Goal: Information Seeking & Learning: Learn about a topic

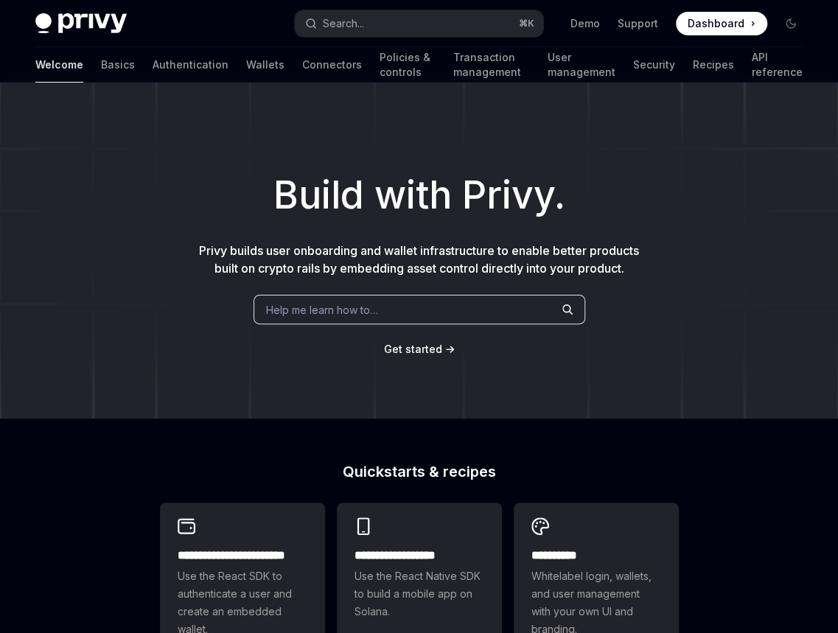
click at [27, 66] on div "Welcome Basics Authentication Wallets Connectors Policies & controls Transactio…" at bounding box center [419, 64] width 838 height 35
click at [101, 63] on link "Basics" at bounding box center [118, 64] width 34 height 35
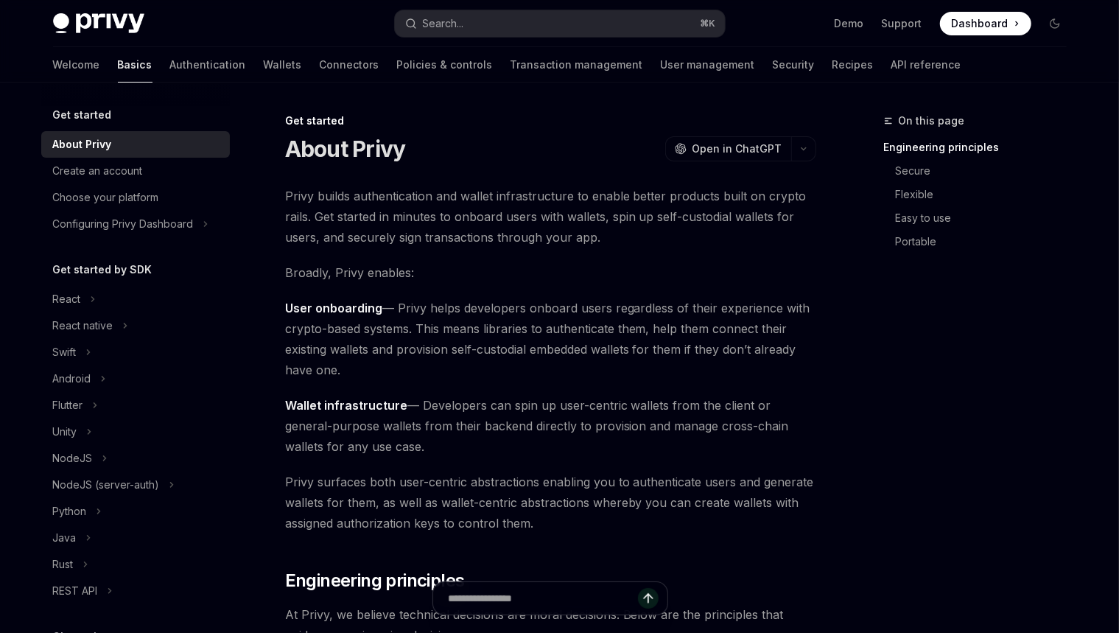
click at [528, 243] on span "Privy builds authentication and wallet infrastructure to enable better products…" at bounding box center [550, 217] width 531 height 62
click at [111, 317] on div "React native" at bounding box center [83, 326] width 60 height 18
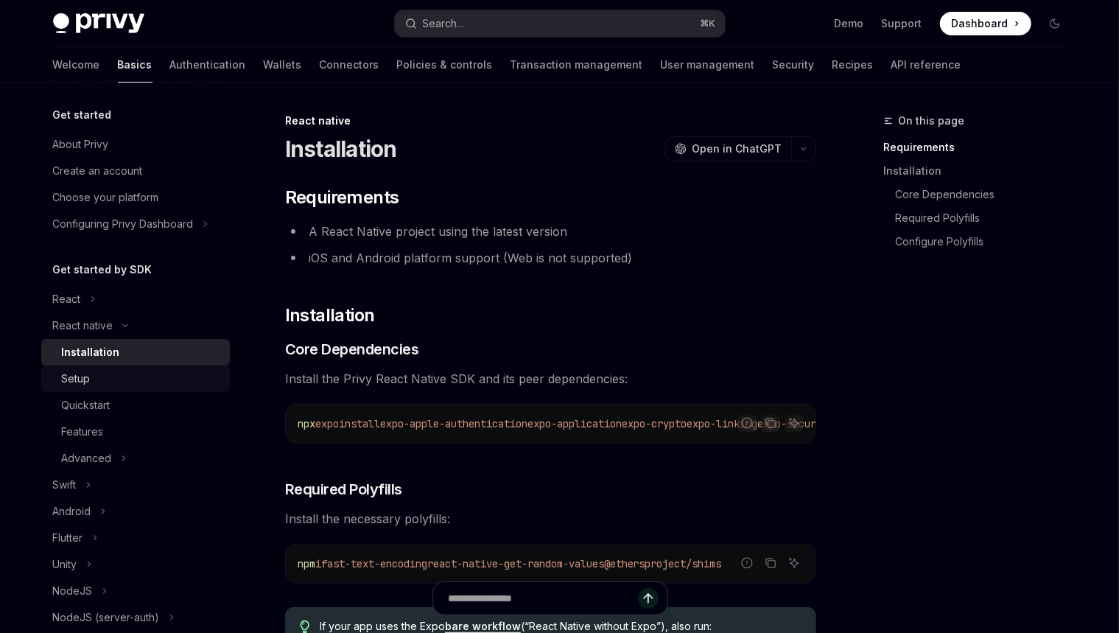
click at [111, 379] on div "Setup" at bounding box center [141, 379] width 159 height 18
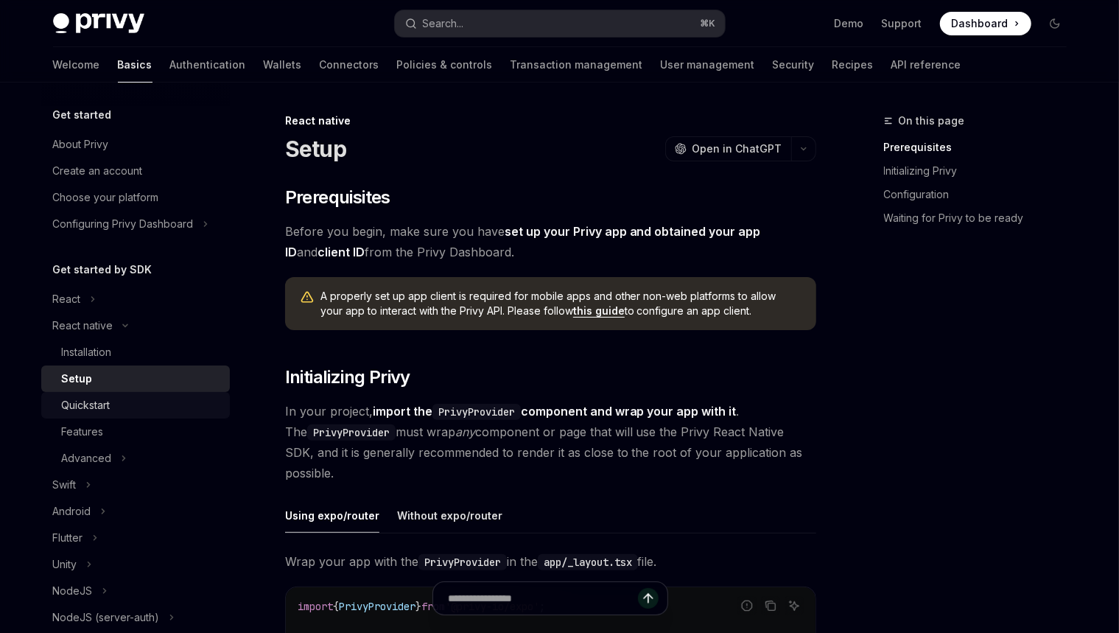
click at [113, 392] on link "Quickstart" at bounding box center [135, 405] width 189 height 27
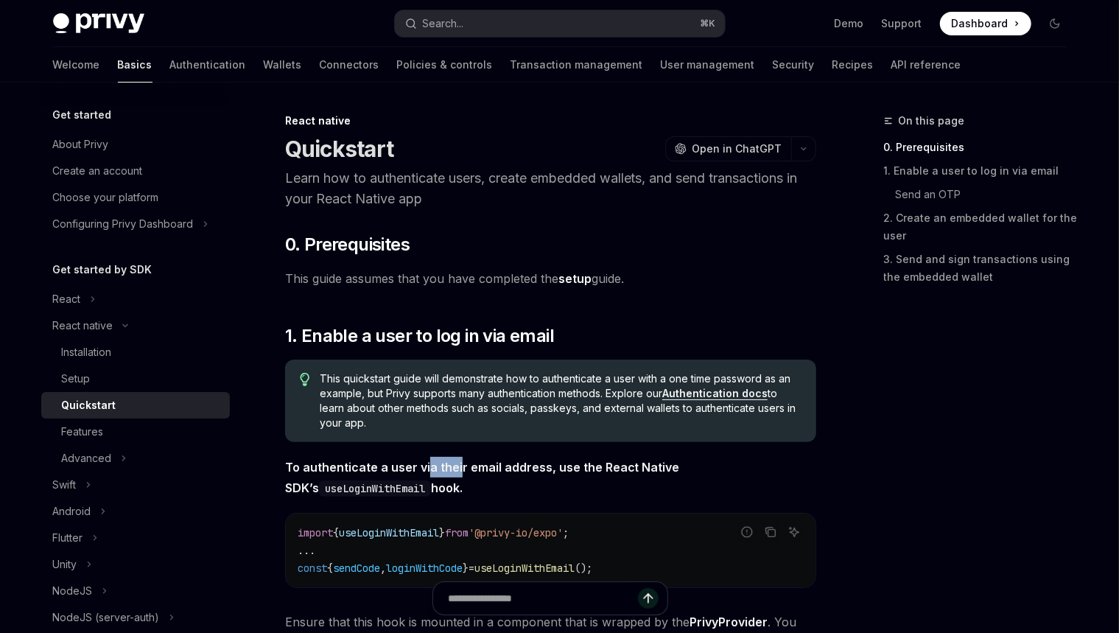
drag, startPoint x: 455, startPoint y: 467, endPoint x: 421, endPoint y: 467, distance: 33.9
click at [422, 467] on strong "To authenticate a user via their email address, use the React Native SDK’s useL…" at bounding box center [482, 477] width 395 height 35
click at [91, 388] on link "Setup" at bounding box center [135, 379] width 189 height 27
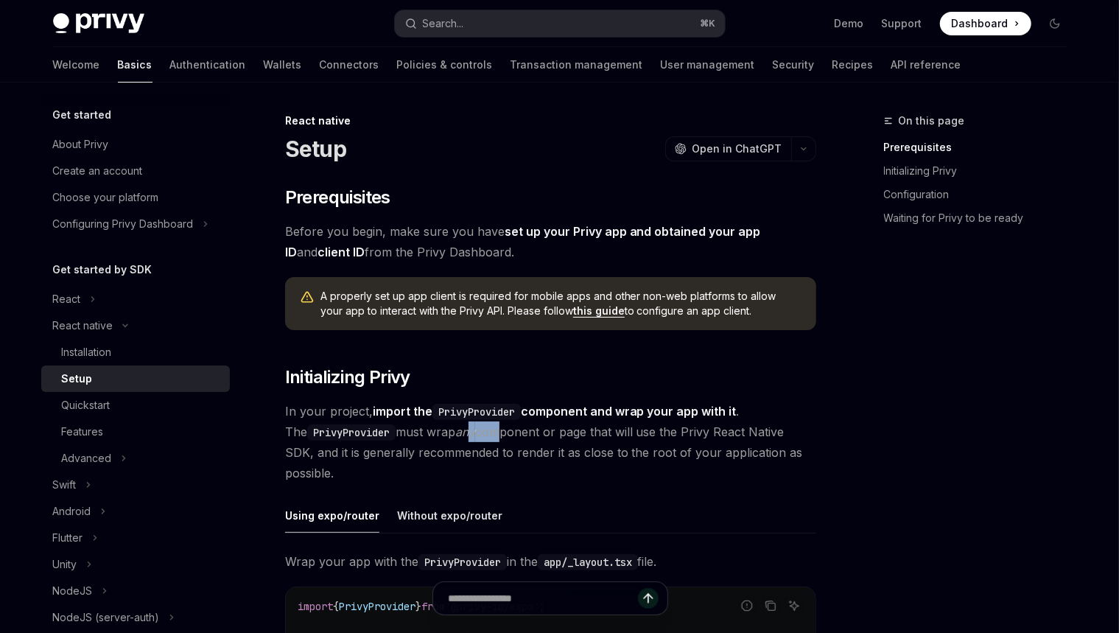
drag, startPoint x: 463, startPoint y: 424, endPoint x: 455, endPoint y: 424, distance: 7.4
click at [455, 424] on span "In your project, import the PrivyProvider component and wrap your app with it .…" at bounding box center [550, 442] width 531 height 83
copy span "y co"
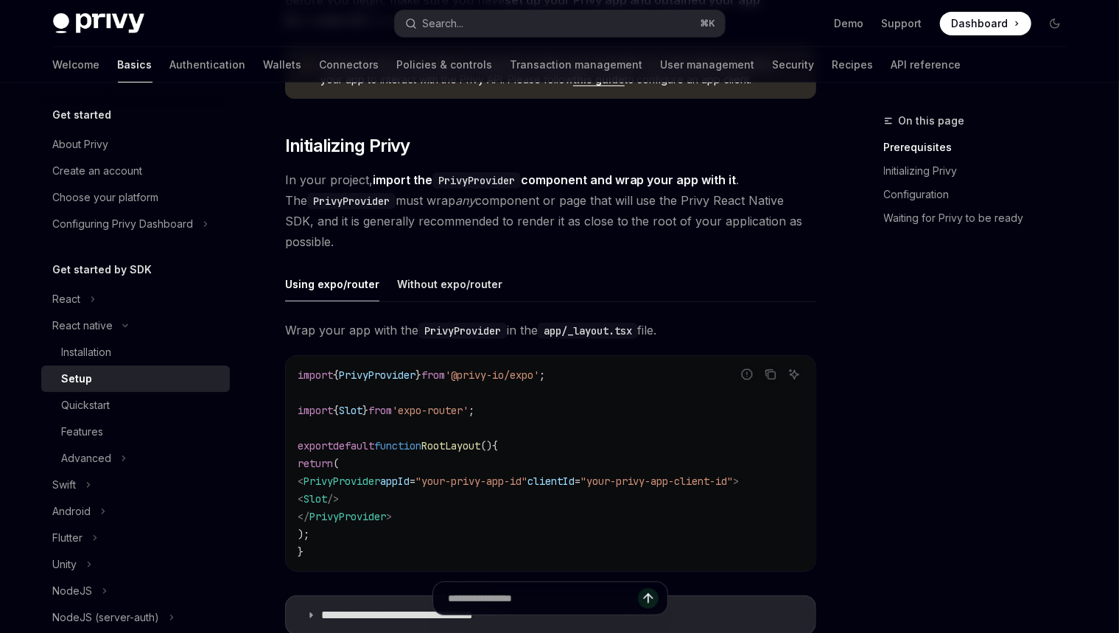
click at [548, 251] on span "In your project, import the PrivyProvider component and wrap your app with it .…" at bounding box center [550, 211] width 531 height 83
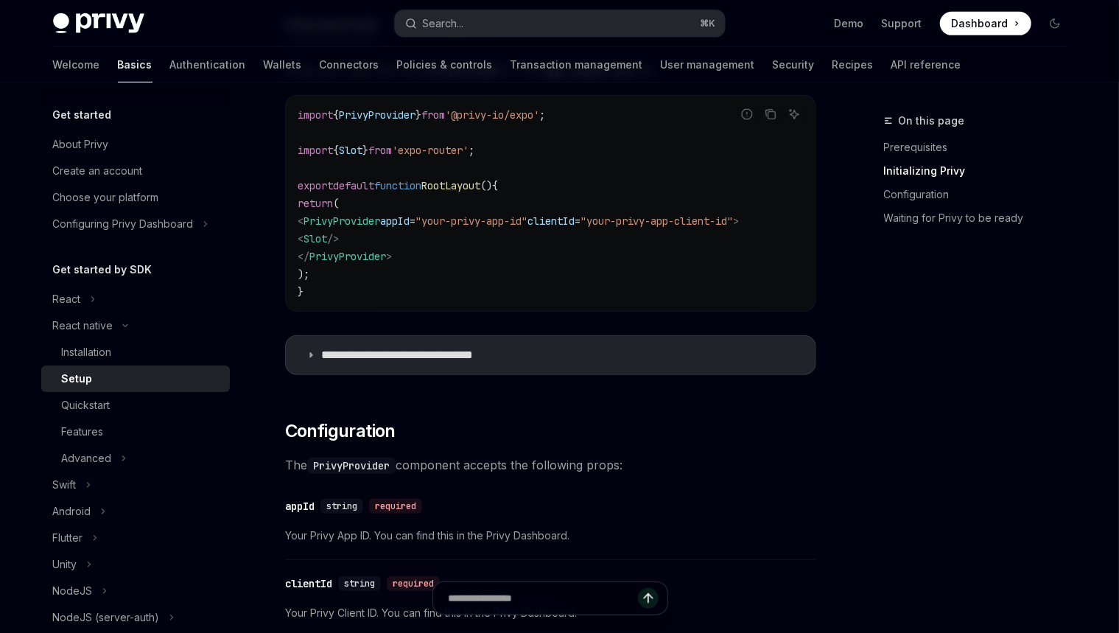
scroll to position [622, 0]
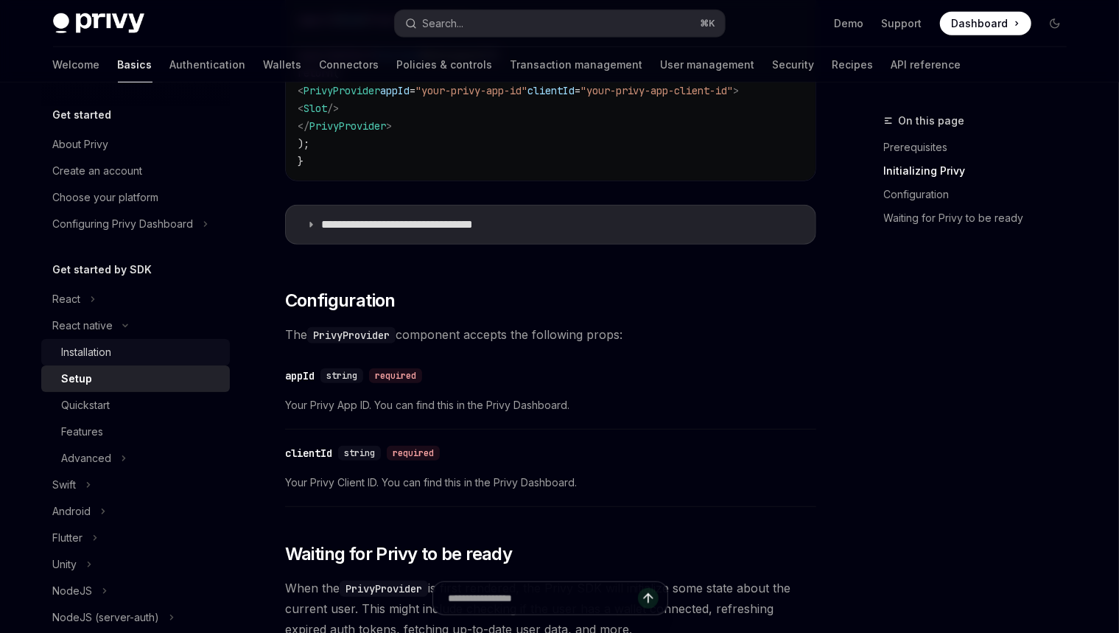
click at [130, 344] on div "Installation" at bounding box center [141, 352] width 159 height 18
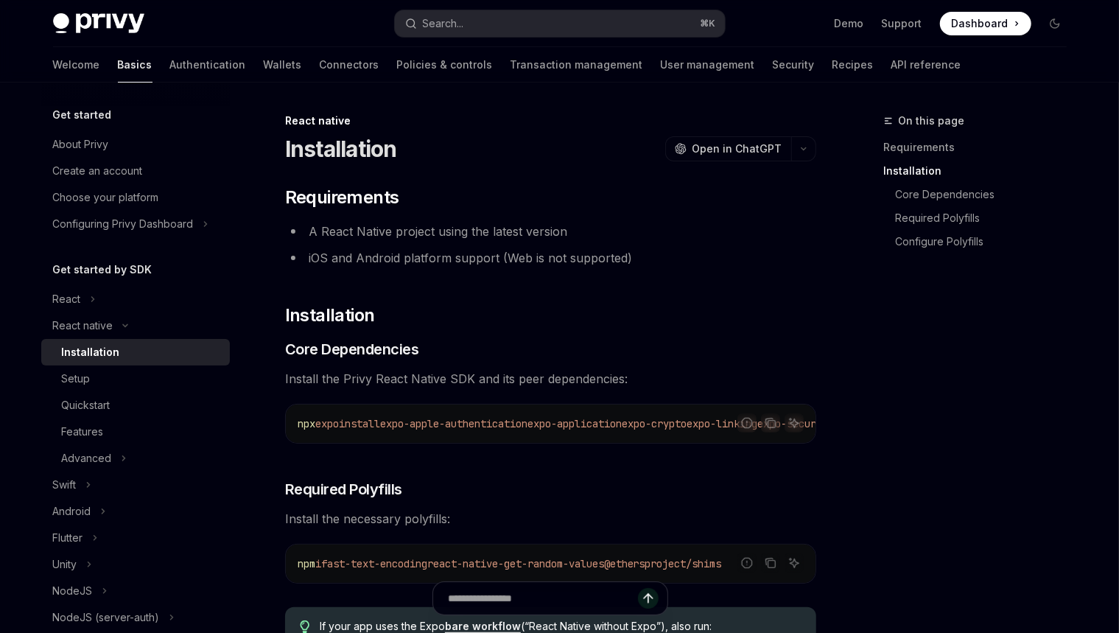
scroll to position [368, 0]
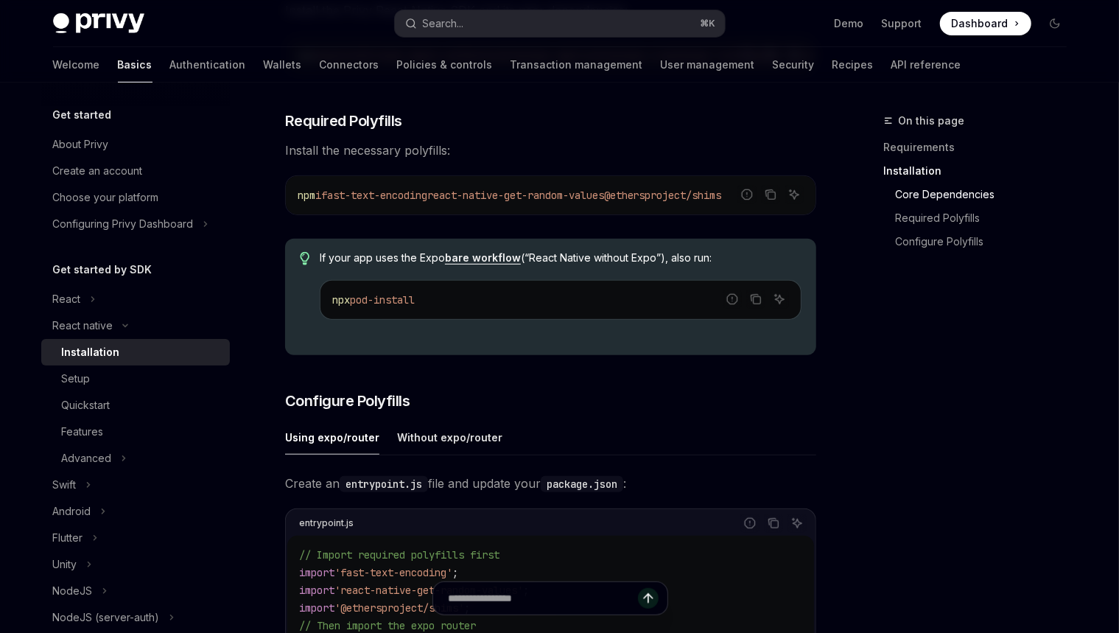
click at [105, 346] on div "Installation" at bounding box center [91, 352] width 58 height 18
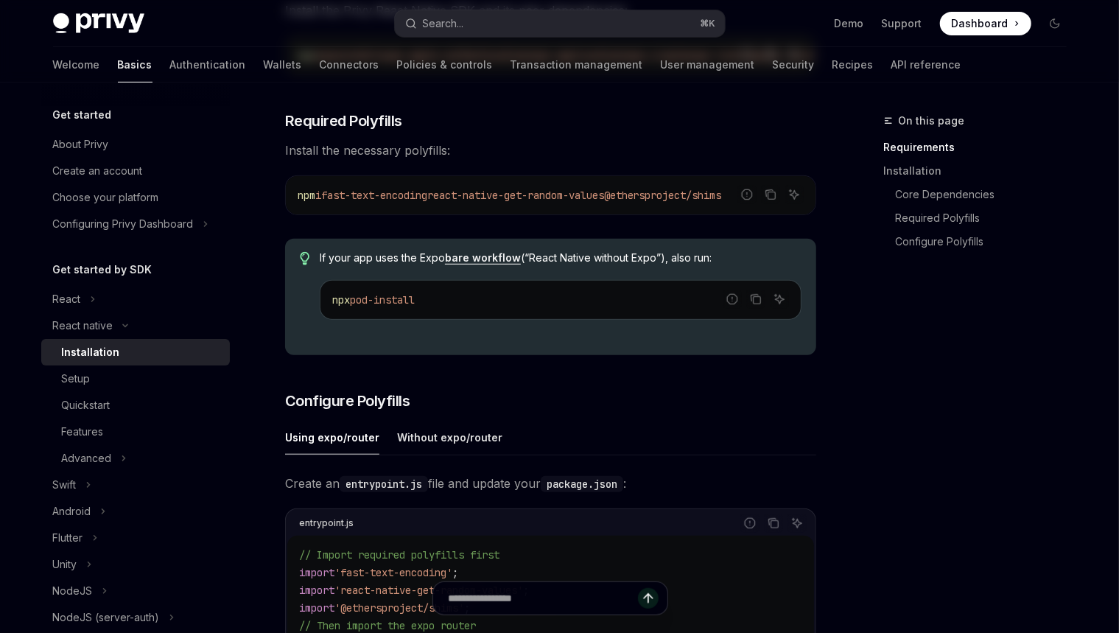
scroll to position [0, 0]
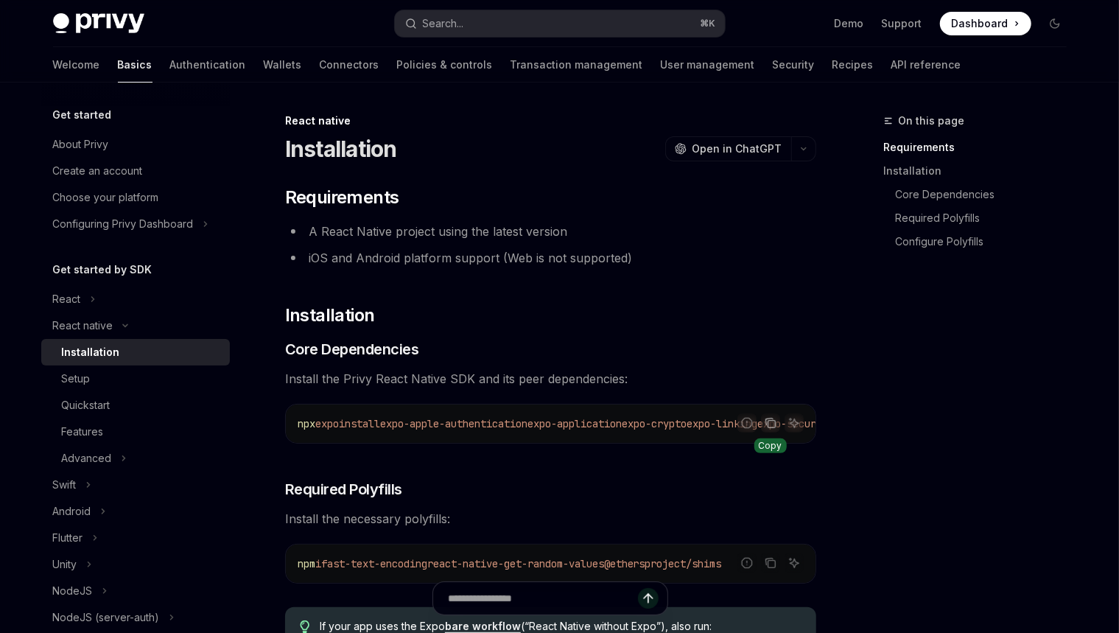
click at [774, 424] on icon "Copy the contents from the code block" at bounding box center [771, 423] width 12 height 12
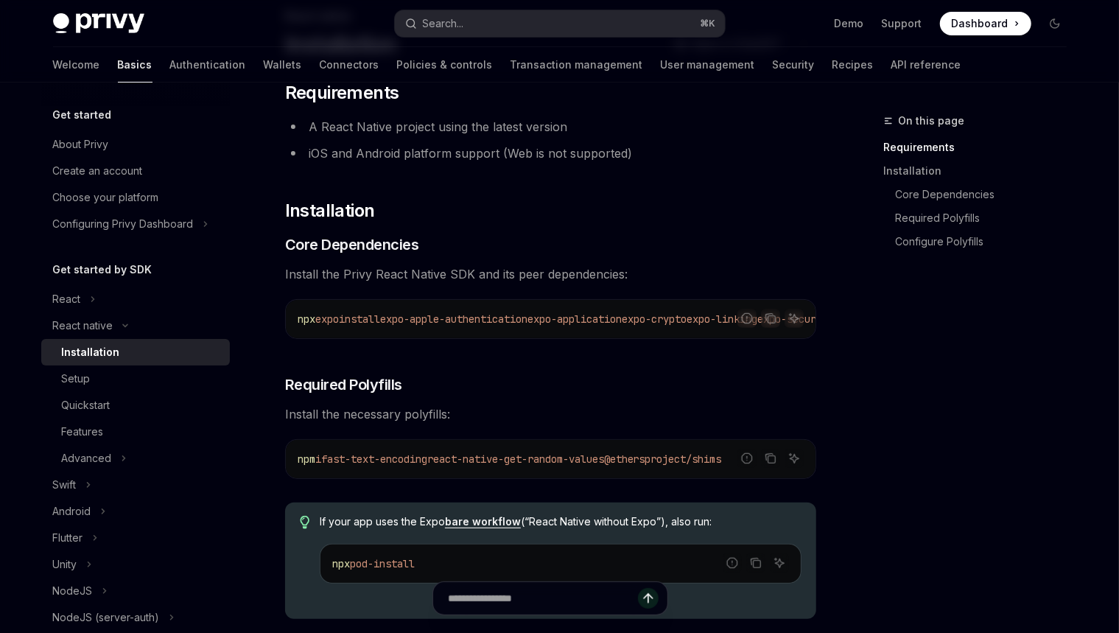
scroll to position [111, 0]
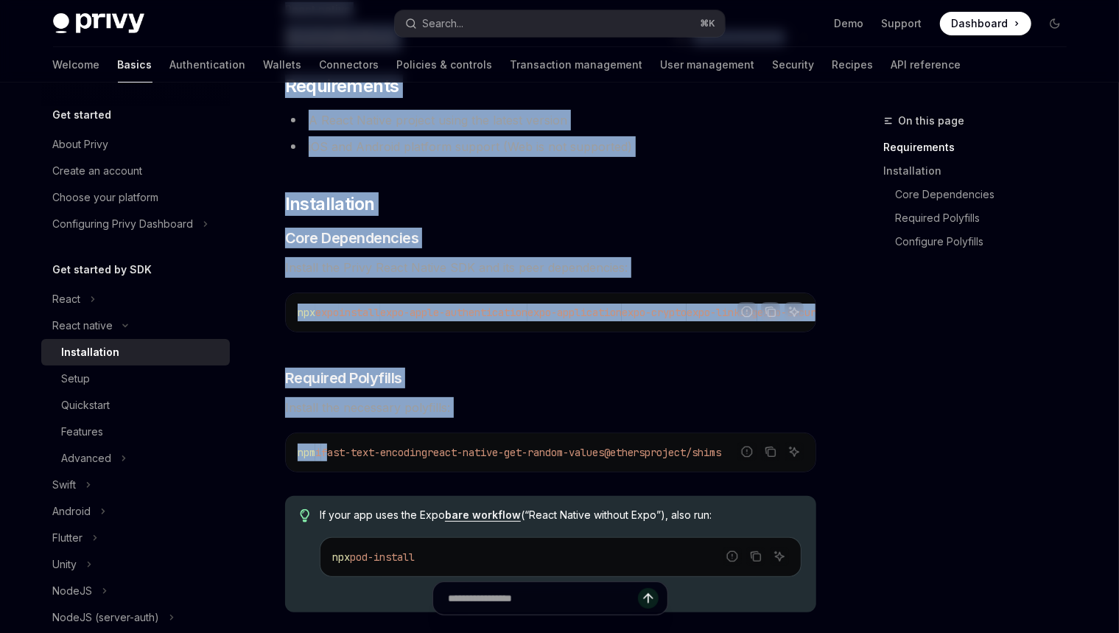
drag, startPoint x: 334, startPoint y: 461, endPoint x: 816, endPoint y: 455, distance: 482.0
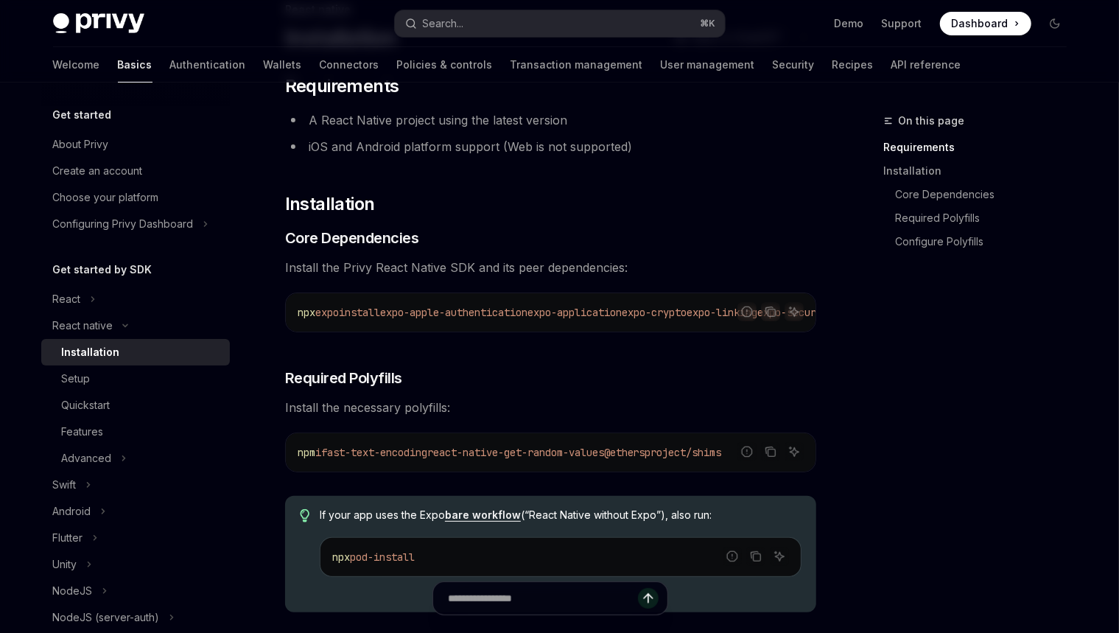
click at [793, 388] on h3 "​ Required Polyfills" at bounding box center [550, 378] width 531 height 21
click at [772, 452] on icon "Copy the contents from the code block" at bounding box center [769, 450] width 7 height 7
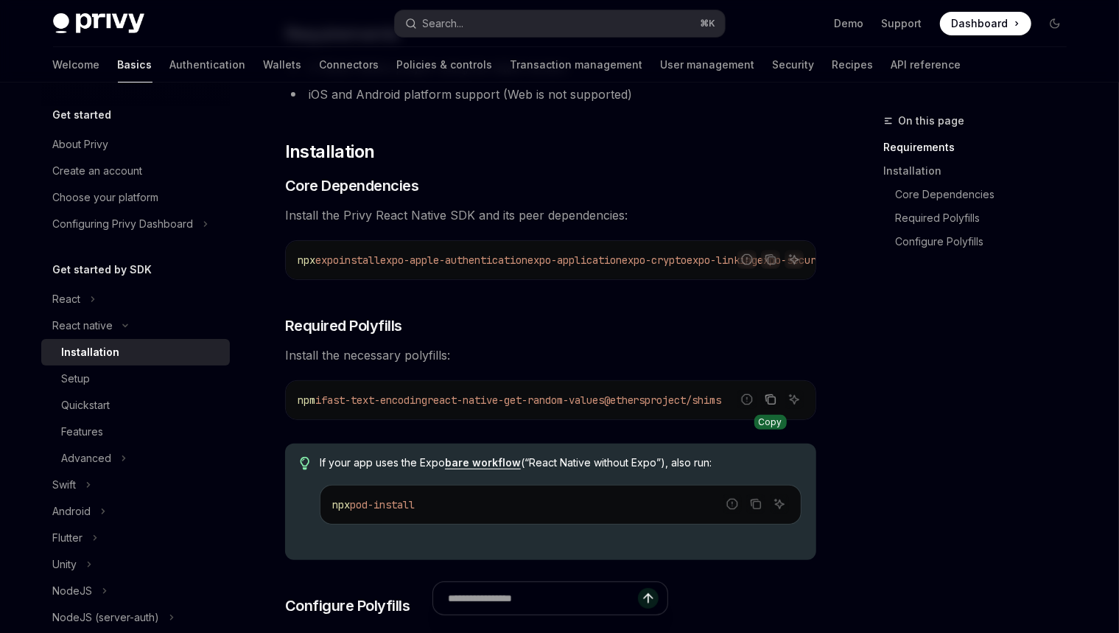
scroll to position [258, 0]
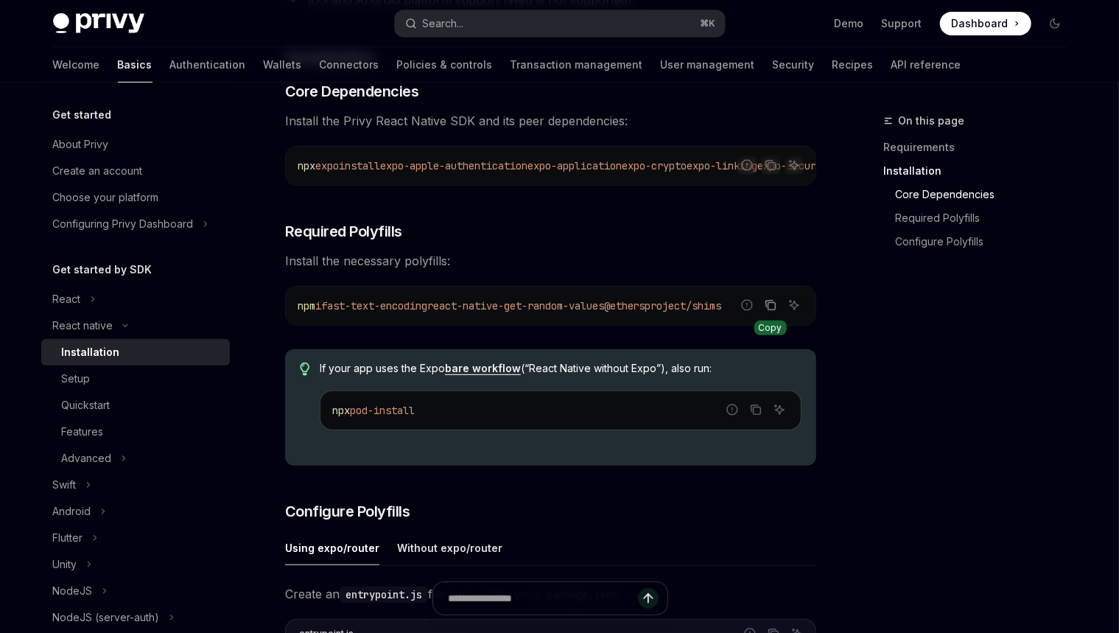
click at [401, 410] on span "pod-install" at bounding box center [382, 410] width 65 height 13
drag, startPoint x: 757, startPoint y: 375, endPoint x: 741, endPoint y: 357, distance: 24.5
click at [741, 357] on div "If your app uses the Expo bare workflow (“React Native without Expo”), also run…" at bounding box center [550, 407] width 531 height 116
click at [731, 346] on div at bounding box center [731, 346] width 0 height 0
click at [525, 475] on div "​ Requirements A React Native project using the latest version iOS and Android …" at bounding box center [550, 591] width 531 height 1327
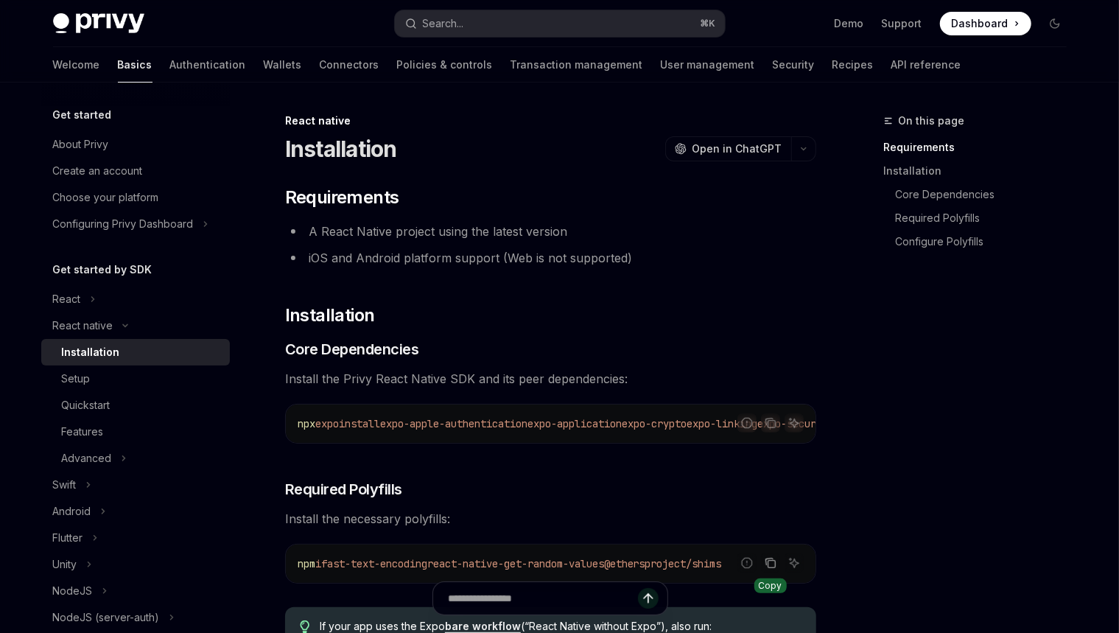
scroll to position [6, 0]
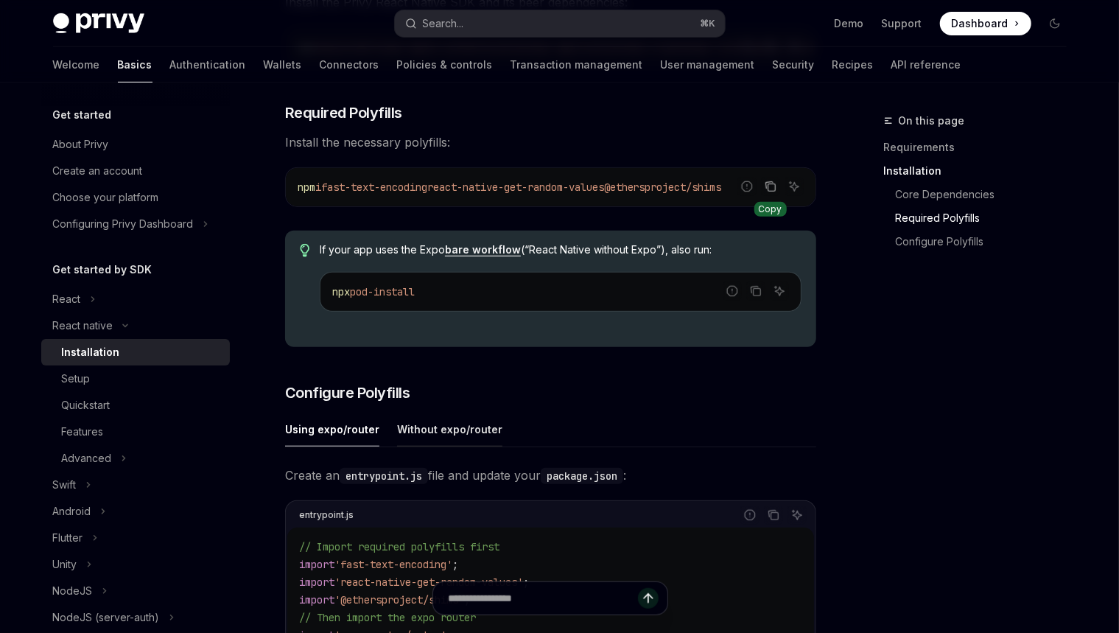
click at [456, 431] on div "Without expo/router" at bounding box center [449, 429] width 105 height 35
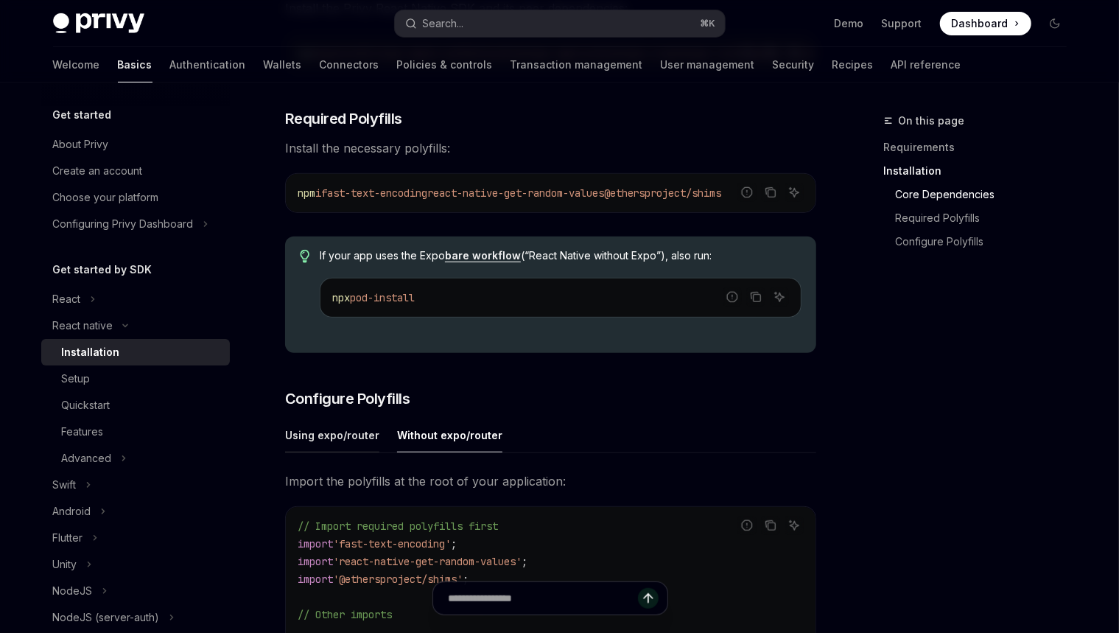
click at [350, 441] on div "Using expo/router" at bounding box center [332, 435] width 94 height 35
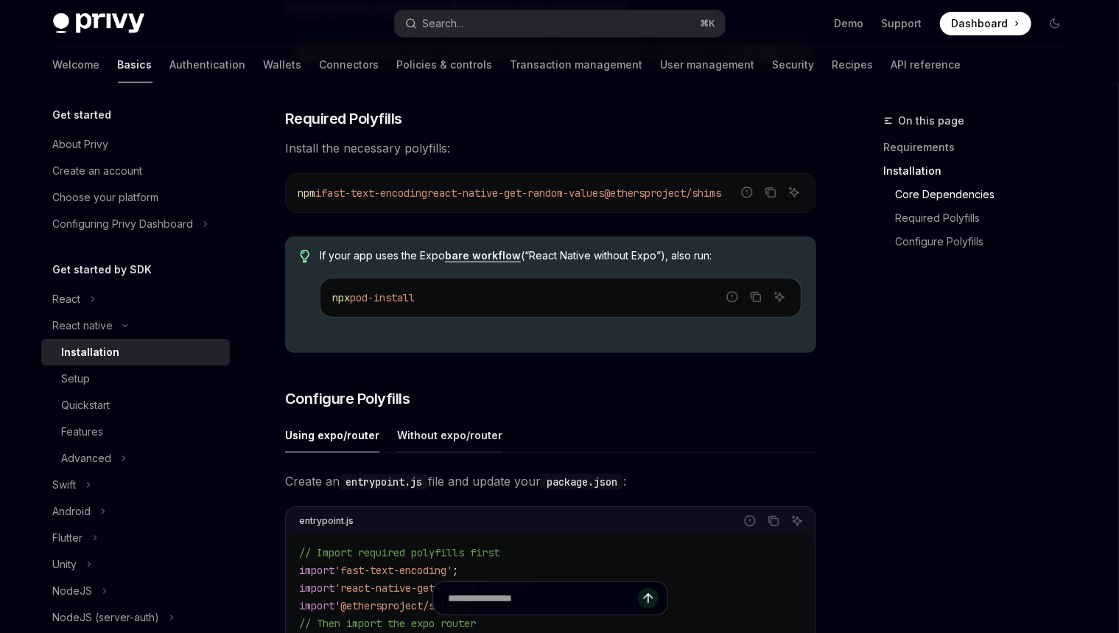
click at [430, 441] on div "Without expo/router" at bounding box center [449, 435] width 105 height 35
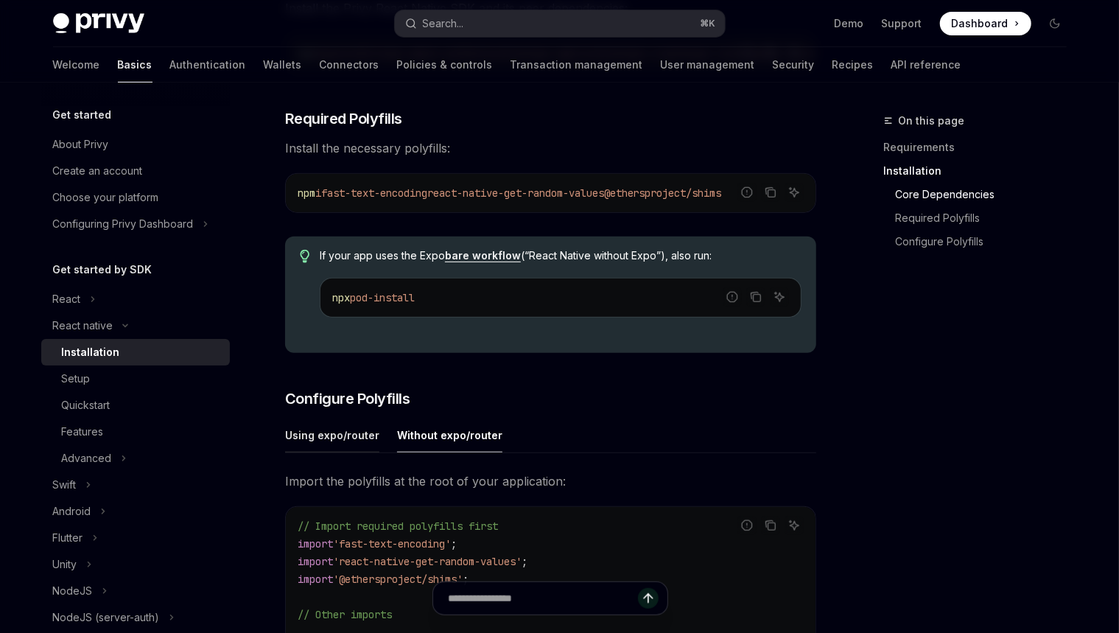
click at [300, 444] on div "Using expo/router" at bounding box center [332, 435] width 94 height 35
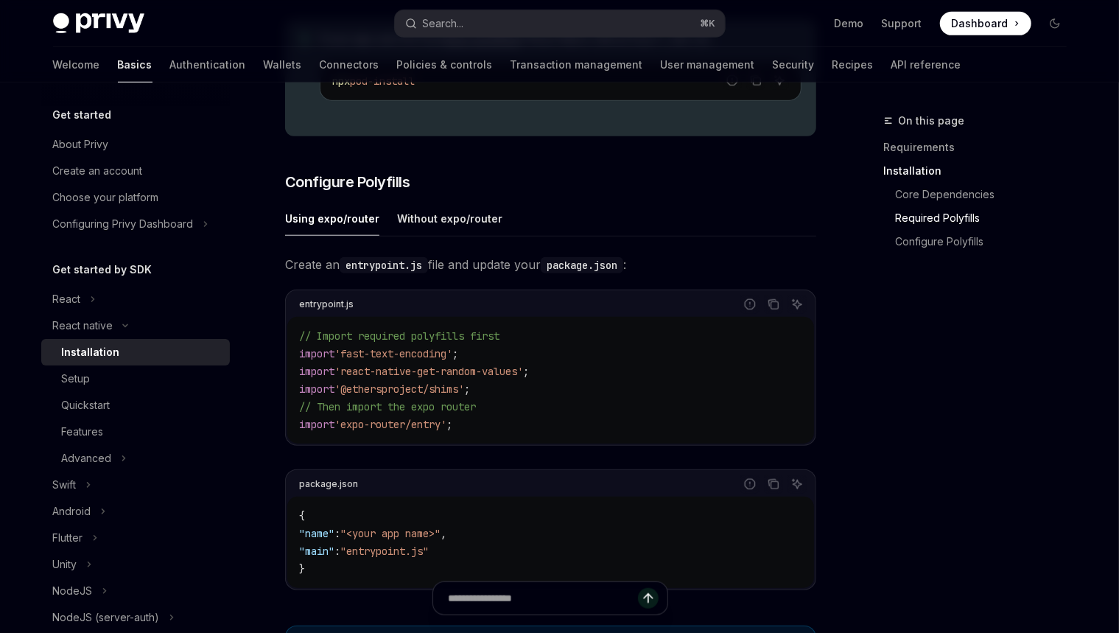
scroll to position [600, 0]
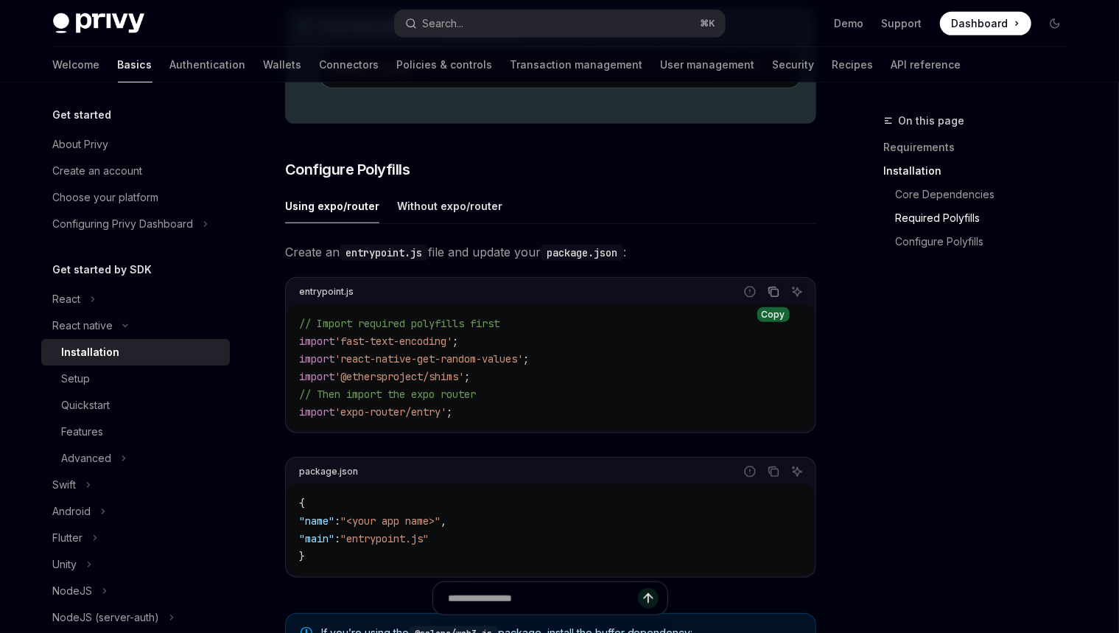
click at [777, 301] on button "Copy the contents from the code block" at bounding box center [773, 291] width 19 height 19
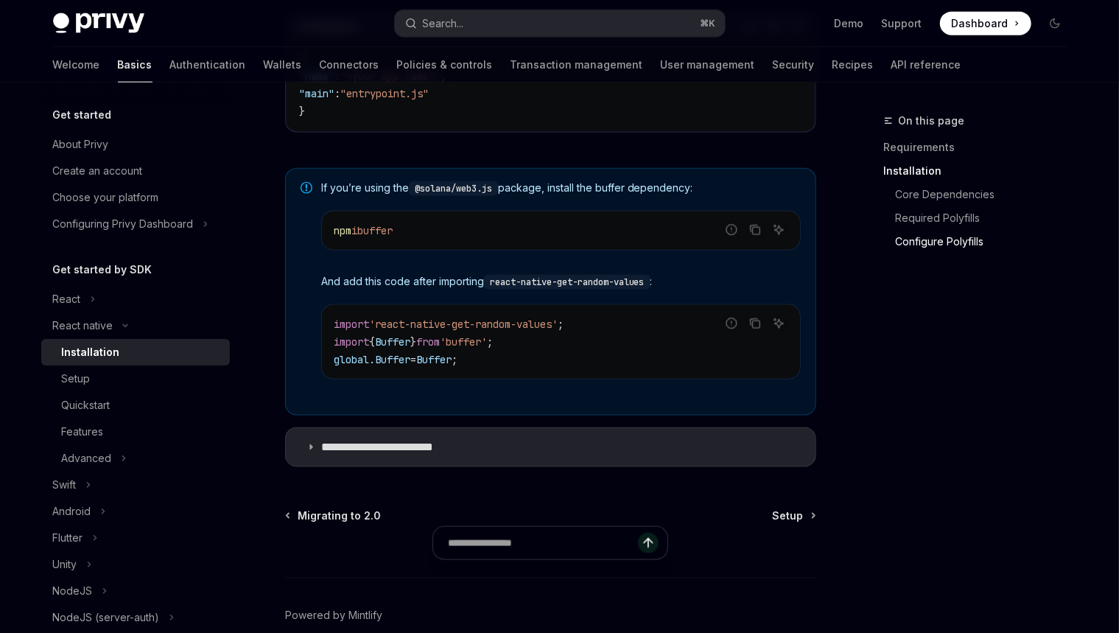
scroll to position [1117, 0]
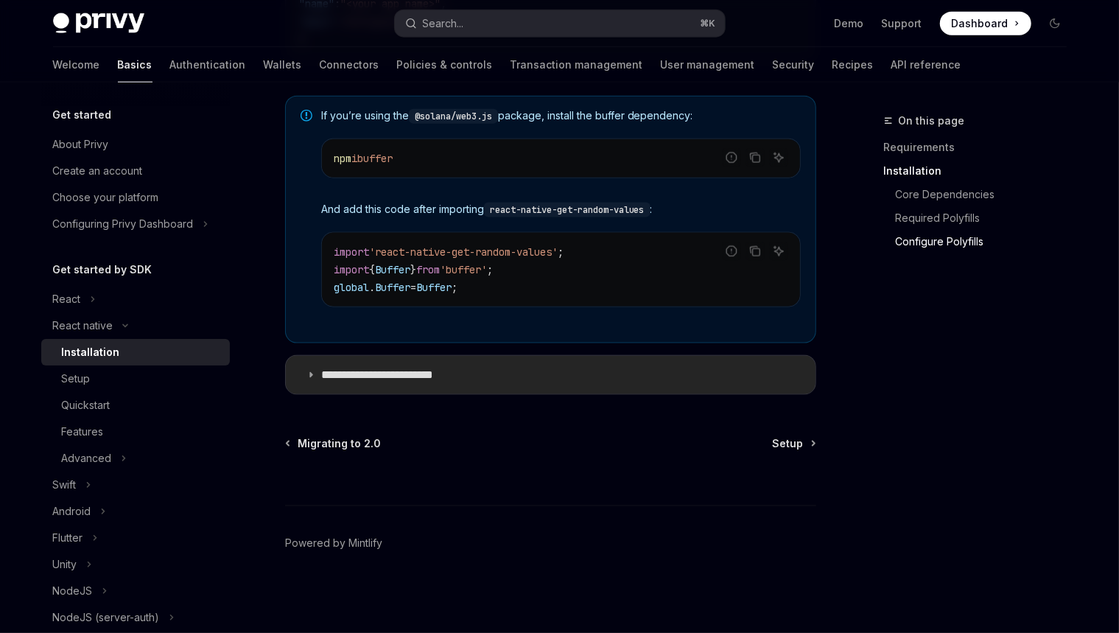
click at [387, 387] on summary "**********" at bounding box center [551, 375] width 530 height 38
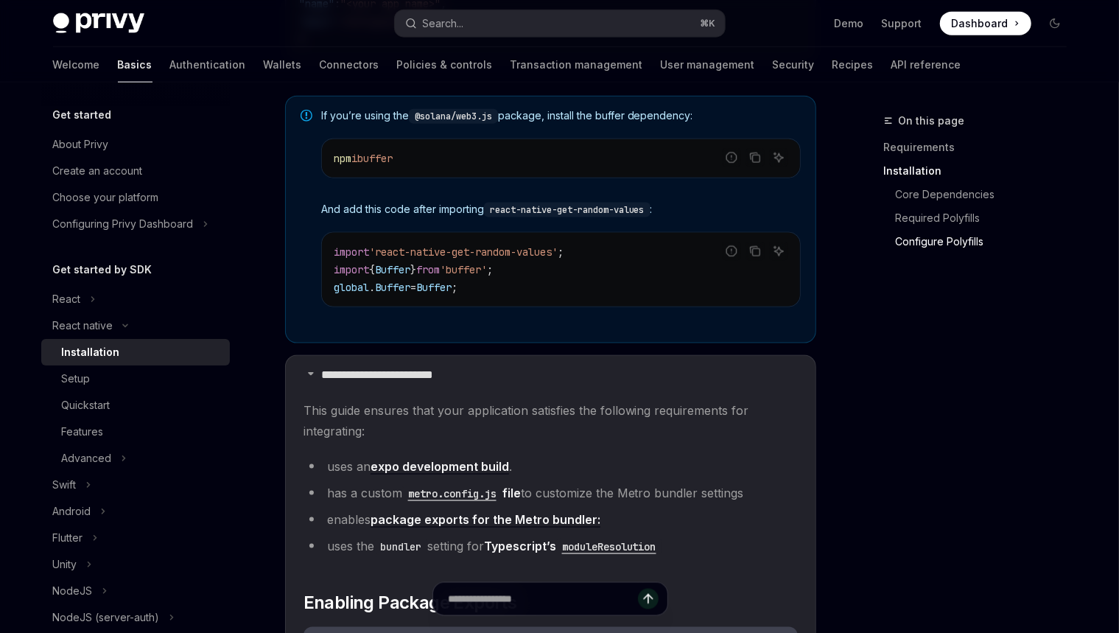
scroll to position [1152, 0]
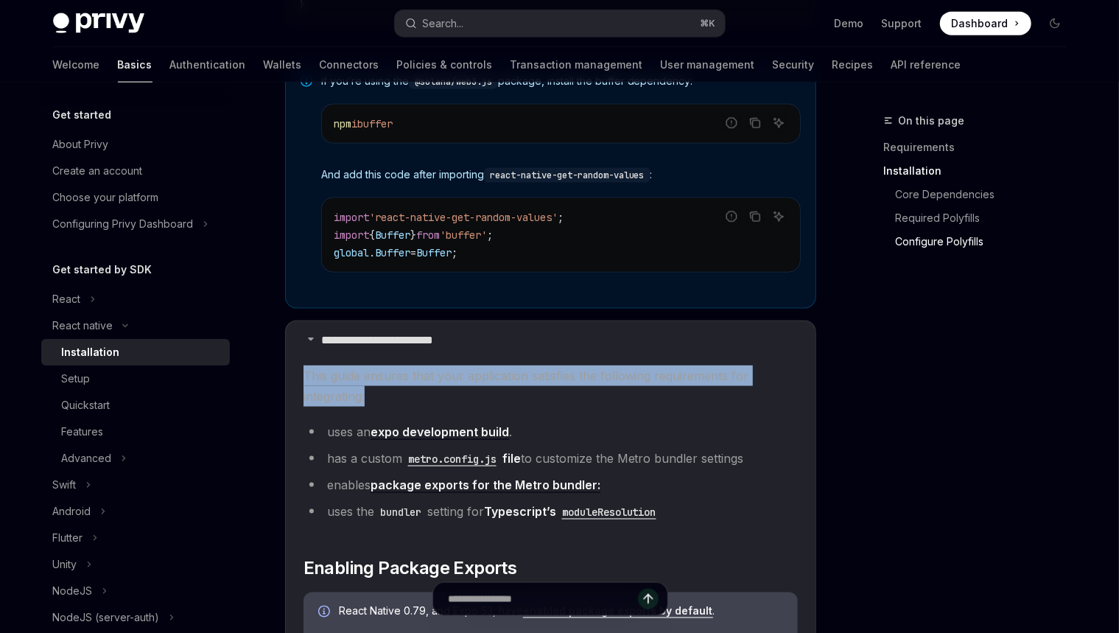
drag, startPoint x: 399, startPoint y: 397, endPoint x: 382, endPoint y: 360, distance: 40.6
click at [372, 349] on div at bounding box center [372, 349] width 0 height 0
click at [542, 401] on span "This guide ensures that your application satisfies the following requirements f…" at bounding box center [551, 386] width 495 height 41
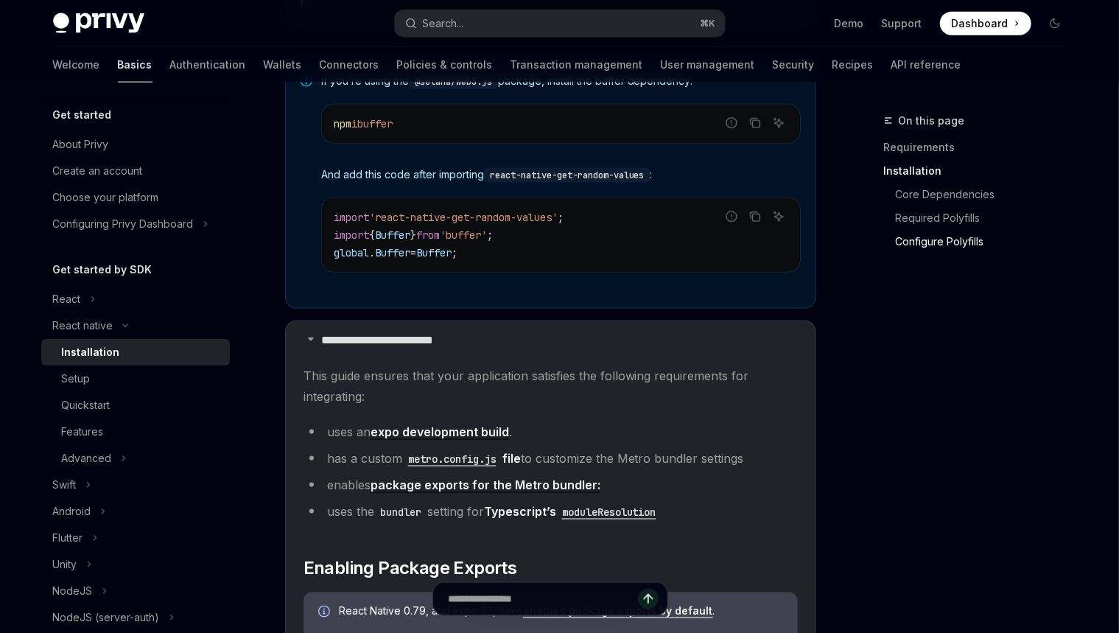
click at [382, 431] on link "expo development build" at bounding box center [440, 431] width 139 height 15
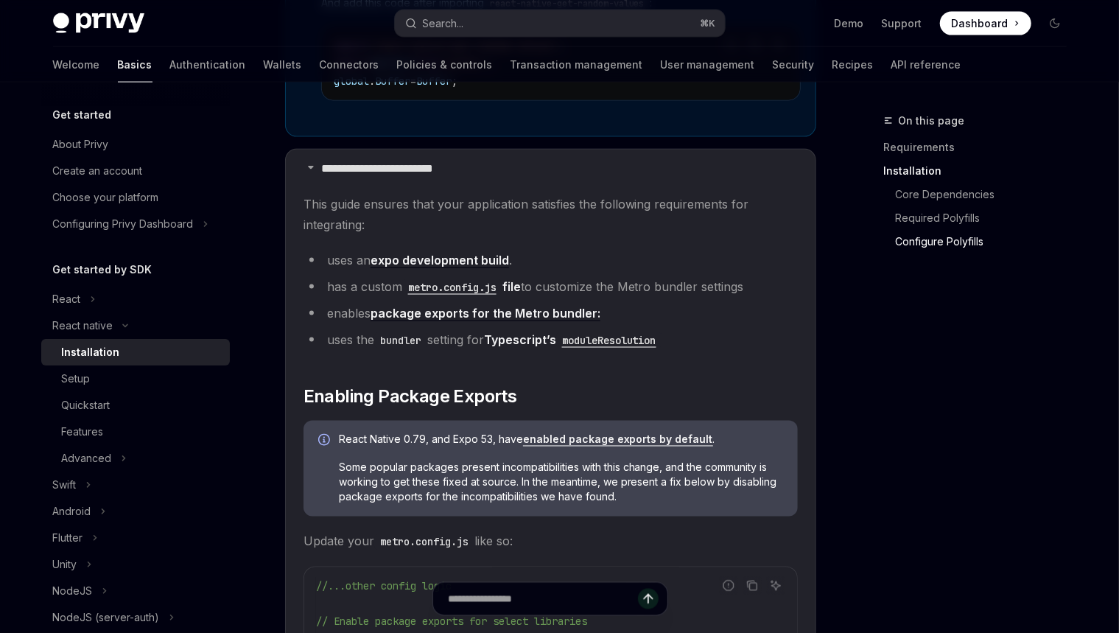
scroll to position [1374, 0]
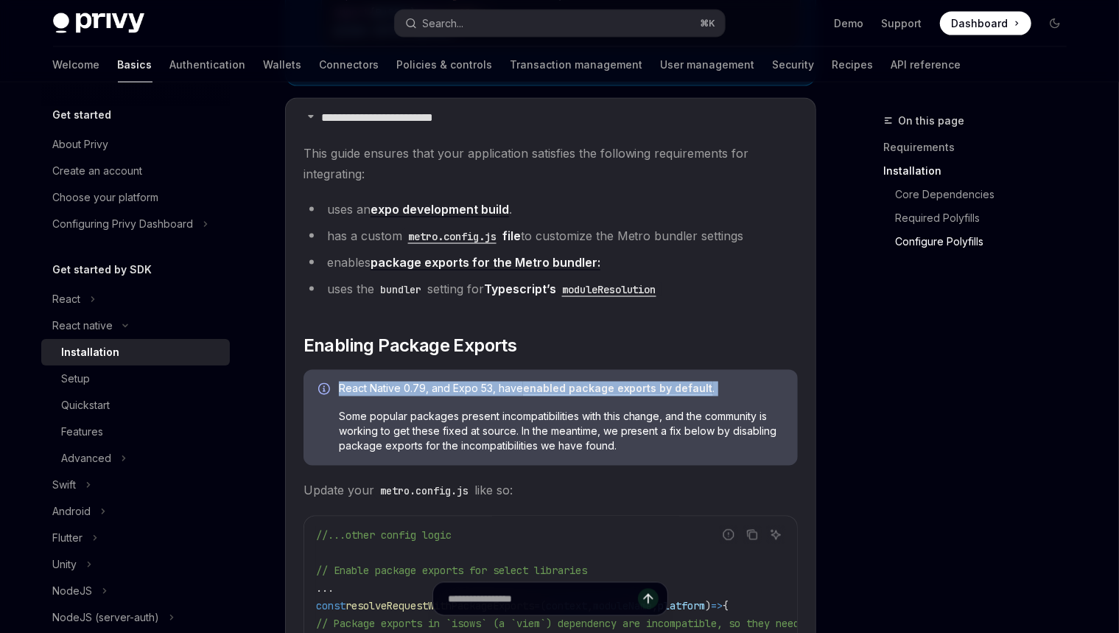
drag, startPoint x: 467, startPoint y: 404, endPoint x: 462, endPoint y: 374, distance: 30.5
click at [462, 374] on div "React Native 0.79, and Expo 53, have enabled package exports by default . Some …" at bounding box center [551, 418] width 495 height 96
click at [452, 363] on div at bounding box center [452, 363] width 0 height 0
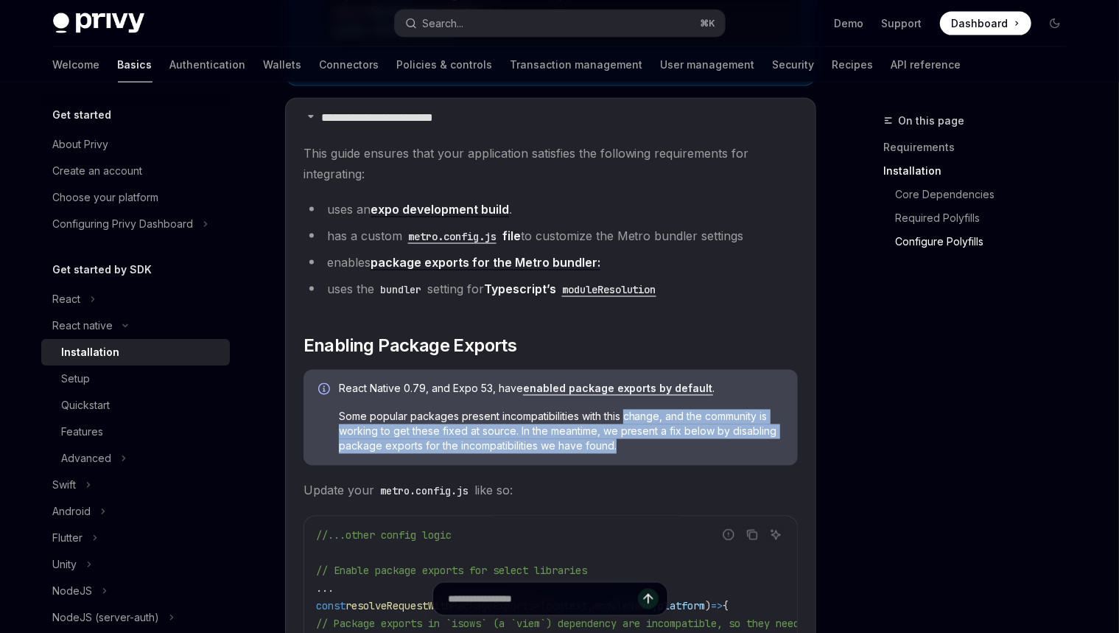
drag, startPoint x: 650, startPoint y: 444, endPoint x: 628, endPoint y: 408, distance: 42.3
click at [628, 410] on span "Some popular packages present incompatibilities with this change, and the commu…" at bounding box center [561, 432] width 444 height 44
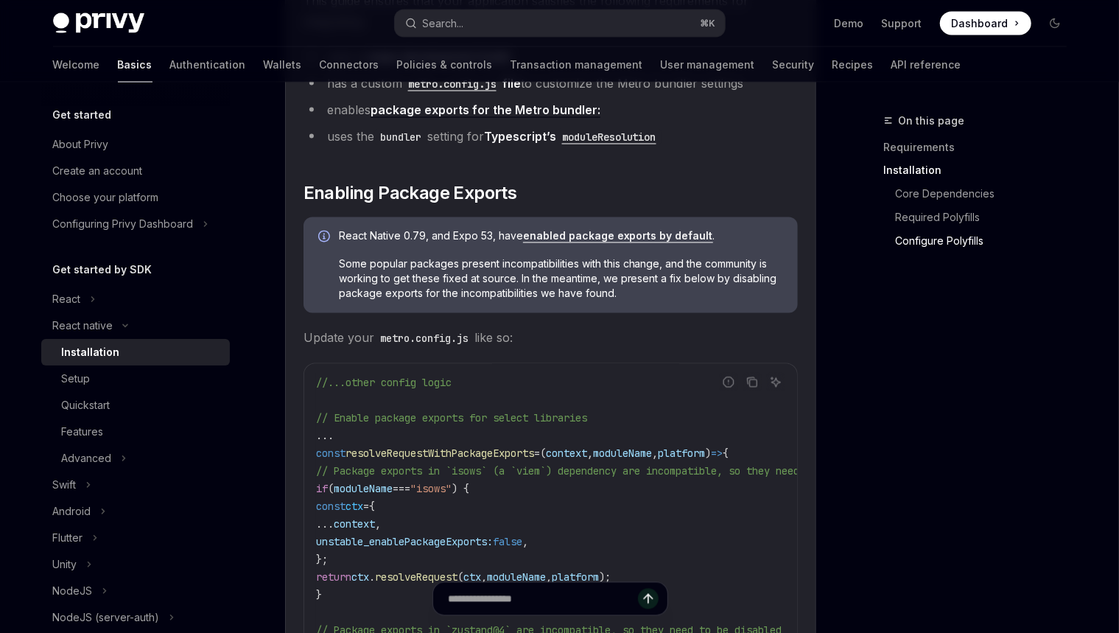
click at [595, 340] on span "Update your metro.config.js like so:" at bounding box center [551, 338] width 495 height 21
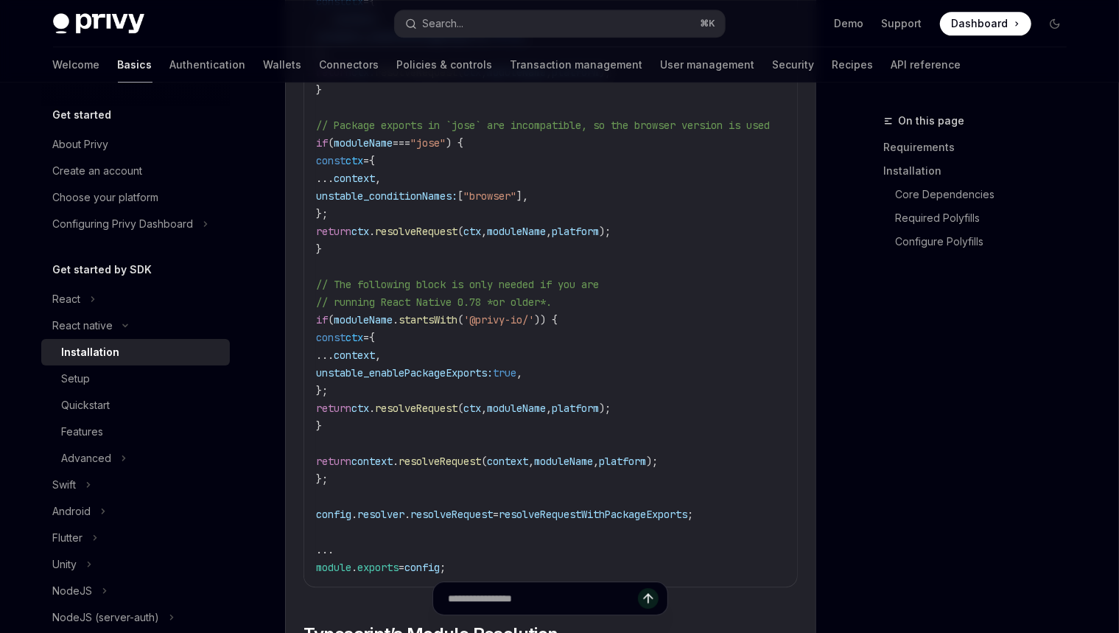
scroll to position [2186, 0]
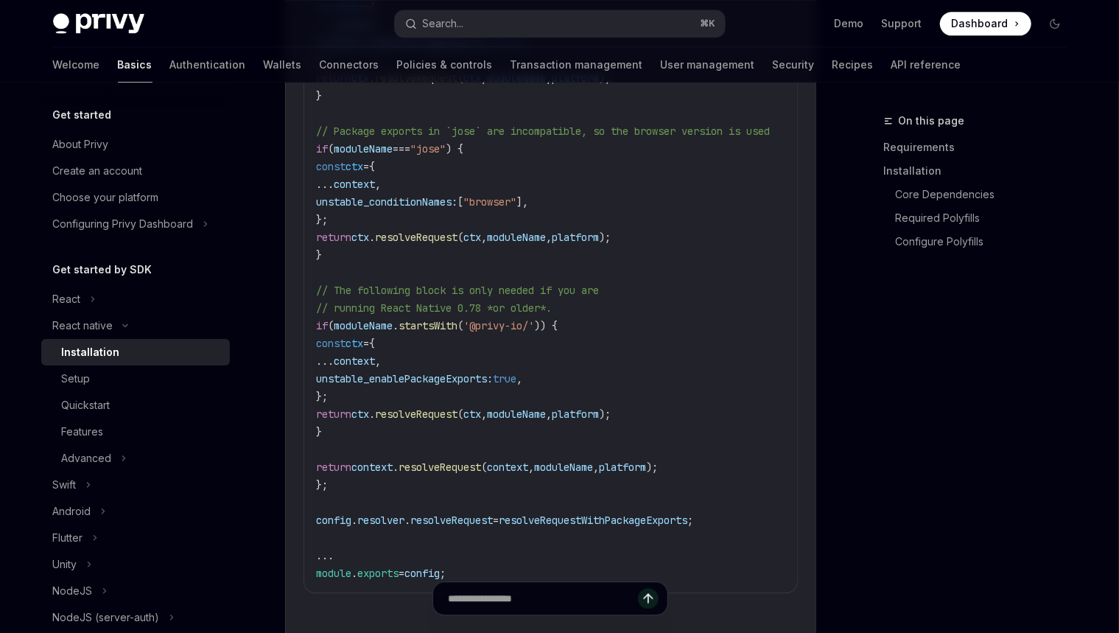
drag, startPoint x: 579, startPoint y: 303, endPoint x: 570, endPoint y: 273, distance: 31.7
click at [570, 273] on code "//...other config logic // Enable package exports for select libraries ... cons…" at bounding box center [619, 149] width 607 height 867
click at [560, 263] on div at bounding box center [560, 263] width 0 height 0
click at [567, 276] on code "//...other config logic // Enable package exports for select libraries ... cons…" at bounding box center [619, 149] width 607 height 867
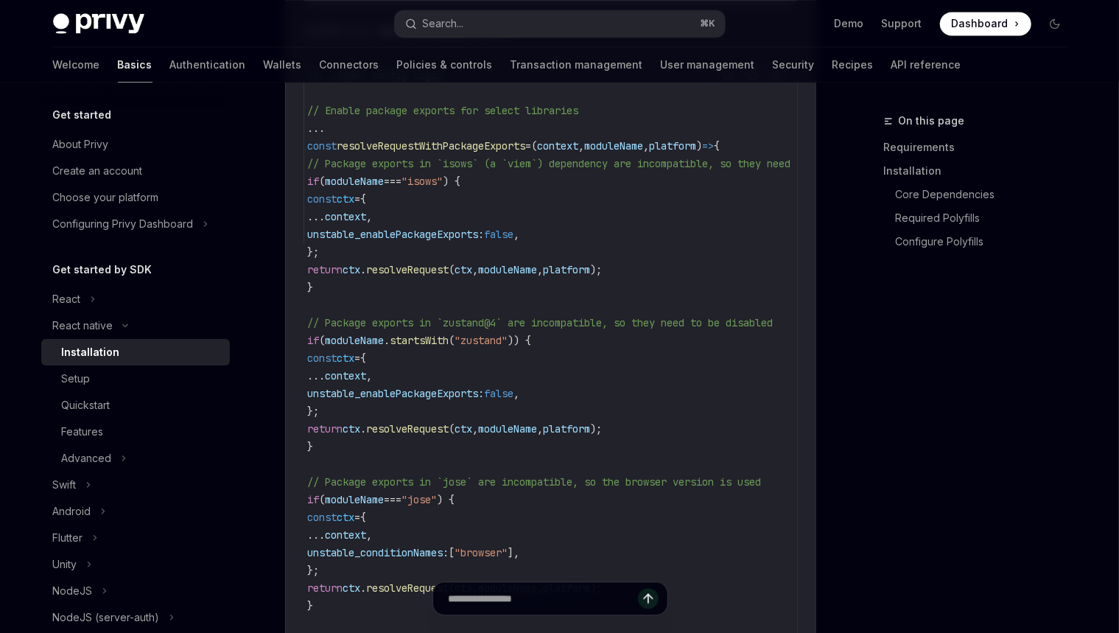
scroll to position [0, 0]
drag, startPoint x: 351, startPoint y: 290, endPoint x: 313, endPoint y: 183, distance: 113.3
click at [313, 183] on div "//...other config logic // Enable package exports for select libraries ... cons…" at bounding box center [550, 499] width 493 height 887
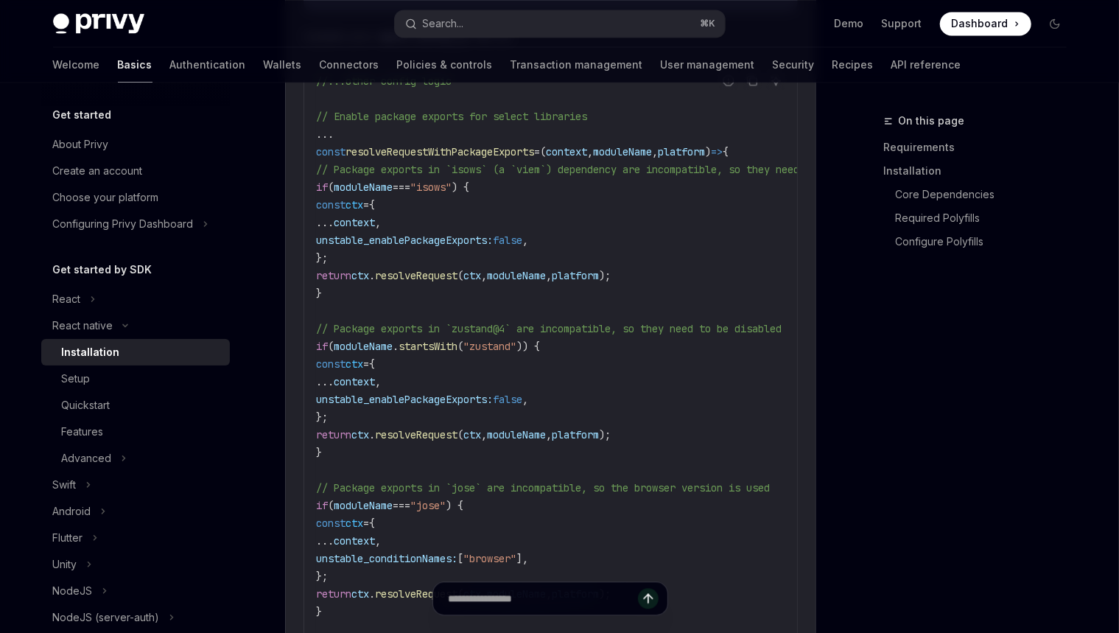
click at [452, 181] on span ""isows"" at bounding box center [430, 187] width 41 height 13
drag, startPoint x: 375, startPoint y: 293, endPoint x: 304, endPoint y: 170, distance: 141.3
click at [304, 170] on div "//...other config logic // Enable package exports for select libraries ... cons…" at bounding box center [550, 505] width 493 height 887
copy code "// Package exports in `isows` (a `viem`) dependency are incompatible, so they n…"
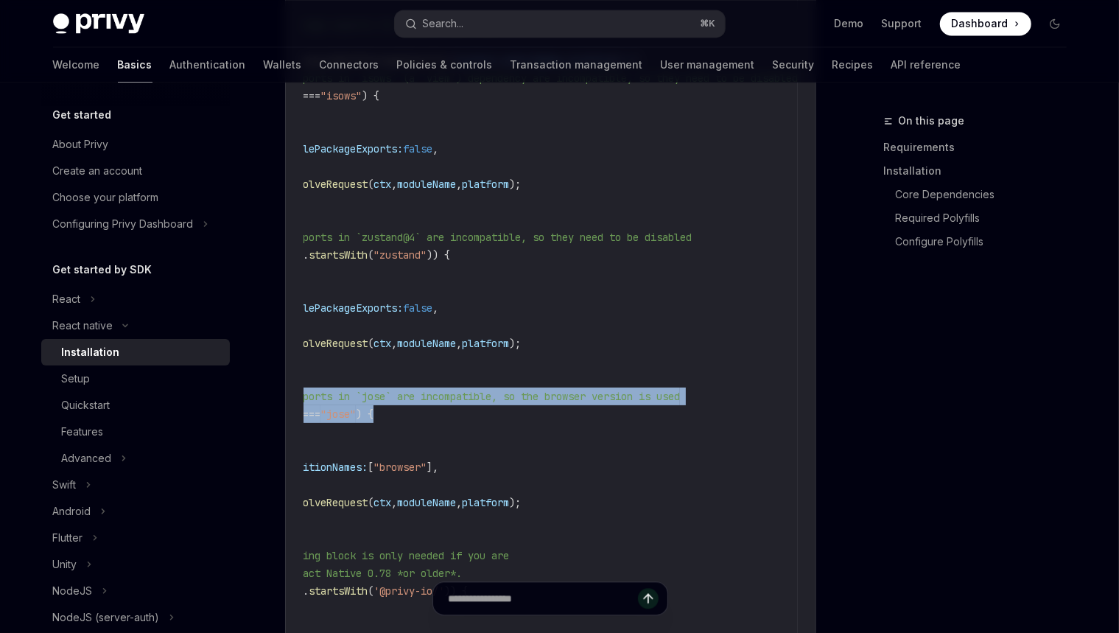
drag, startPoint x: 321, startPoint y: 396, endPoint x: 716, endPoint y: 438, distance: 397.2
click at [799, 409] on details "**********" at bounding box center [550, 358] width 531 height 1612
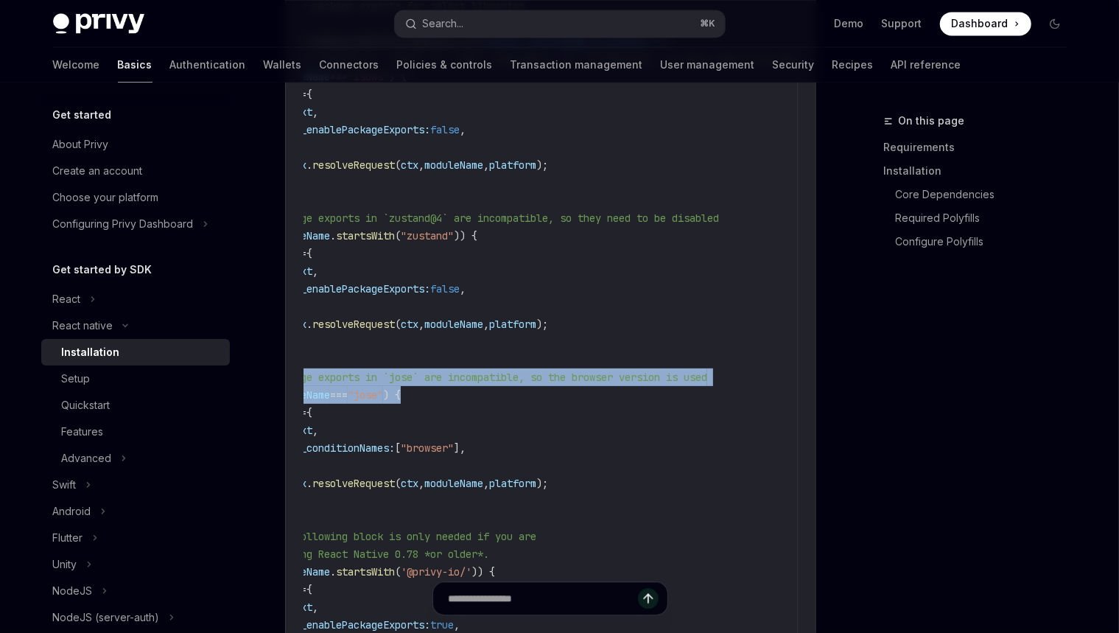
scroll to position [0, 0]
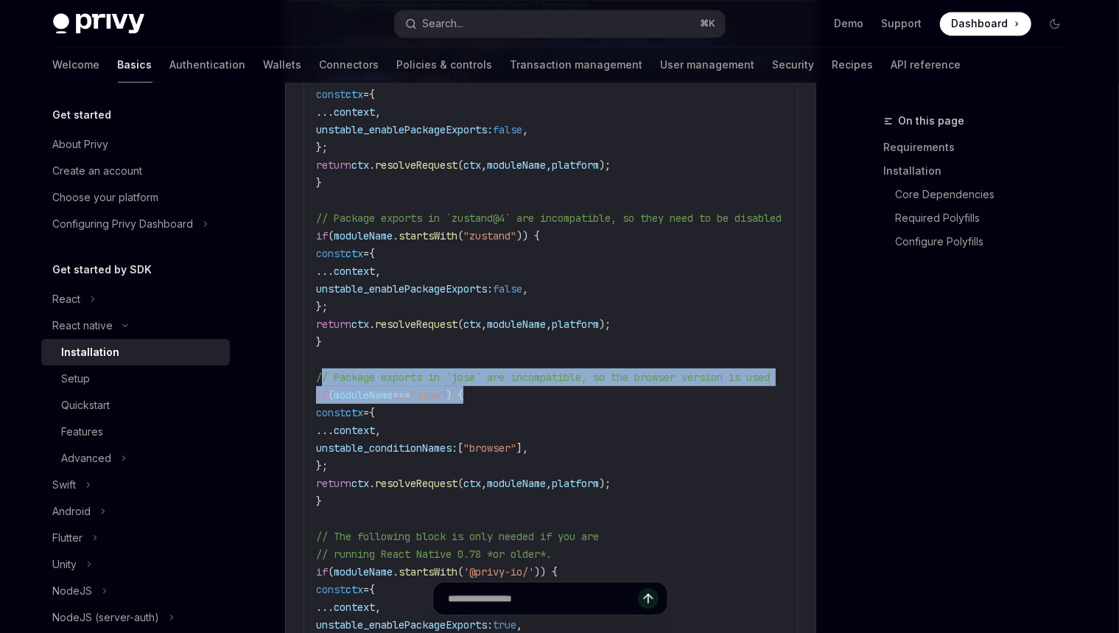
drag, startPoint x: 395, startPoint y: 496, endPoint x: 306, endPoint y: 380, distance: 146.7
click at [306, 380] on div "//...other config logic // Enable package exports for select libraries ... cons…" at bounding box center [550, 394] width 493 height 887
copy code "// Package exports in `jose` are incompatible, so the browser version is used i…"
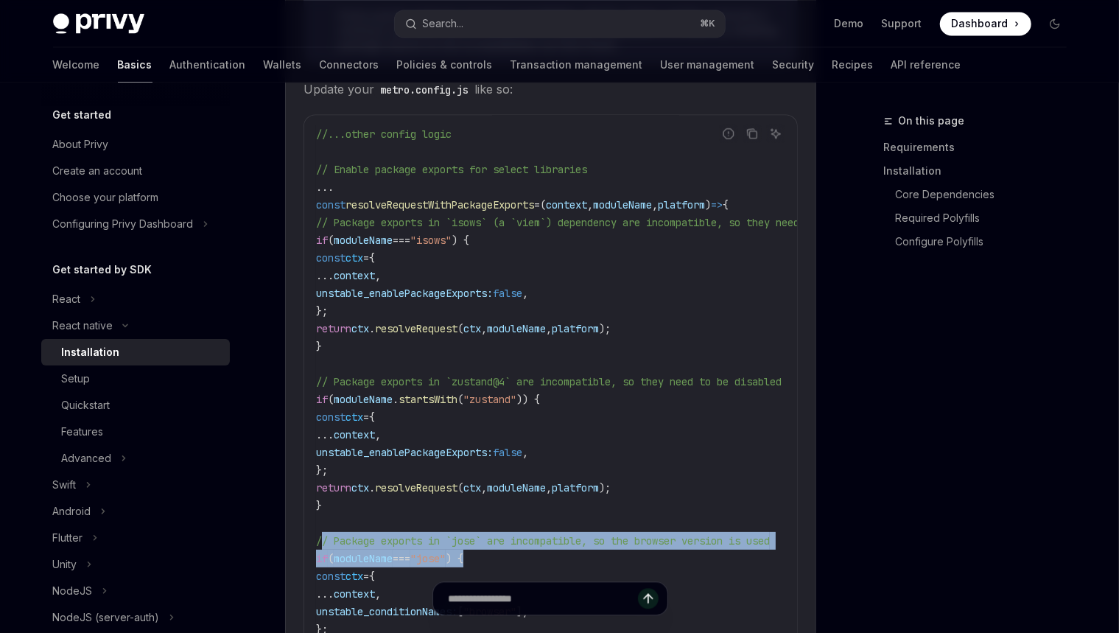
scroll to position [1674, 0]
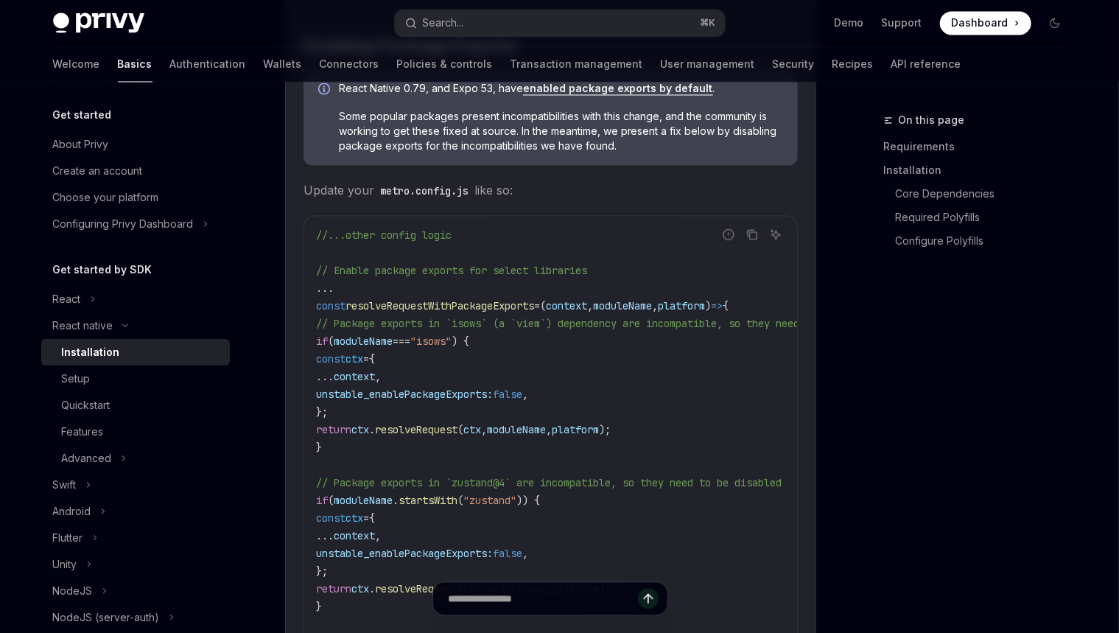
drag, startPoint x: 525, startPoint y: 269, endPoint x: 504, endPoint y: 271, distance: 21.5
click at [504, 271] on span "// Enable package exports for select libraries" at bounding box center [451, 271] width 271 height 13
copy span "ele"
click at [530, 270] on span "// Enable package exports for select libraries" at bounding box center [451, 271] width 271 height 13
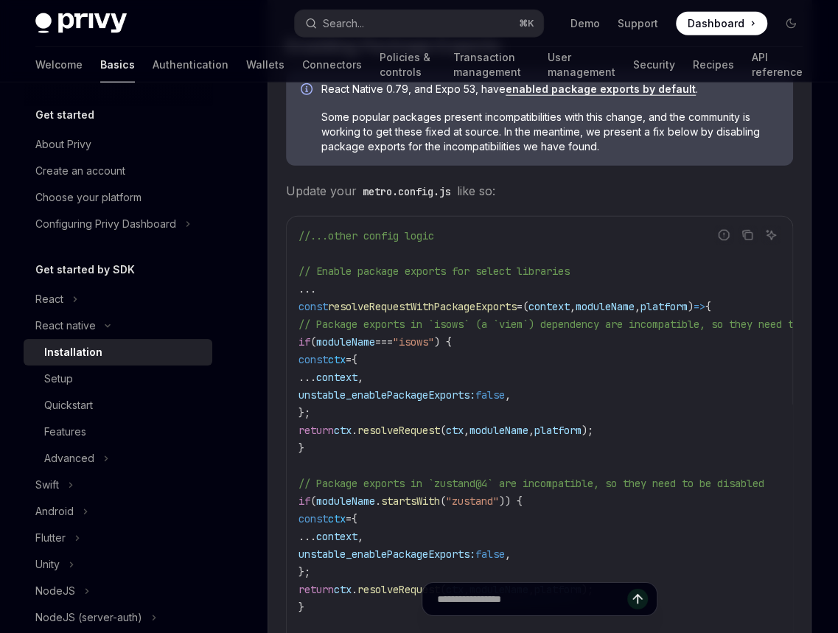
type textarea "*"
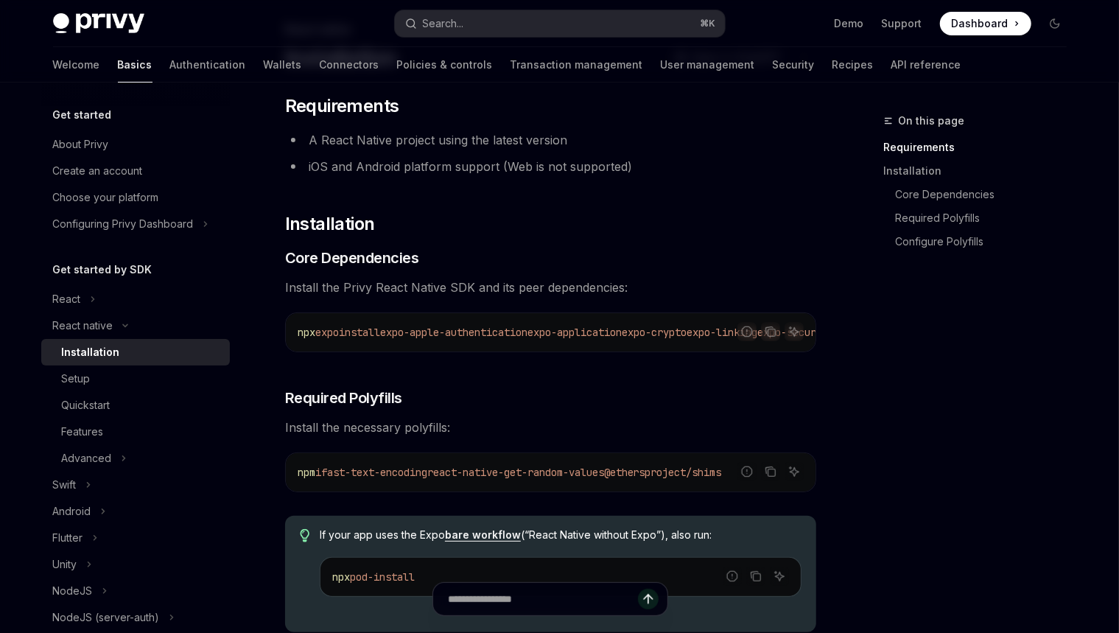
scroll to position [80, 0]
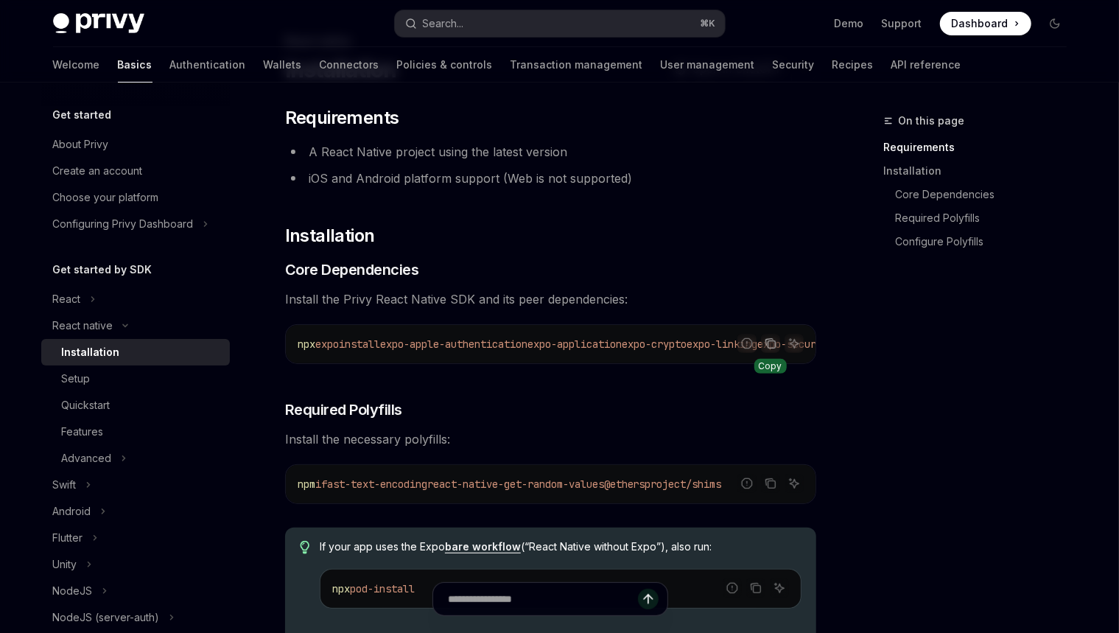
click at [763, 343] on button "Copy the contents from the code block" at bounding box center [770, 343] width 19 height 19
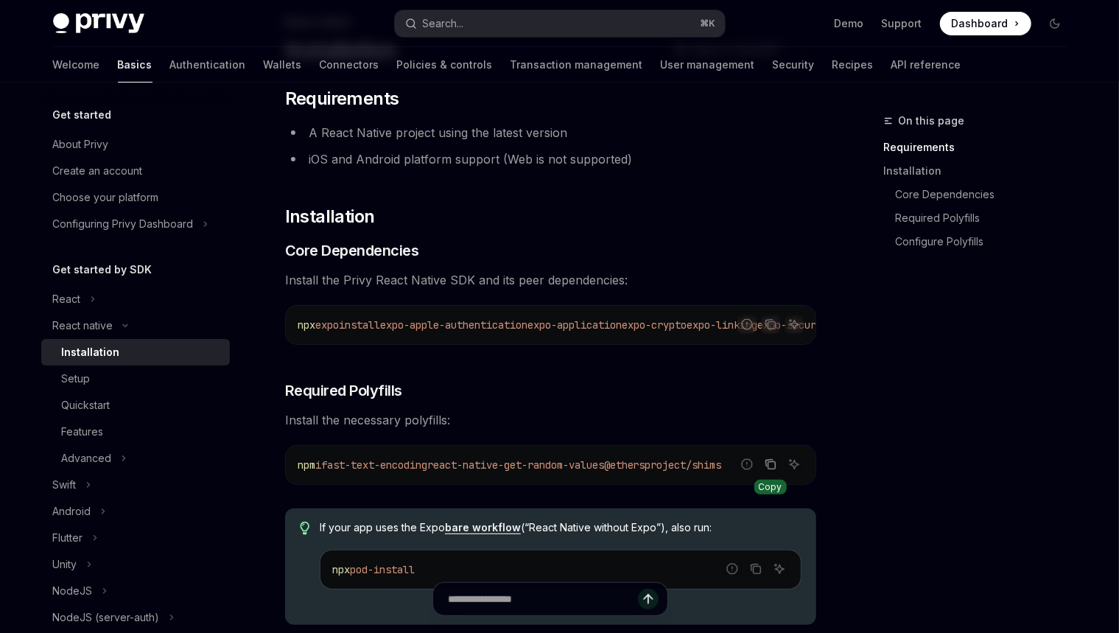
click at [770, 467] on icon "Copy the contents from the code block" at bounding box center [771, 465] width 7 height 7
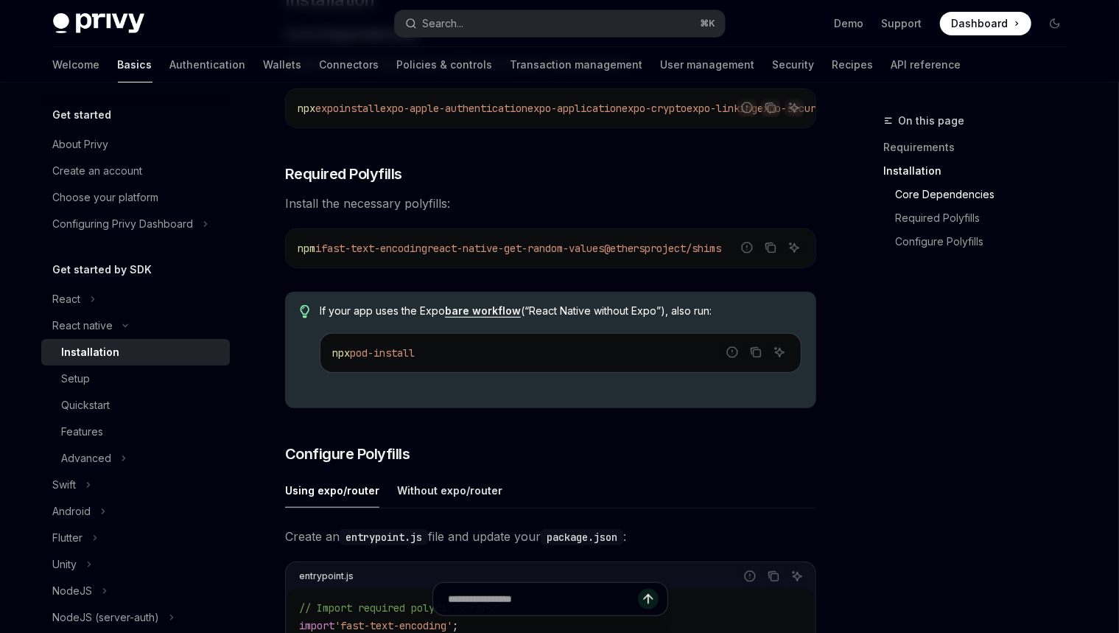
scroll to position [160, 0]
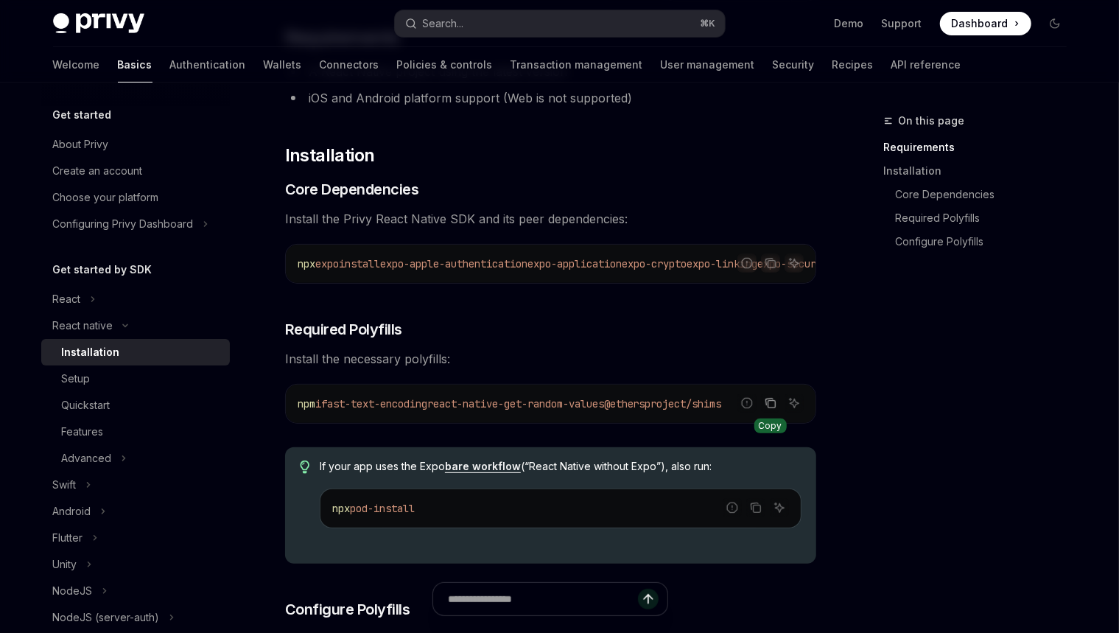
click at [765, 406] on icon "Copy the contents from the code block" at bounding box center [771, 403] width 12 height 12
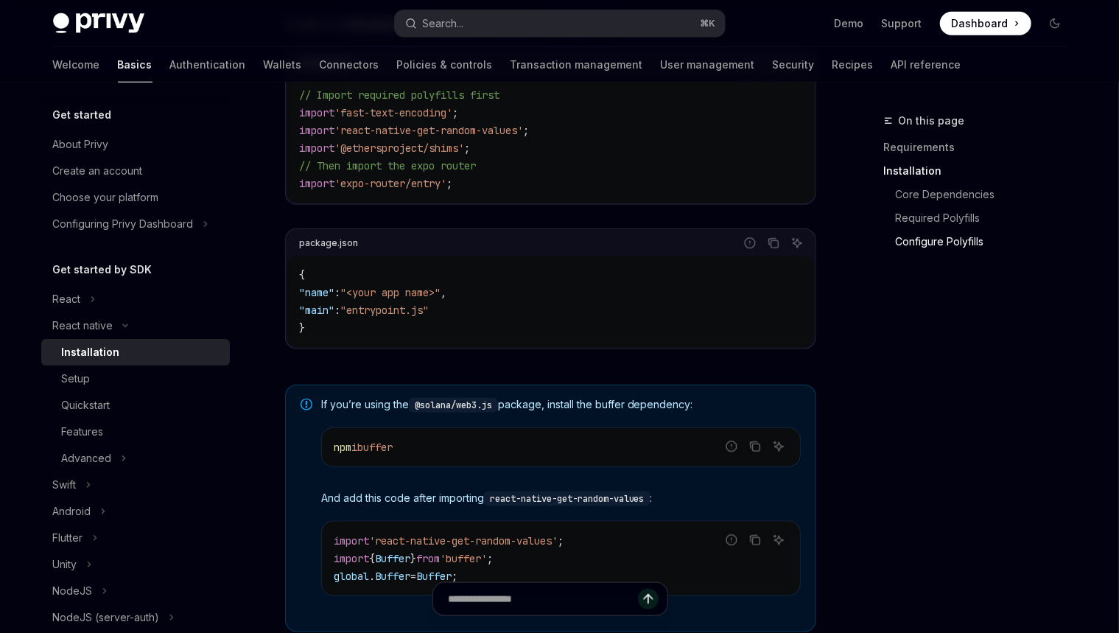
scroll to position [576, 0]
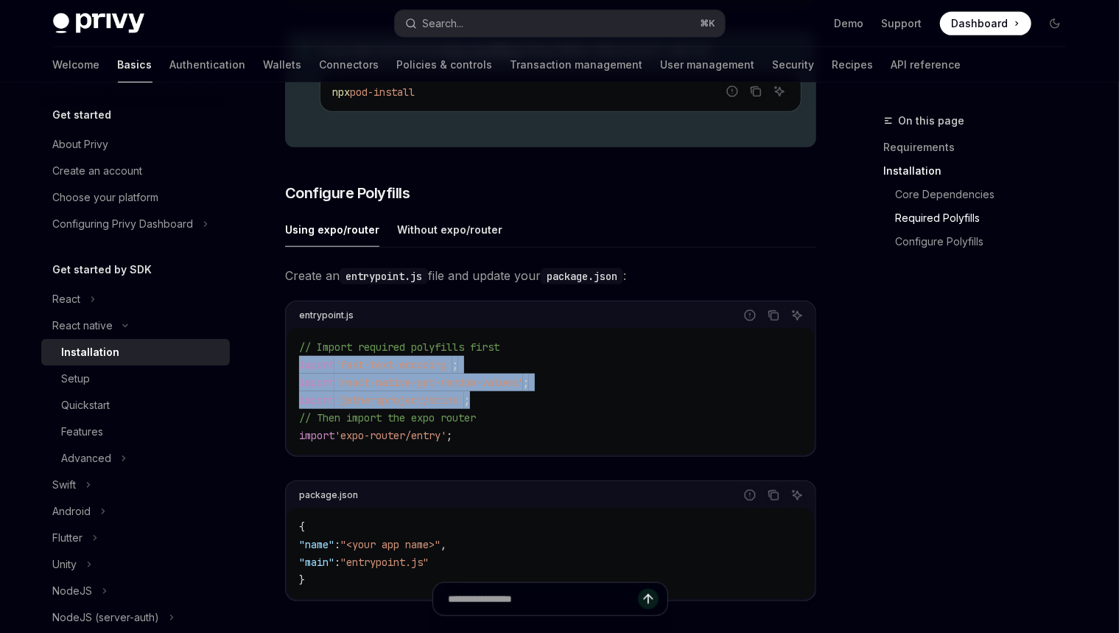
drag, startPoint x: 495, startPoint y: 411, endPoint x: 283, endPoint y: 374, distance: 215.5
copy code "import 'fast-text-encoding' ; import 'react-native-get-random-values' ; import …"
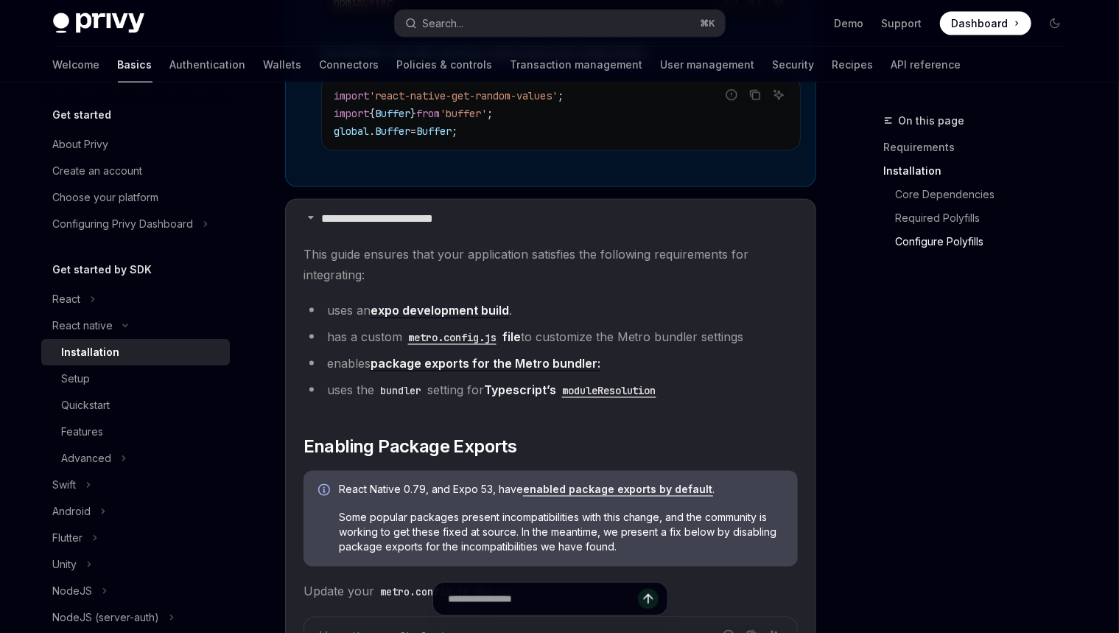
scroll to position [1286, 0]
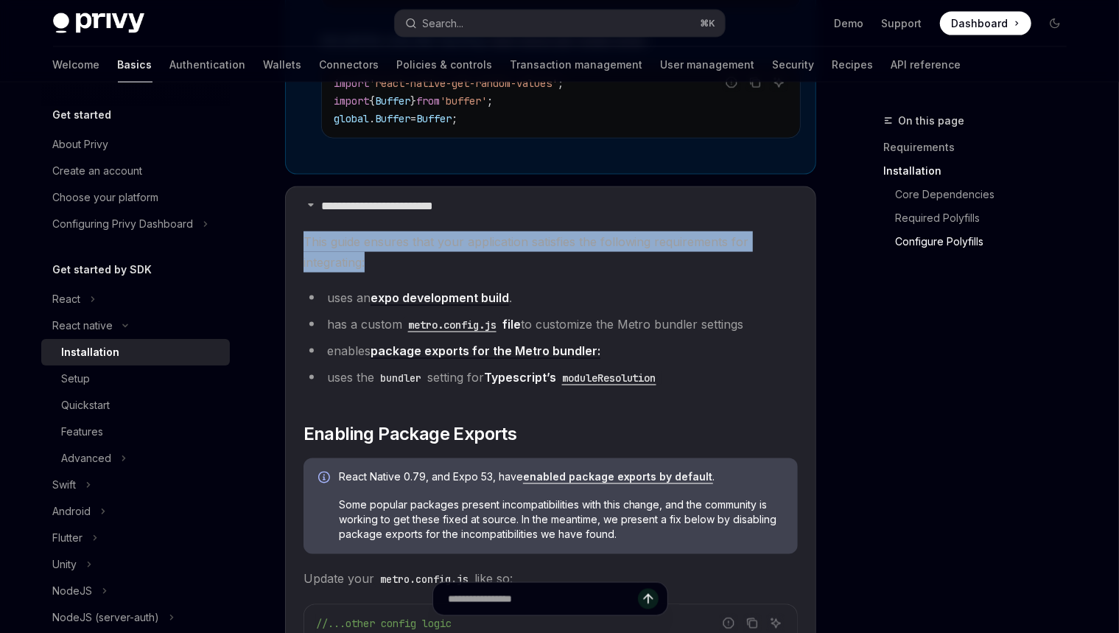
drag, startPoint x: 517, startPoint y: 252, endPoint x: 531, endPoint y: 226, distance: 30.4
click at [522, 214] on div at bounding box center [522, 214] width 0 height 0
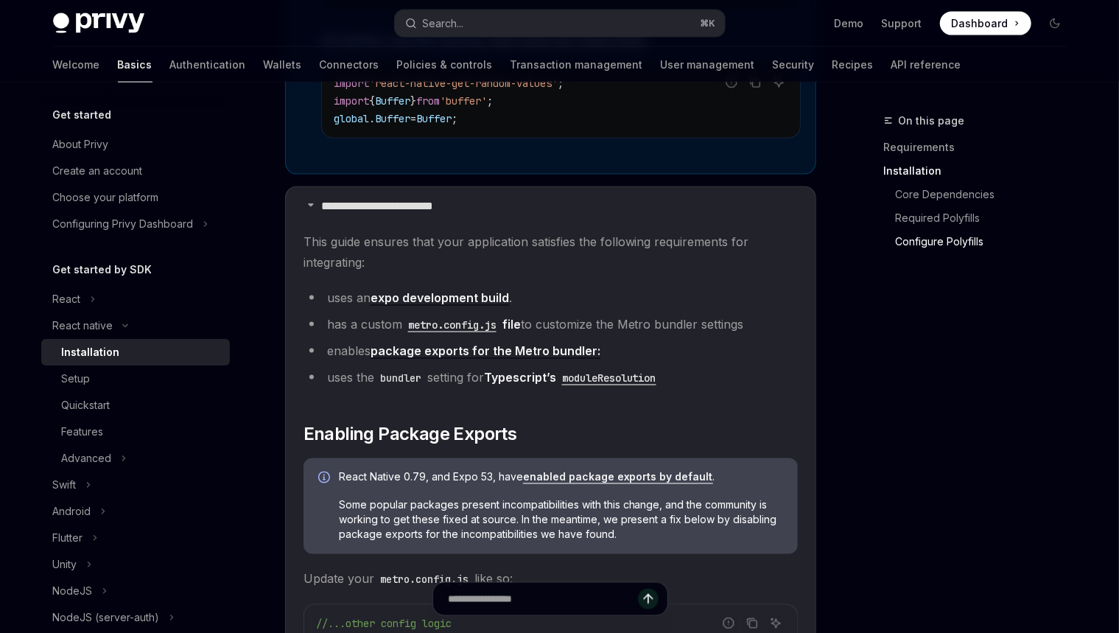
click at [837, 334] on div "On this page Requirements Installation Core Dependencies Required Polyfills Con…" at bounding box center [967, 372] width 224 height 521
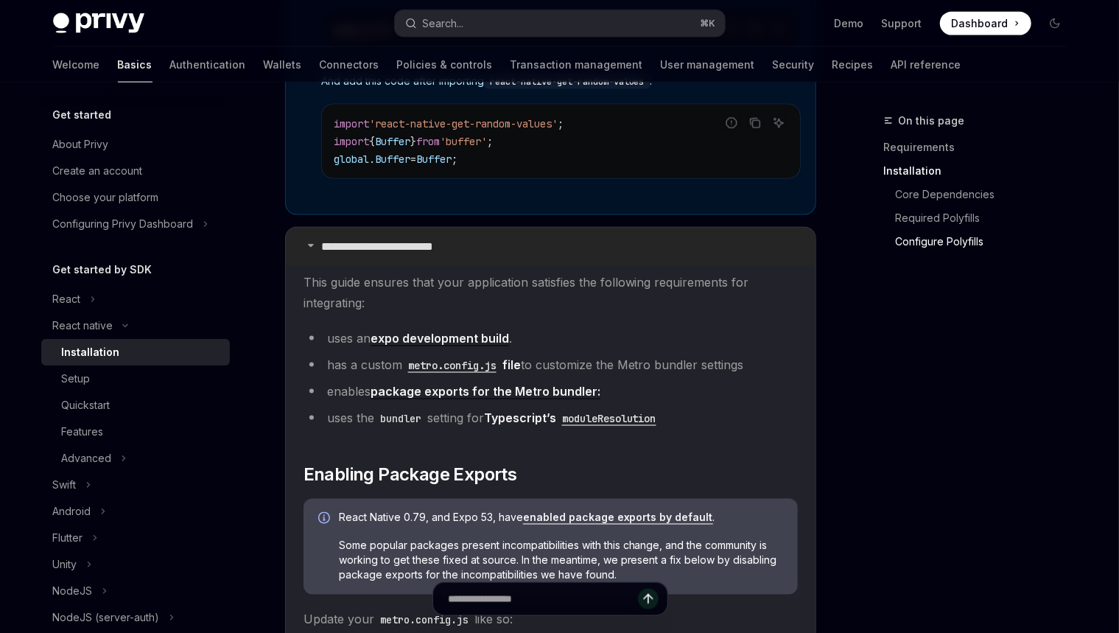
click at [376, 242] on p "**********" at bounding box center [392, 247] width 142 height 15
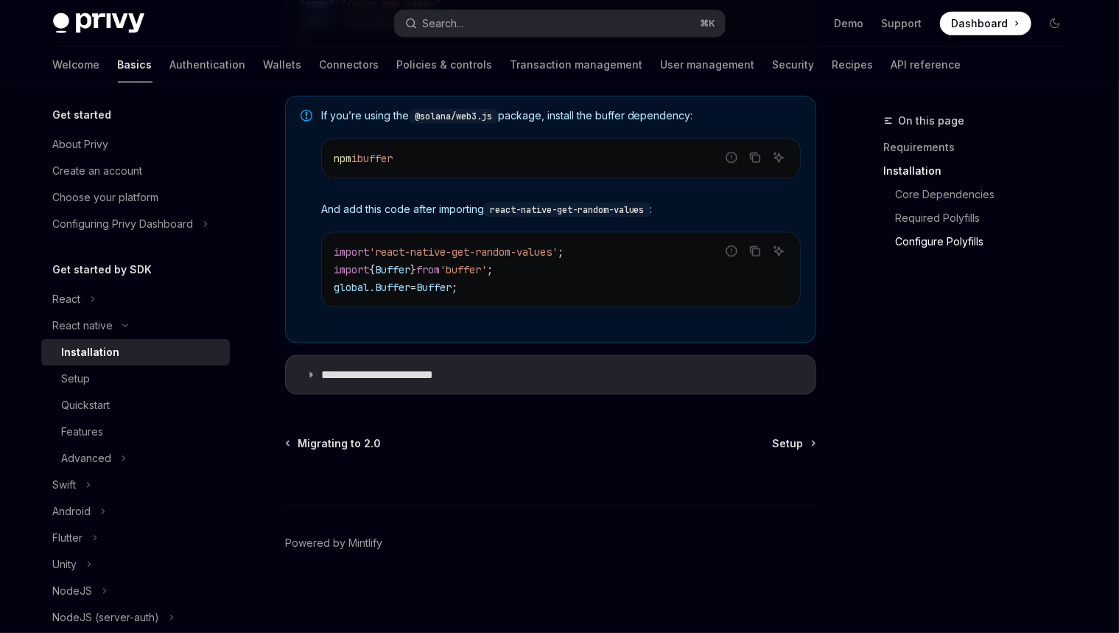
scroll to position [912, 0]
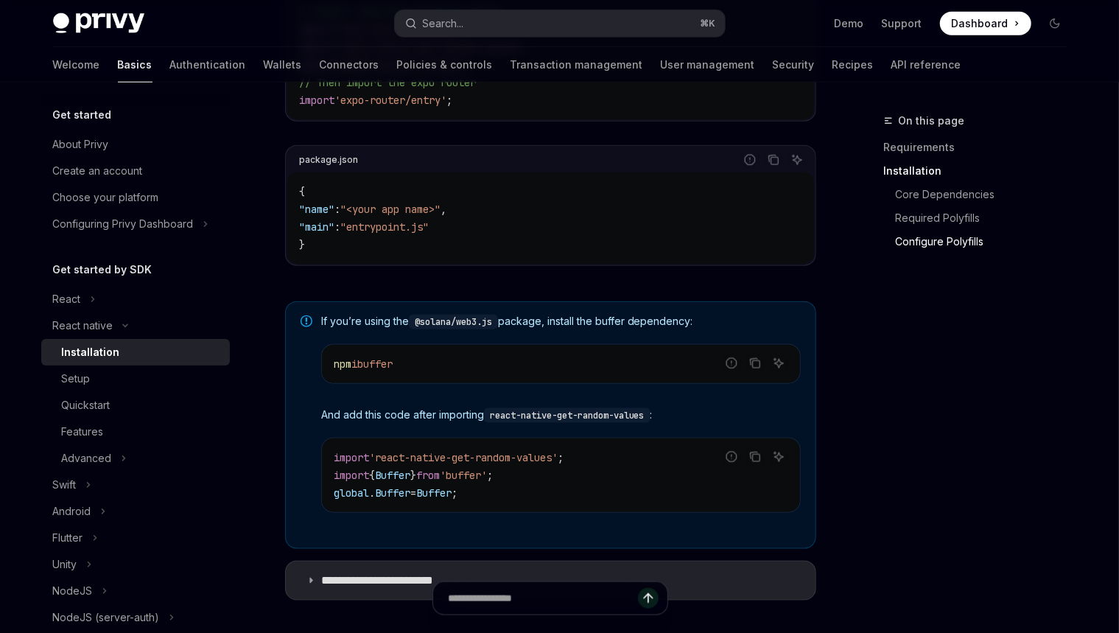
click at [554, 332] on div "If you’re using the @solana/web3.js package, install the buffer dependency: Rep…" at bounding box center [561, 425] width 480 height 223
click at [378, 579] on div at bounding box center [550, 606] width 531 height 55
click at [366, 581] on div at bounding box center [550, 606] width 531 height 55
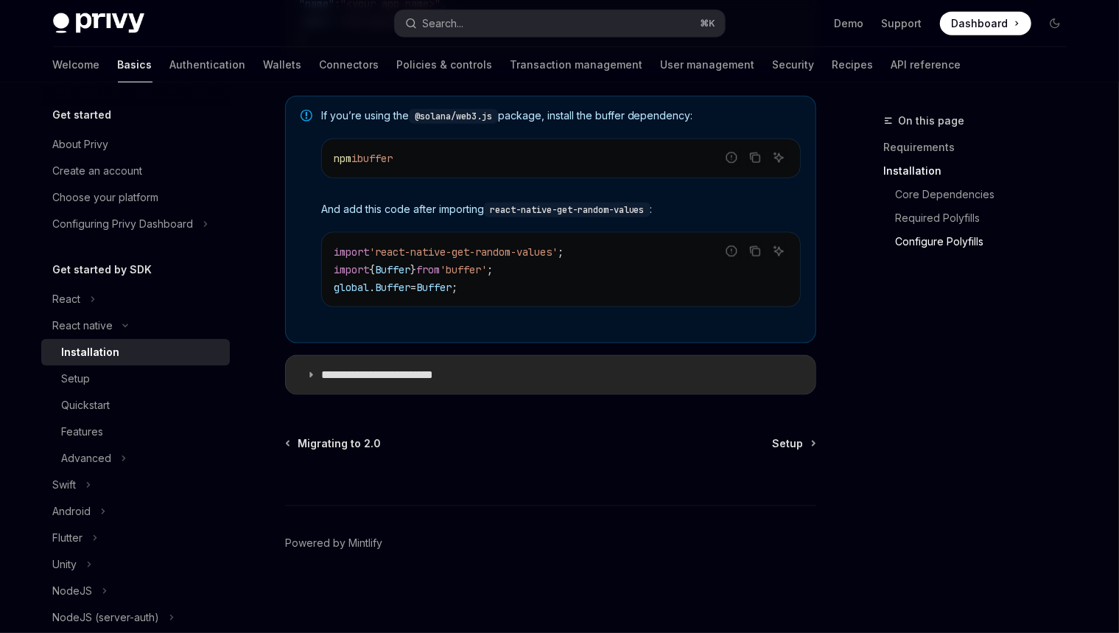
click at [402, 385] on summary "**********" at bounding box center [551, 375] width 530 height 38
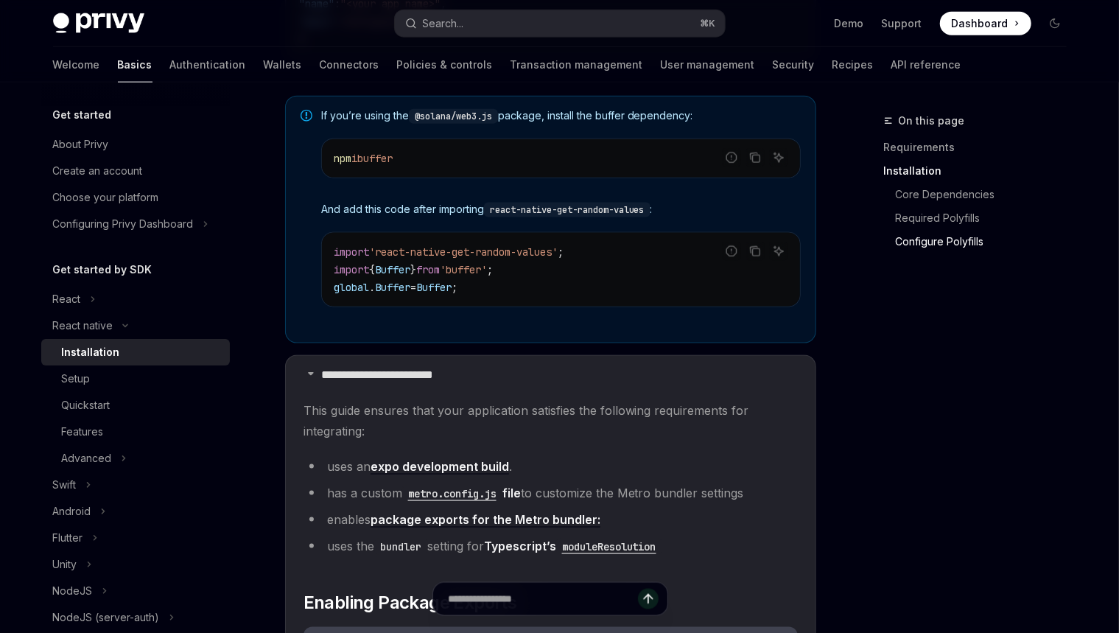
click at [837, 422] on div "On this page Requirements Installation Core Dependencies Required Polyfills Con…" at bounding box center [967, 372] width 224 height 521
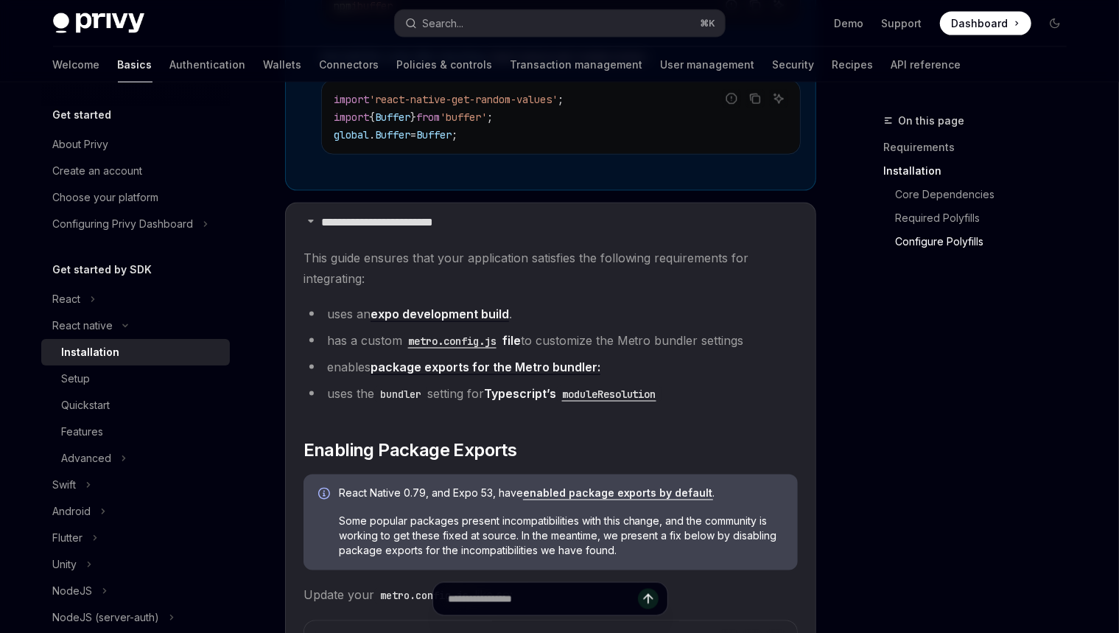
scroll to position [1320, 0]
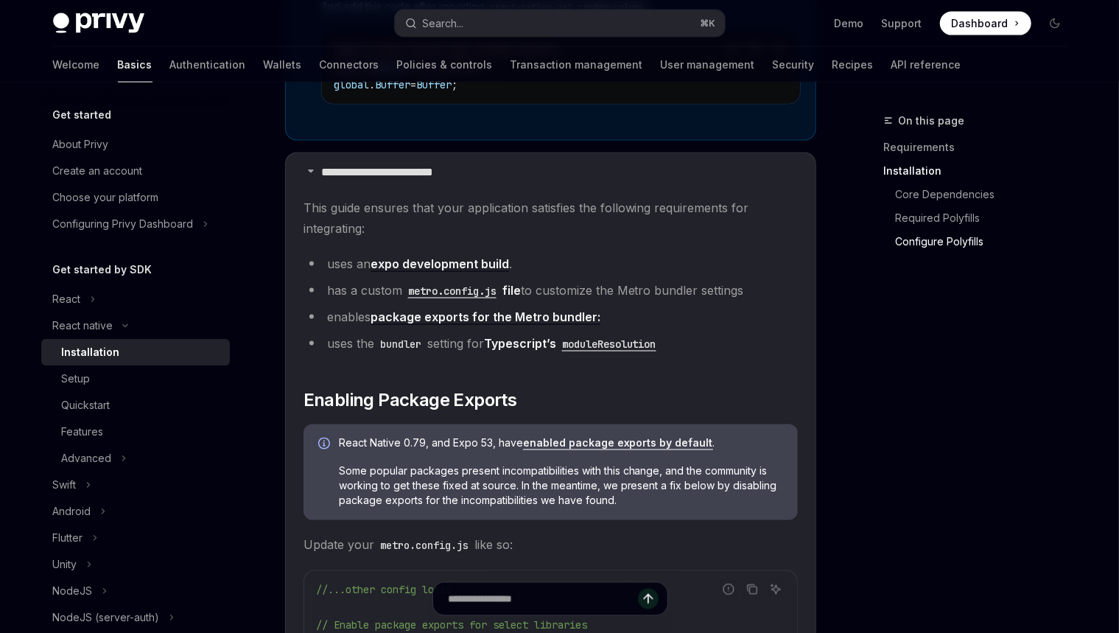
click at [608, 347] on code "moduleResolution" at bounding box center [609, 344] width 106 height 16
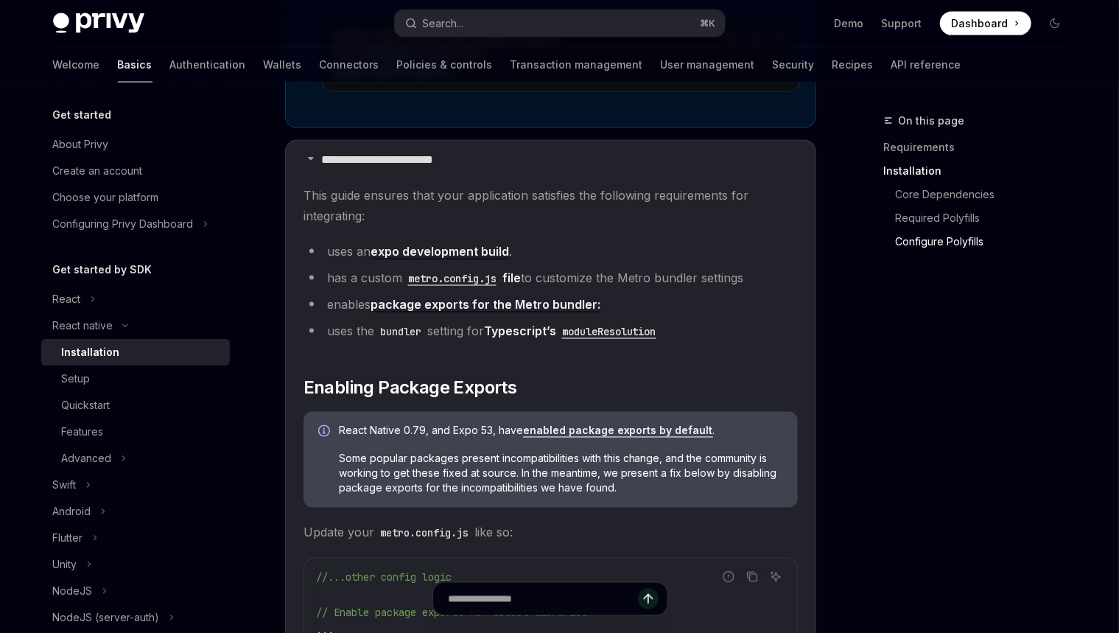
click at [837, 350] on div "On this page Requirements Installation Core Dependencies Required Polyfills Con…" at bounding box center [967, 372] width 224 height 521
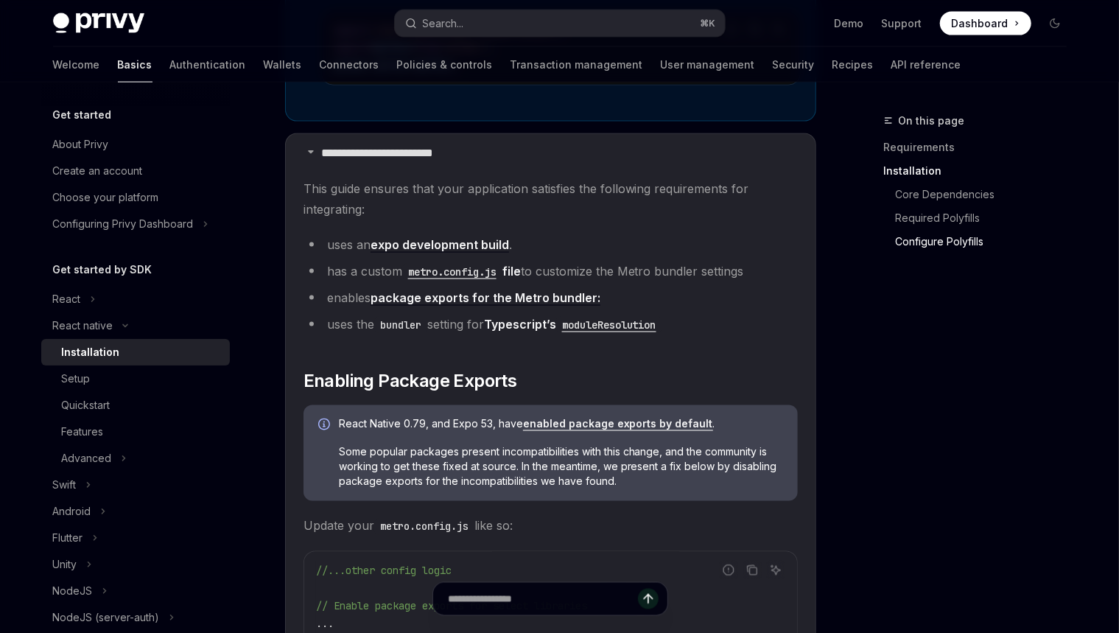
scroll to position [1465, 0]
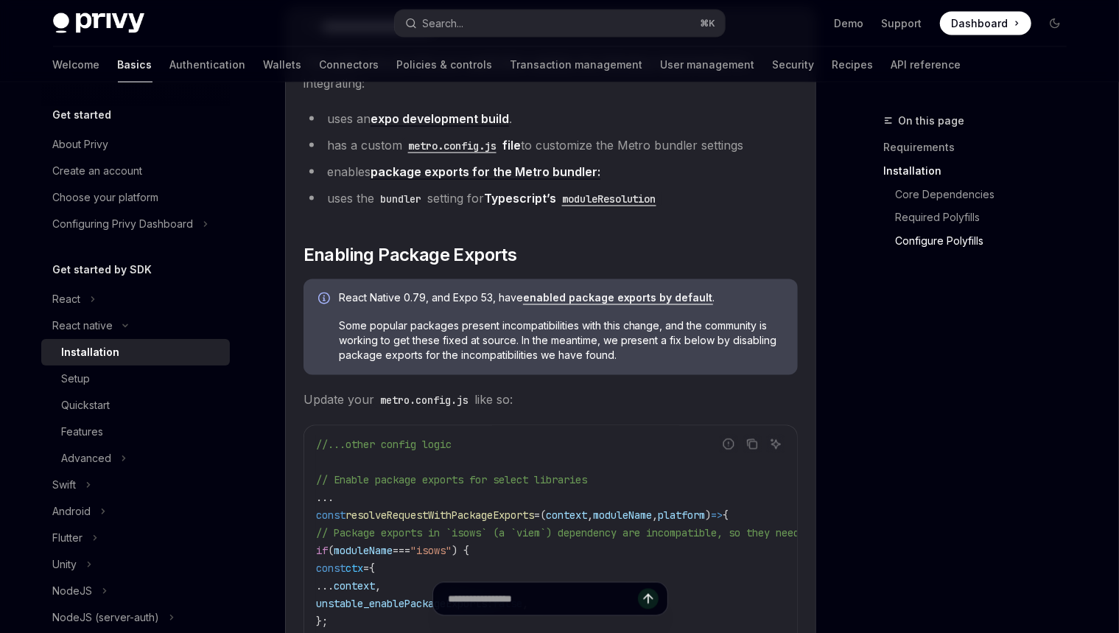
click at [416, 402] on code "metro.config.js" at bounding box center [424, 401] width 100 height 16
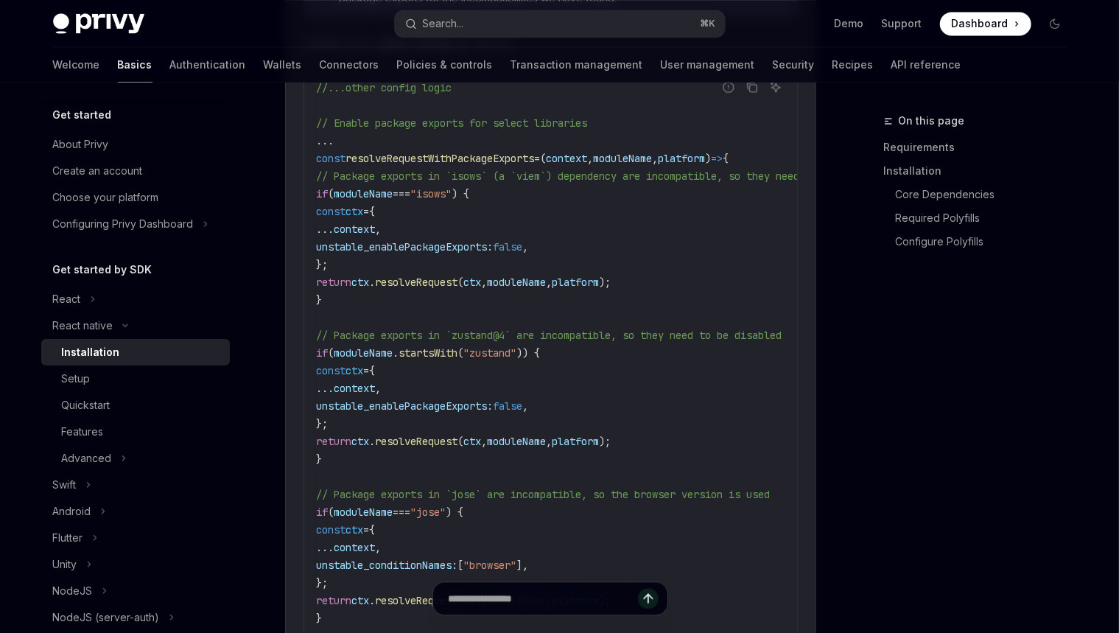
scroll to position [1810, 0]
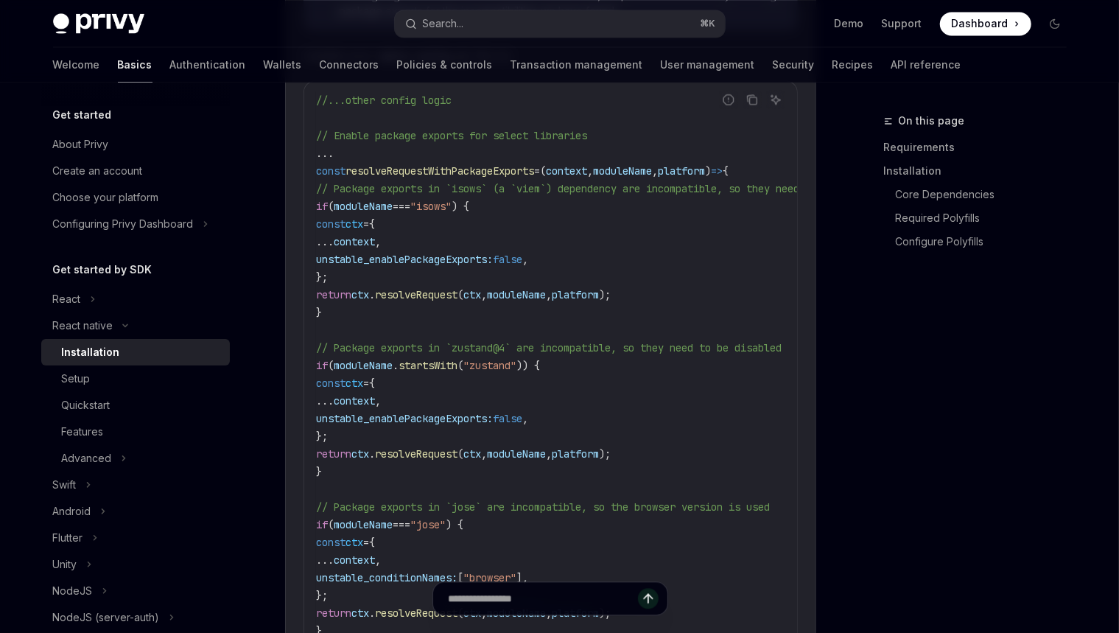
click at [497, 189] on span "// Package exports in `isows` (a `viem`) dependency are incompatible, so they n…" at bounding box center [602, 188] width 572 height 13
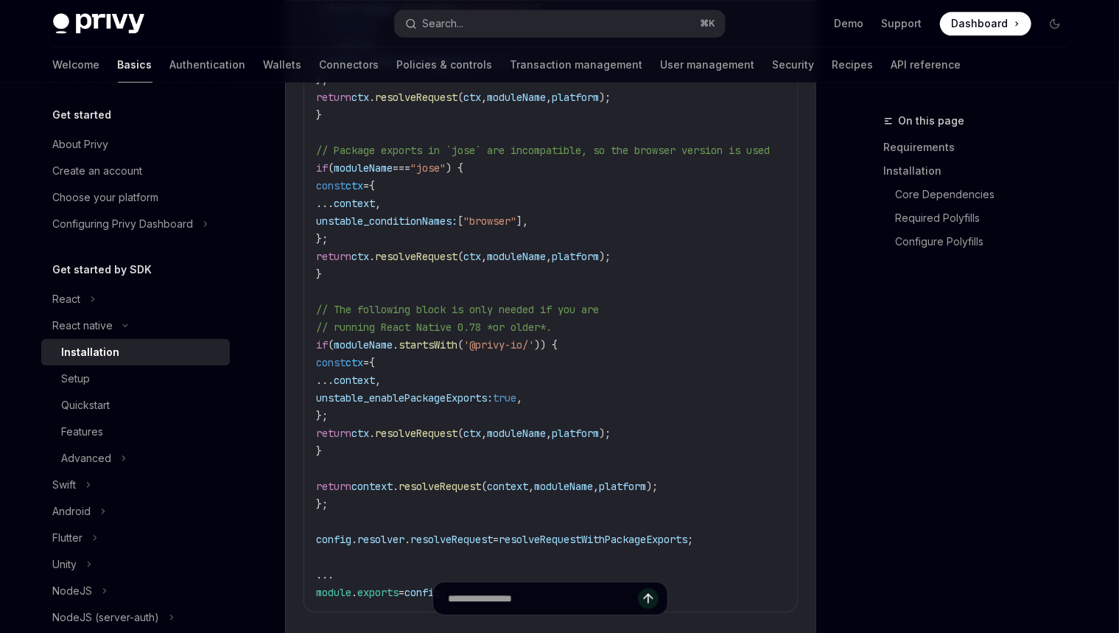
scroll to position [2202, 0]
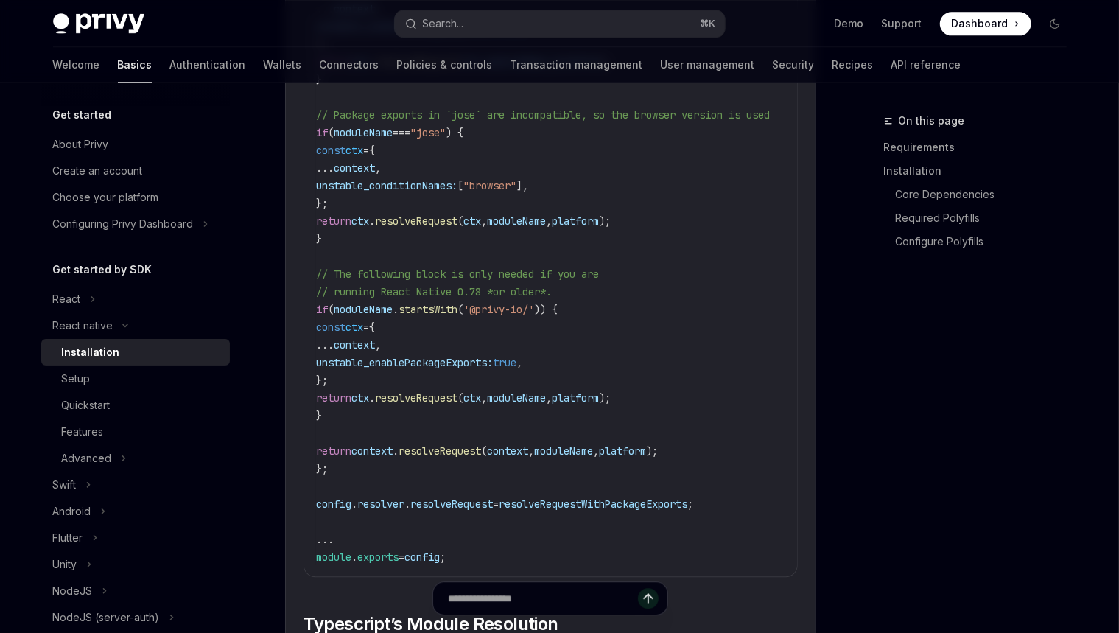
click at [382, 466] on code "//...other config logic // Enable package exports for select libraries ... cons…" at bounding box center [619, 132] width 607 height 867
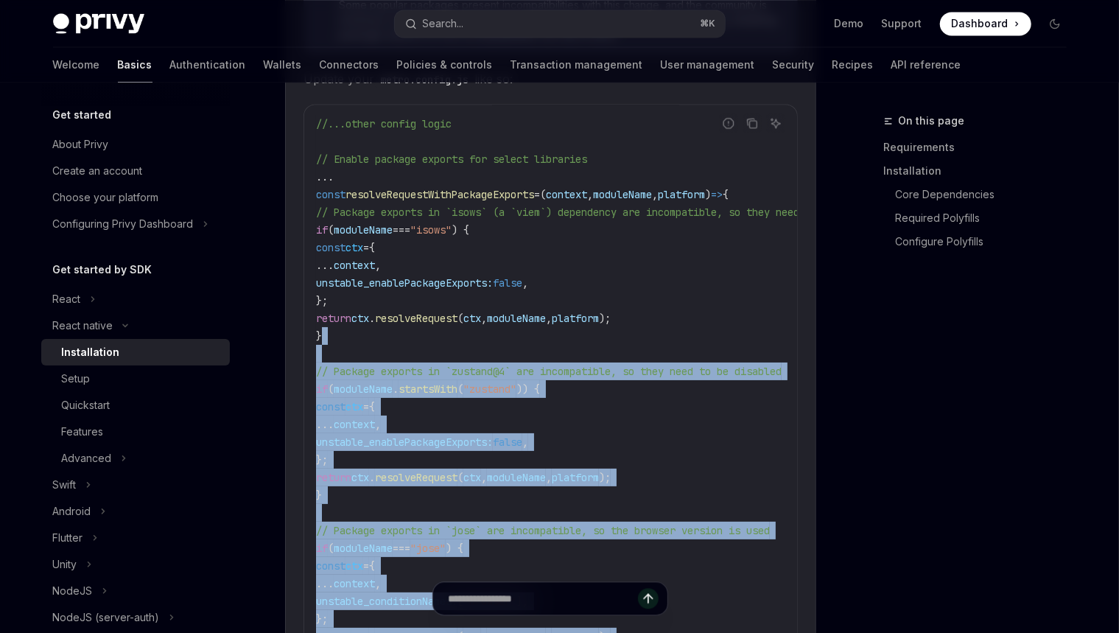
scroll to position [1635, 0]
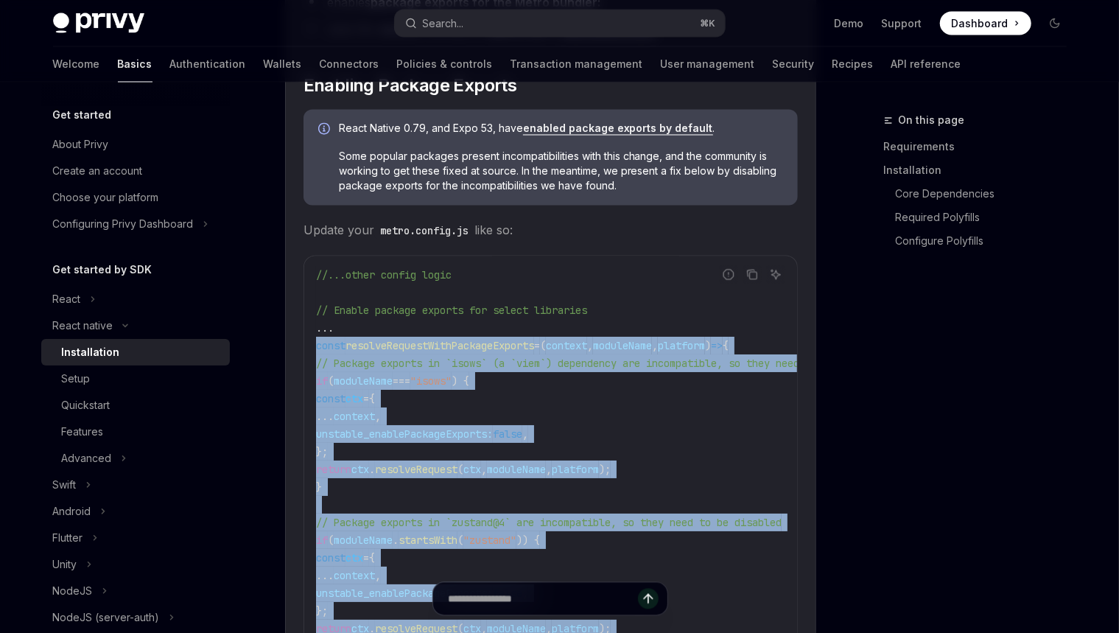
drag, startPoint x: 382, startPoint y: 472, endPoint x: 318, endPoint y: 346, distance: 141.1
copy code "const resolveRequestWithPackageExports = ( context , moduleName , platform ) =>…"
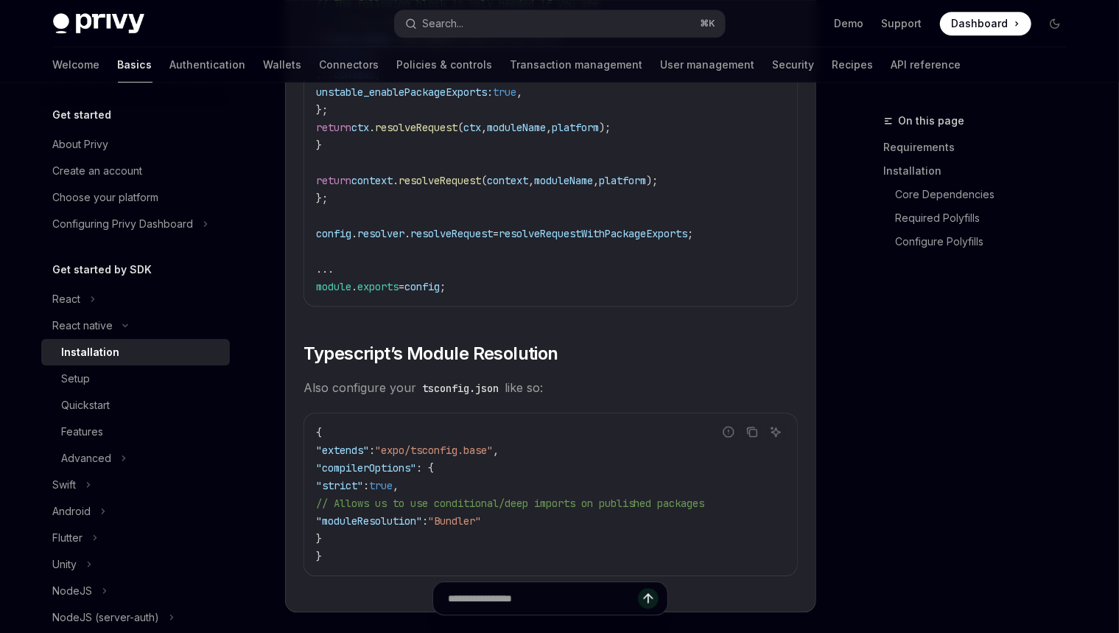
scroll to position [2485, 0]
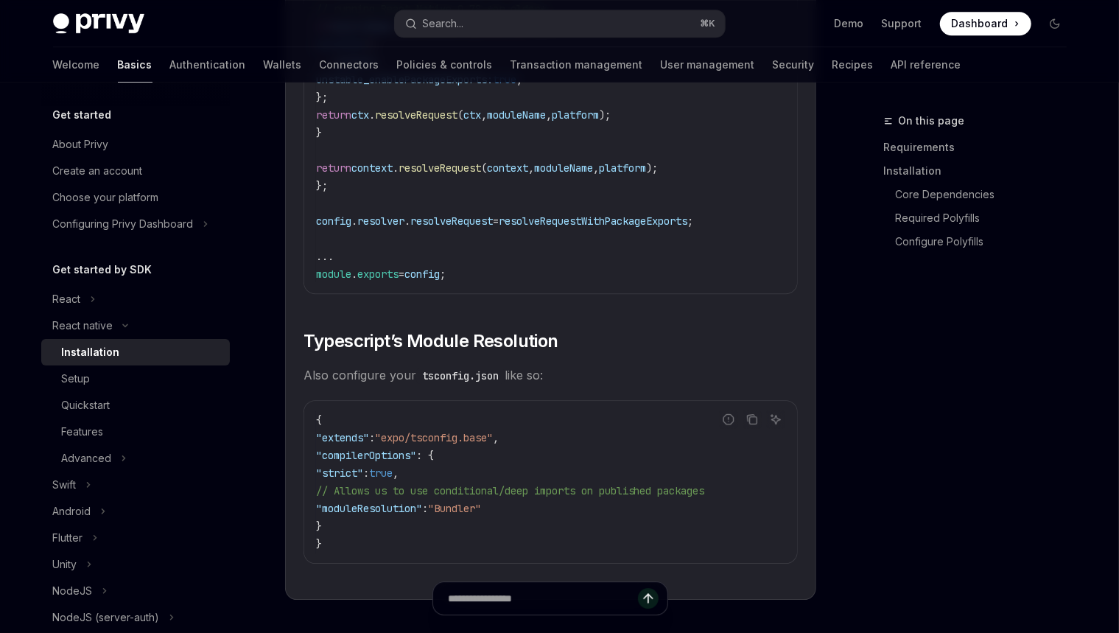
click at [548, 496] on span "// Allows us to use conditional/deep imports on published packages" at bounding box center [510, 490] width 389 height 13
drag, startPoint x: 537, startPoint y: 511, endPoint x: 329, endPoint y: 511, distance: 207.1
click at [329, 511] on code "{ "extends" : "expo/tsconfig.base" , "compilerOptions" : { "strict" : true , //…" at bounding box center [550, 481] width 469 height 141
copy span ""moduleResolution" : "Bundler""
drag, startPoint x: 472, startPoint y: 374, endPoint x: 444, endPoint y: 374, distance: 27.3
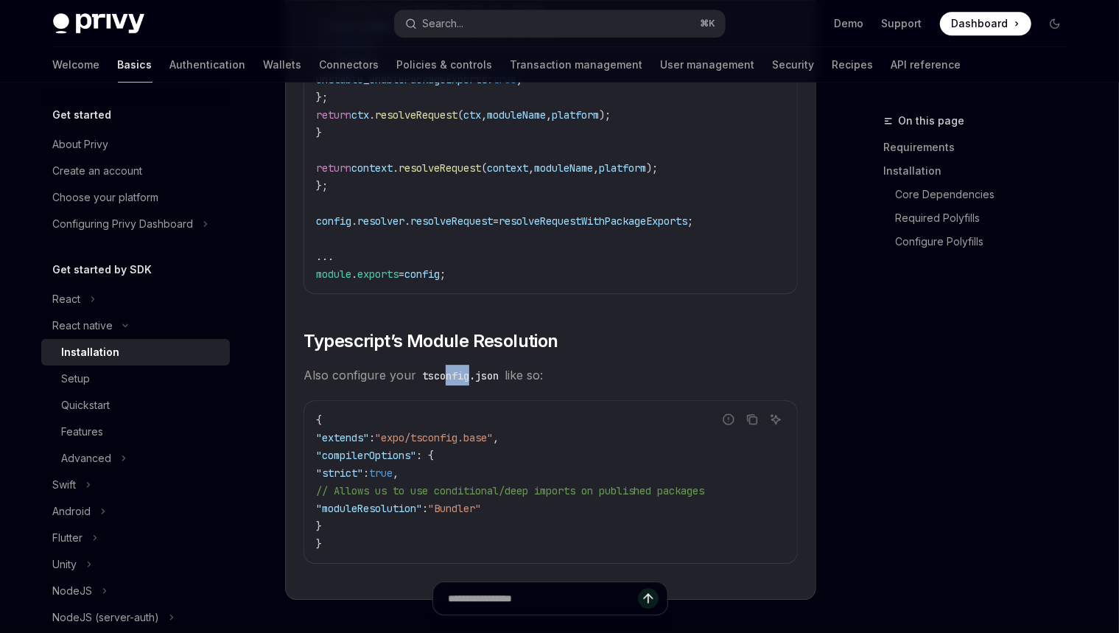
click at [444, 374] on code "tsconfig.json" at bounding box center [460, 376] width 88 height 16
copy code "nfig"
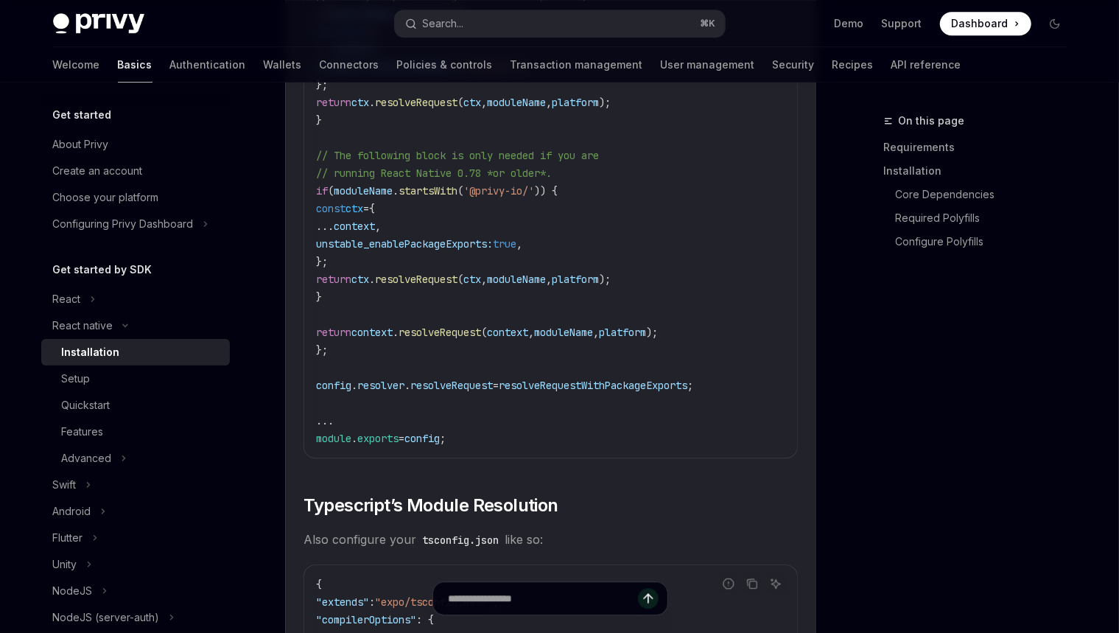
scroll to position [2694, 0]
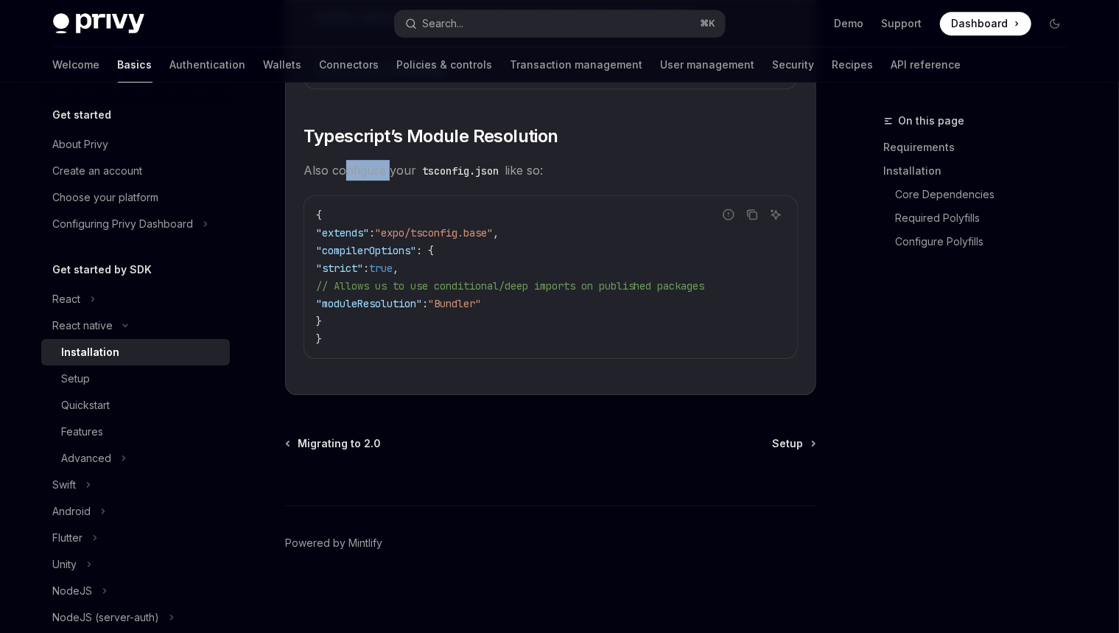
click at [347, 172] on span "Also configure your tsconfig.json like so:" at bounding box center [551, 170] width 495 height 21
copy span "nfigure"
click at [378, 168] on span "Also configure your tsconfig.json like so:" at bounding box center [551, 170] width 495 height 21
drag, startPoint x: 638, startPoint y: 284, endPoint x: 618, endPoint y: 284, distance: 20.6
click at [618, 285] on span "// Allows us to use conditional/deep imports on published packages" at bounding box center [510, 285] width 389 height 13
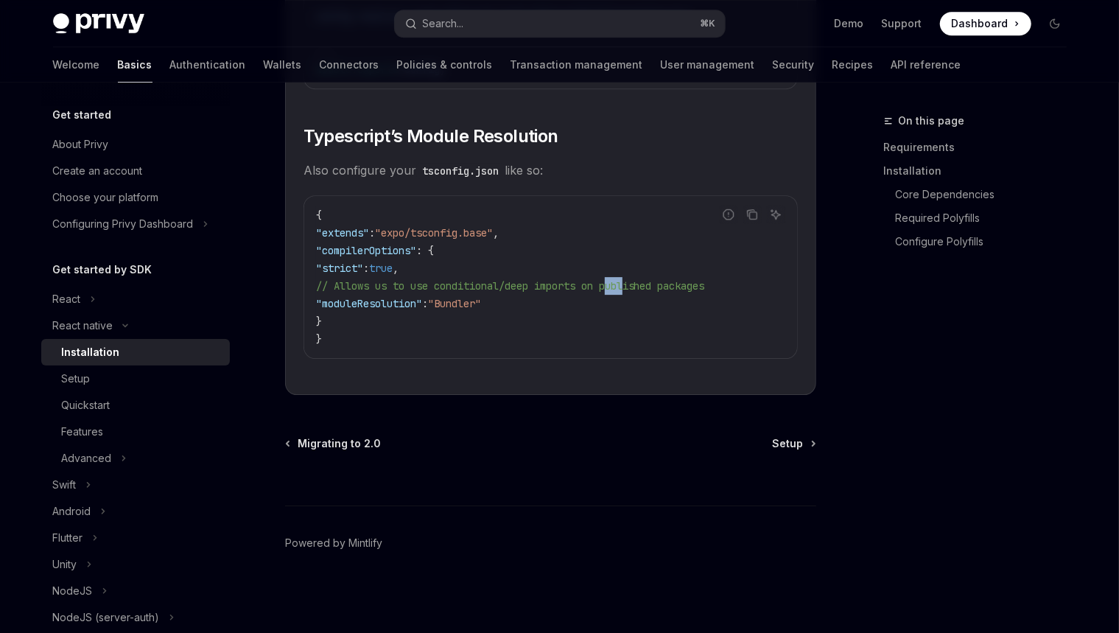
copy span "on"
click at [604, 286] on span "// Allows us to use conditional/deep imports on published packages" at bounding box center [510, 285] width 389 height 13
drag, startPoint x: 554, startPoint y: 139, endPoint x: 537, endPoint y: 140, distance: 17.0
click at [537, 140] on span "Typescript’s Module Resolution" at bounding box center [431, 137] width 255 height 24
click at [573, 135] on h2 "​ Typescript’s Module Resolution" at bounding box center [551, 137] width 495 height 24
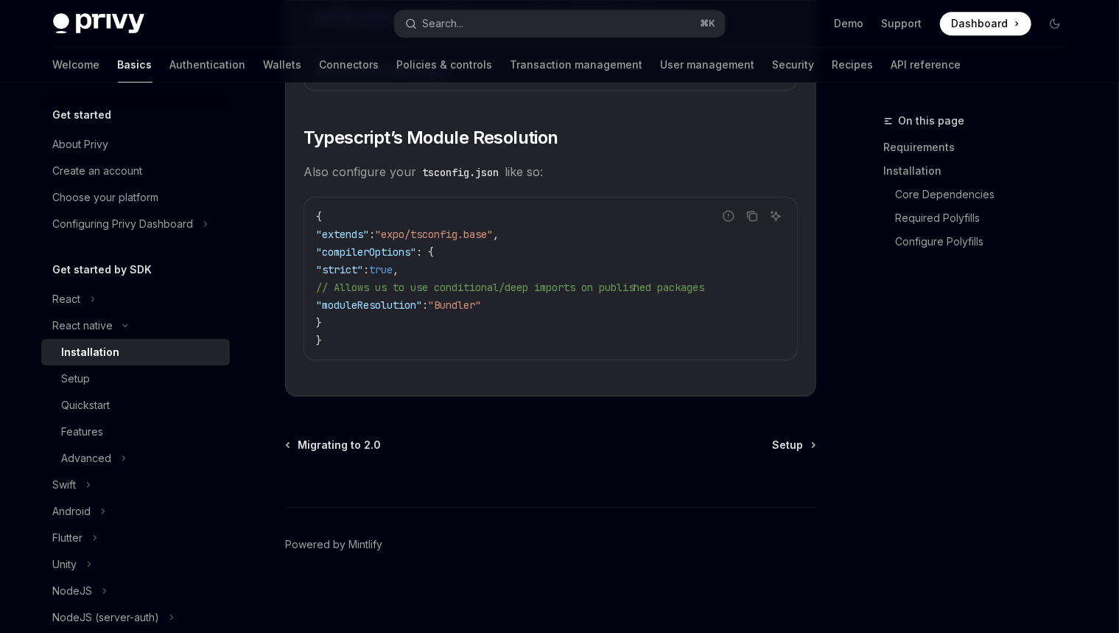
scroll to position [2694, 0]
type textarea "*"
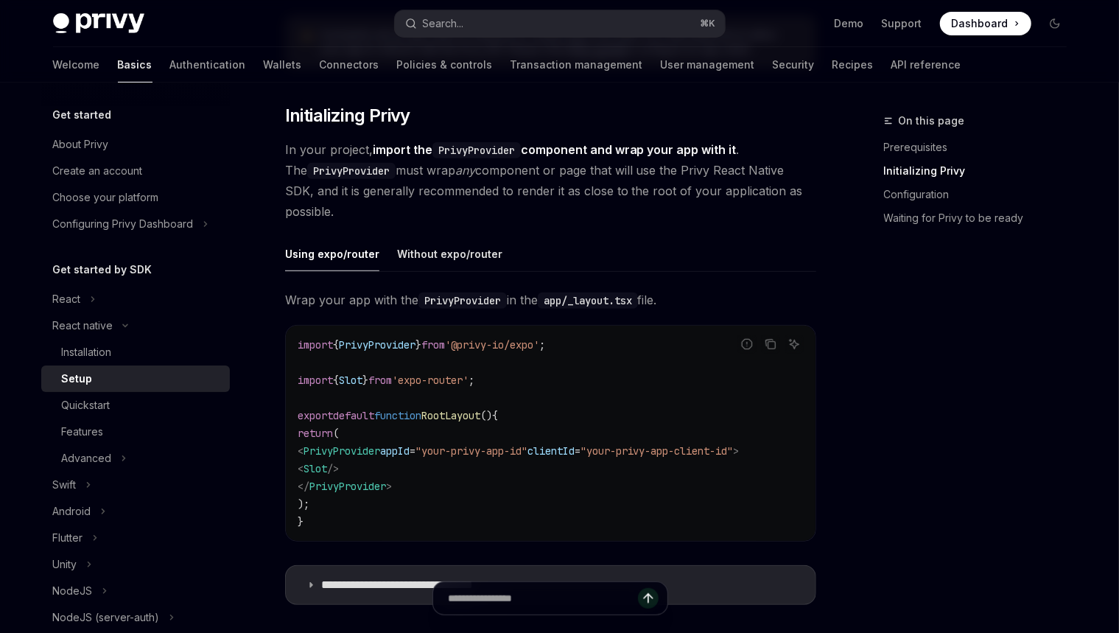
scroll to position [312, 0]
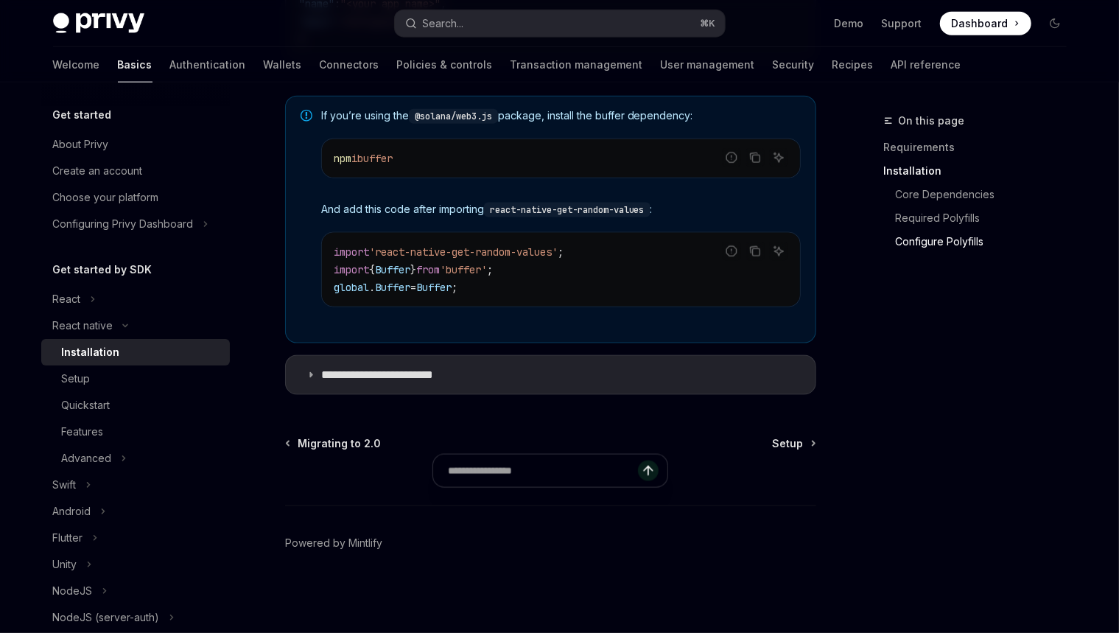
click at [870, 366] on div "On this page Requirements Installation Core Dependencies Required Polyfills Con…" at bounding box center [967, 372] width 224 height 521
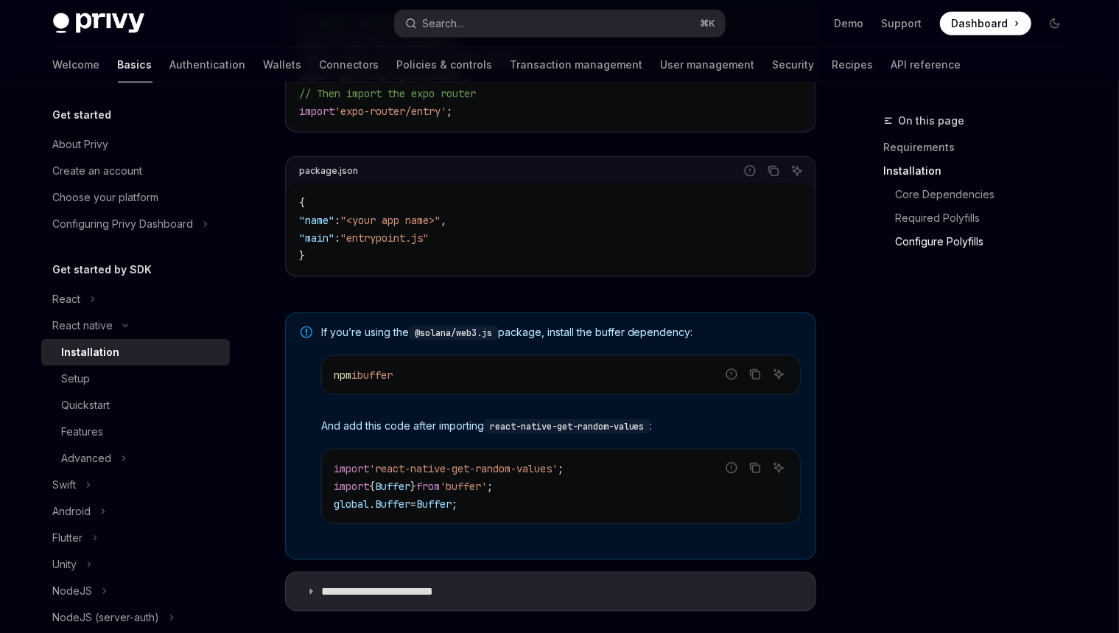
scroll to position [1103, 0]
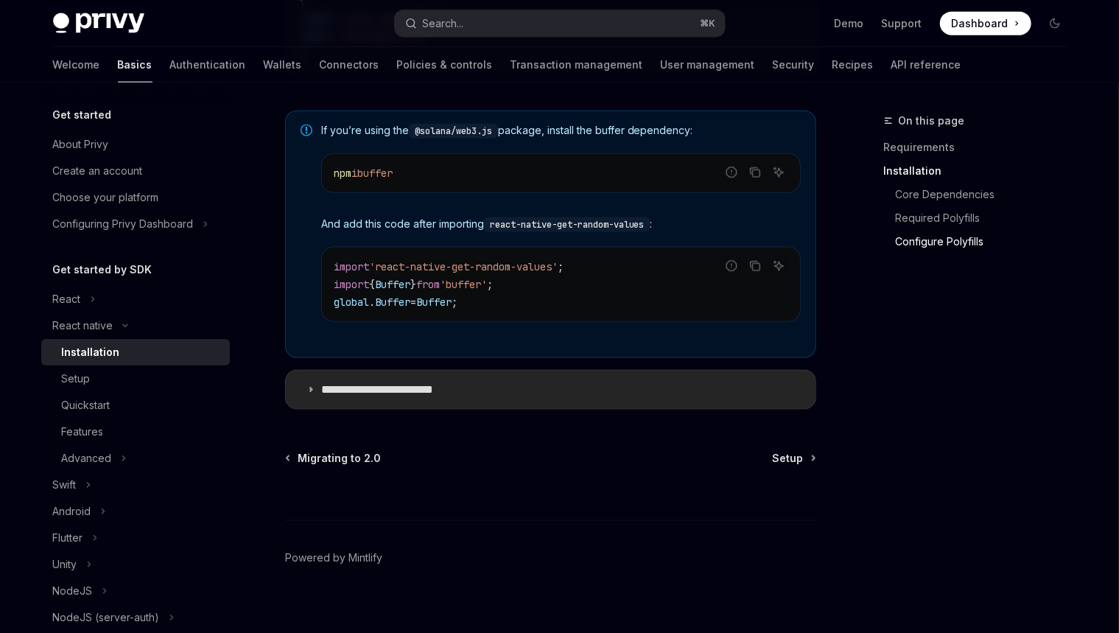
click at [501, 377] on summary "**********" at bounding box center [551, 390] width 530 height 38
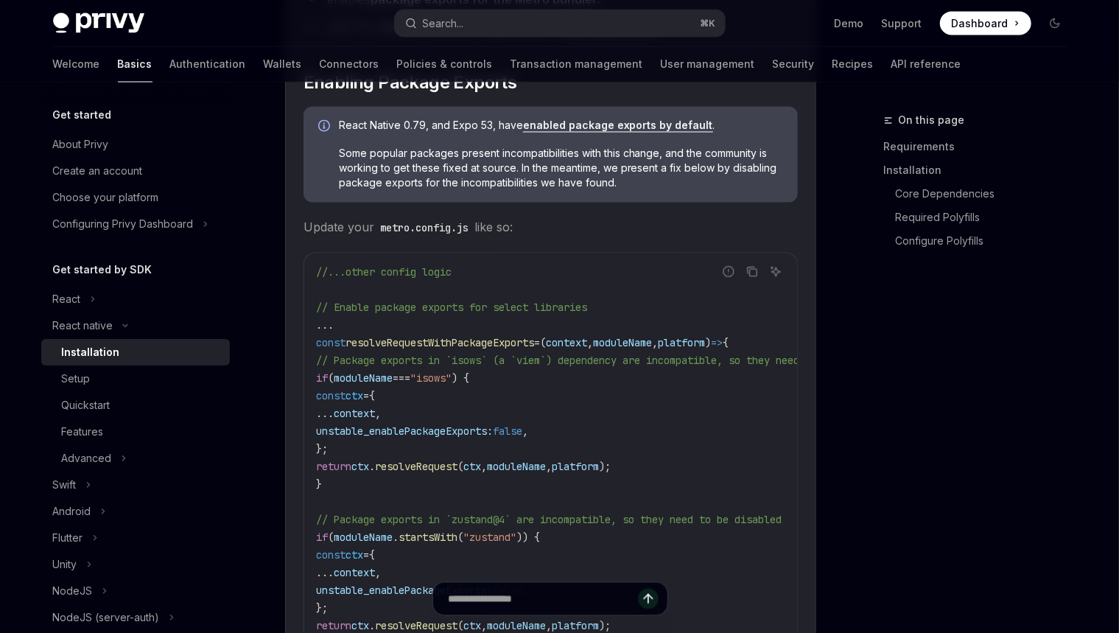
scroll to position [1341, 0]
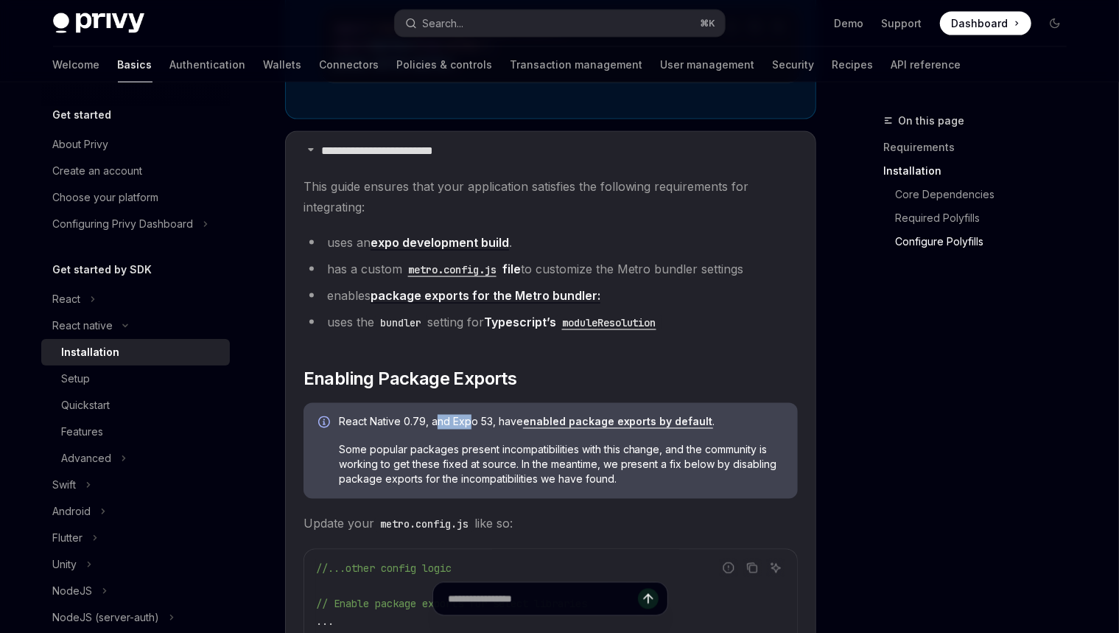
drag, startPoint x: 464, startPoint y: 420, endPoint x: 438, endPoint y: 422, distance: 25.9
click at [438, 422] on span "React Native 0.79, and Expo 53, have enabled package exports by default ." at bounding box center [561, 422] width 444 height 15
click at [453, 422] on span "React Native 0.79, and Expo 53, have enabled package exports by default ." at bounding box center [561, 422] width 444 height 15
drag, startPoint x: 446, startPoint y: 458, endPoint x: 433, endPoint y: 457, distance: 13.3
click at [433, 457] on span "Some popular packages present incompatibilities with this change, and the commu…" at bounding box center [561, 465] width 444 height 44
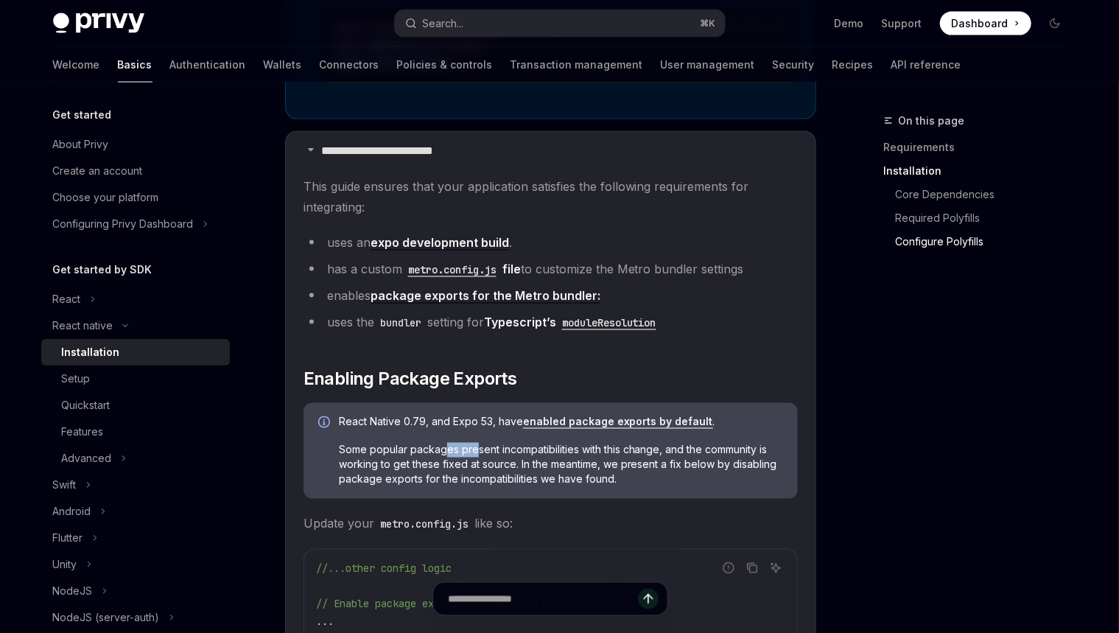
drag, startPoint x: 474, startPoint y: 452, endPoint x: 449, endPoint y: 450, distance: 25.2
click at [447, 451] on span "Some popular packages present incompatibilities with this change, and the commu…" at bounding box center [561, 465] width 444 height 44
copy span "es pre"
click at [502, 444] on span "Some popular packages present incompatibilities with this change, and the commu…" at bounding box center [561, 465] width 444 height 44
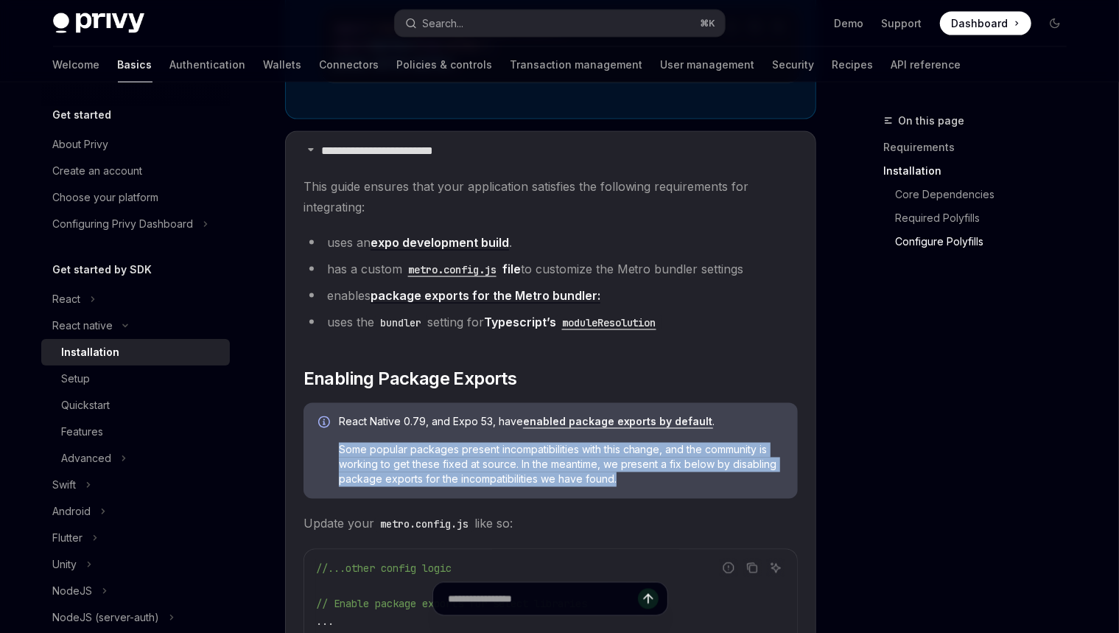
drag, startPoint x: 645, startPoint y: 482, endPoint x: 616, endPoint y: 433, distance: 56.5
click at [616, 433] on div "React Native 0.79, and Expo 53, have enabled package exports by default . Some …" at bounding box center [561, 451] width 444 height 72
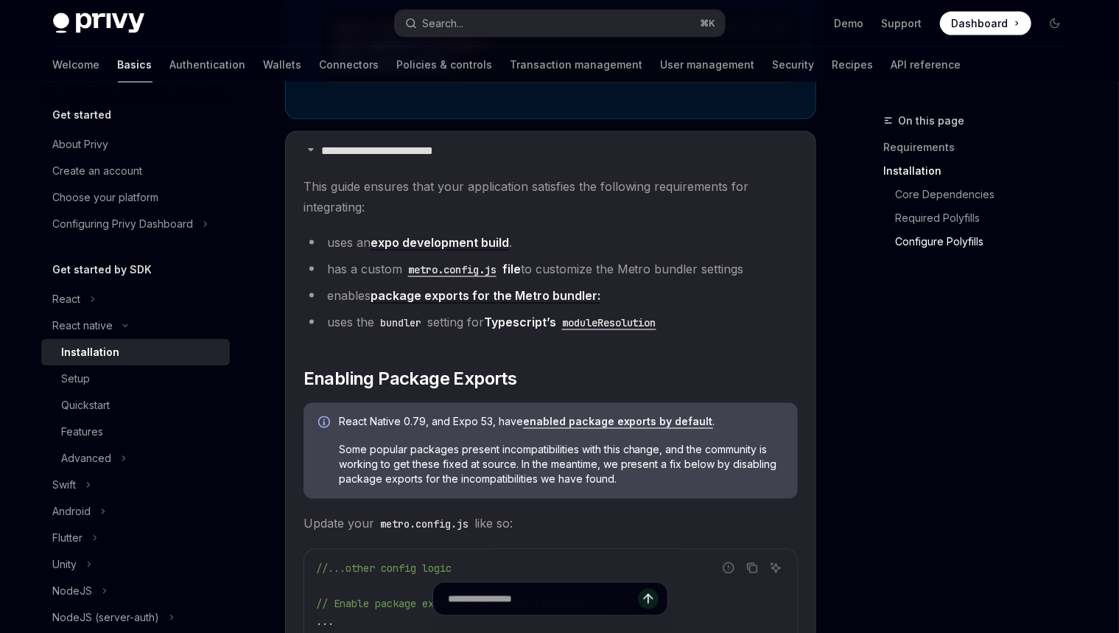
click at [535, 436] on div "React Native 0.79, and Expo 53, have enabled package exports by default . Some …" at bounding box center [561, 451] width 444 height 72
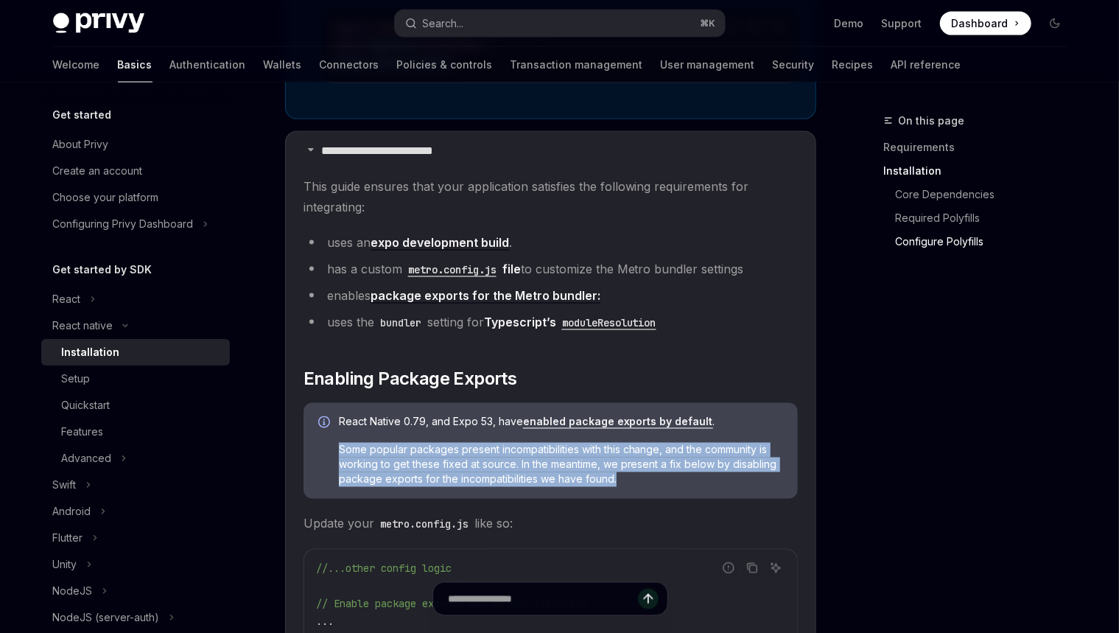
drag, startPoint x: 655, startPoint y: 483, endPoint x: 629, endPoint y: 436, distance: 54.4
click at [629, 436] on div "React Native 0.79, and Expo 53, have enabled package exports by default . Some …" at bounding box center [561, 451] width 444 height 72
click at [620, 424] on div at bounding box center [620, 424] width 0 height 0
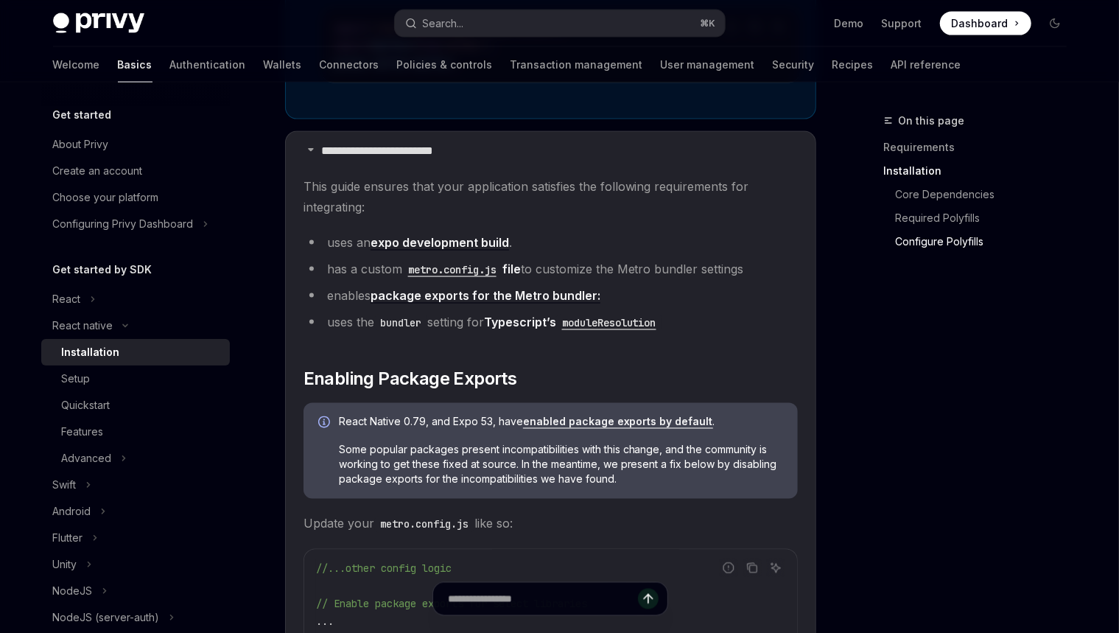
click at [835, 398] on div "On this page Requirements Installation Core Dependencies Required Polyfills Con…" at bounding box center [560, 361] width 1038 height 3240
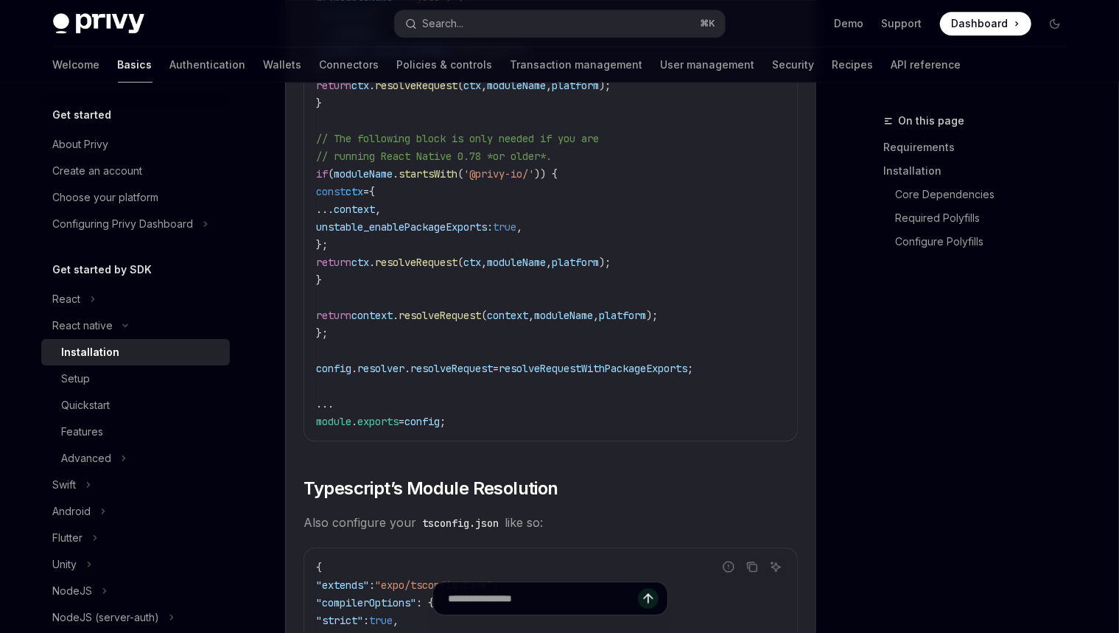
scroll to position [2590, 0]
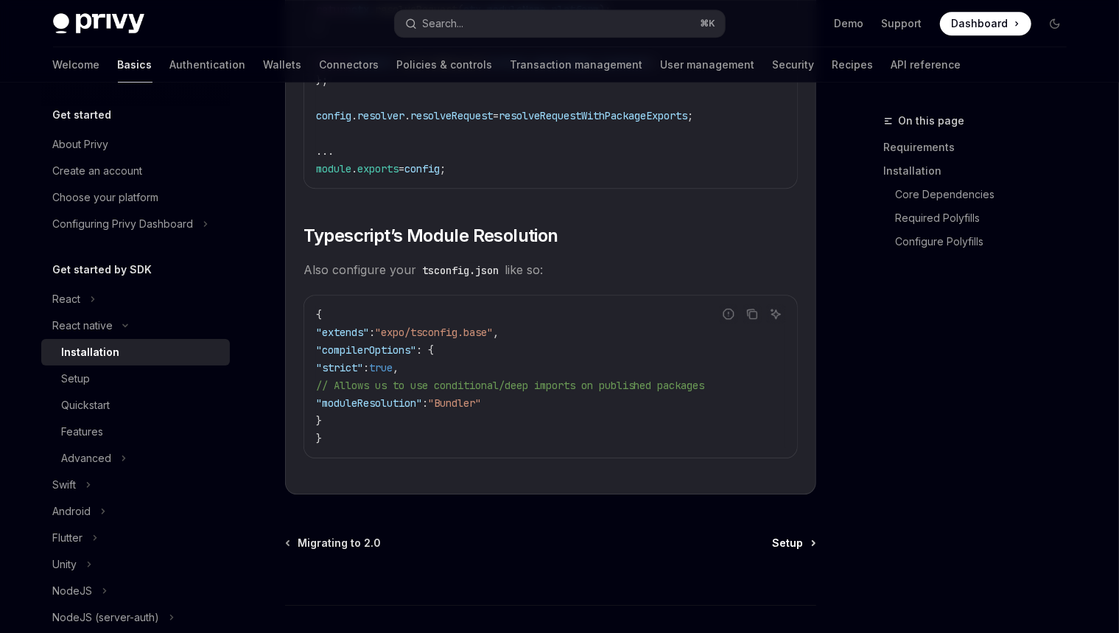
click at [782, 545] on span "Setup" at bounding box center [788, 543] width 31 height 15
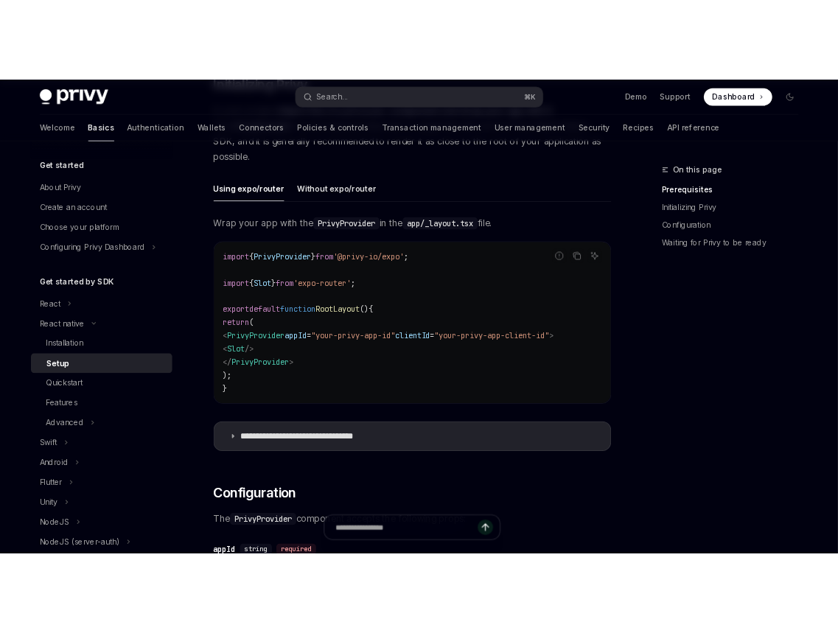
scroll to position [421, 0]
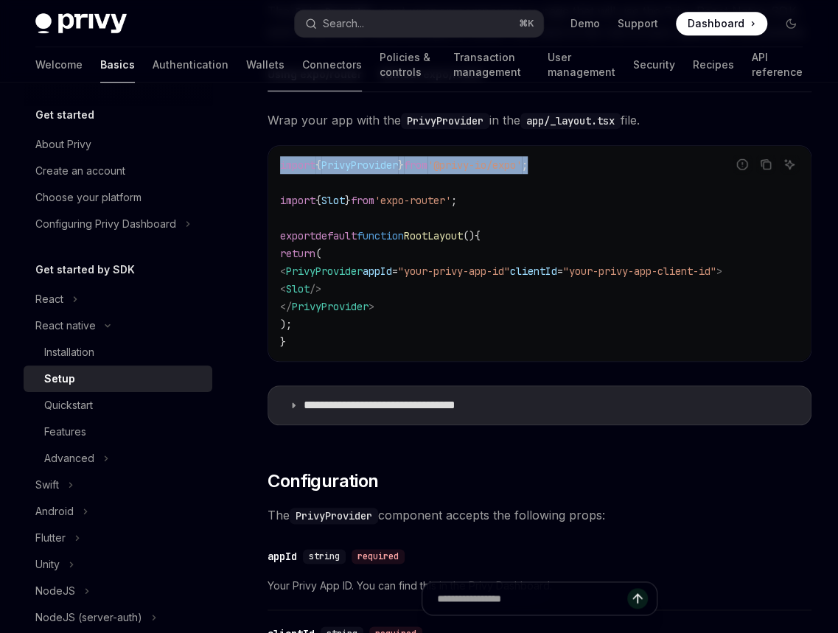
drag, startPoint x: 604, startPoint y: 167, endPoint x: 260, endPoint y: 160, distance: 343.5
copy span "import { PrivyProvider } from '@privy-io/expo' ;"
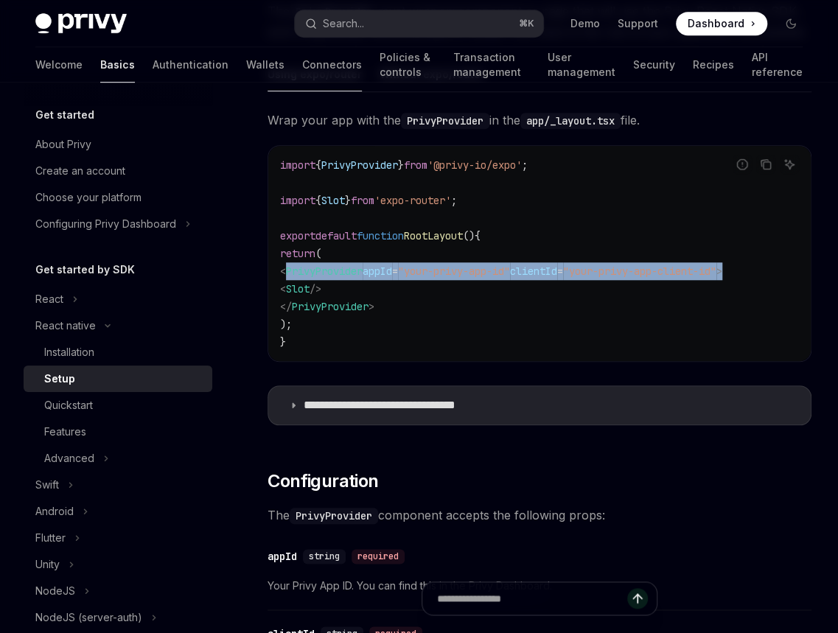
drag, startPoint x: 772, startPoint y: 268, endPoint x: 286, endPoint y: 278, distance: 486.5
click at [286, 278] on code "import { PrivyProvider } from '@privy-io/expo' ; import { Slot } from 'expo-rou…" at bounding box center [539, 253] width 519 height 195
copy span "< PrivyProvider appId = "your-privy-app-id" clientId = "your-privy-app-client-i…"
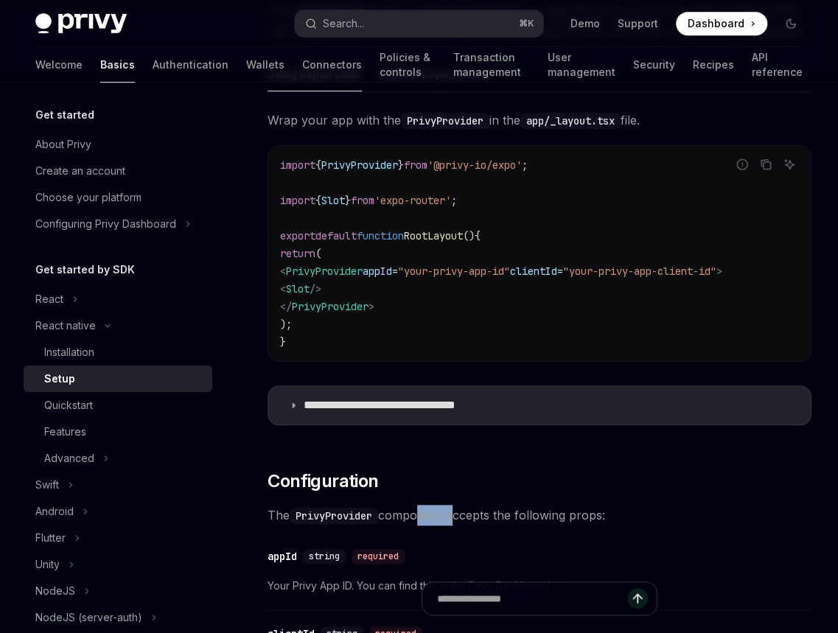
drag, startPoint x: 454, startPoint y: 523, endPoint x: 434, endPoint y: 517, distance: 20.8
click at [418, 522] on span "The PrivyProvider component accepts the following props:" at bounding box center [540, 515] width 544 height 21
copy span "onent"
click at [464, 509] on span "The PrivyProvider component accepts the following props:" at bounding box center [540, 515] width 544 height 21
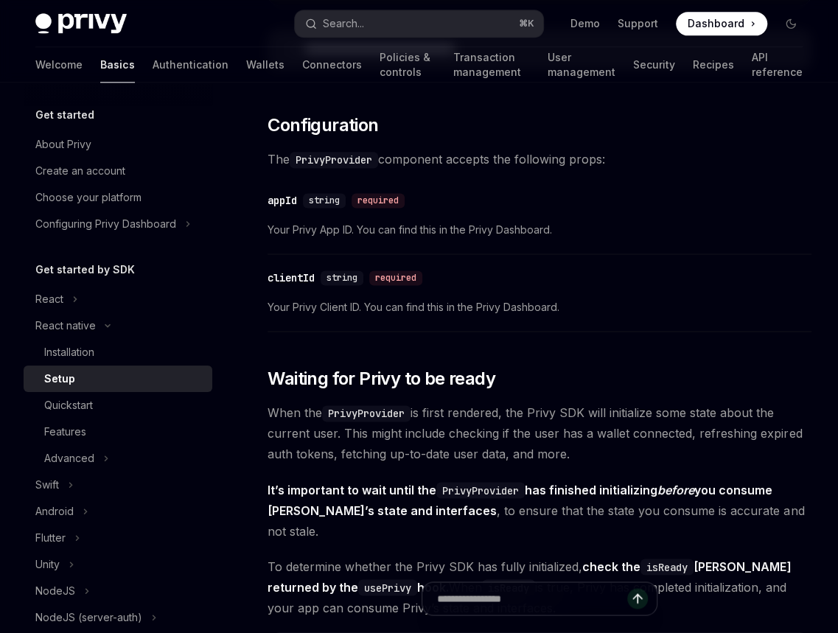
scroll to position [771, 0]
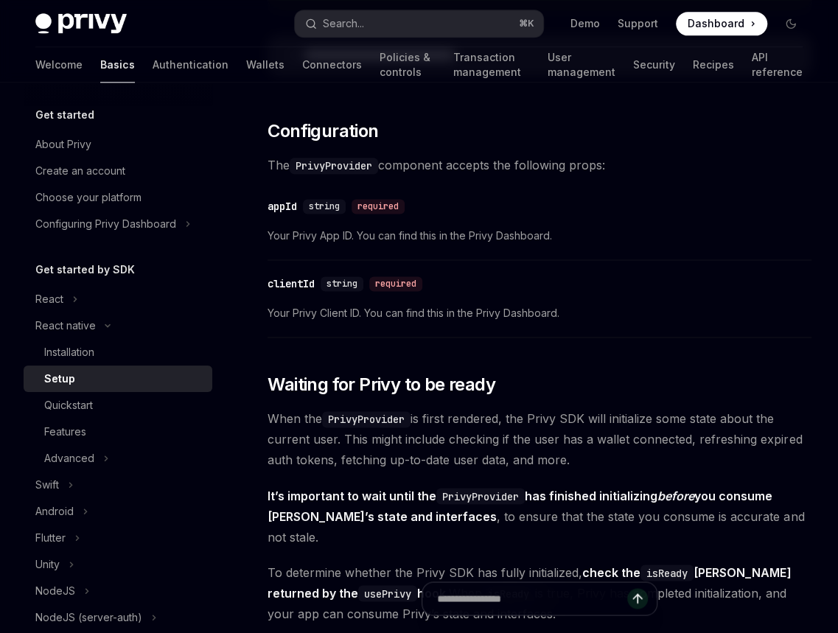
click at [447, 439] on span "When the PrivyProvider is first rendered, the Privy SDK will initialize some st…" at bounding box center [540, 439] width 544 height 62
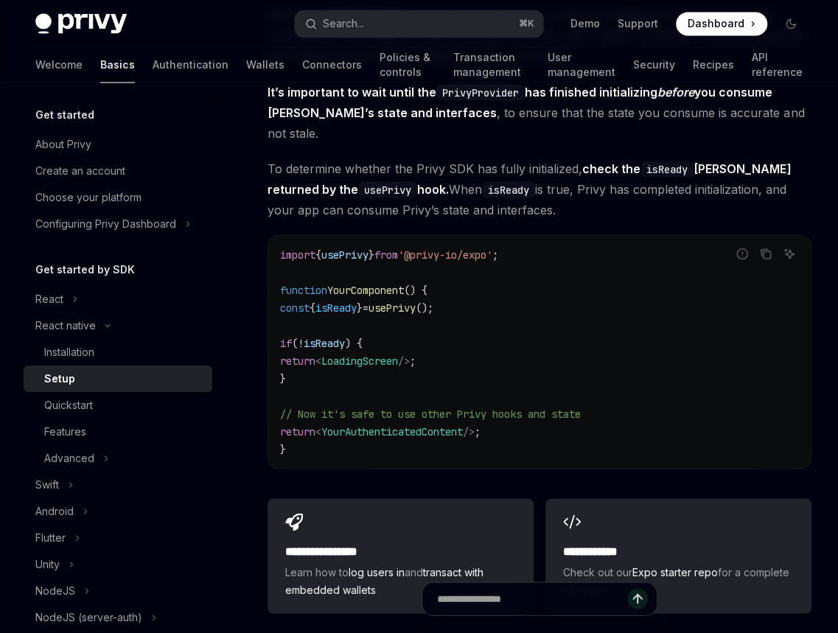
scroll to position [1202, 0]
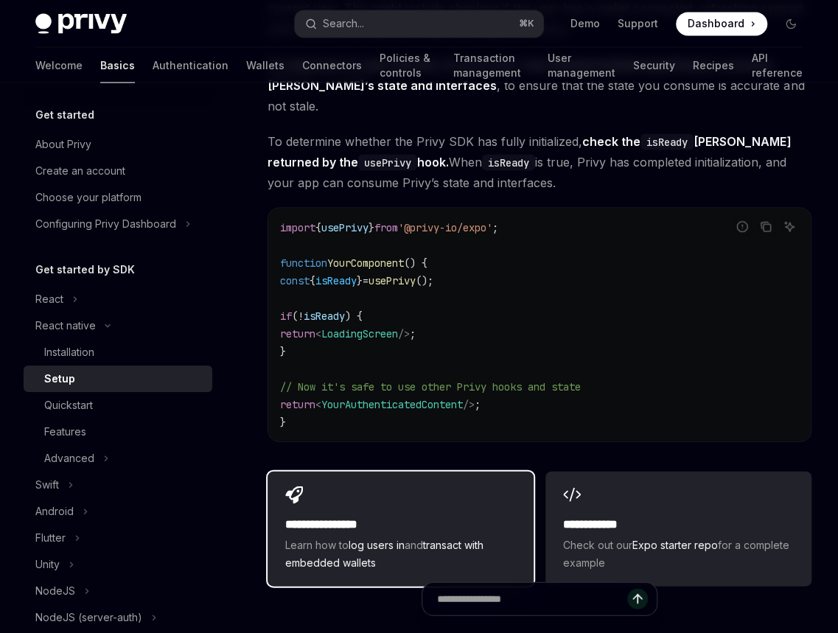
click at [452, 471] on div "**********" at bounding box center [401, 528] width 266 height 115
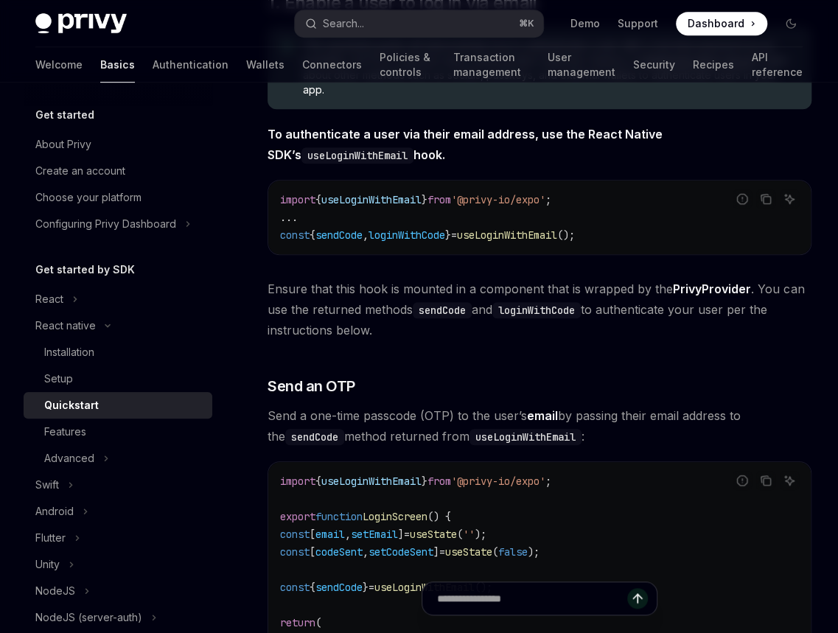
scroll to position [311, 0]
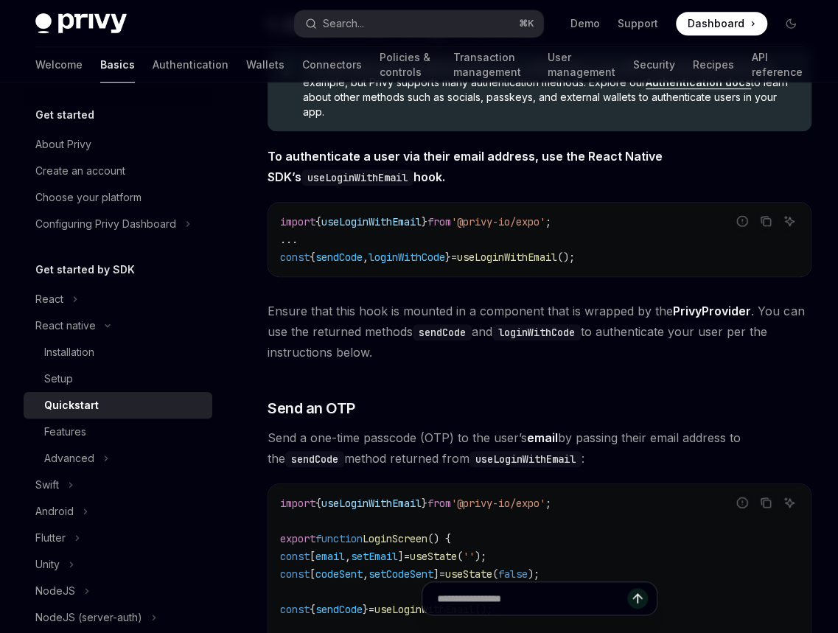
click at [484, 332] on span "Ensure that this hook is mounted in a component that is wrapped by the PrivyPro…" at bounding box center [540, 332] width 544 height 62
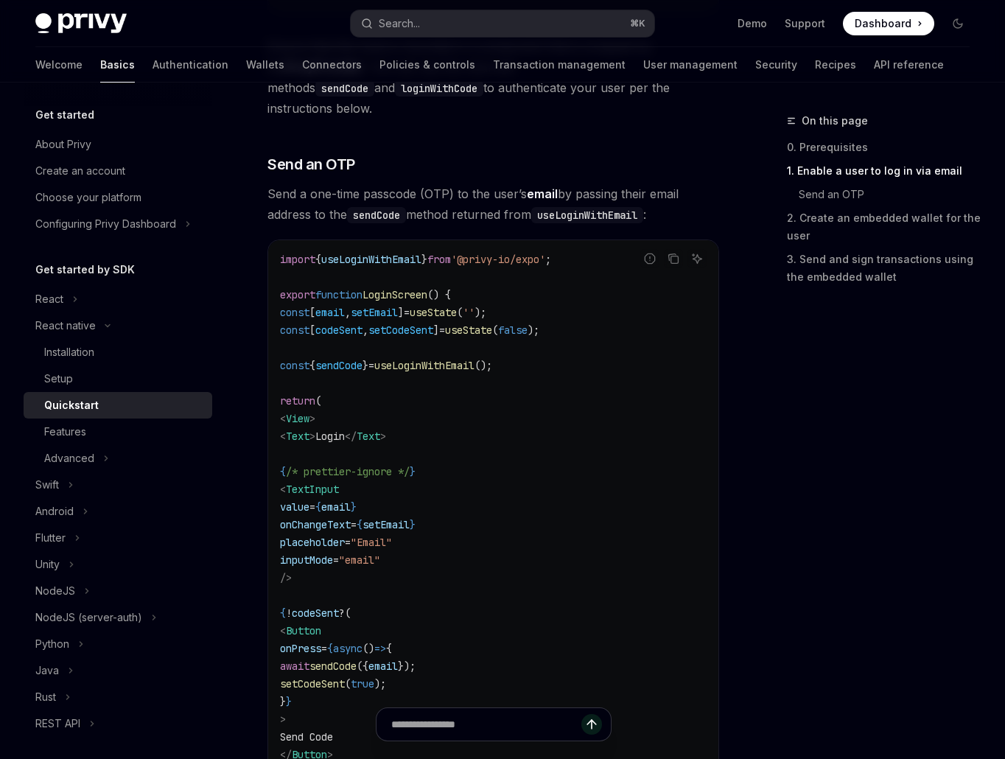
scroll to position [600, 0]
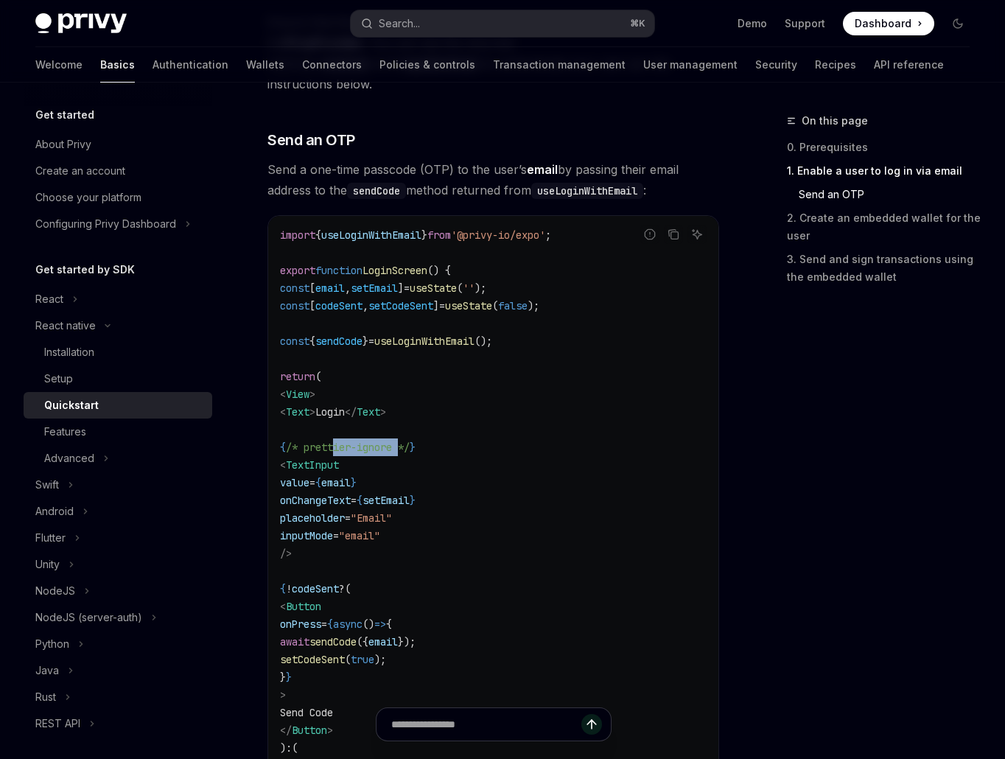
drag, startPoint x: 408, startPoint y: 422, endPoint x: 376, endPoint y: 422, distance: 32.4
click at [376, 441] on span "/* prettier-ignore */" at bounding box center [348, 447] width 124 height 13
copy span "ier-ignore"
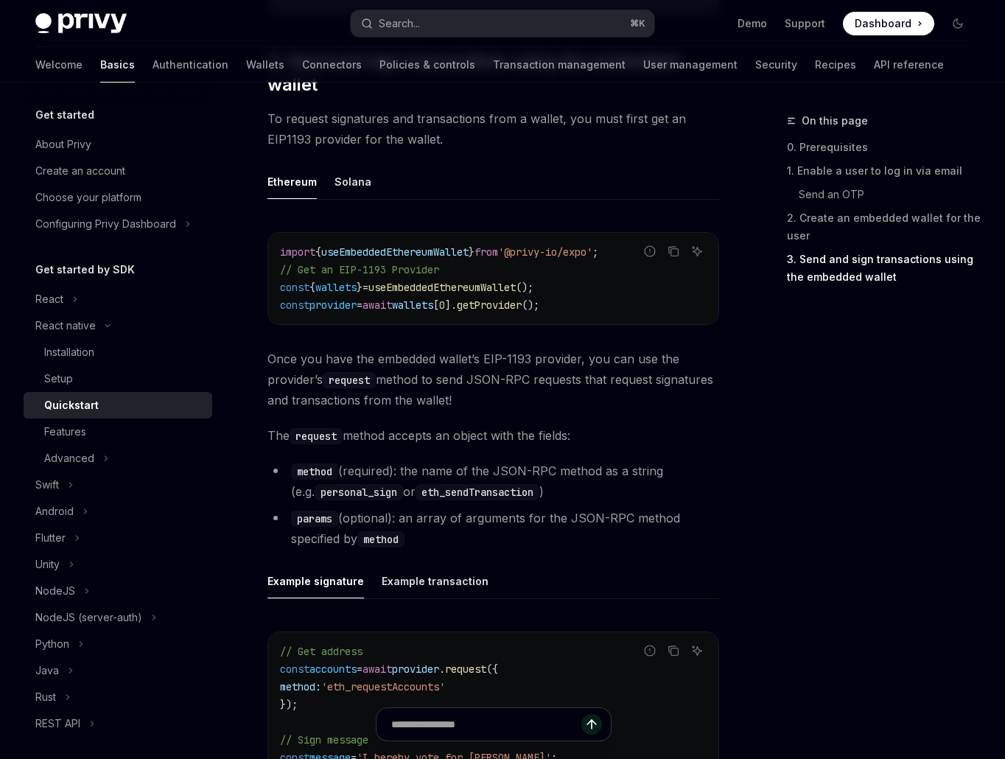
scroll to position [1457, 0]
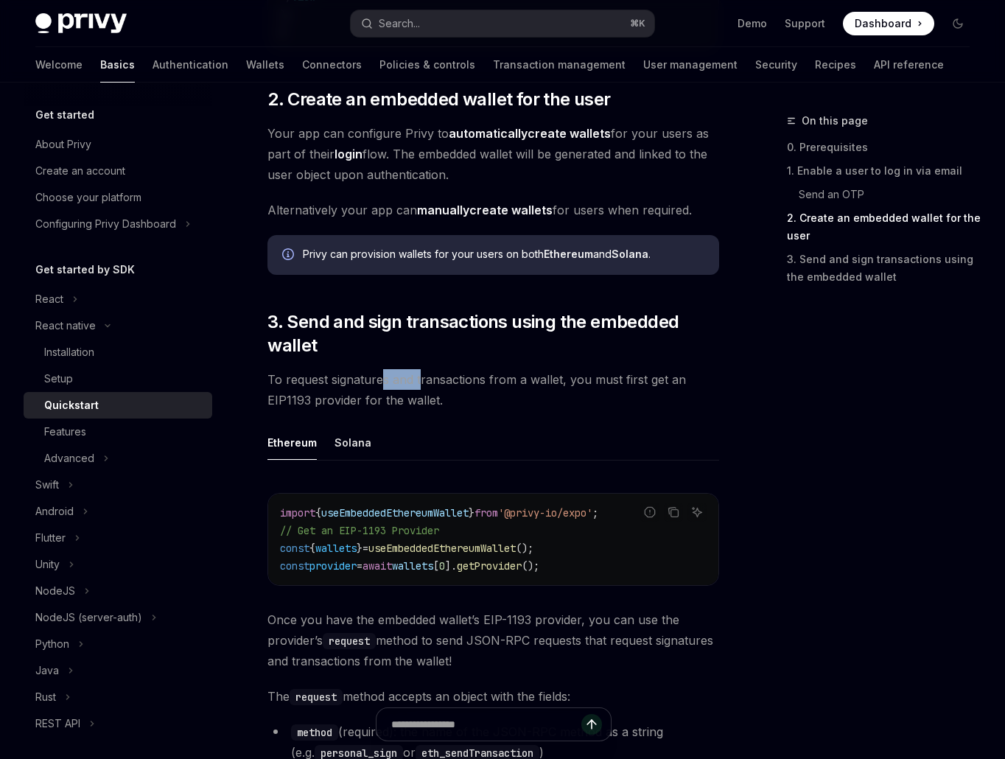
drag, startPoint x: 422, startPoint y: 366, endPoint x: 381, endPoint y: 366, distance: 40.5
click at [380, 369] on span "To request signatures and transactions from a wallet, you must first get an EIP…" at bounding box center [494, 389] width 452 height 41
copy span "s and t"
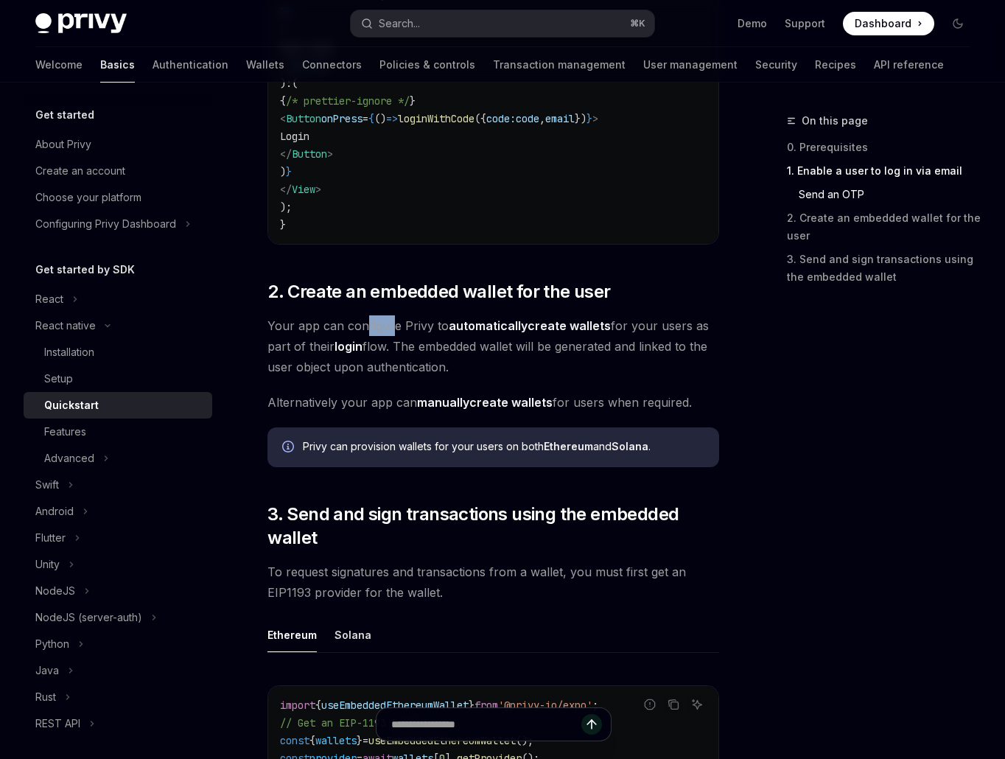
drag, startPoint x: 386, startPoint y: 317, endPoint x: 363, endPoint y: 317, distance: 23.6
click at [363, 317] on span "Your app can configure Privy to automatically create wallets for your users as …" at bounding box center [494, 346] width 452 height 62
copy span "figur"
click at [367, 315] on span "Your app can configure Privy to automatically create wallets for your users as …" at bounding box center [494, 346] width 452 height 62
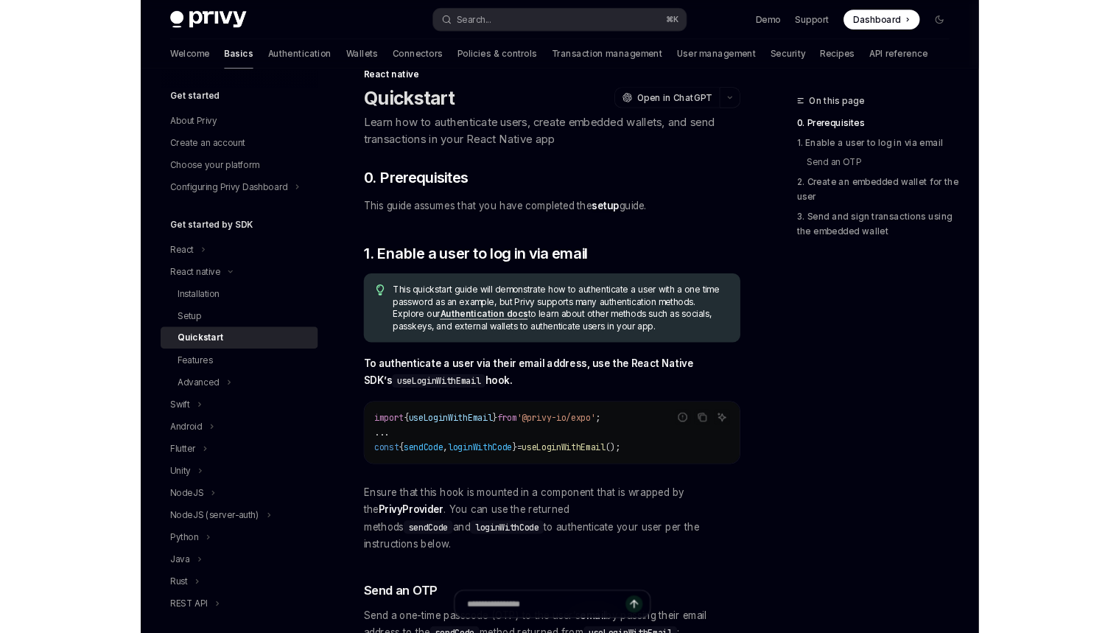
scroll to position [0, 0]
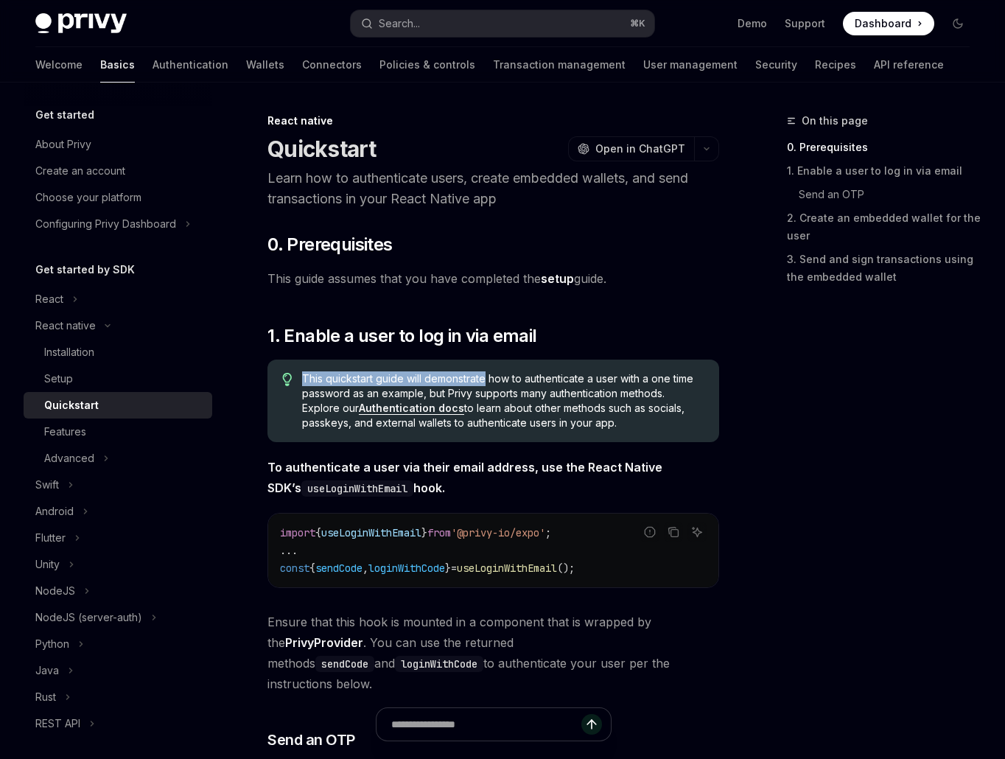
click at [436, 371] on span "This quickstart guide will demonstrate how to authenticate a user with a one ti…" at bounding box center [503, 400] width 402 height 59
click at [503, 372] on span "This quickstart guide will demonstrate how to authenticate a user with a one ti…" at bounding box center [503, 400] width 402 height 59
drag, startPoint x: 520, startPoint y: 379, endPoint x: 495, endPoint y: 379, distance: 25.1
click at [495, 379] on span "This quickstart guide will demonstrate how to authenticate a user with a one ti…" at bounding box center [503, 400] width 402 height 59
copy span "ow t"
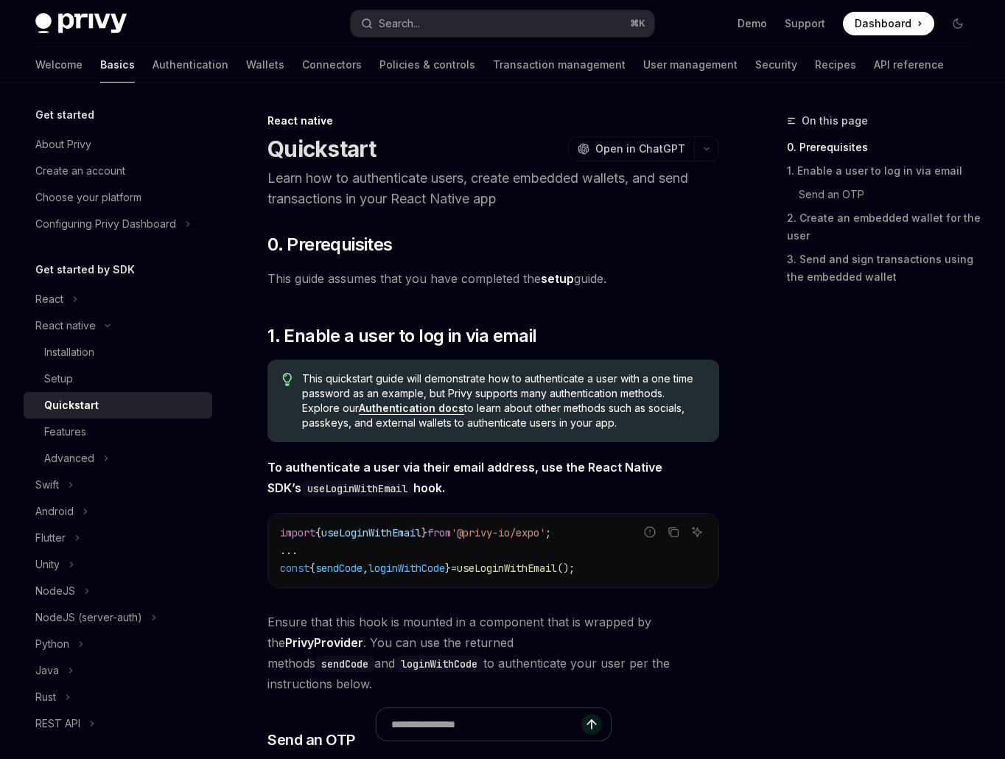
click at [528, 379] on span "This quickstart guide will demonstrate how to authenticate a user with a one ti…" at bounding box center [503, 400] width 402 height 59
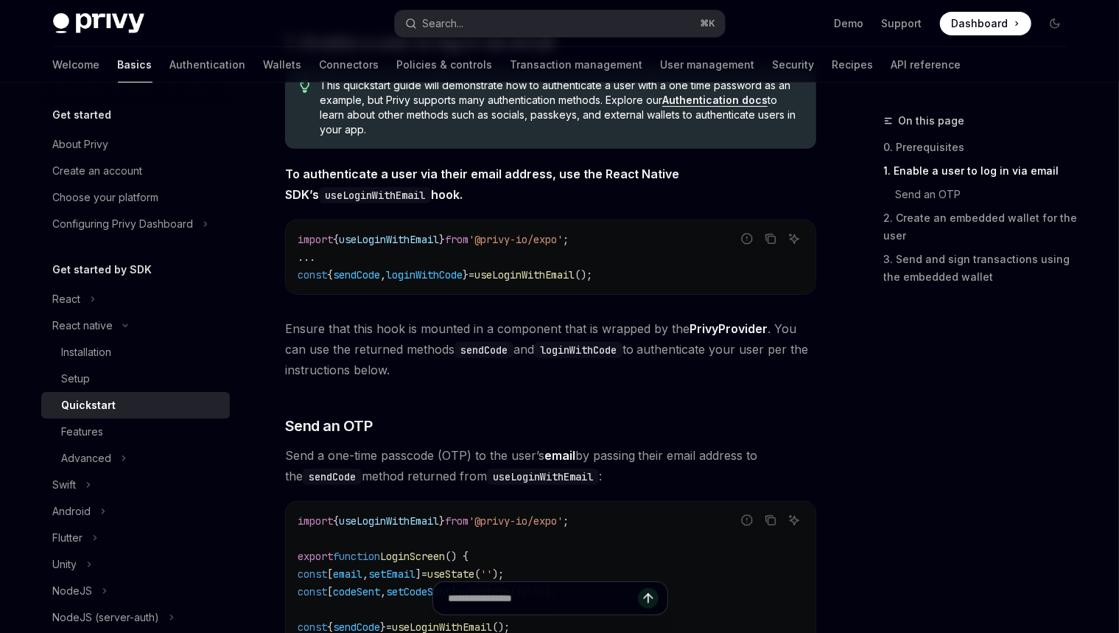
scroll to position [343, 0]
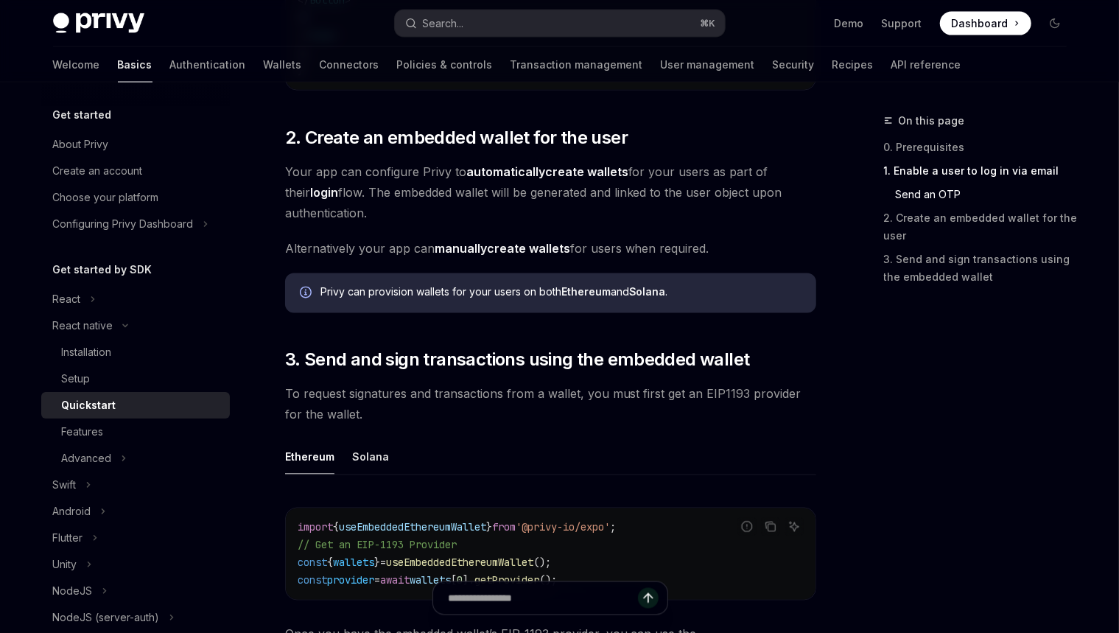
scroll to position [1405, 0]
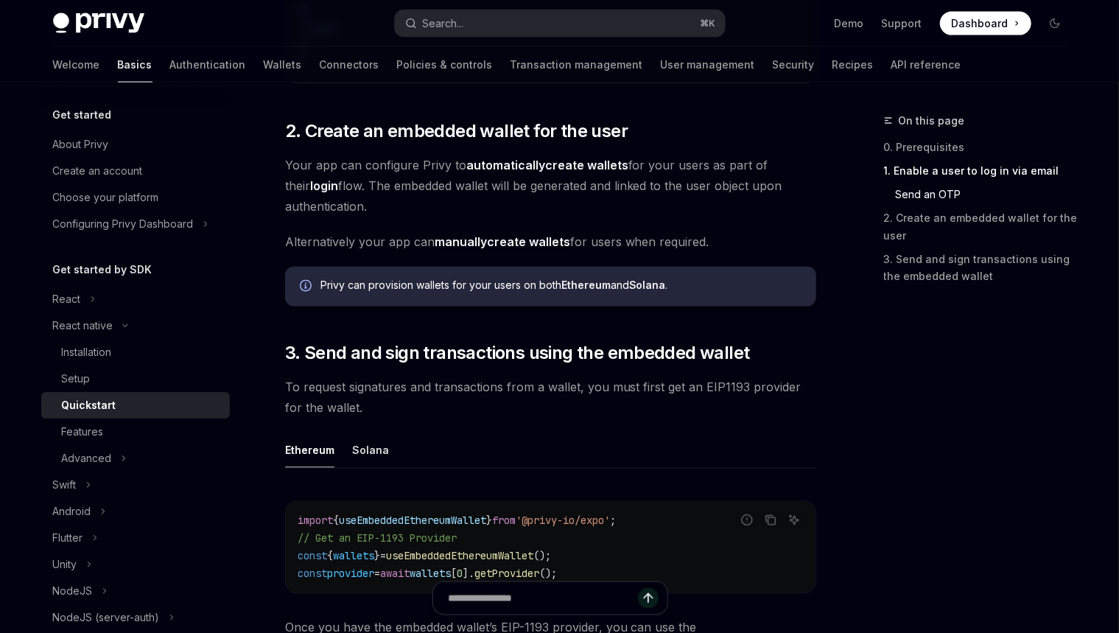
click at [476, 287] on div "Privy can provision wallets for your users on both Ethereum and Solana ." at bounding box center [561, 287] width 481 height 16
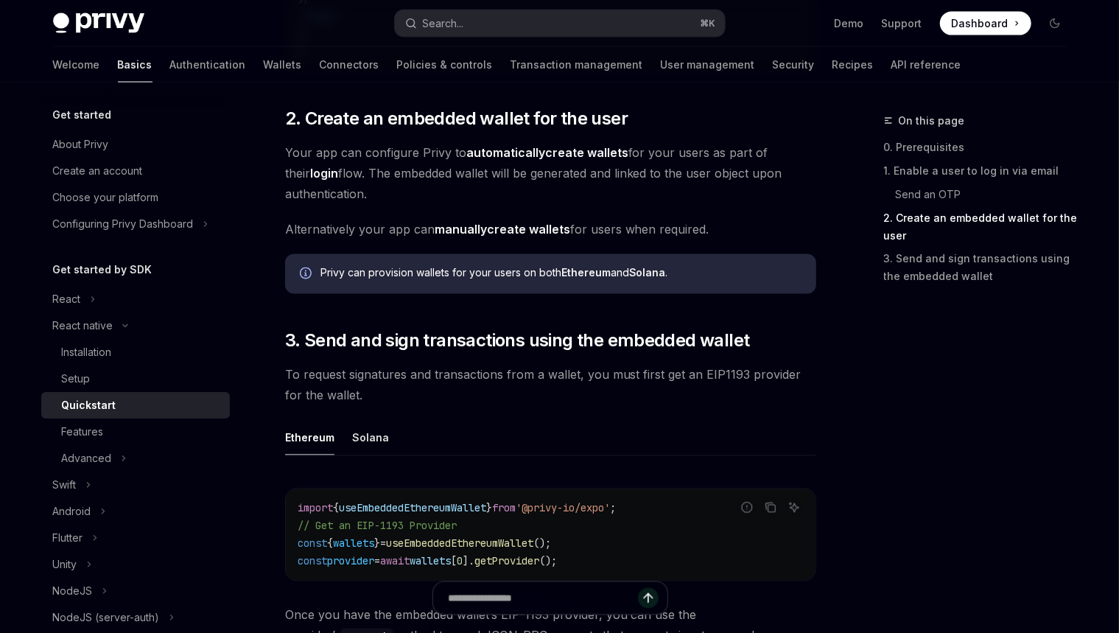
scroll to position [1411, 0]
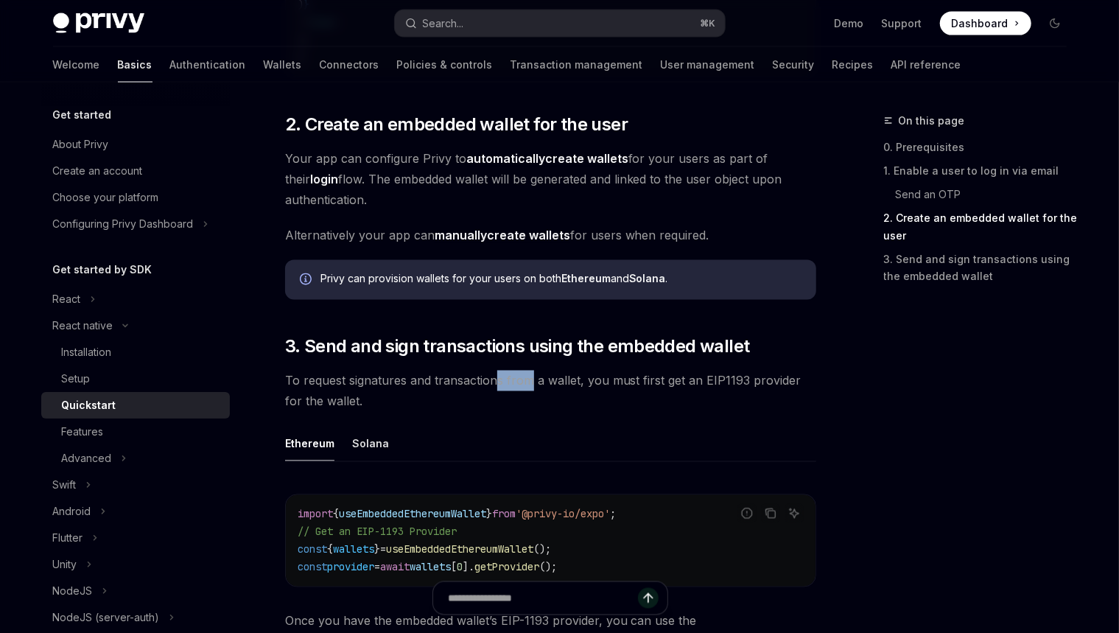
drag, startPoint x: 528, startPoint y: 376, endPoint x: 497, endPoint y: 375, distance: 31.0
click at [494, 375] on span "To request signatures and transactions from a wallet, you must first get an EIP…" at bounding box center [550, 391] width 531 height 41
copy span "s from"
click at [504, 377] on span "To request signatures and transactions from a wallet, you must first get an EIP…" at bounding box center [550, 391] width 531 height 41
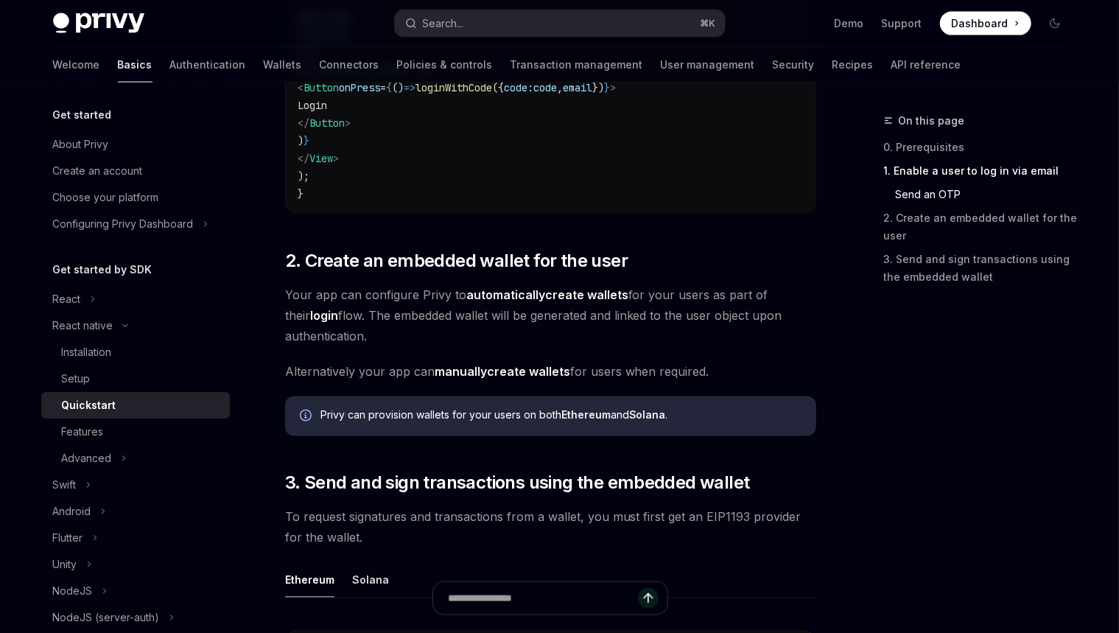
scroll to position [1123, 0]
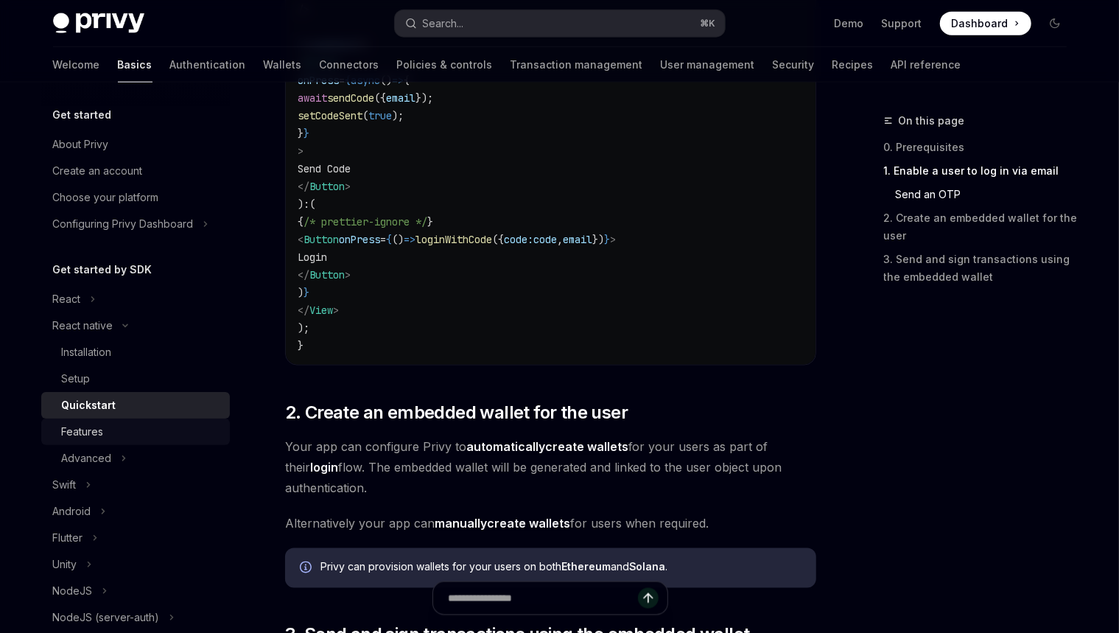
click at [148, 430] on div "Features" at bounding box center [141, 432] width 159 height 18
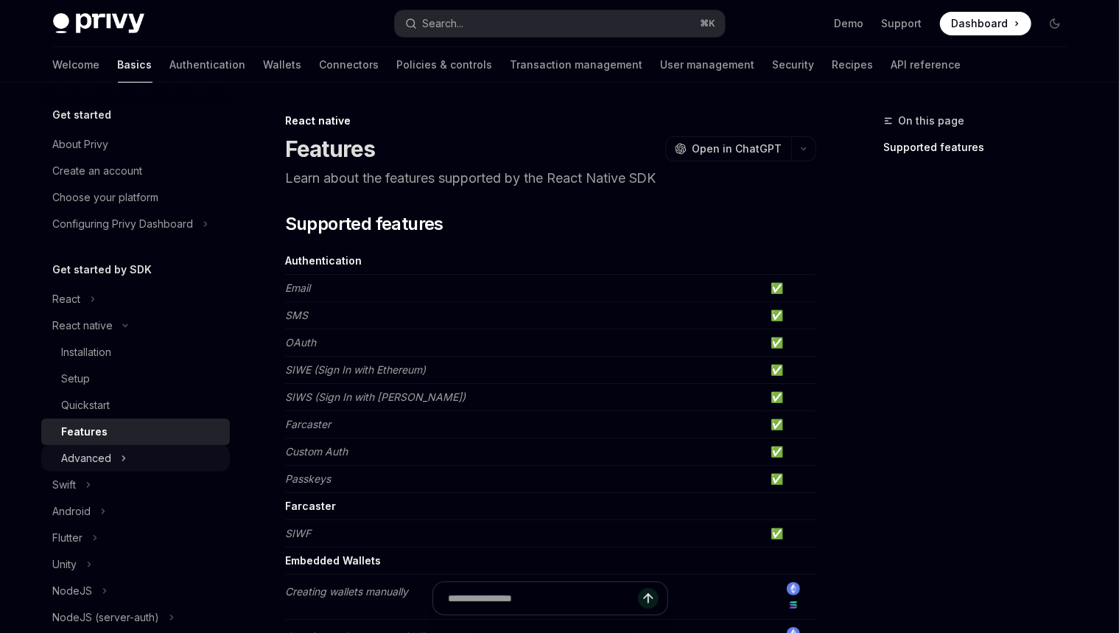
click at [138, 449] on button "Advanced" at bounding box center [135, 458] width 189 height 27
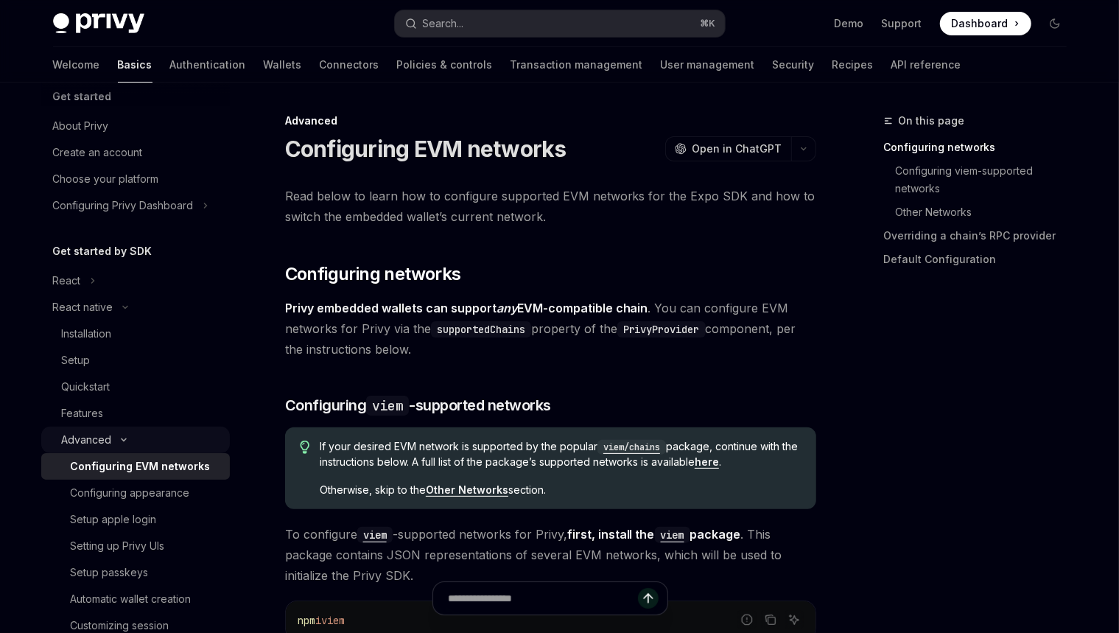
scroll to position [31, 0]
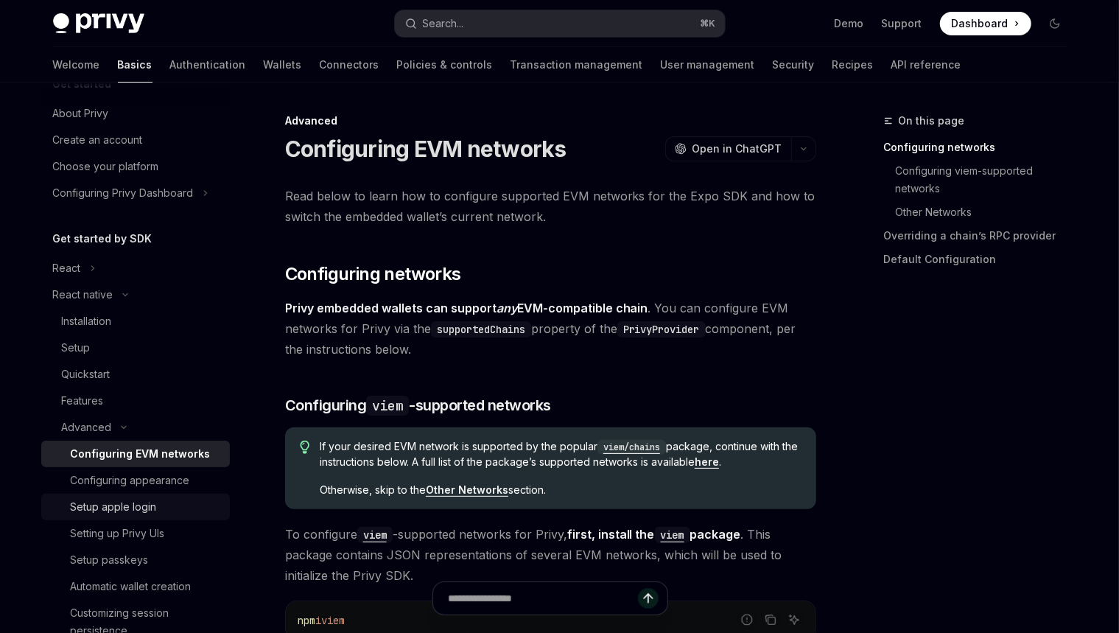
click at [161, 497] on link "Setup apple login" at bounding box center [135, 507] width 189 height 27
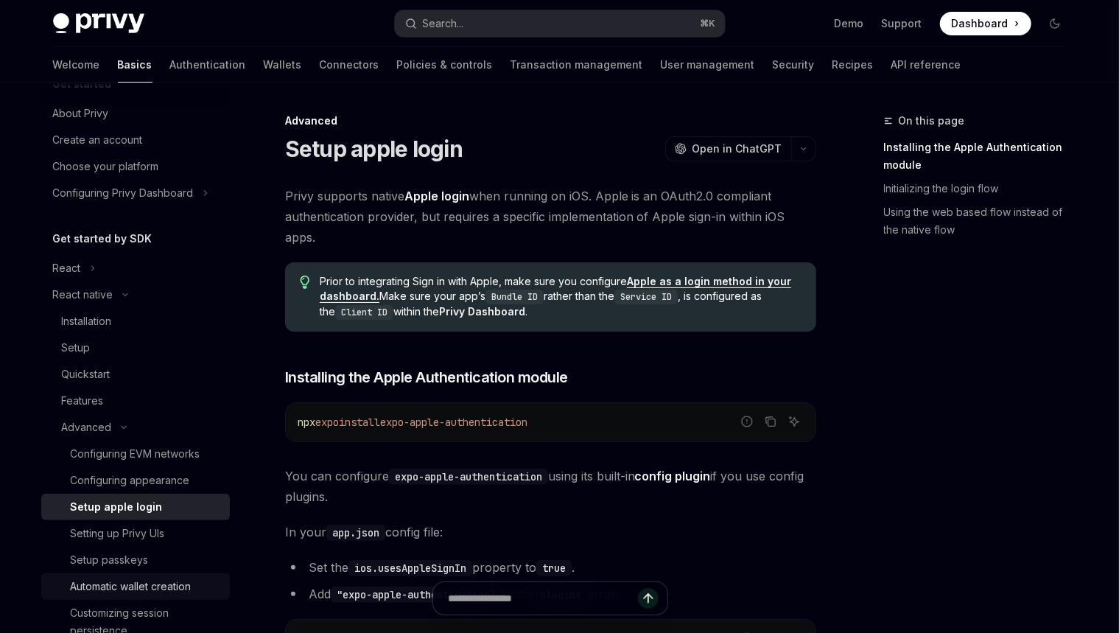
scroll to position [144, 0]
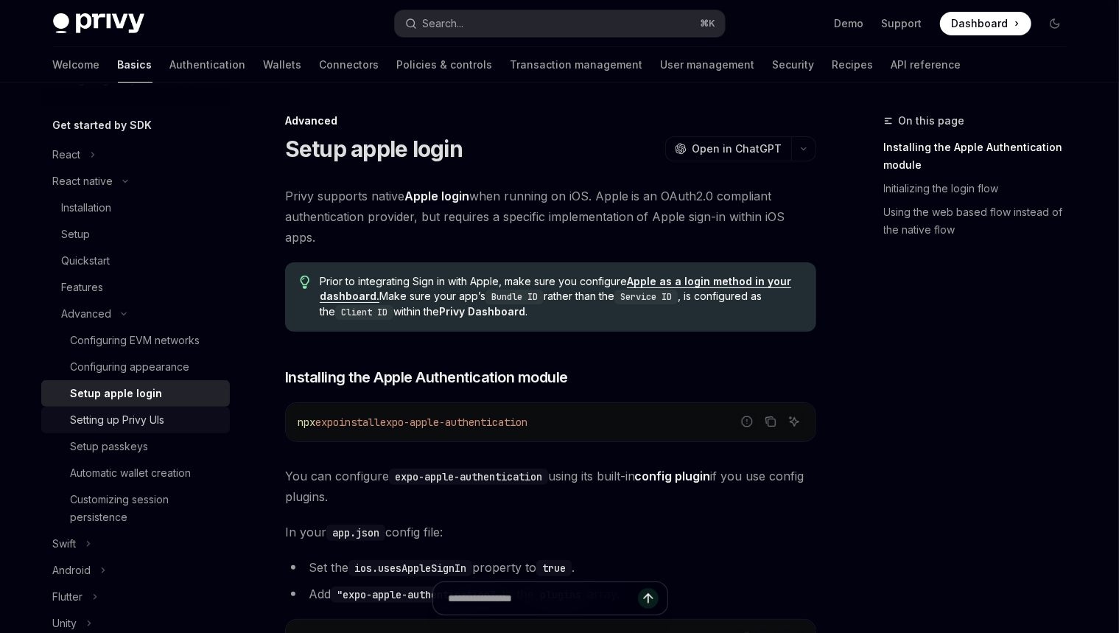
click at [161, 421] on div "Setting up Privy UIs" at bounding box center [118, 420] width 94 height 18
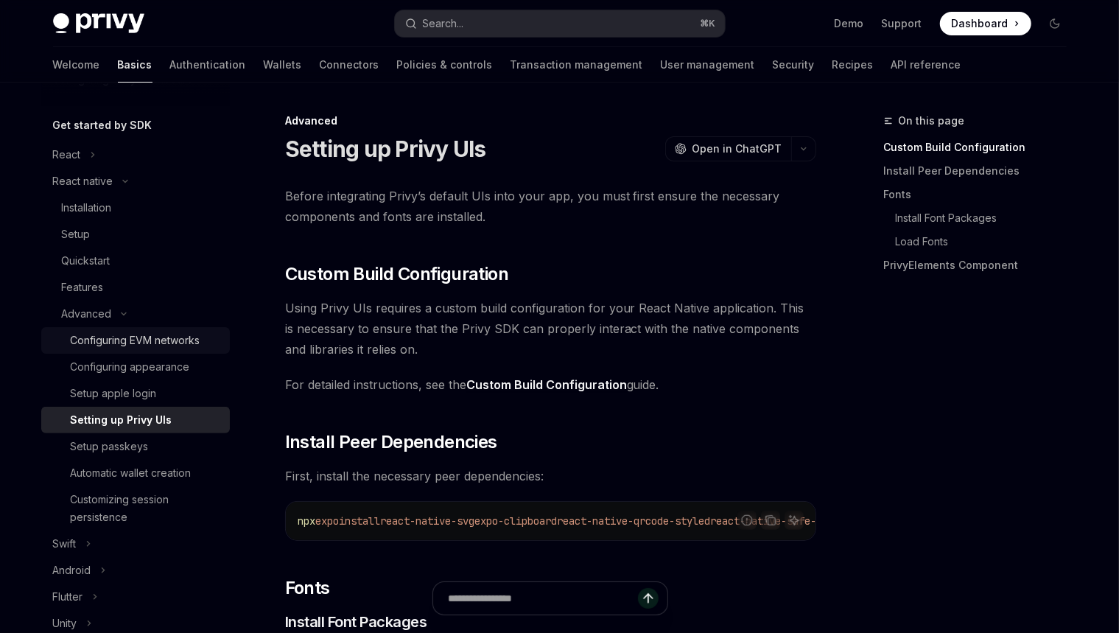
click at [172, 350] on link "Configuring EVM networks" at bounding box center [135, 340] width 189 height 27
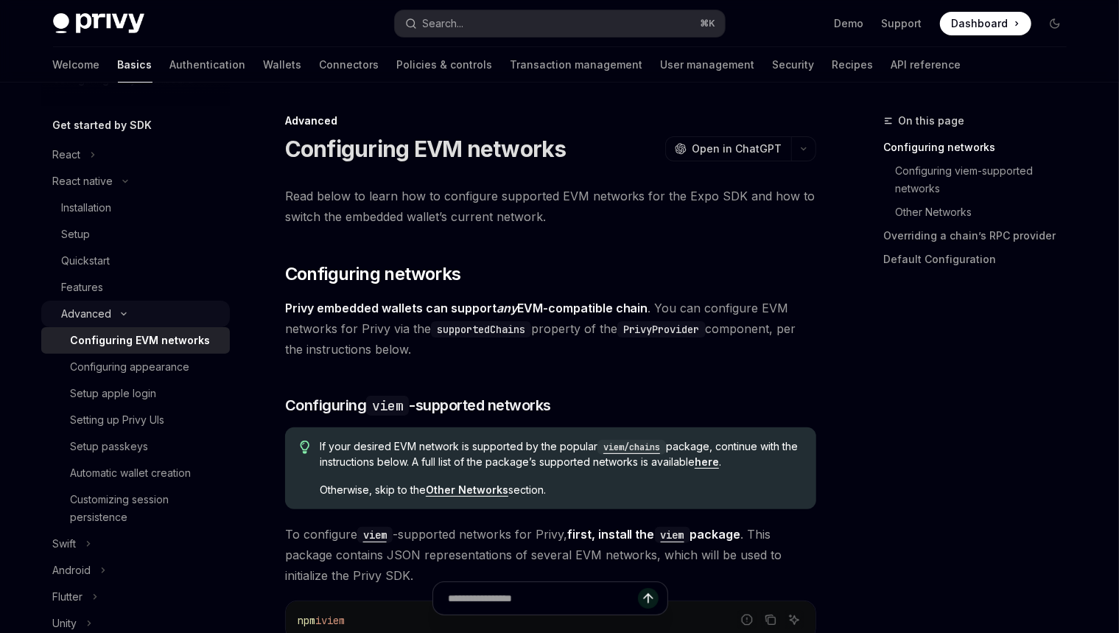
click at [124, 315] on icon "Toggle Advanced section" at bounding box center [124, 314] width 18 height 6
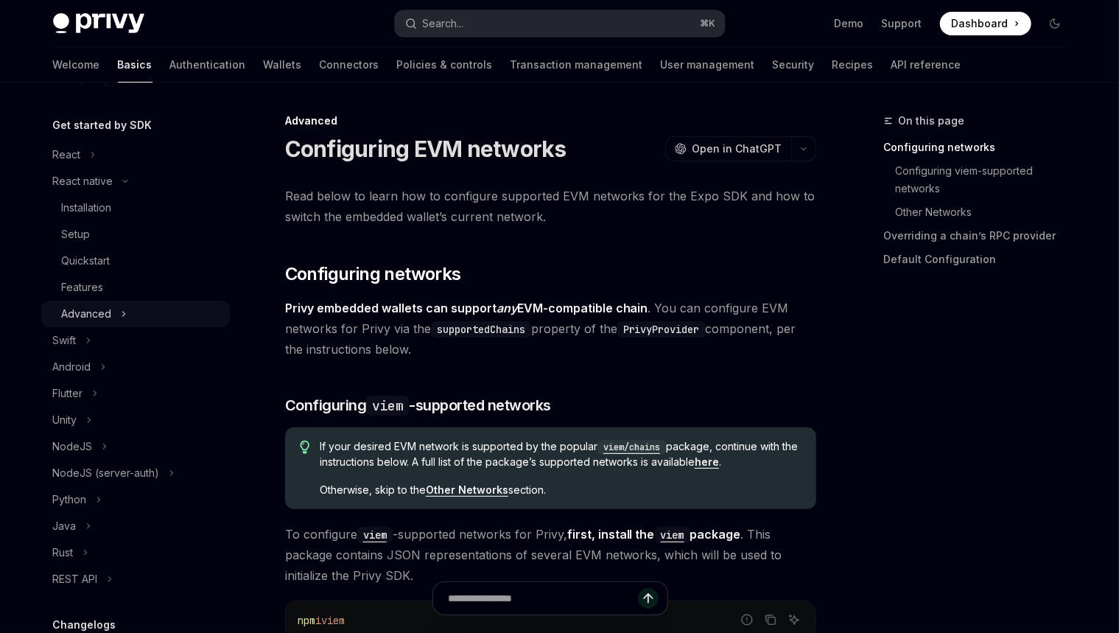
click at [113, 311] on button "Advanced" at bounding box center [135, 314] width 189 height 27
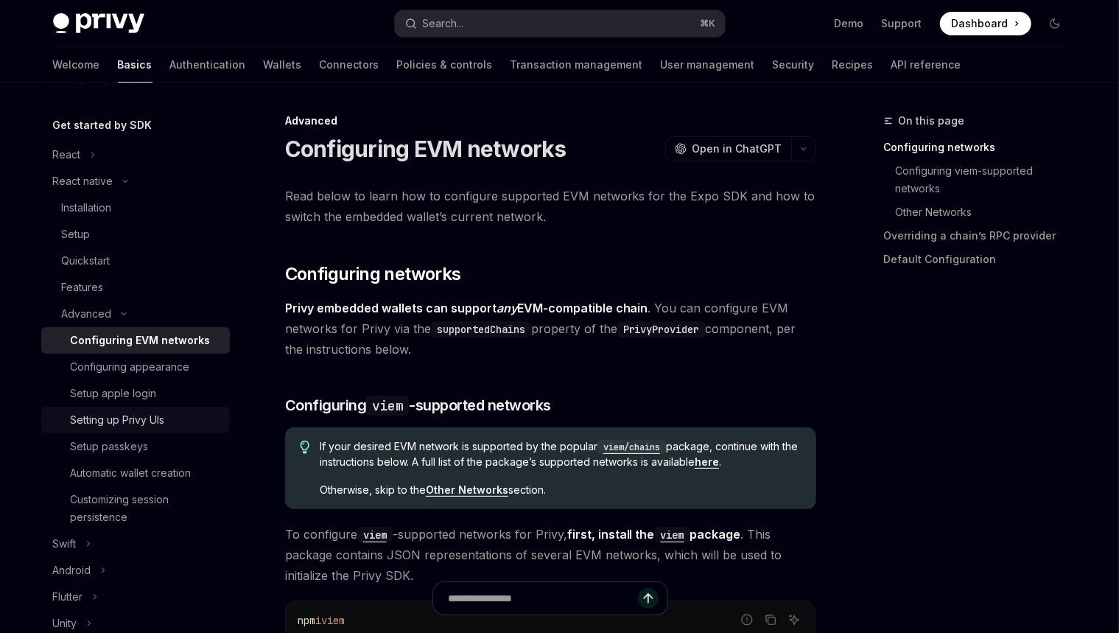
click at [139, 414] on div "Setting up Privy UIs" at bounding box center [118, 420] width 94 height 18
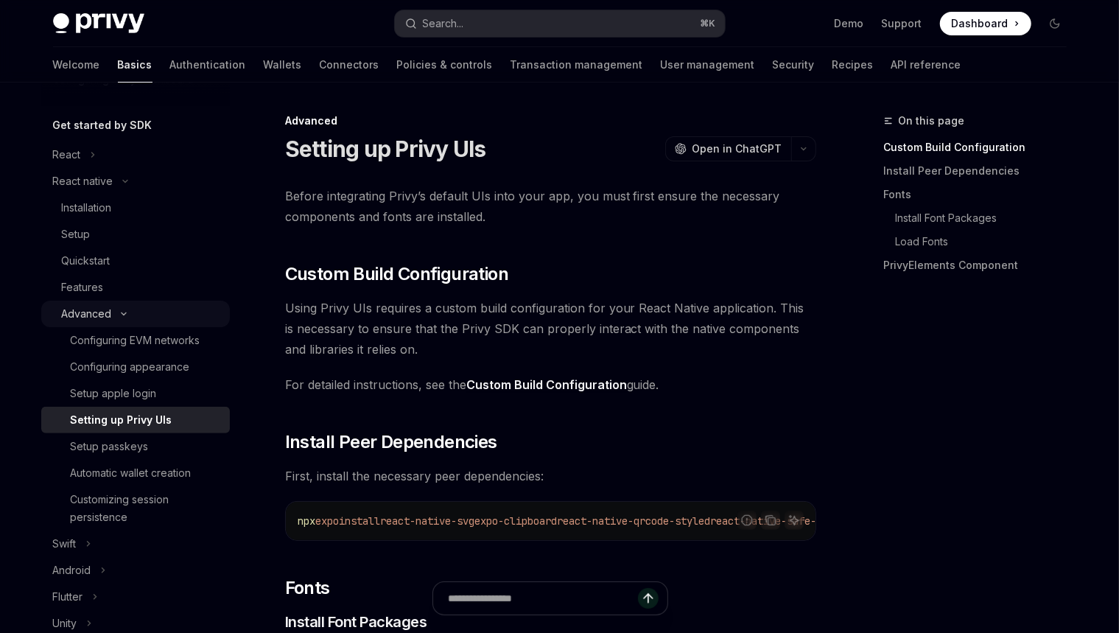
click at [123, 311] on icon "Toggle Advanced section" at bounding box center [124, 314] width 18 height 6
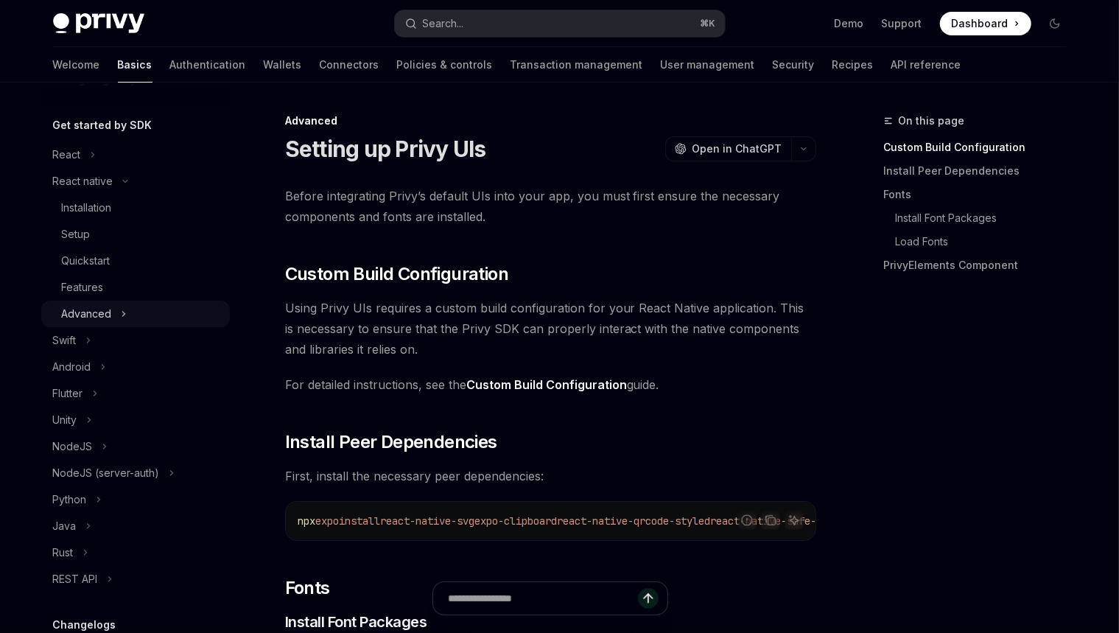
click at [116, 308] on button "Advanced" at bounding box center [135, 314] width 189 height 27
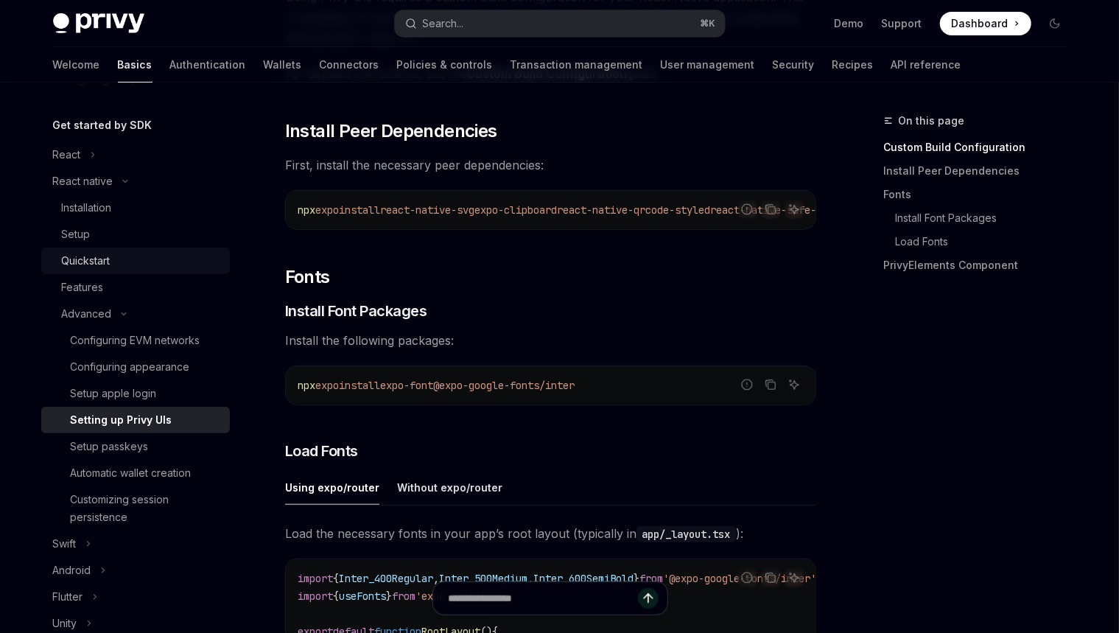
scroll to position [132, 0]
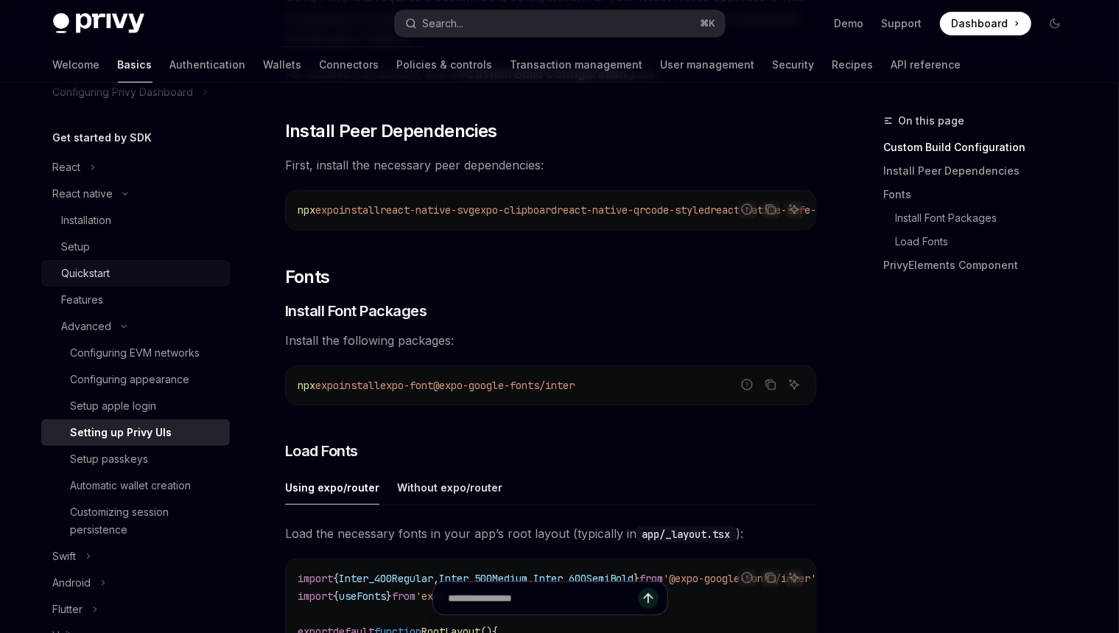
click at [120, 265] on div "Quickstart" at bounding box center [141, 274] width 159 height 18
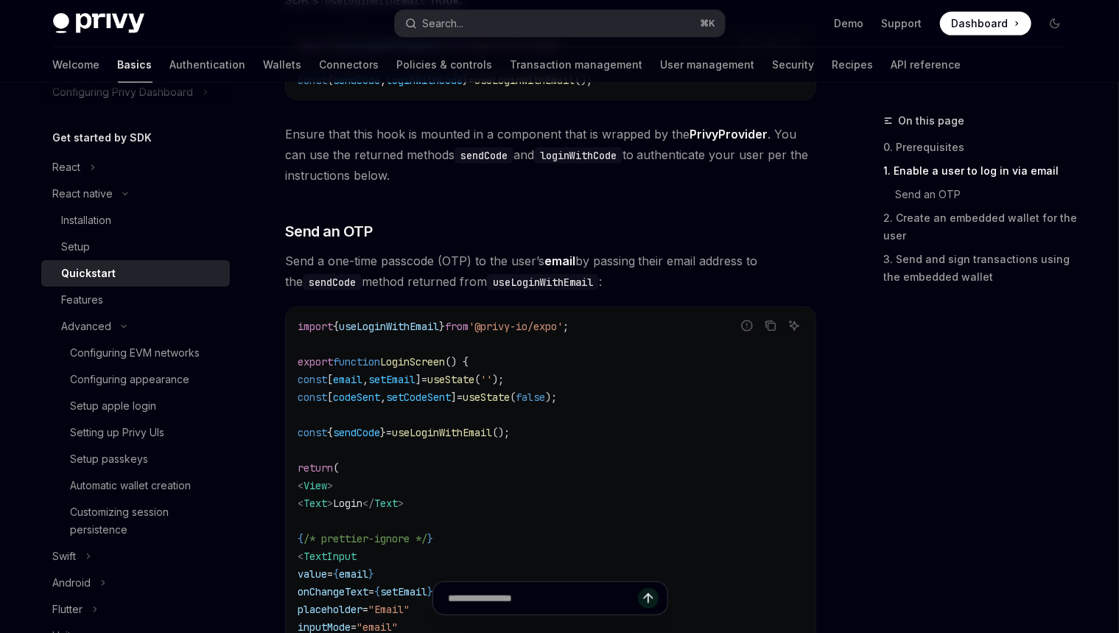
scroll to position [594, 0]
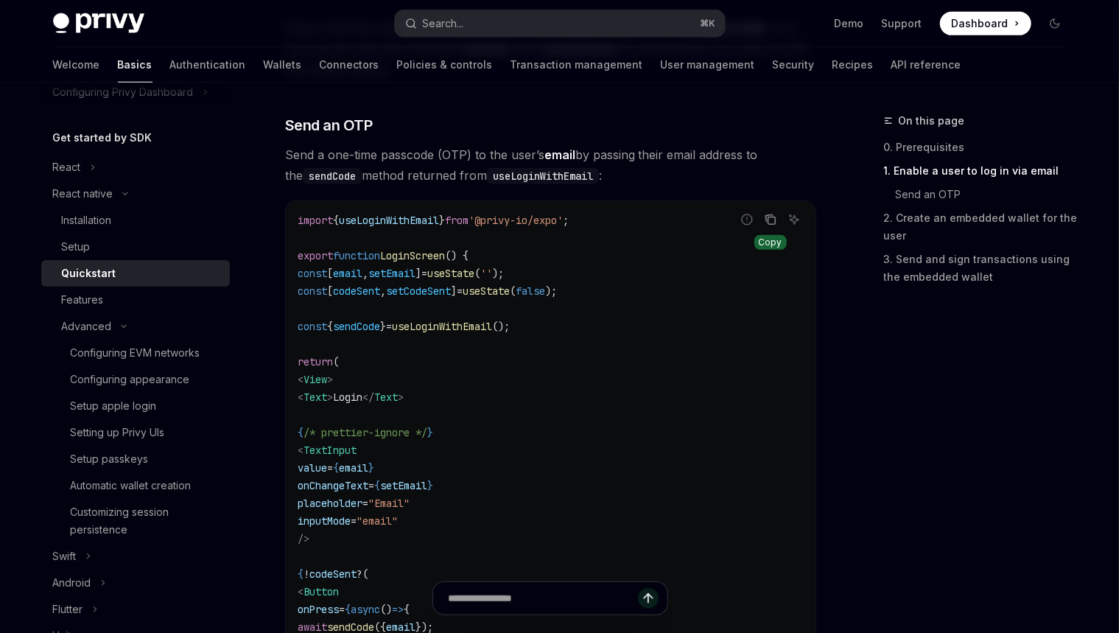
click at [767, 218] on icon "Copy the contents from the code block" at bounding box center [771, 220] width 12 height 12
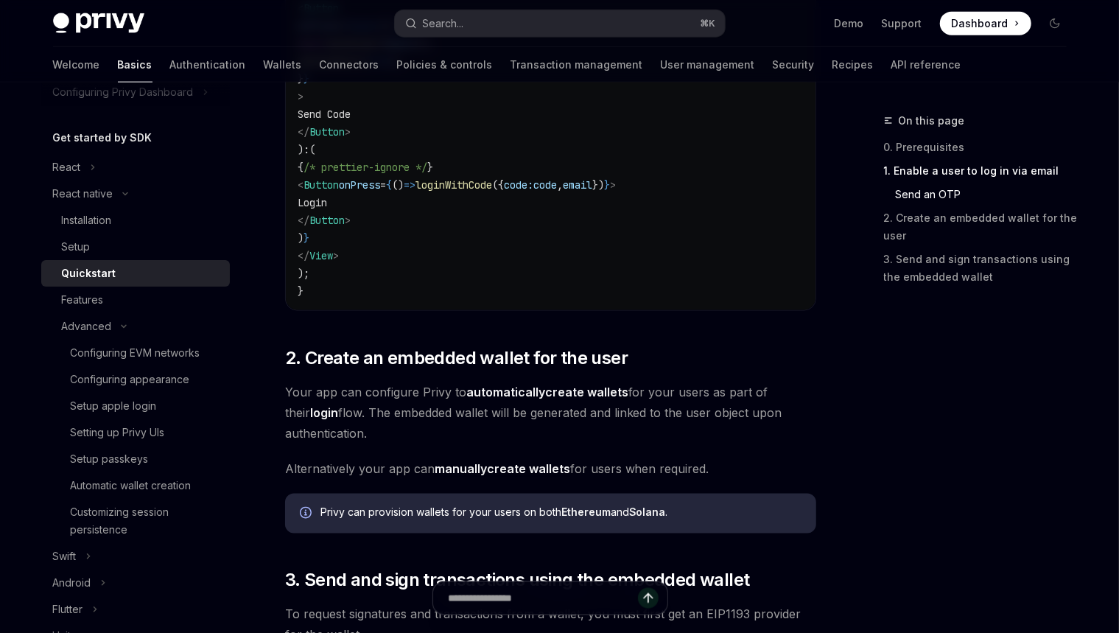
scroll to position [1184, 0]
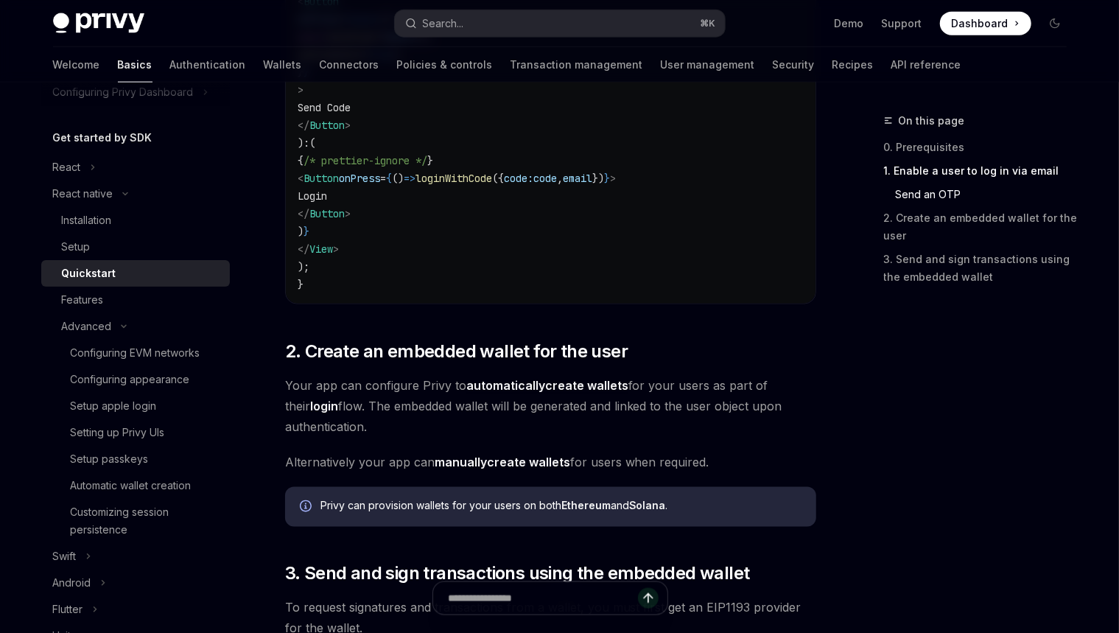
click at [674, 401] on span "Your app can configure Privy to automatically create wallets for your users as …" at bounding box center [550, 406] width 531 height 62
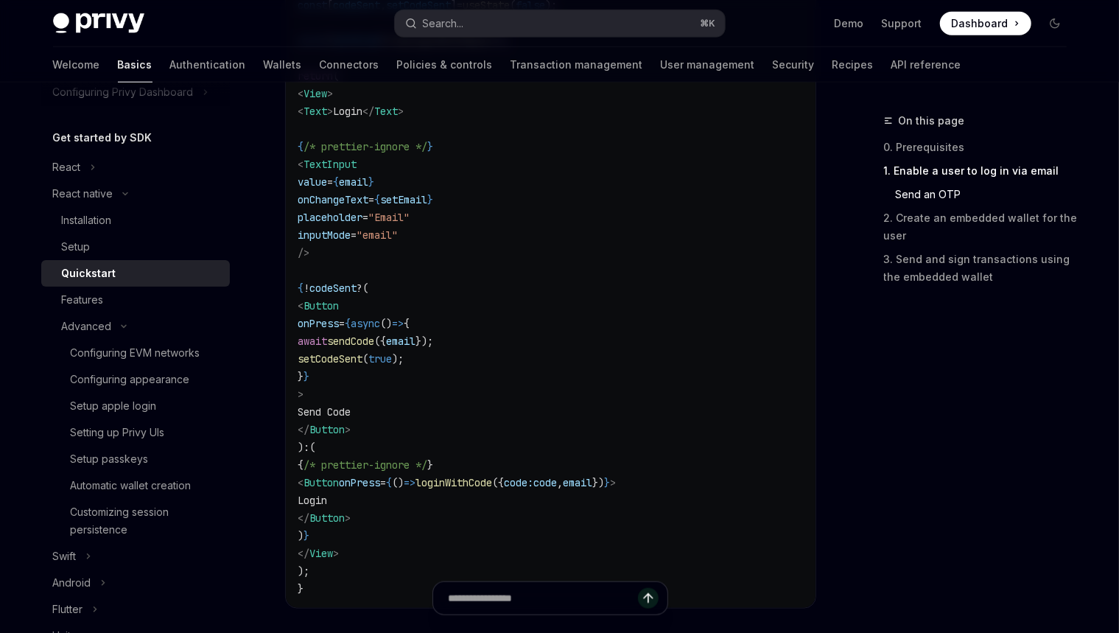
scroll to position [779, 0]
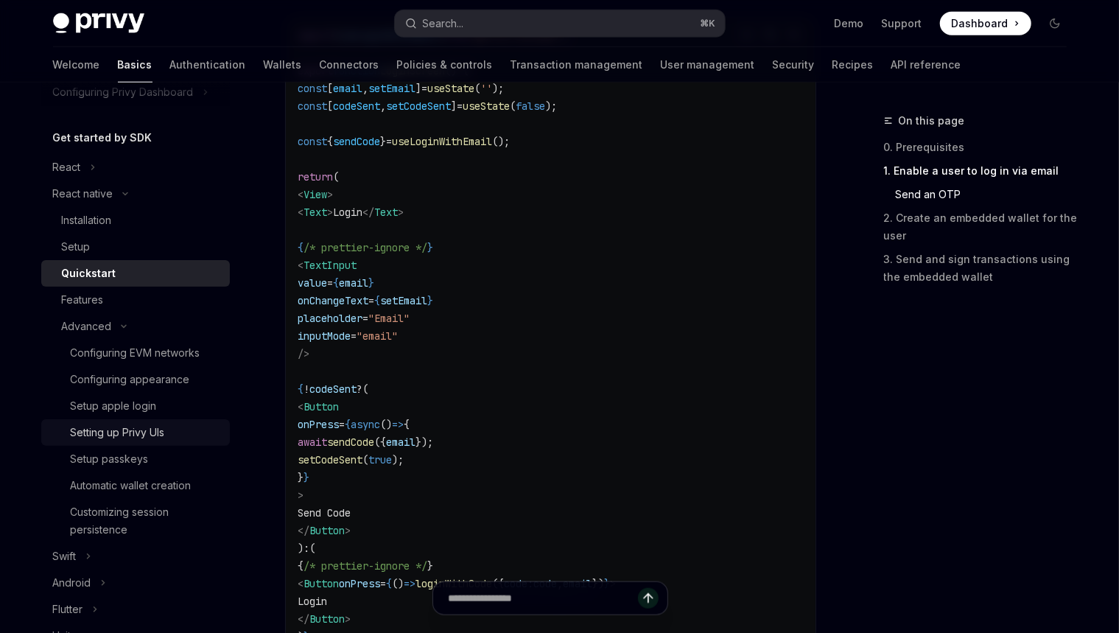
click at [106, 433] on div "Setting up Privy UIs" at bounding box center [118, 433] width 94 height 18
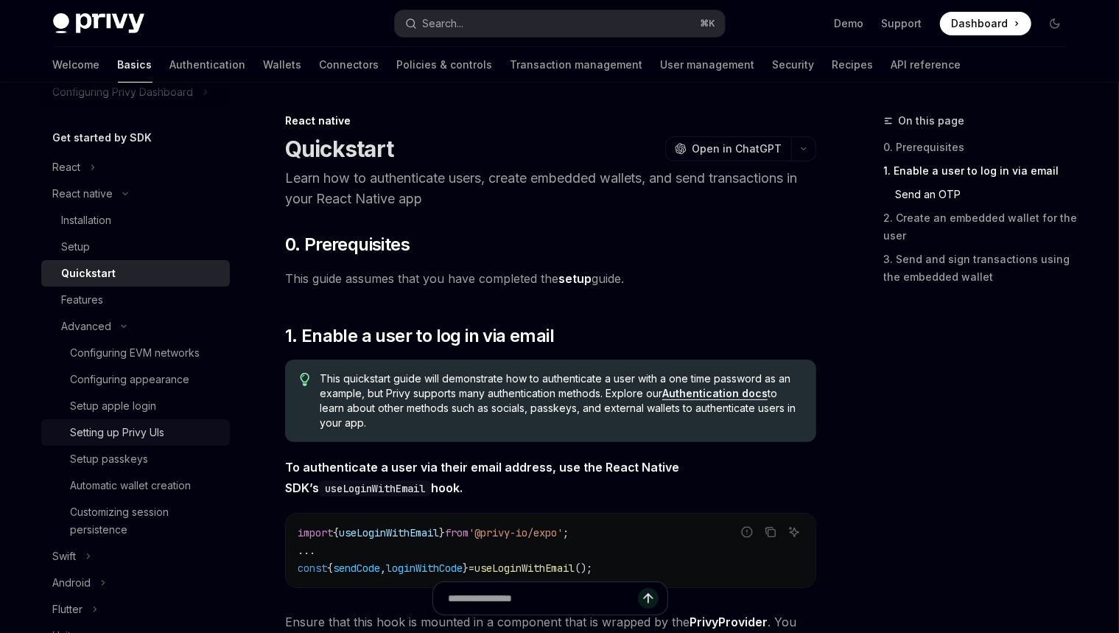
type textarea "*"
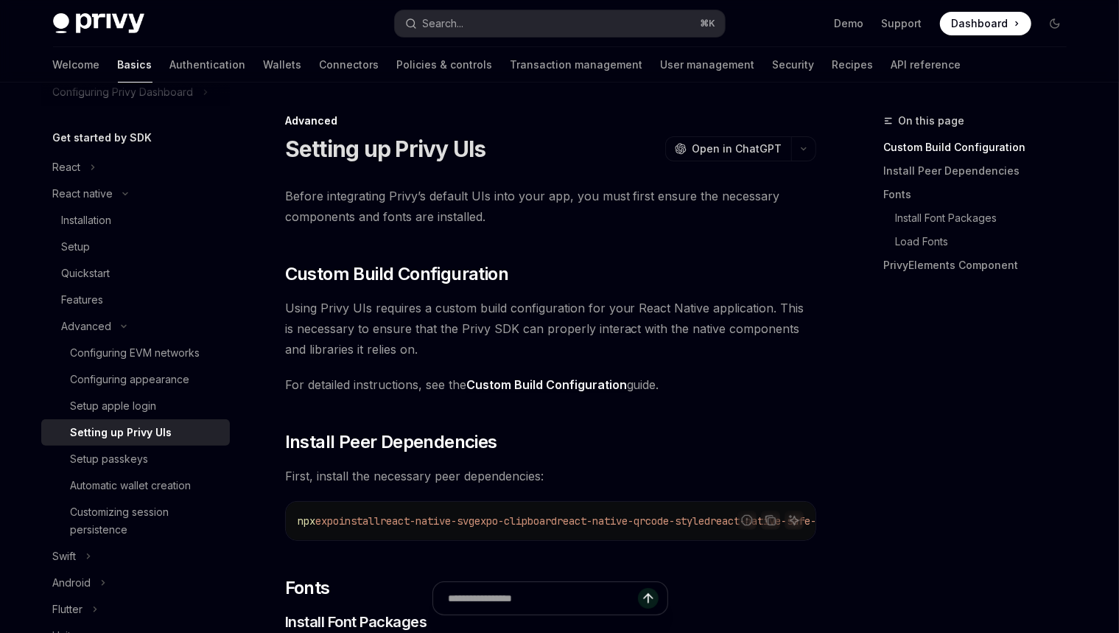
scroll to position [6, 0]
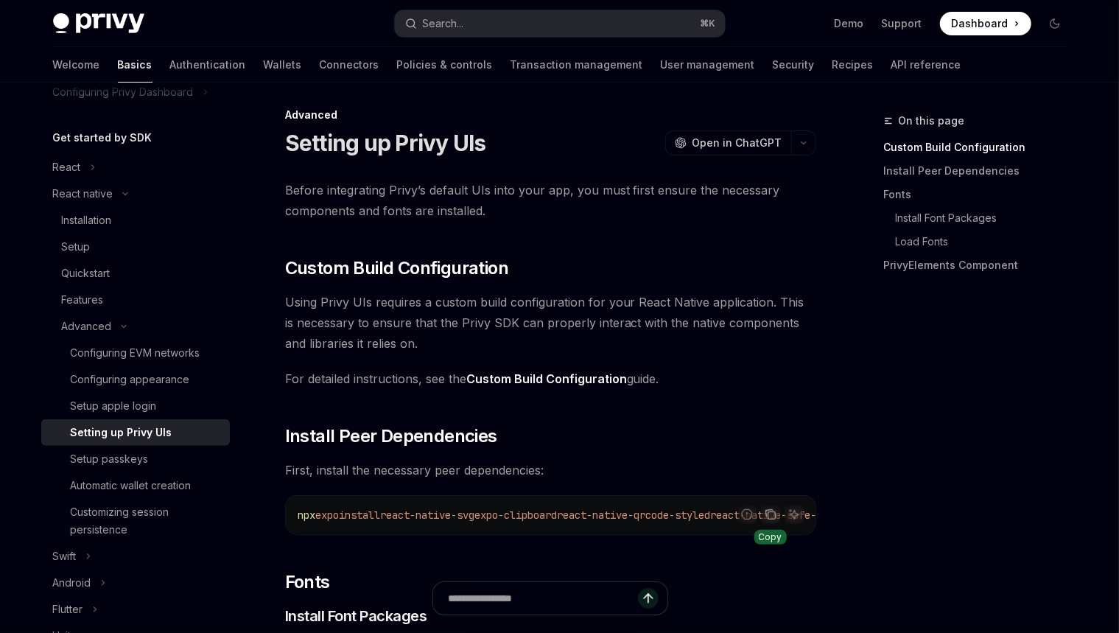
click at [766, 514] on icon "Copy the contents from the code block" at bounding box center [771, 515] width 12 height 12
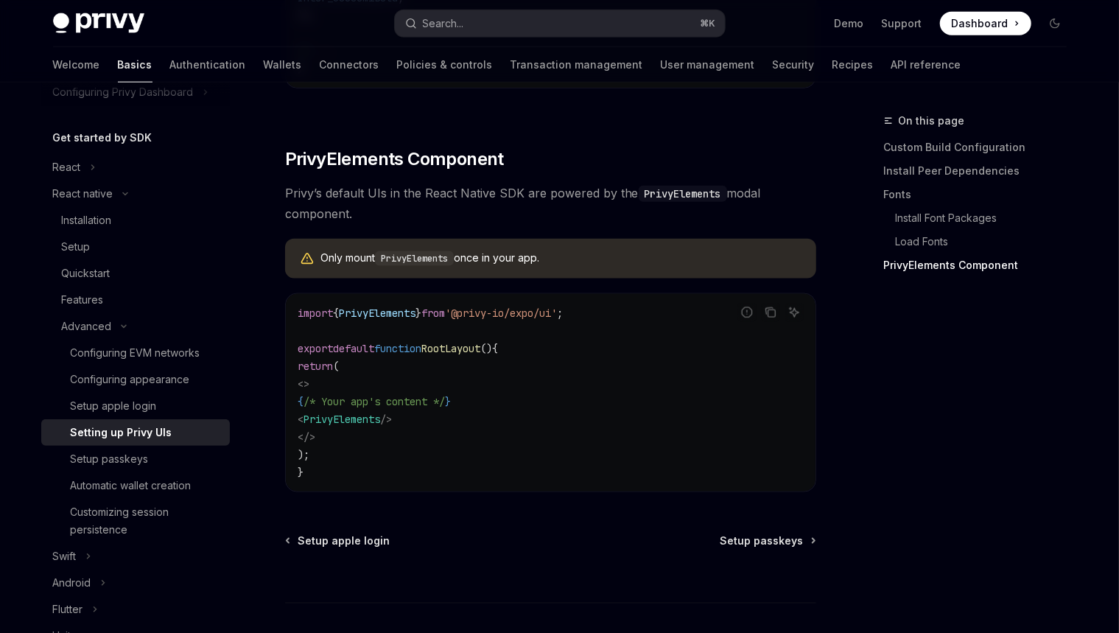
scroll to position [1066, 0]
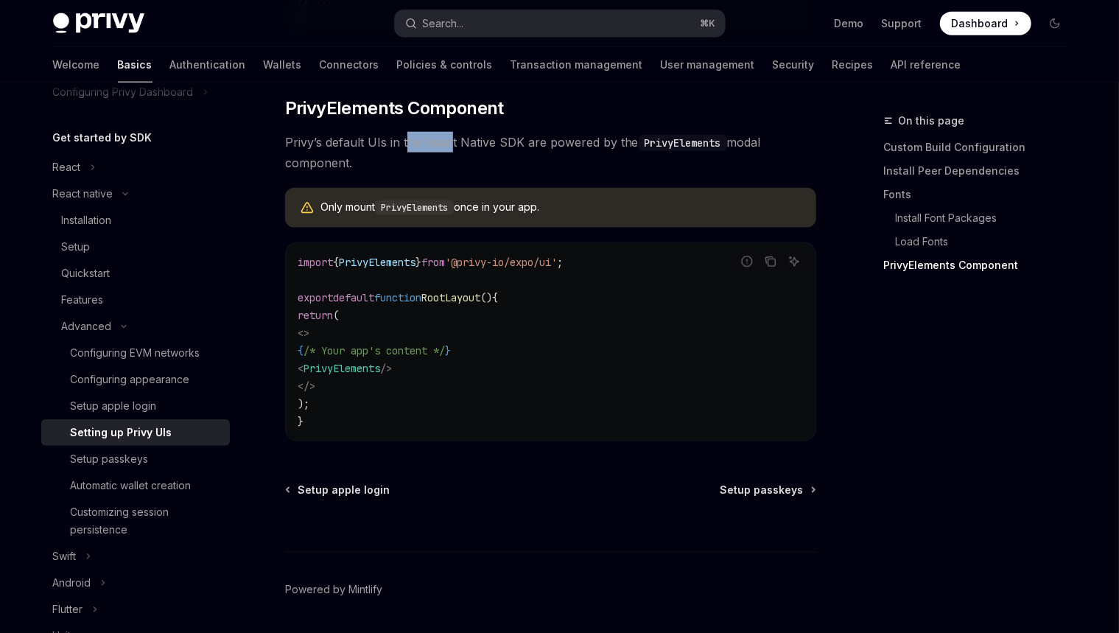
drag, startPoint x: 452, startPoint y: 156, endPoint x: 416, endPoint y: 155, distance: 35.4
click at [407, 154] on span "Privy’s default UIs in the React Native SDK are powered by the PrivyElements mo…" at bounding box center [550, 152] width 531 height 41
copy span "he Reac"
click at [417, 155] on span "Privy’s default UIs in the React Native SDK are powered by the PrivyElements mo…" at bounding box center [550, 152] width 531 height 41
drag, startPoint x: 604, startPoint y: 153, endPoint x: 560, endPoint y: 158, distance: 44.6
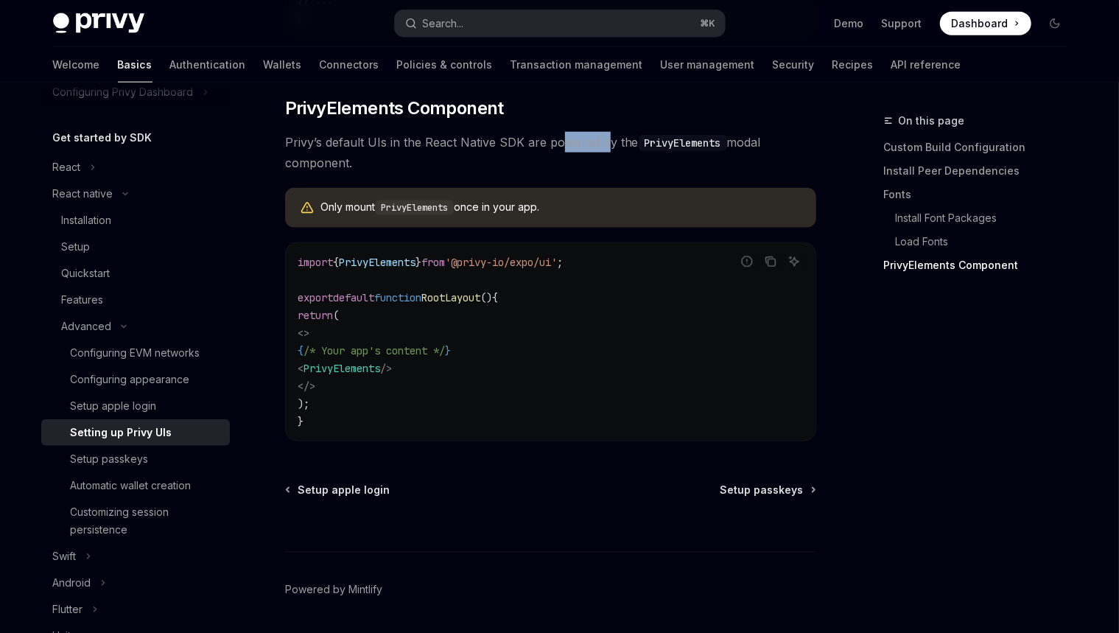
click at [560, 158] on span "Privy’s default UIs in the React Native SDK are powered by the PrivyElements mo…" at bounding box center [550, 152] width 531 height 41
click at [586, 153] on span "Privy’s default UIs in the React Native SDK are powered by the PrivyElements mo…" at bounding box center [550, 152] width 531 height 41
click at [516, 113] on h2 "​ PrivyElements Component" at bounding box center [550, 109] width 531 height 24
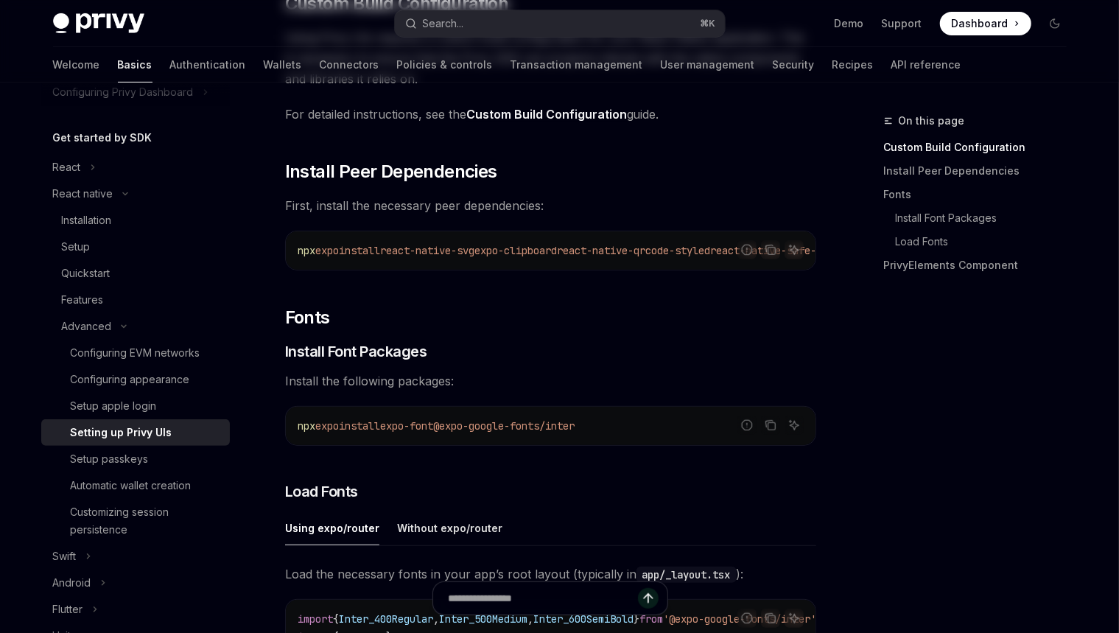
scroll to position [0, 0]
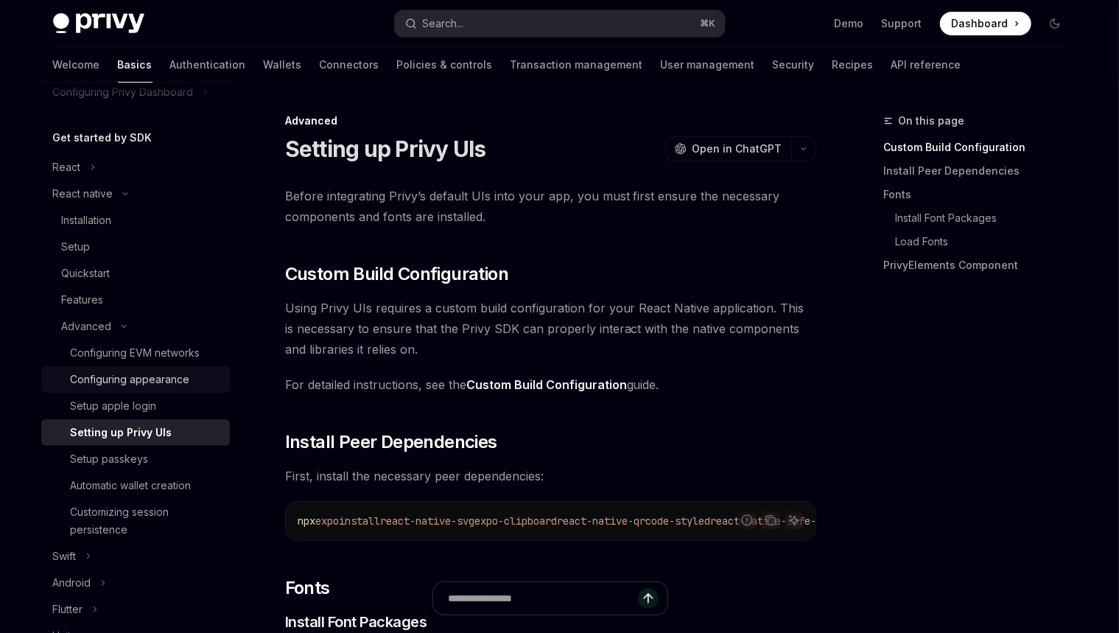
click at [169, 374] on div "Configuring appearance" at bounding box center [130, 380] width 119 height 18
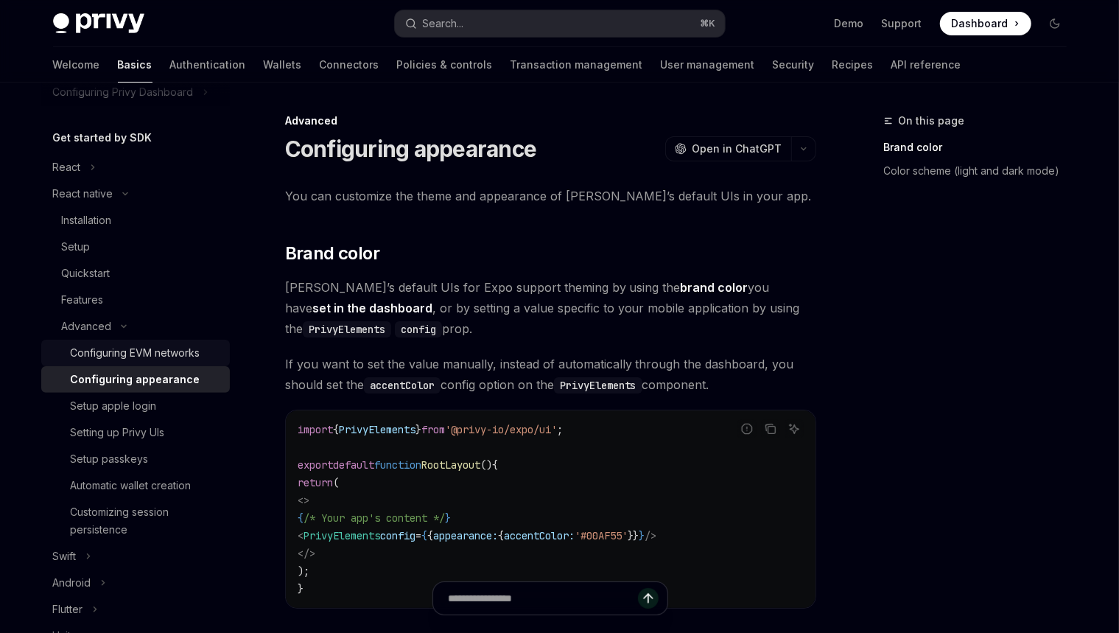
click at [152, 362] on link "Configuring EVM networks" at bounding box center [135, 353] width 189 height 27
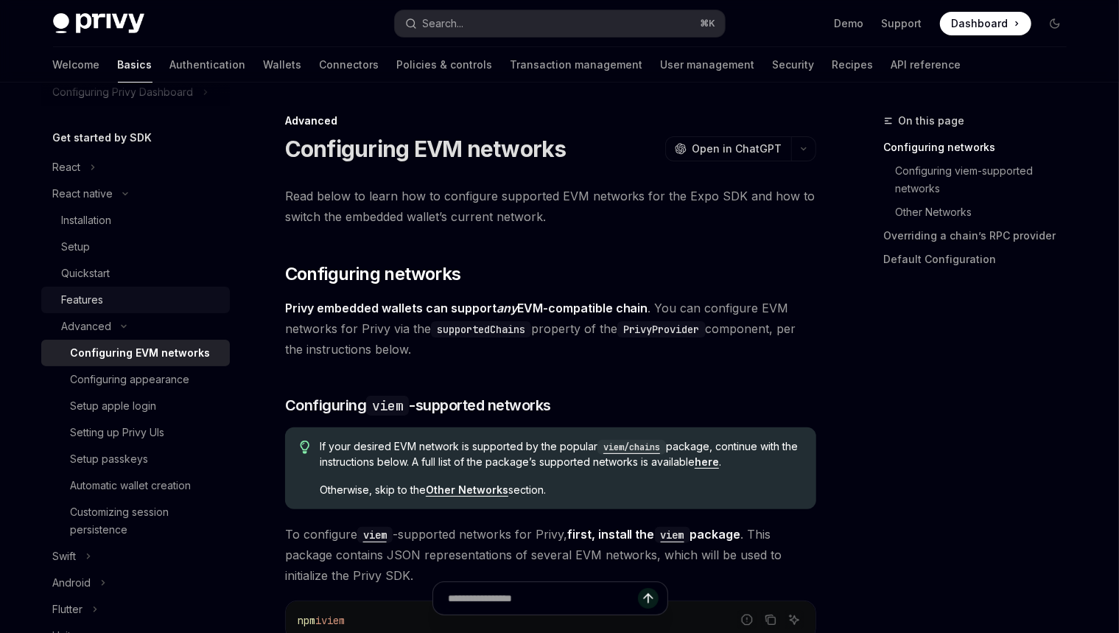
click at [110, 301] on div "Features" at bounding box center [141, 300] width 159 height 18
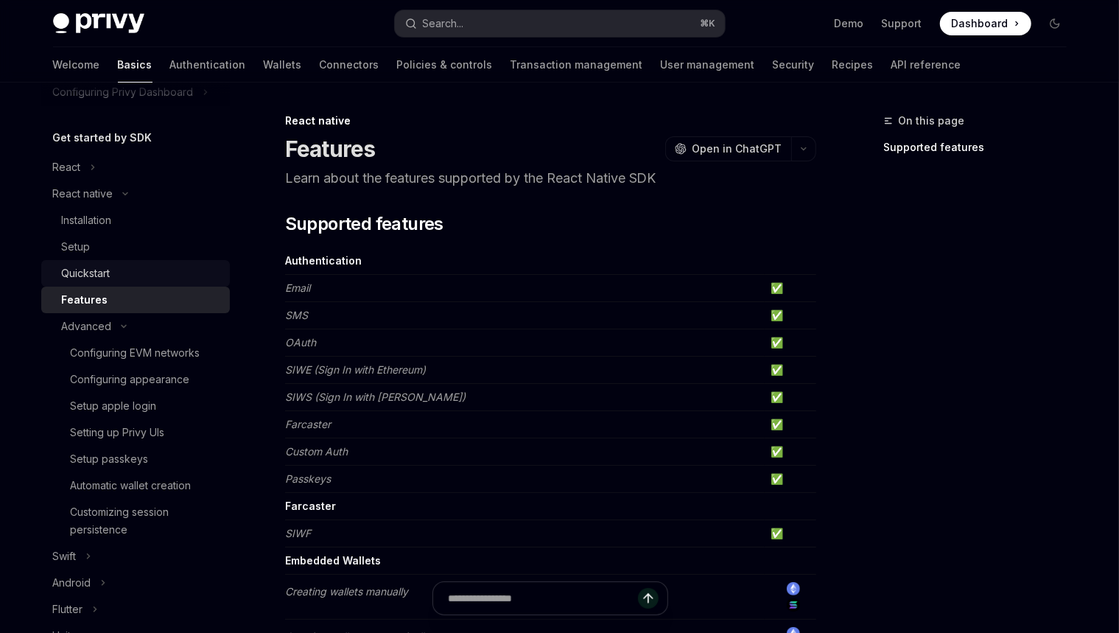
click at [112, 279] on div "Quickstart" at bounding box center [141, 274] width 159 height 18
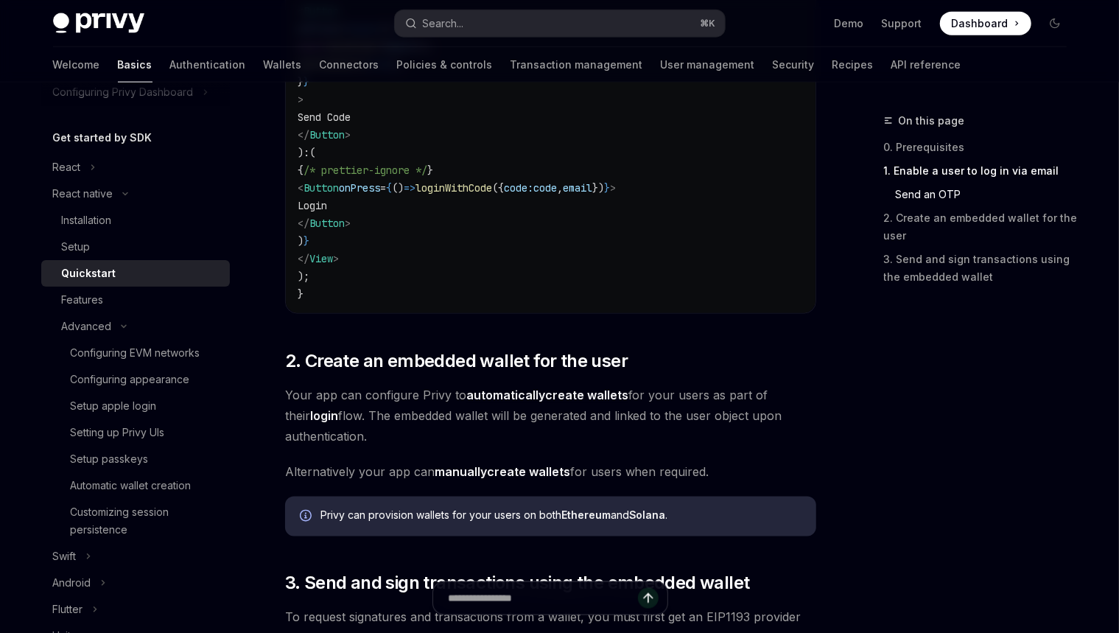
scroll to position [1680, 0]
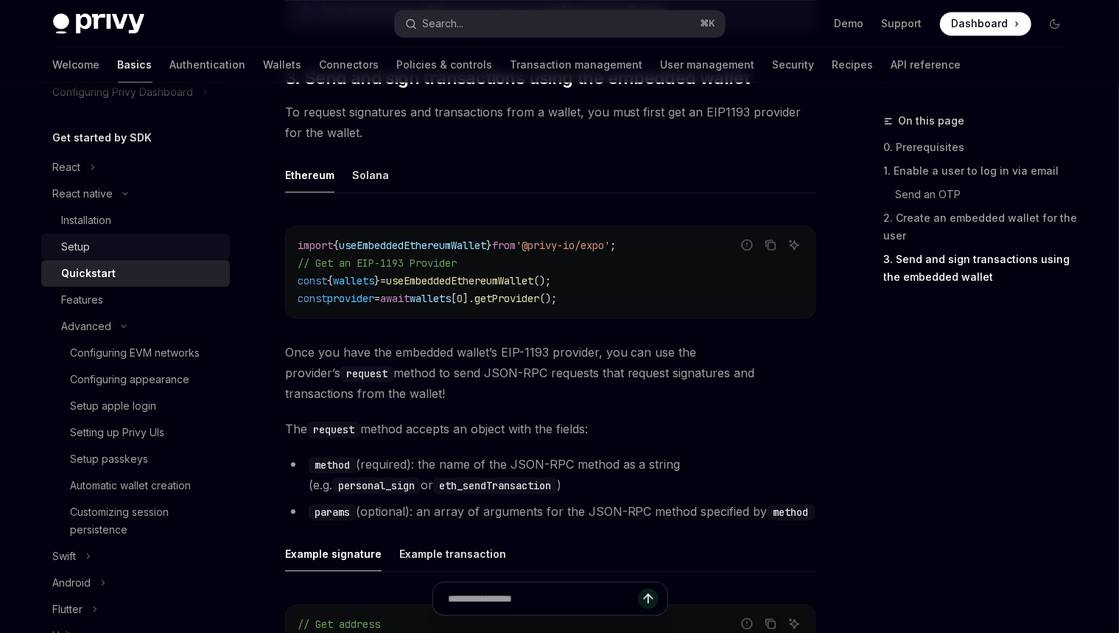
click at [111, 246] on div "Setup" at bounding box center [141, 247] width 159 height 18
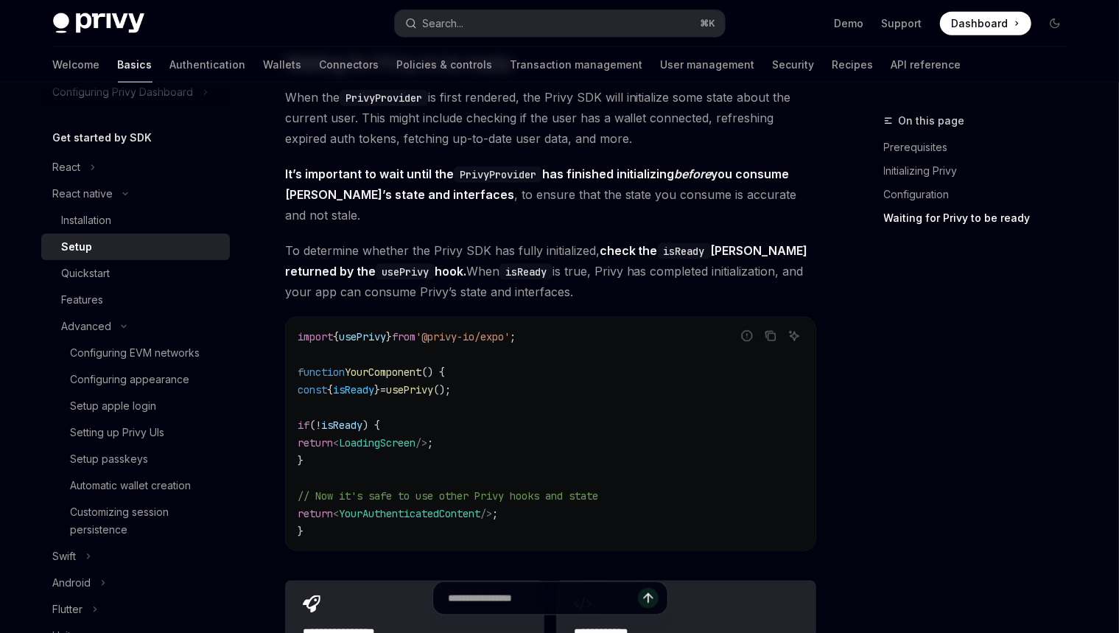
scroll to position [1163, 0]
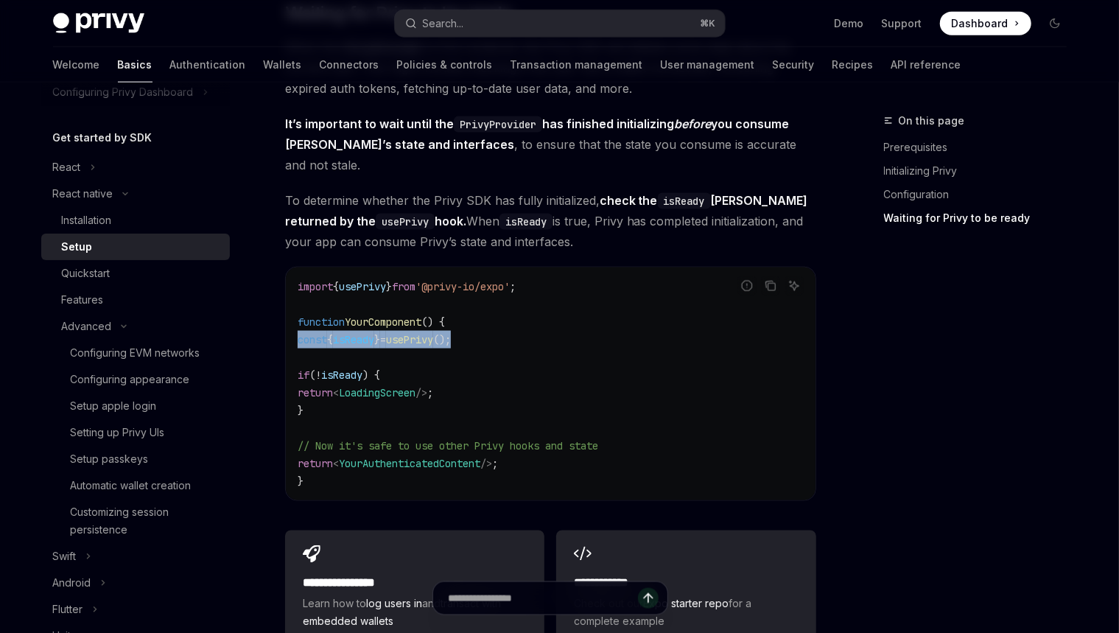
drag, startPoint x: 502, startPoint y: 321, endPoint x: 298, endPoint y: 330, distance: 204.3
click at [298, 330] on code "import { usePrivy } from '@privy-io/expo' ; function YourComponent () { const {…" at bounding box center [551, 384] width 506 height 212
drag, startPoint x: 562, startPoint y: 200, endPoint x: 527, endPoint y: 202, distance: 34.7
click at [527, 202] on span "To determine whether the Privy SDK has fully initialized, check the isReady Boo…" at bounding box center [550, 221] width 531 height 62
click at [562, 207] on span "To determine whether the Privy SDK has fully initialized, check the isReady Boo…" at bounding box center [550, 221] width 531 height 62
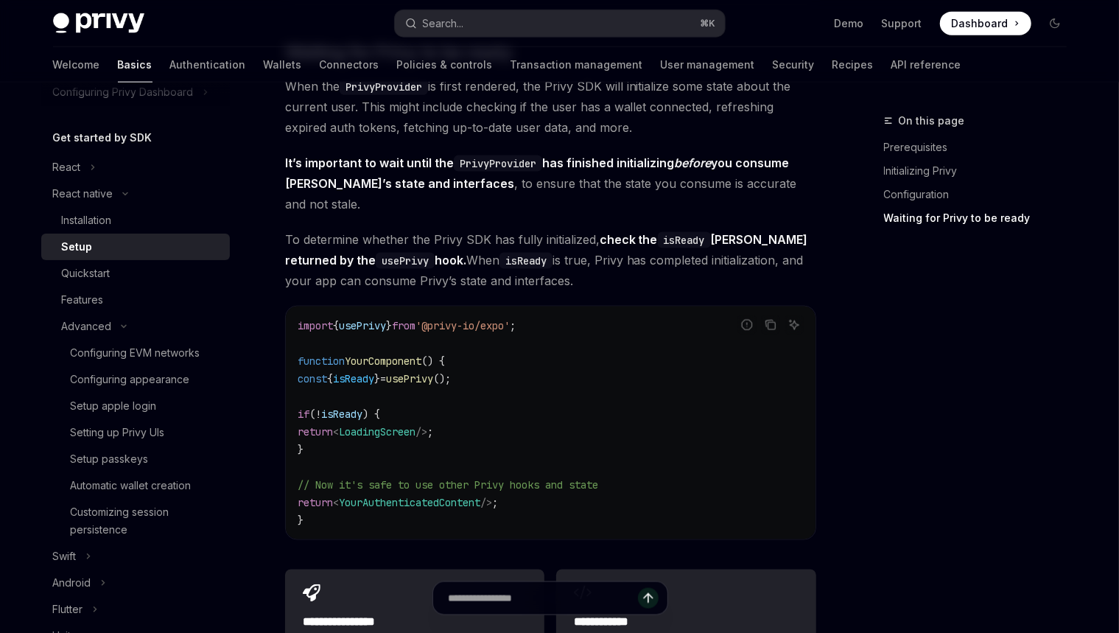
scroll to position [1088, 0]
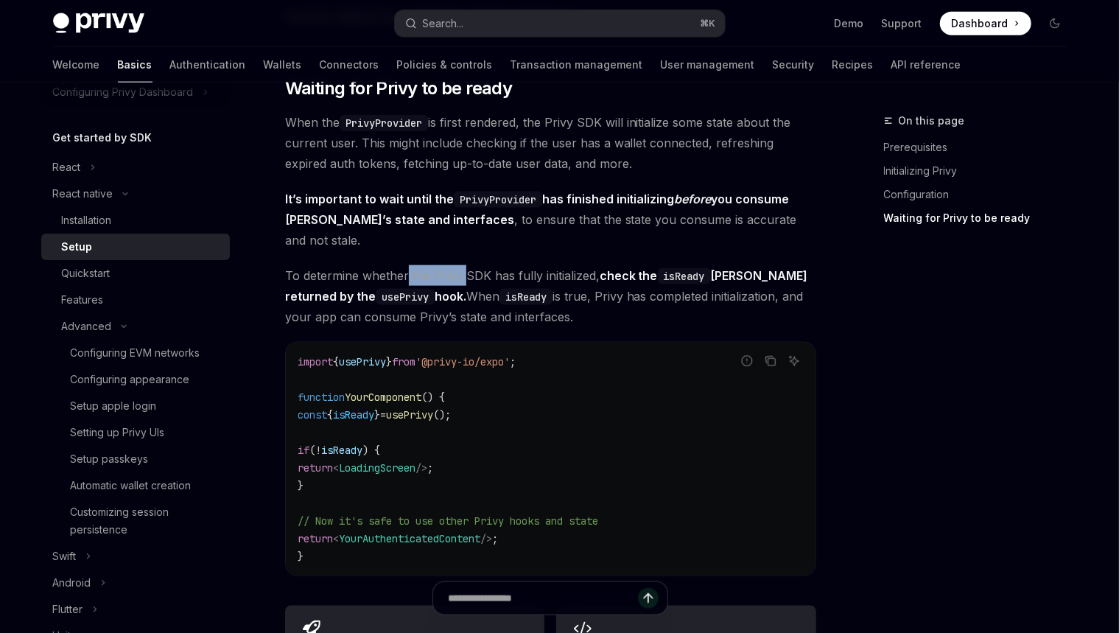
drag, startPoint x: 433, startPoint y: 256, endPoint x: 408, endPoint y: 256, distance: 25.1
click at [408, 265] on span "To determine whether the Privy SDK has fully initialized, check the isReady Boo…" at bounding box center [550, 296] width 531 height 62
click at [488, 265] on span "To determine whether the Privy SDK has fully initialized, check the isReady Boo…" at bounding box center [550, 296] width 531 height 62
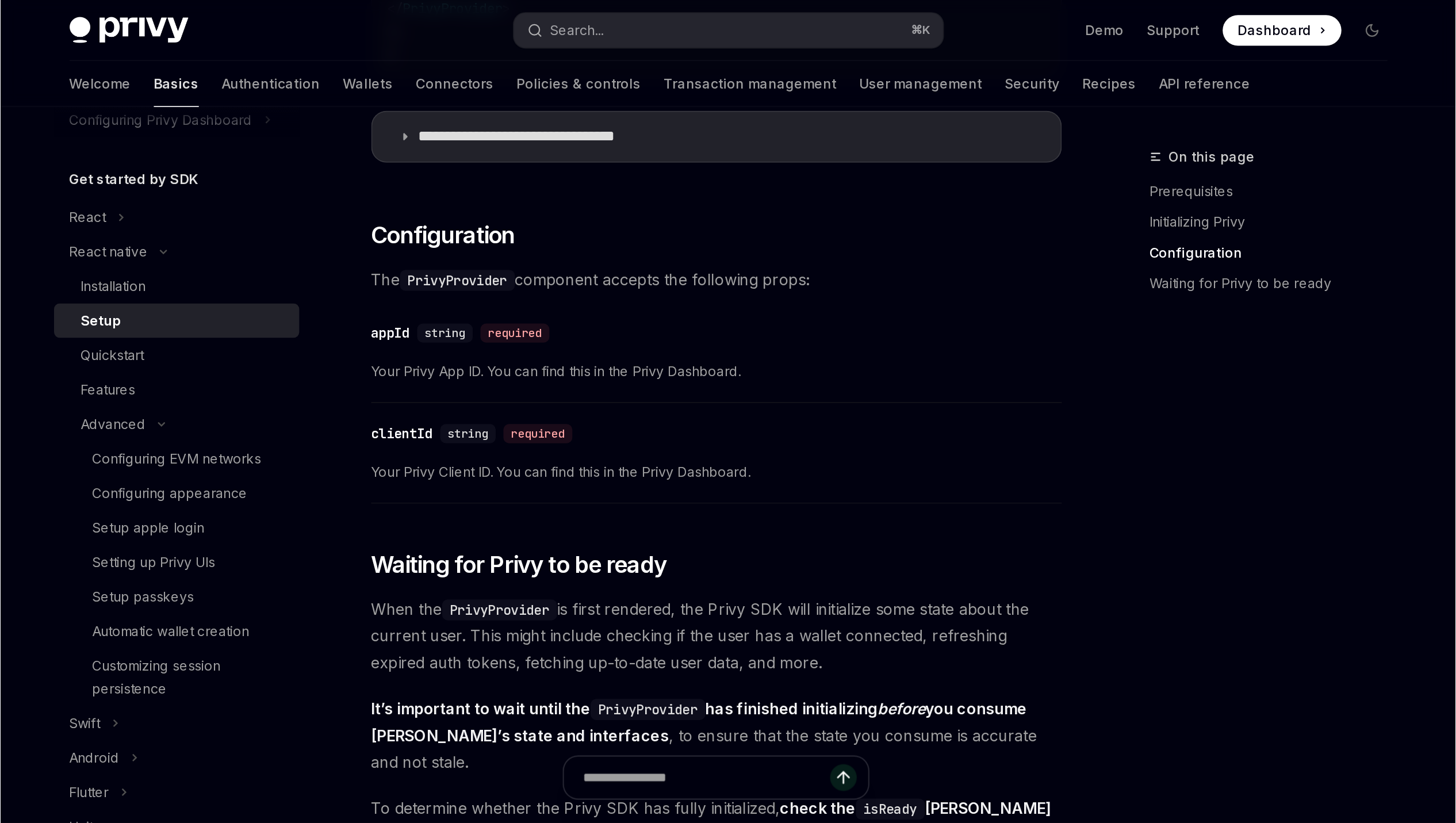
scroll to position [0, 0]
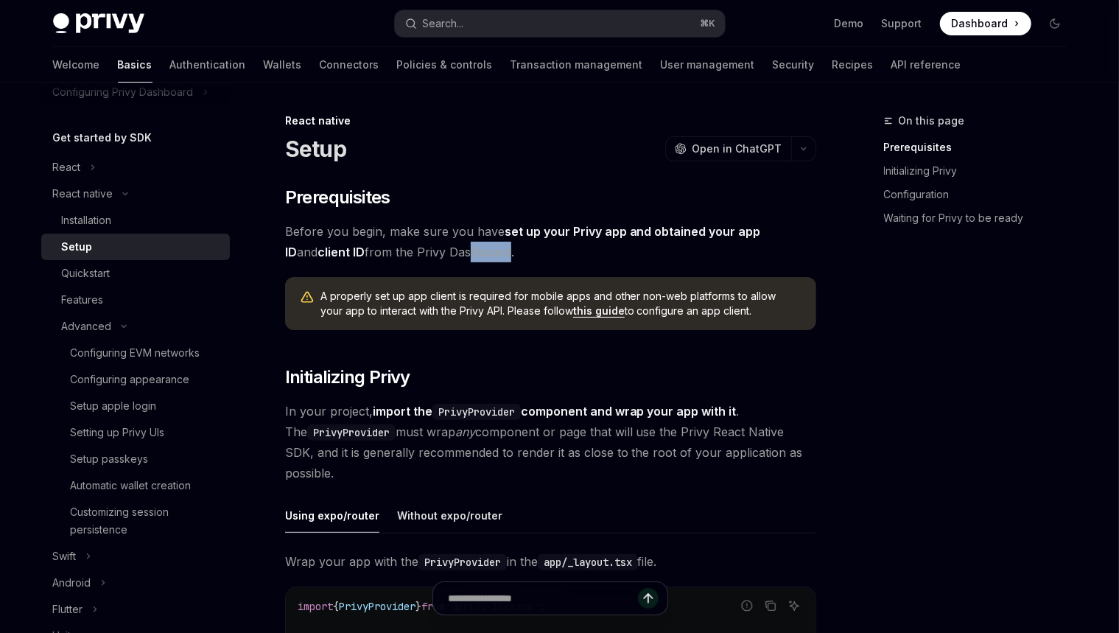
drag, startPoint x: 471, startPoint y: 254, endPoint x: 431, endPoint y: 255, distance: 39.8
click at [431, 255] on span "Before you begin, make sure you have set up your Privy app and obtained your ap…" at bounding box center [550, 241] width 531 height 41
click at [475, 256] on span "Before you begin, make sure you have set up your Privy app and obtained your ap…" at bounding box center [550, 241] width 531 height 41
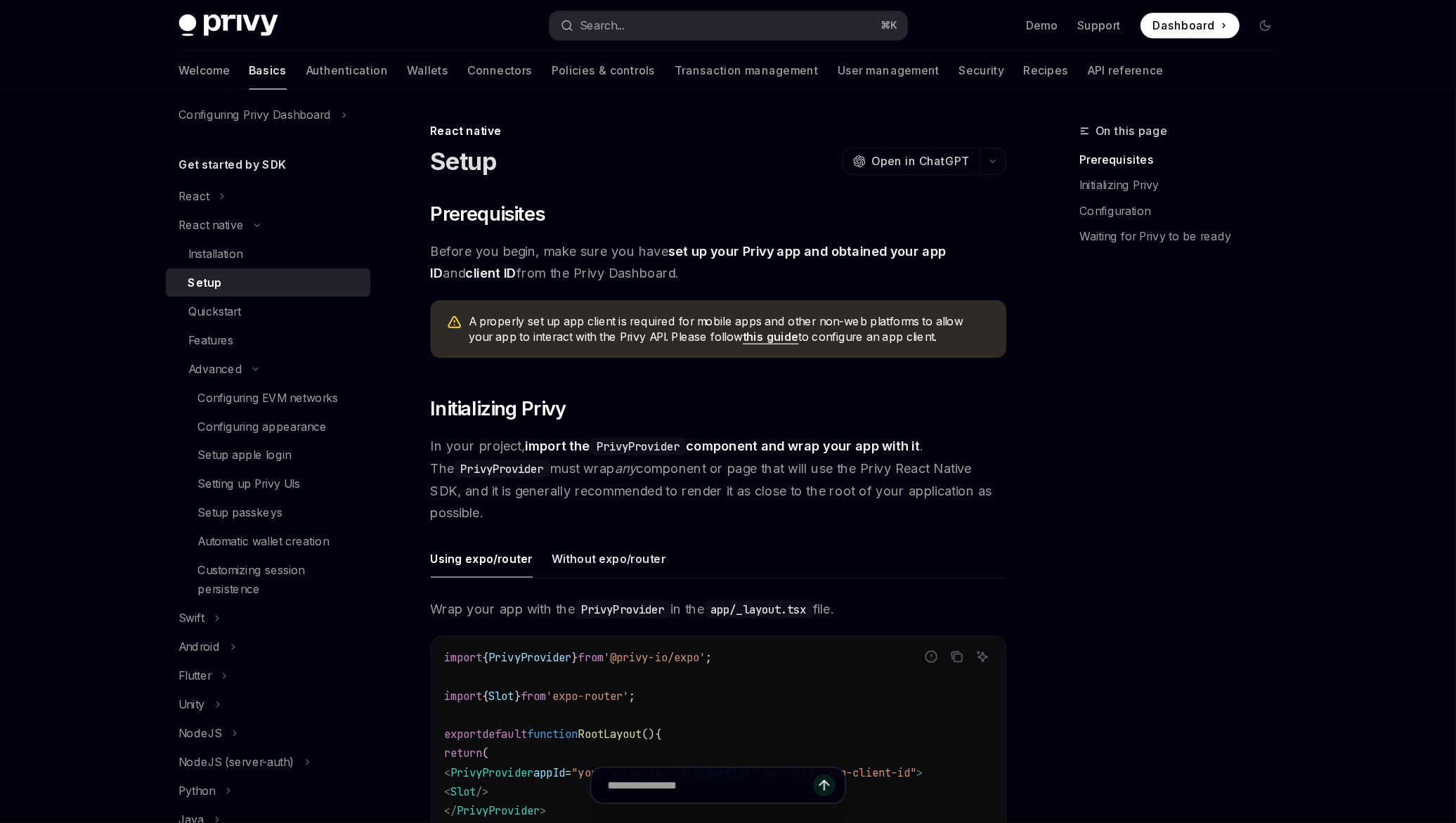
scroll to position [97, 0]
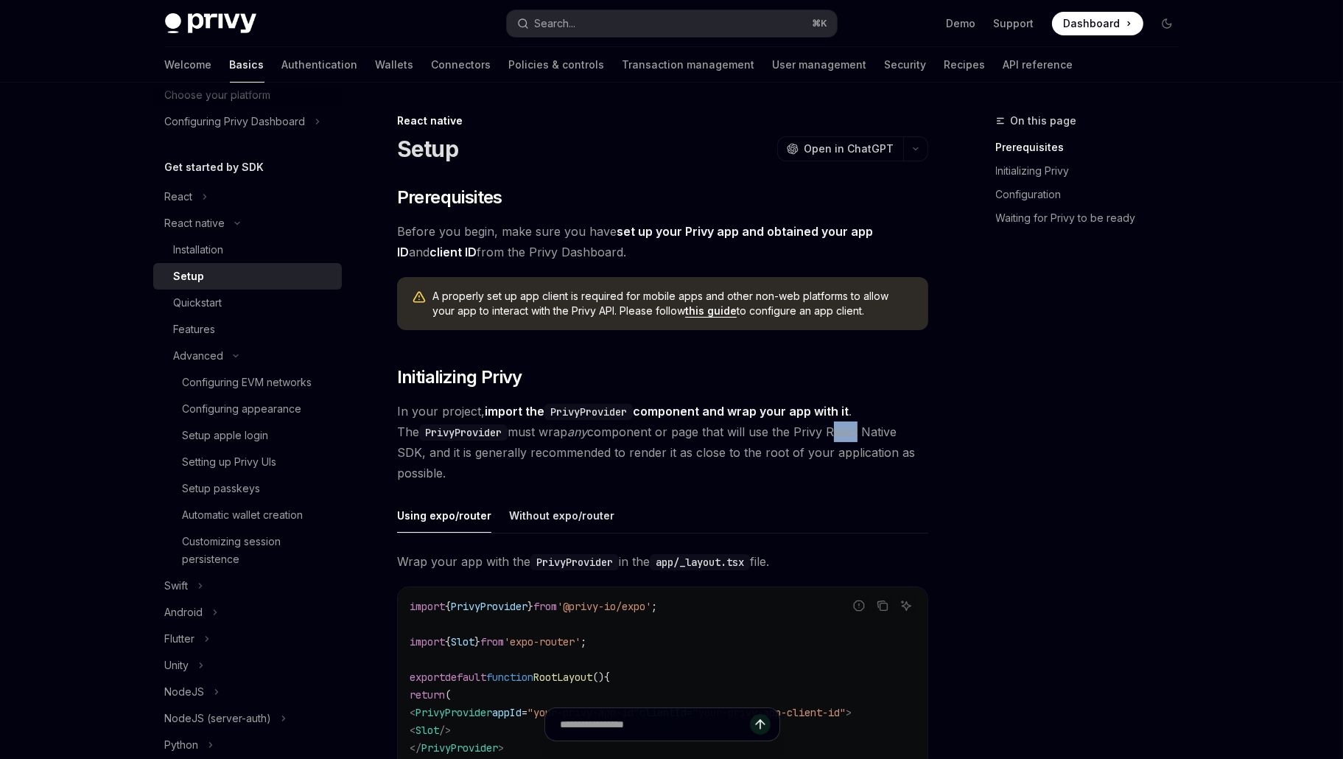
drag, startPoint x: 831, startPoint y: 433, endPoint x: 817, endPoint y: 433, distance: 14.0
click at [815, 433] on span "In your project, import the PrivyProvider component and wrap your app with it .…" at bounding box center [662, 442] width 531 height 83
click at [851, 436] on span "In your project, import the PrivyProvider component and wrap your app with it .…" at bounding box center [662, 442] width 531 height 83
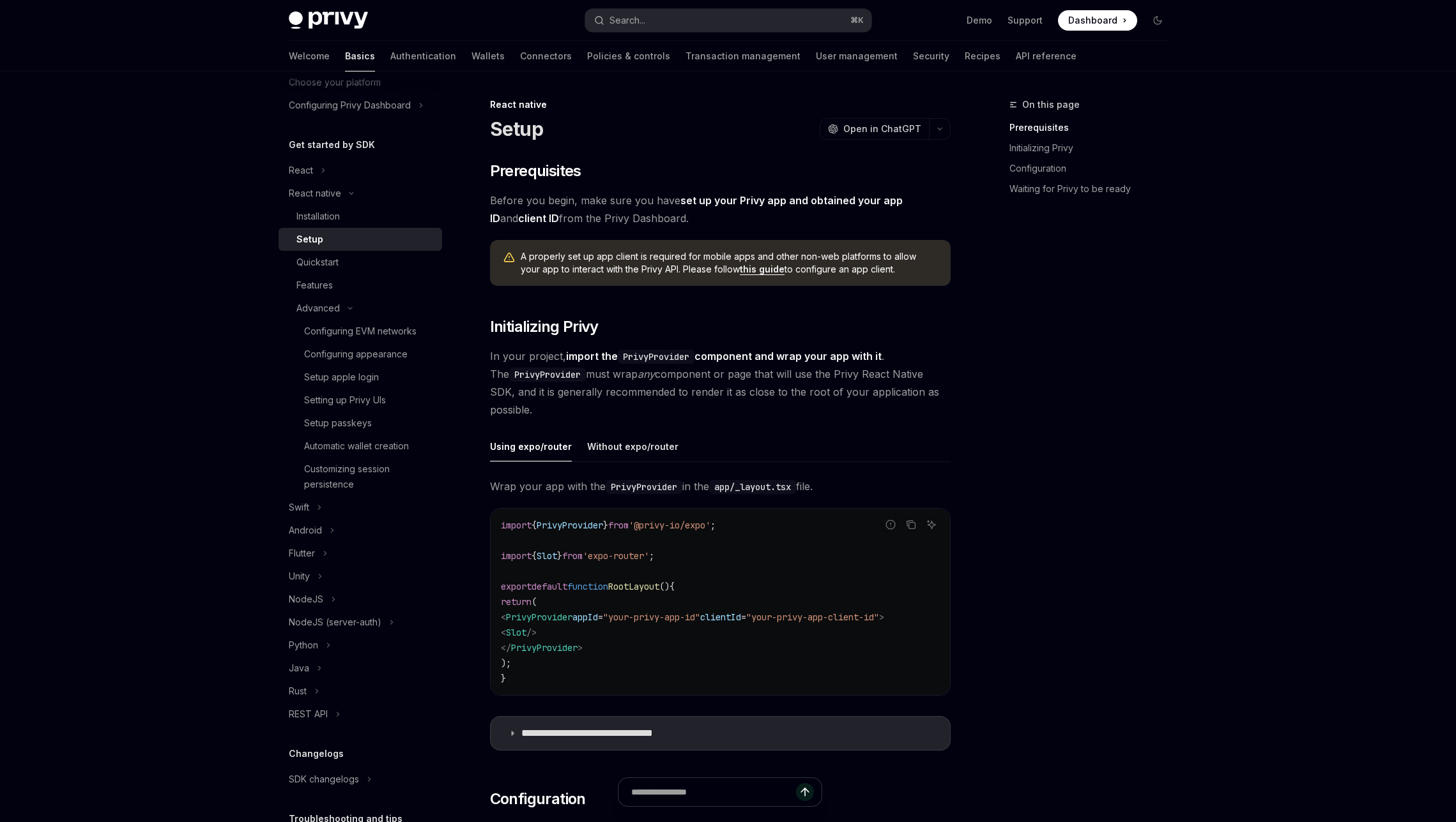
click at [866, 385] on span "In your project, import the PrivyProvider component and wrap your app with it .…" at bounding box center [719, 383] width 460 height 72
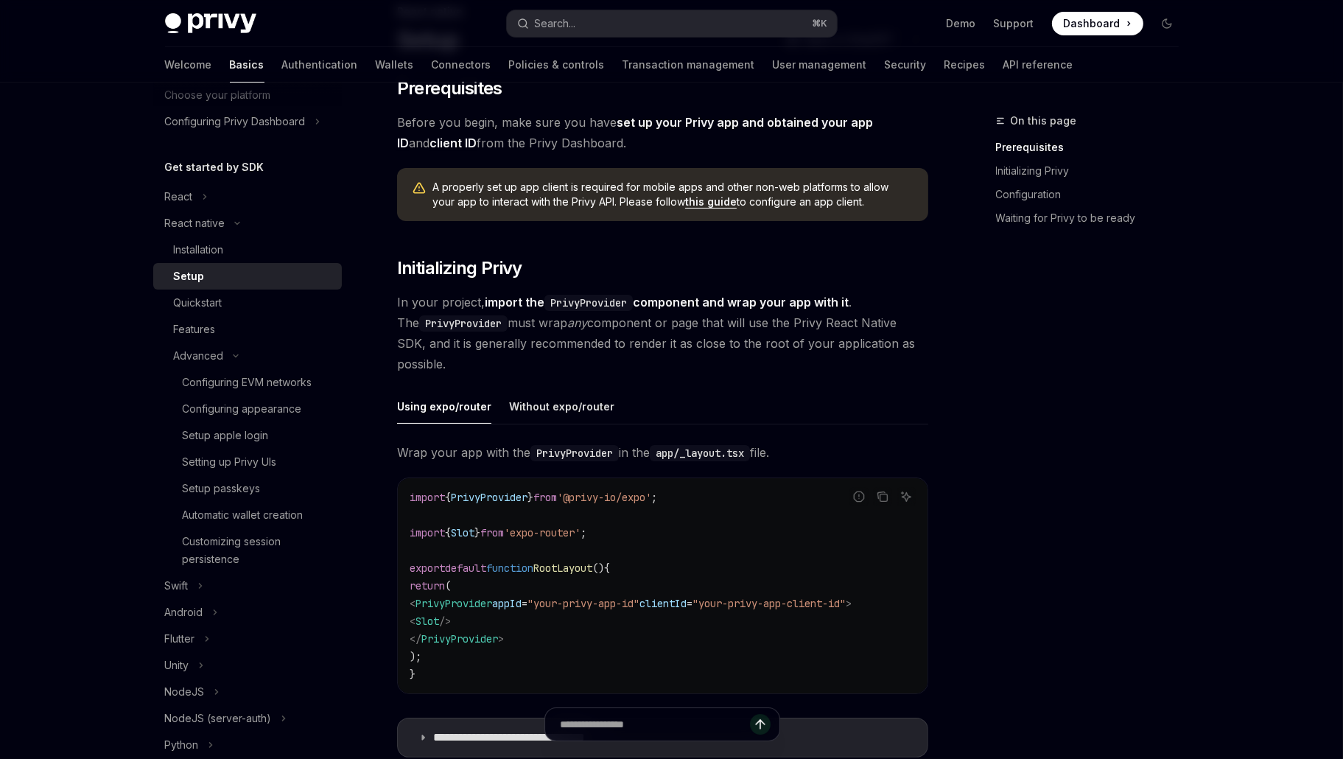
scroll to position [164, 0]
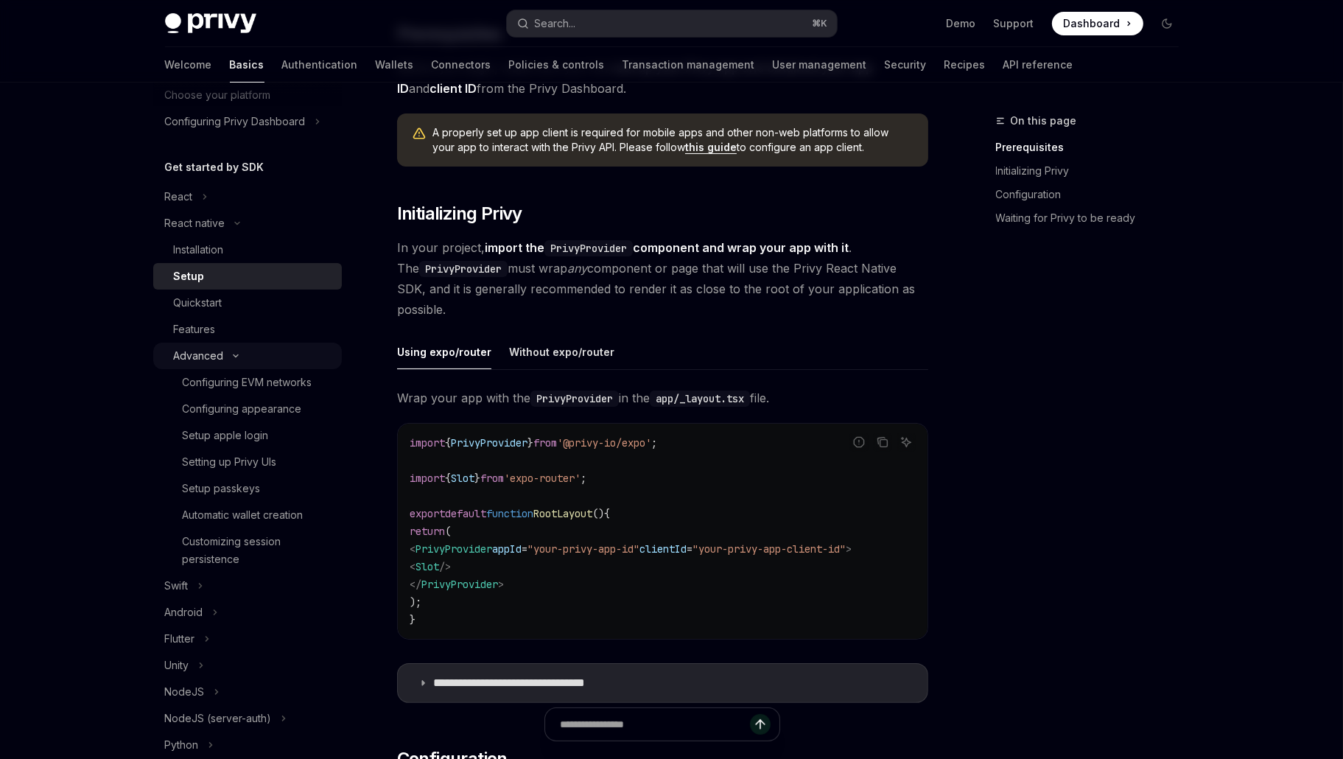
click at [255, 358] on button "Advanced" at bounding box center [247, 356] width 189 height 27
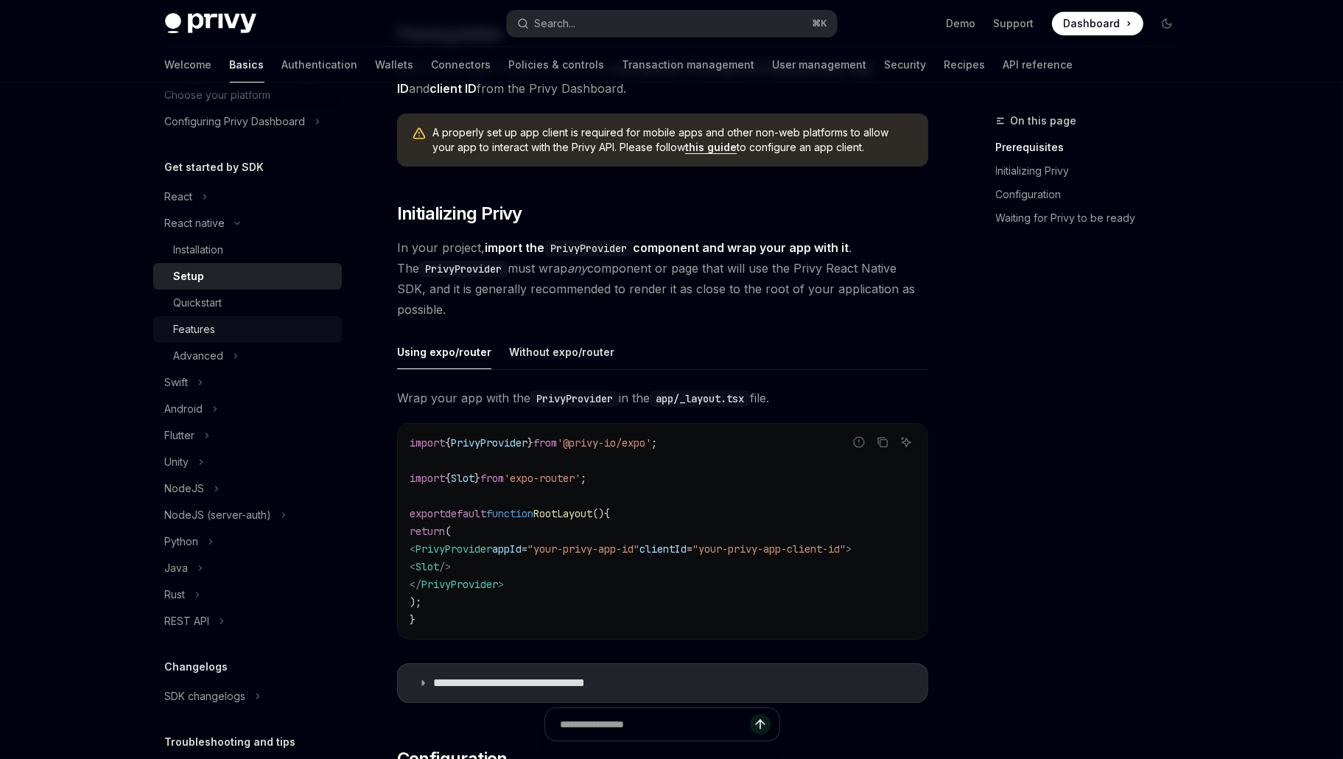
click at [238, 335] on div "Features" at bounding box center [253, 330] width 159 height 18
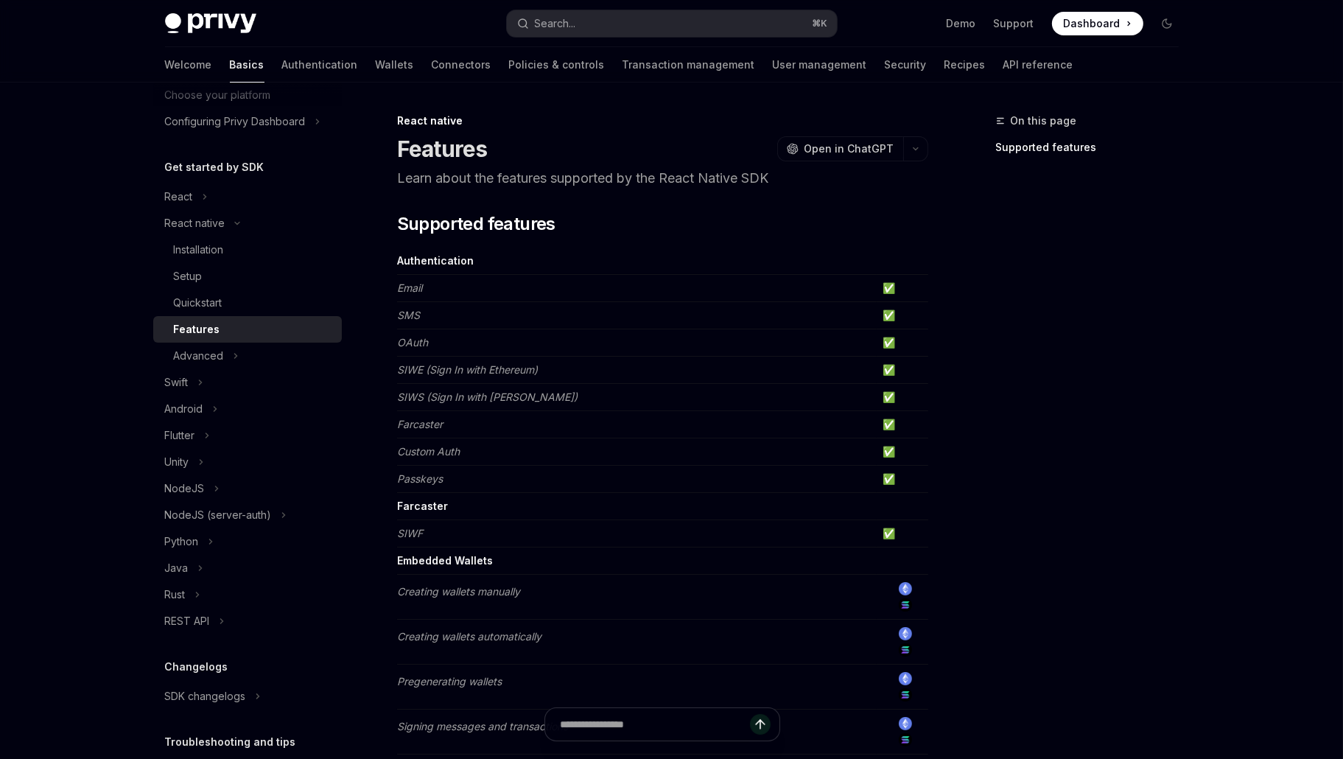
click at [1077, 346] on div "On this page Supported features" at bounding box center [1079, 435] width 224 height 647
click at [434, 507] on strong "Farcaster" at bounding box center [422, 506] width 51 height 13
click at [434, 506] on strong "Farcaster" at bounding box center [422, 506] width 51 height 13
drag, startPoint x: 475, startPoint y: 505, endPoint x: 478, endPoint y: 492, distance: 13.6
click at [478, 493] on td "Farcaster" at bounding box center [637, 506] width 480 height 27
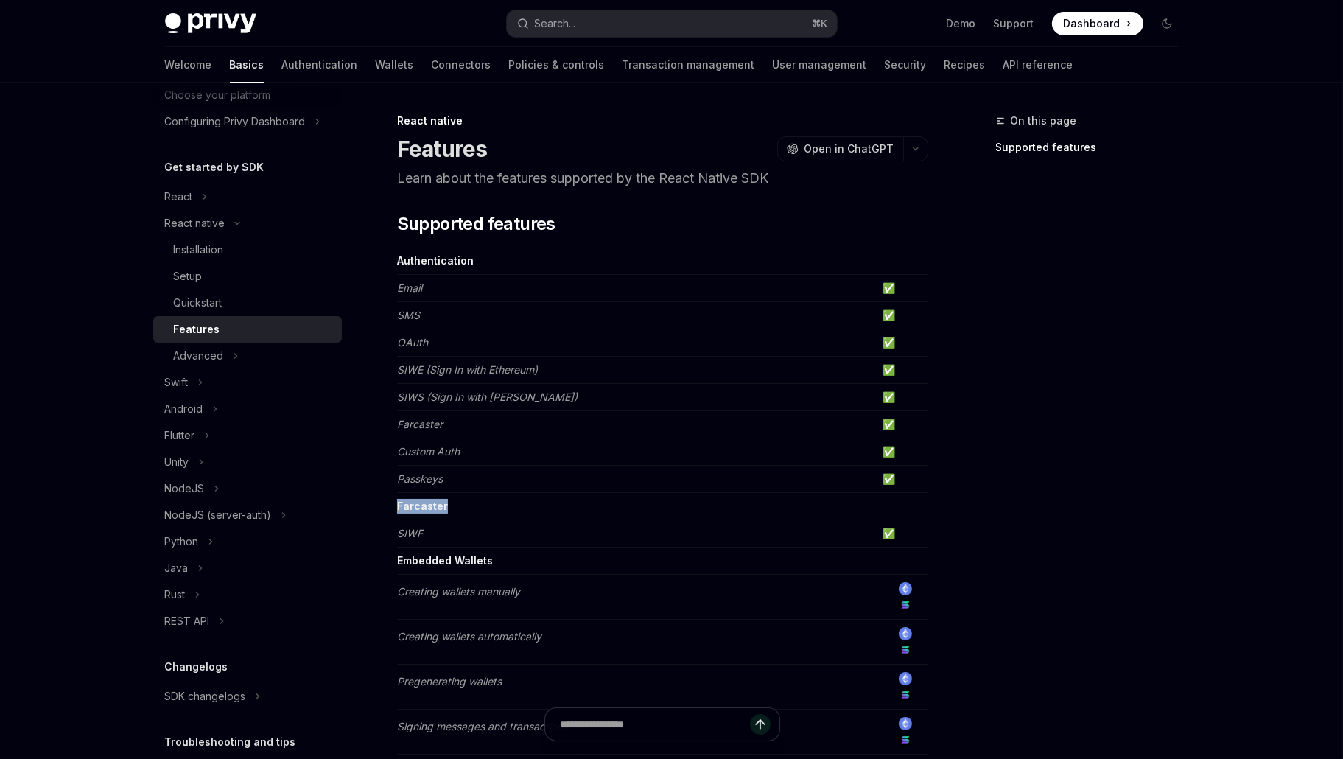
click at [469, 478] on div at bounding box center [469, 478] width 0 height 0
click at [1056, 438] on div "On this page Supported features" at bounding box center [1079, 435] width 224 height 647
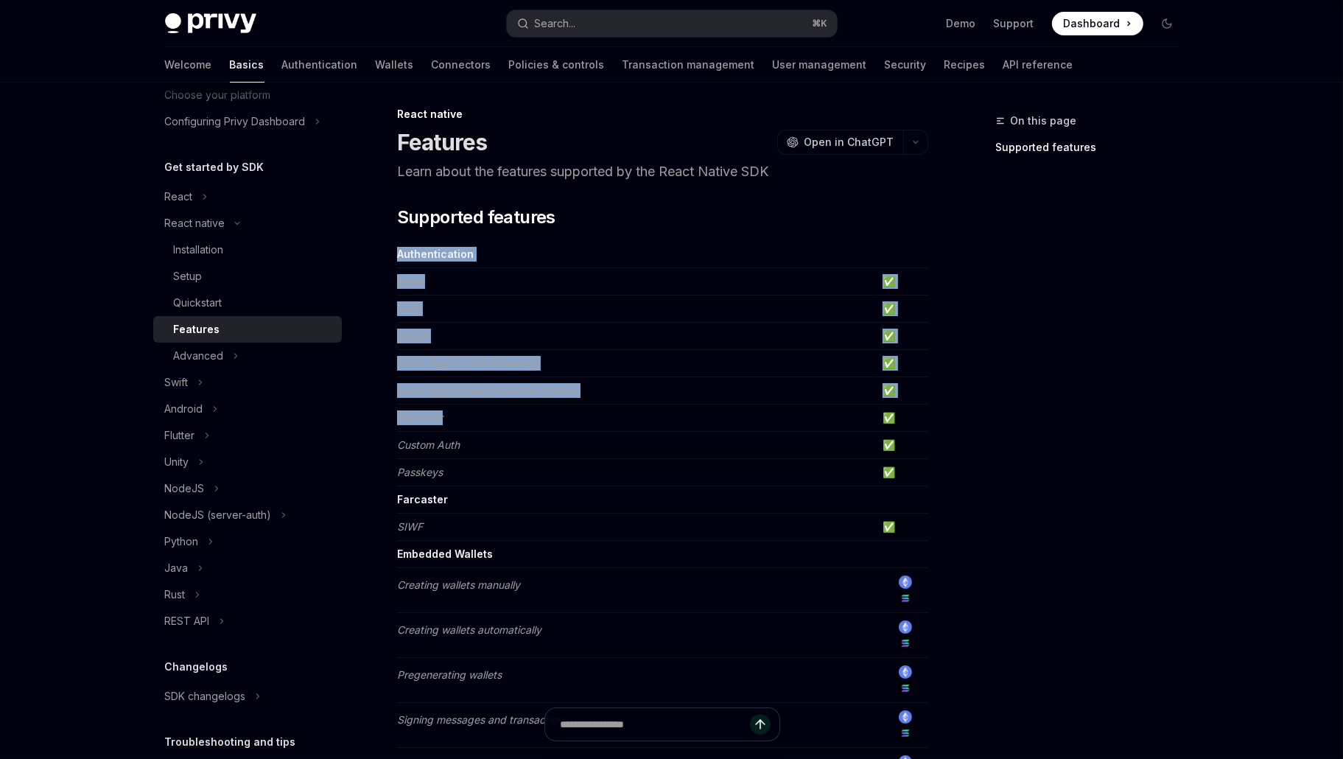
drag, startPoint x: 450, startPoint y: 418, endPoint x: 390, endPoint y: 413, distance: 60.6
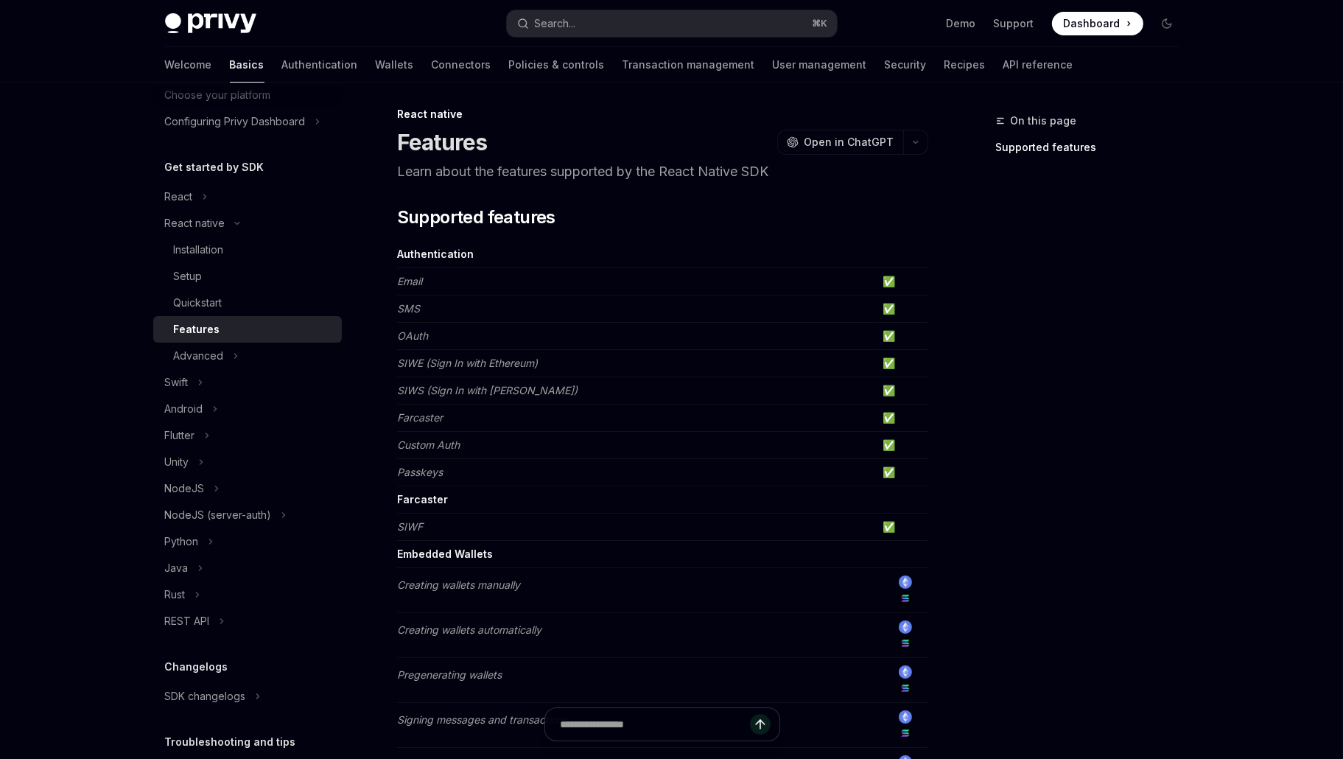
click at [483, 415] on td "Farcaster" at bounding box center [637, 418] width 480 height 27
drag, startPoint x: 454, startPoint y: 463, endPoint x: 411, endPoint y: 464, distance: 42.8
click at [411, 464] on td "Passkeys" at bounding box center [637, 472] width 480 height 27
drag, startPoint x: 531, startPoint y: 389, endPoint x: 418, endPoint y: 384, distance: 113.6
click at [410, 386] on td "SIWS (Sign In with Solana)" at bounding box center [637, 390] width 480 height 27
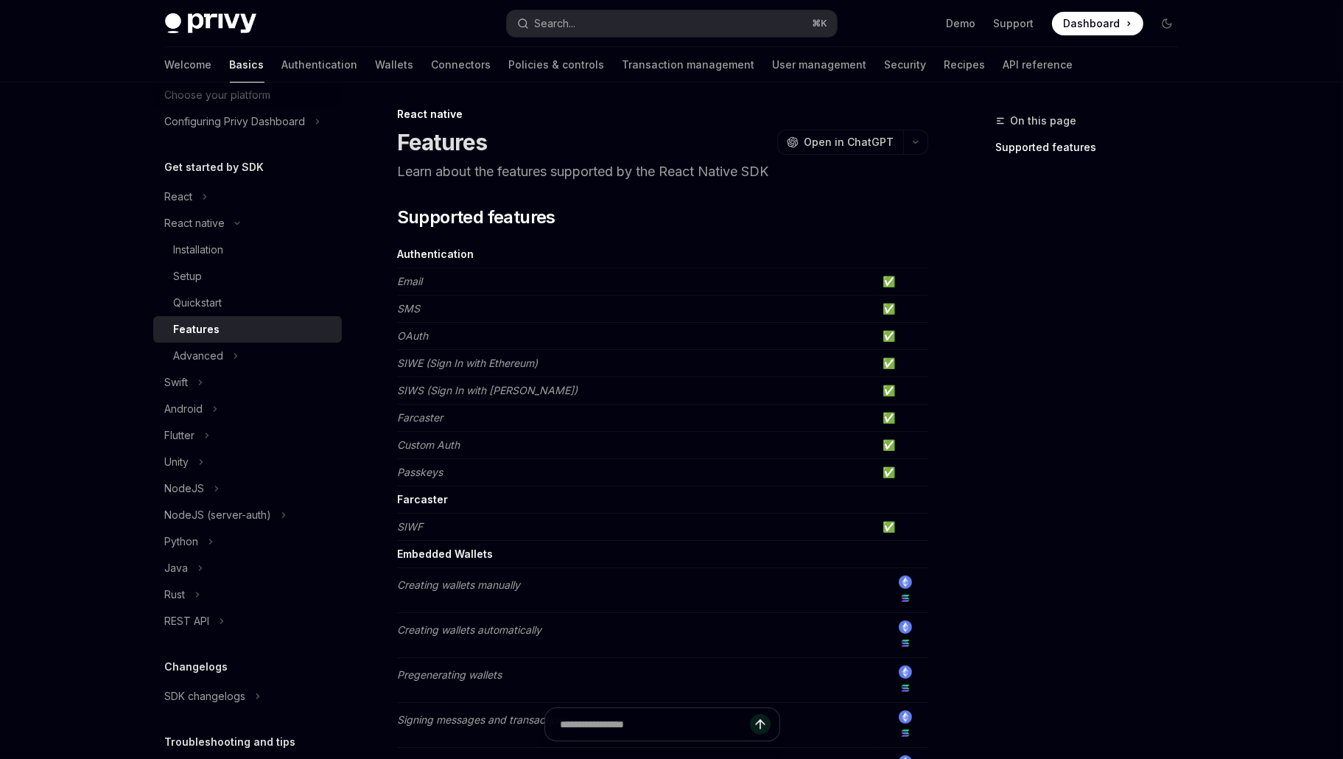
drag, startPoint x: 604, startPoint y: 353, endPoint x: 398, endPoint y: 358, distance: 206.4
click at [398, 358] on td "SIWE (Sign In with Ethereum)" at bounding box center [637, 363] width 480 height 27
drag, startPoint x: 577, startPoint y: 358, endPoint x: 402, endPoint y: 363, distance: 174.7
click at [402, 363] on td "SIWE (Sign In with Ethereum)" at bounding box center [637, 363] width 480 height 27
click at [533, 362] on em "SIWE (Sign In with Ethereum)" at bounding box center [467, 363] width 141 height 13
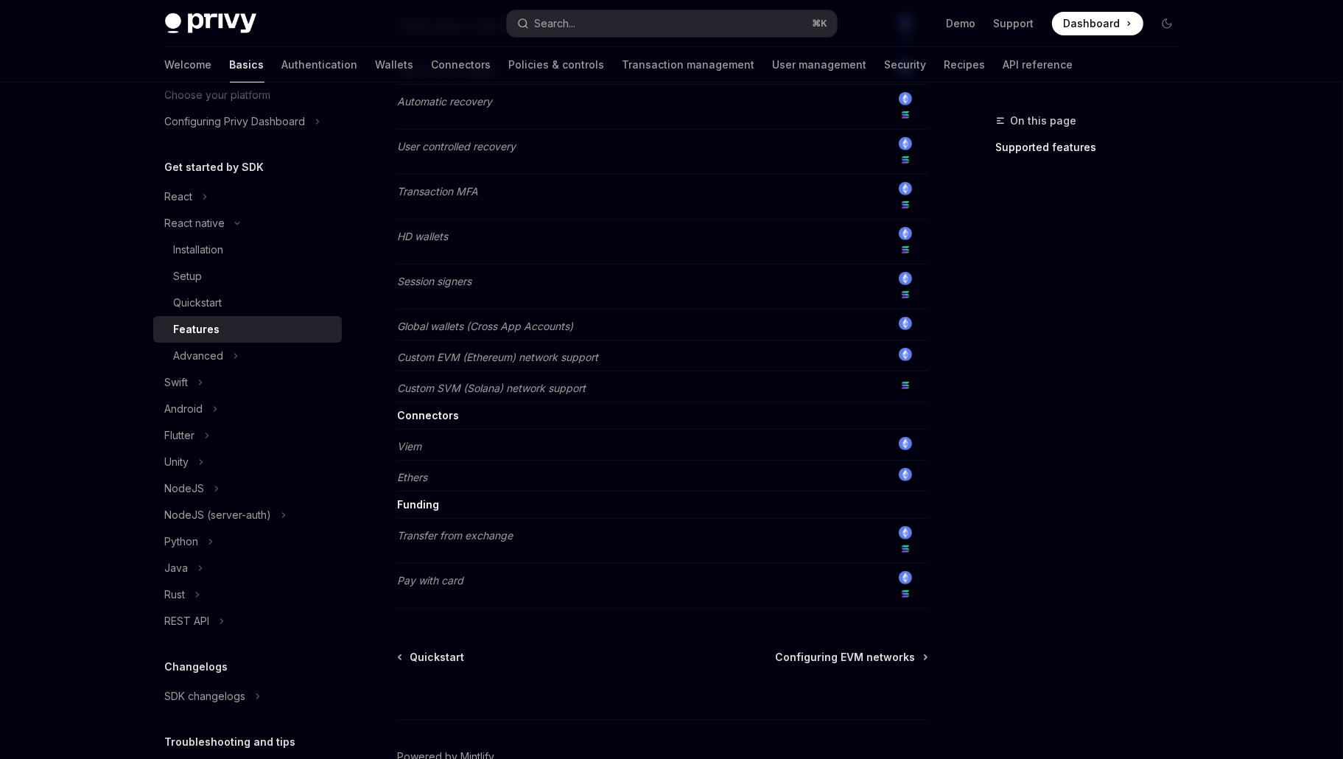
scroll to position [827, 0]
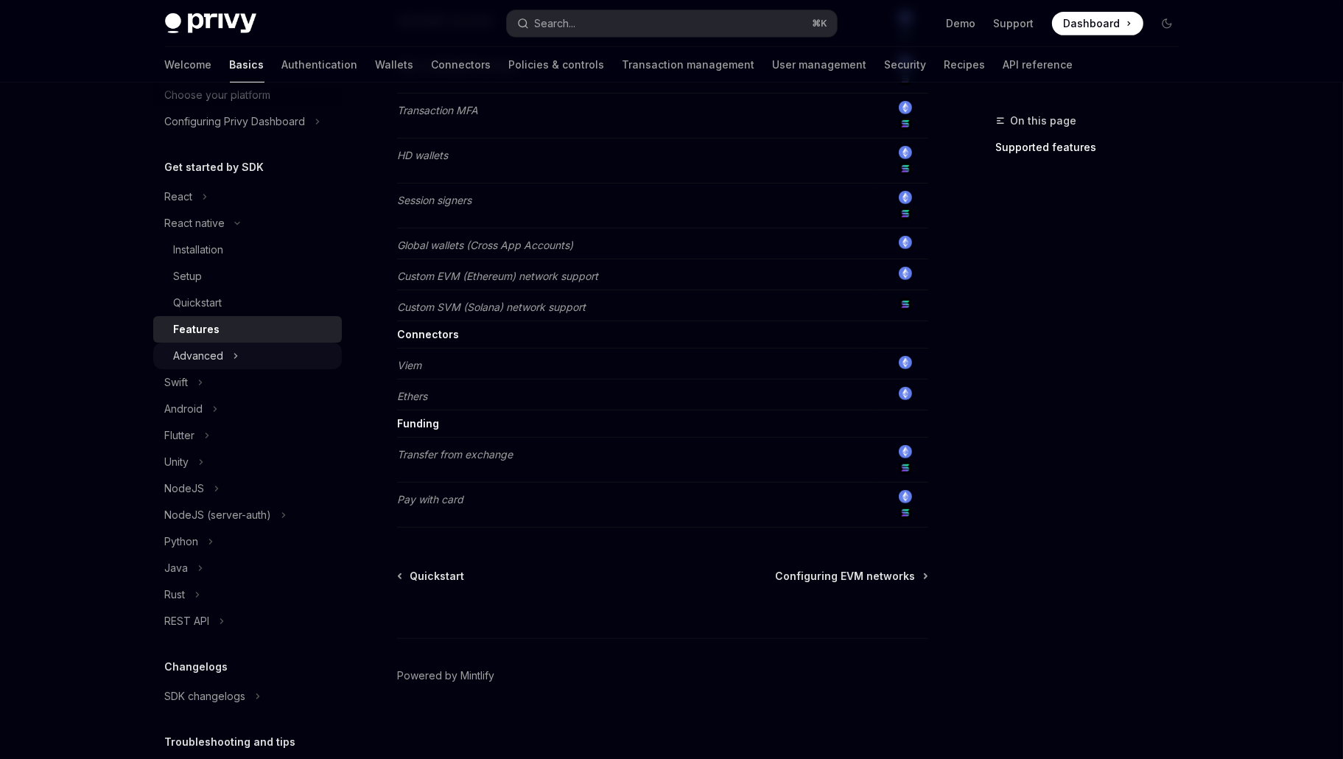
click at [252, 364] on button "Advanced" at bounding box center [247, 356] width 189 height 27
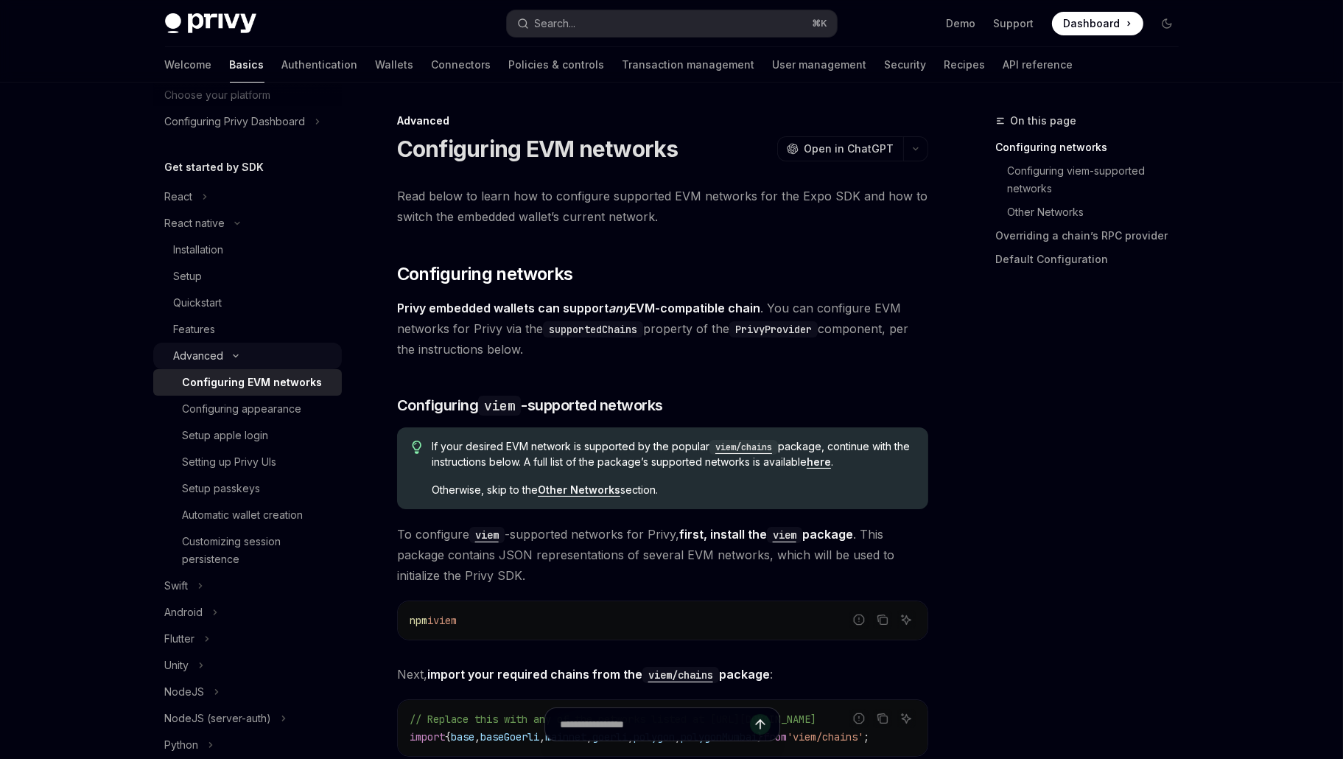
scroll to position [95, 0]
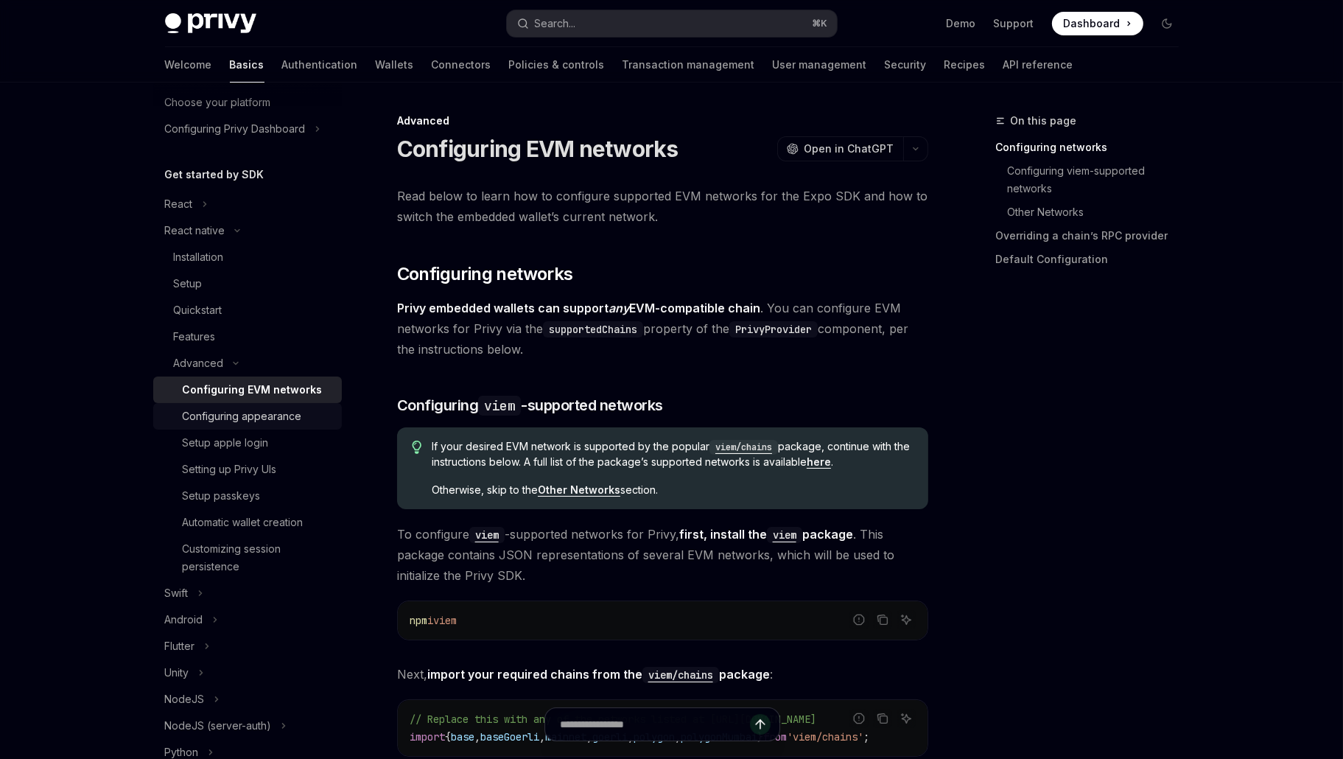
click at [269, 408] on div "Configuring appearance" at bounding box center [242, 417] width 119 height 18
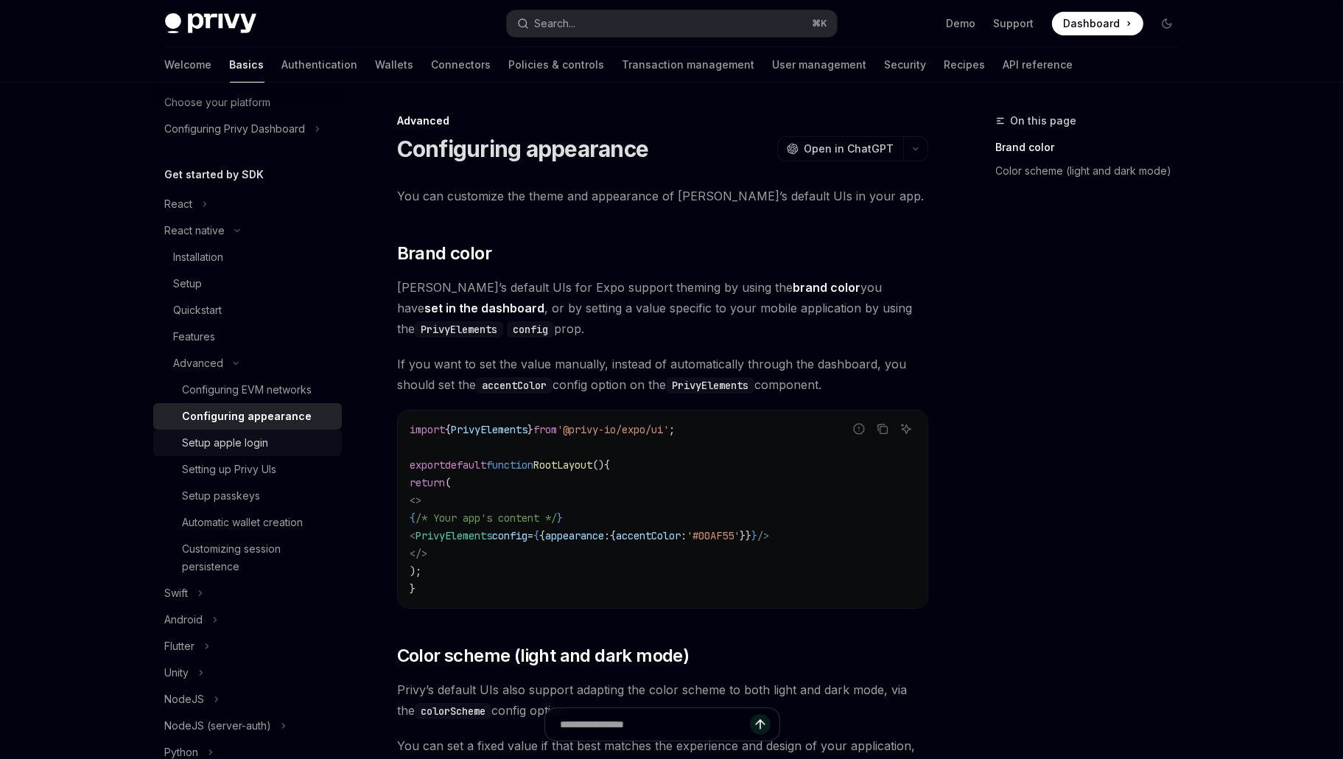
click at [291, 434] on div "Setup apple login" at bounding box center [258, 443] width 150 height 18
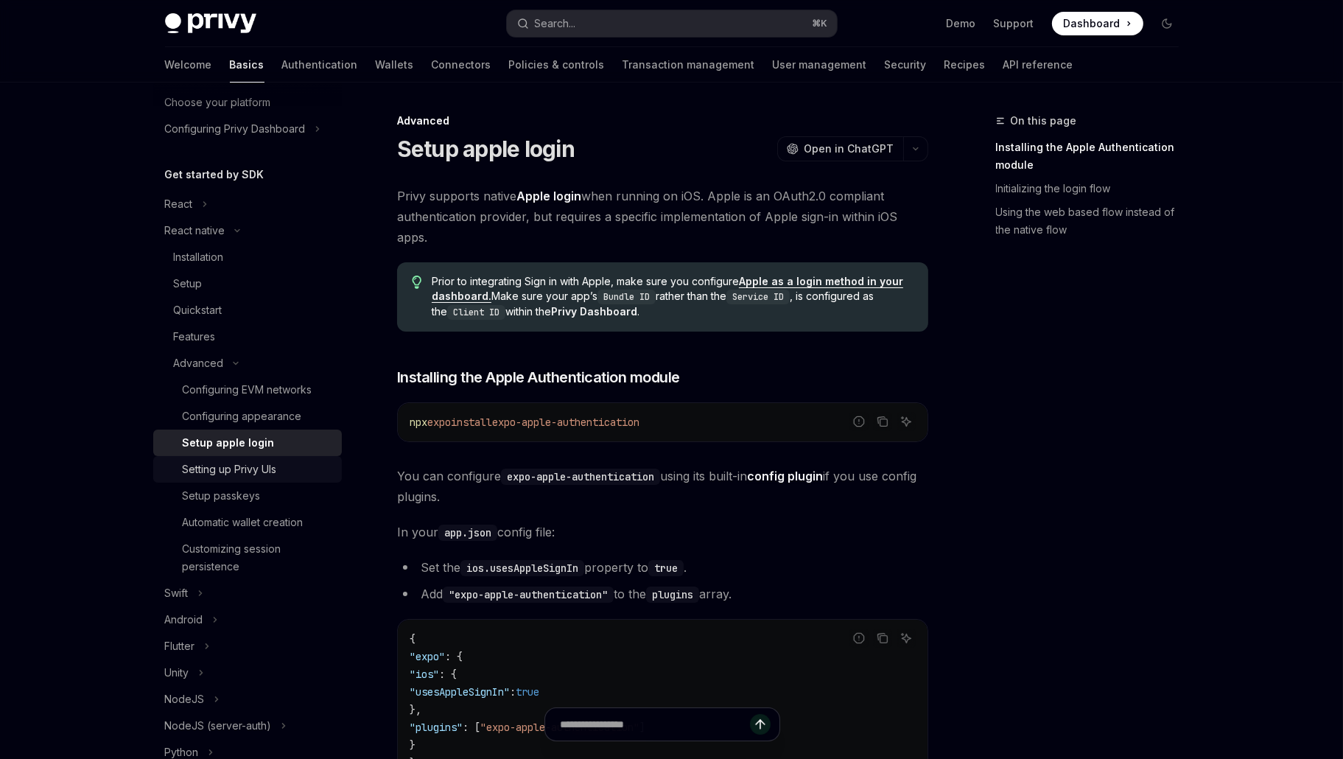
click at [225, 470] on div "Setting up Privy UIs" at bounding box center [230, 470] width 94 height 18
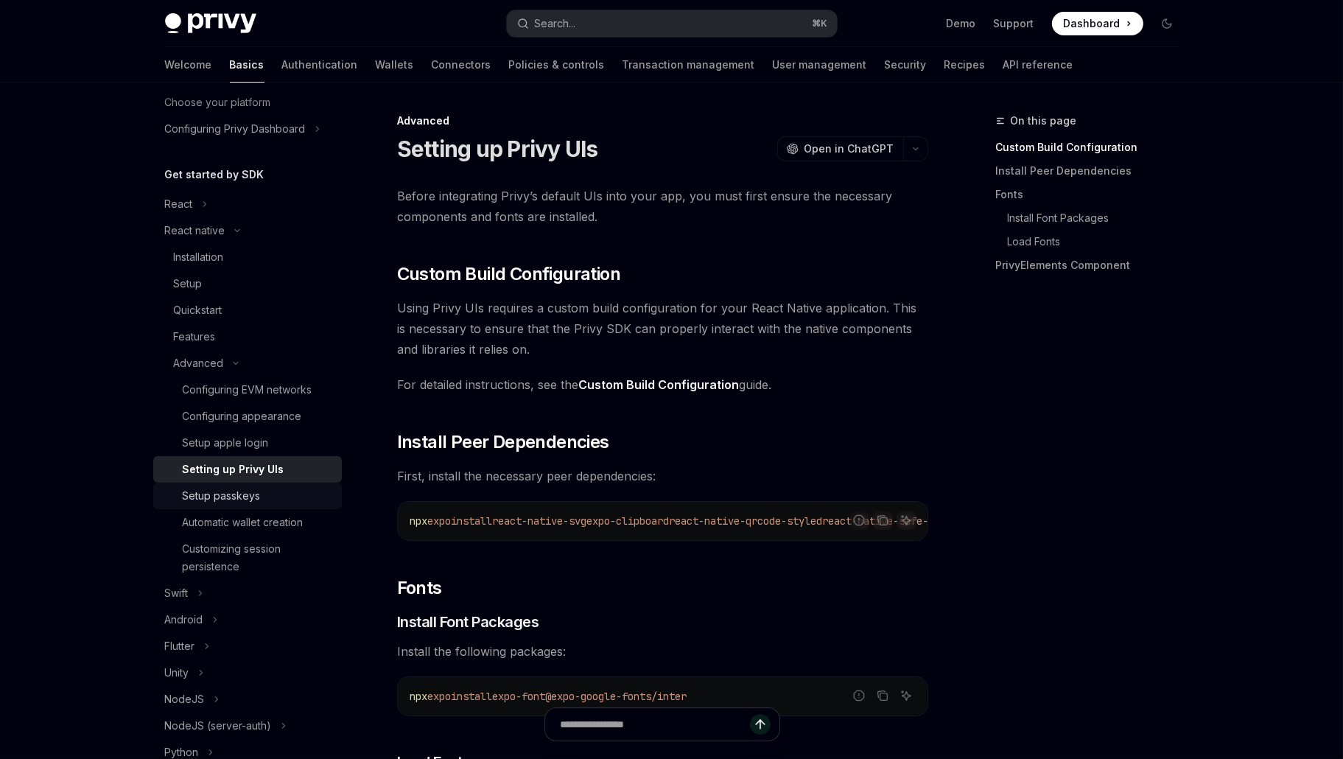
click at [262, 490] on div "Setup passkeys" at bounding box center [258, 496] width 150 height 18
click at [279, 500] on div "Setup passkeys" at bounding box center [258, 496] width 150 height 18
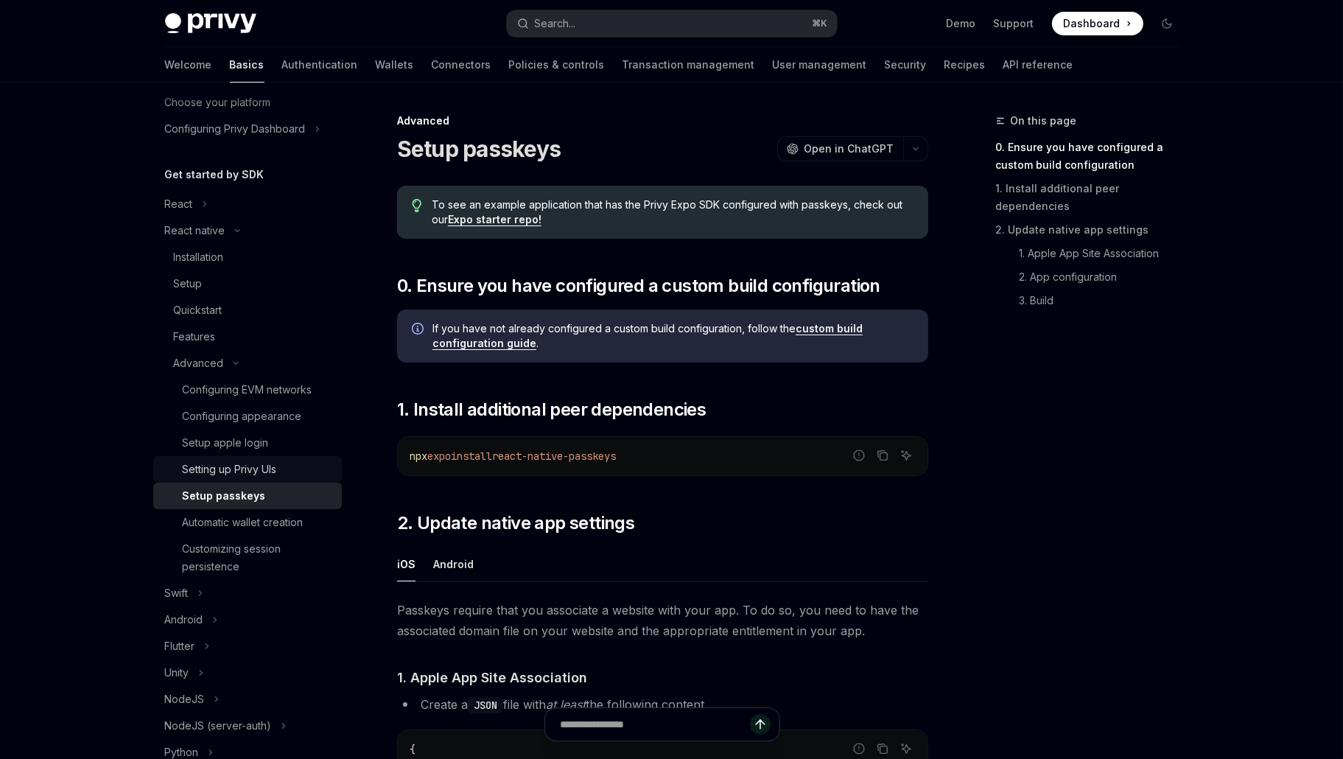
click at [271, 478] on div "Setting up Privy UIs" at bounding box center [230, 470] width 94 height 18
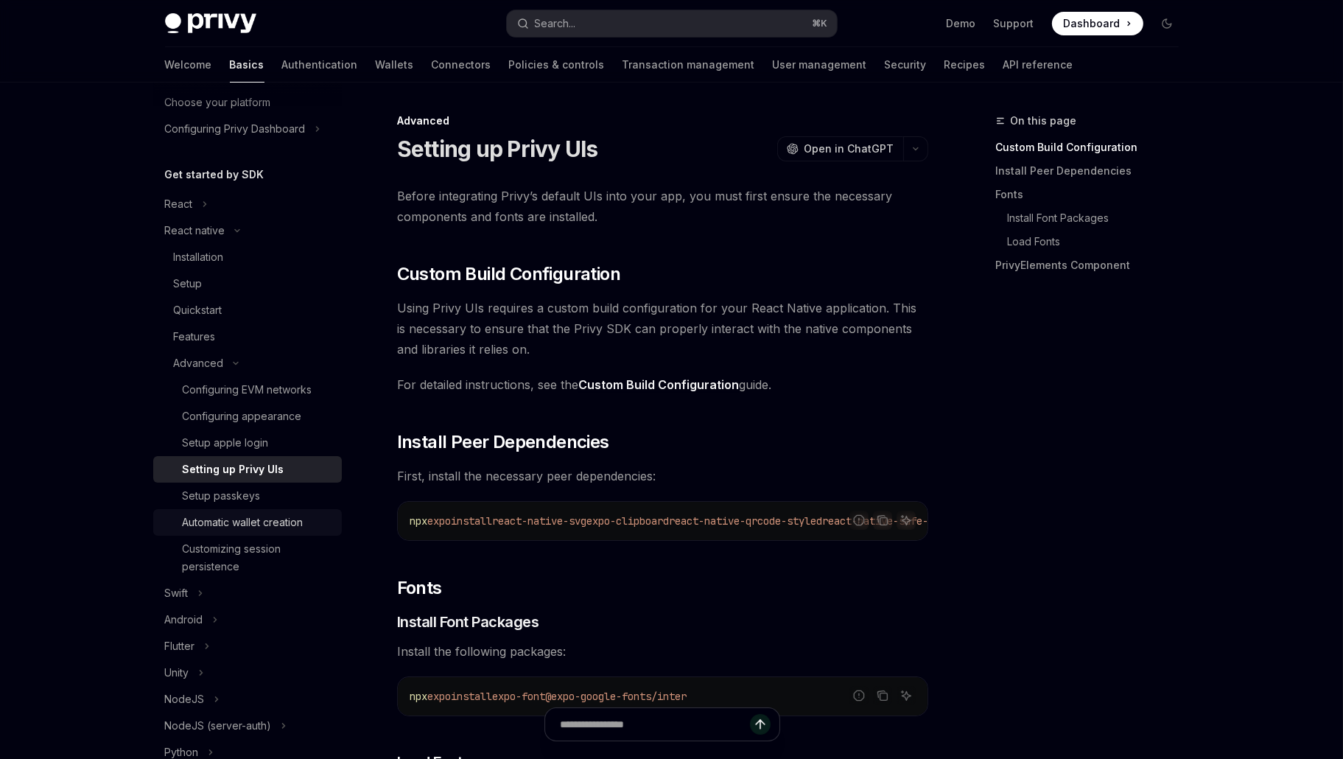
click at [278, 531] on div "Automatic wallet creation" at bounding box center [243, 523] width 121 height 18
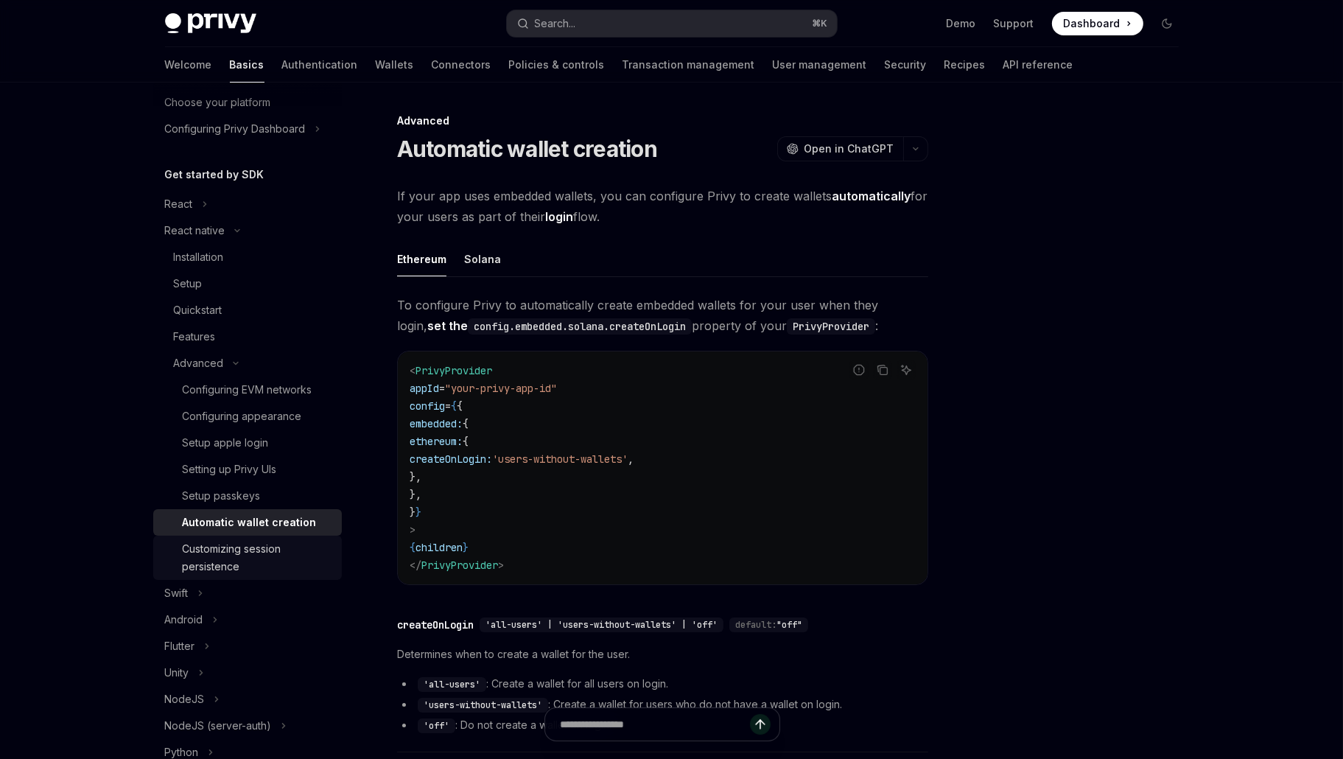
click at [277, 544] on div "Customizing session persistence" at bounding box center [258, 557] width 150 height 35
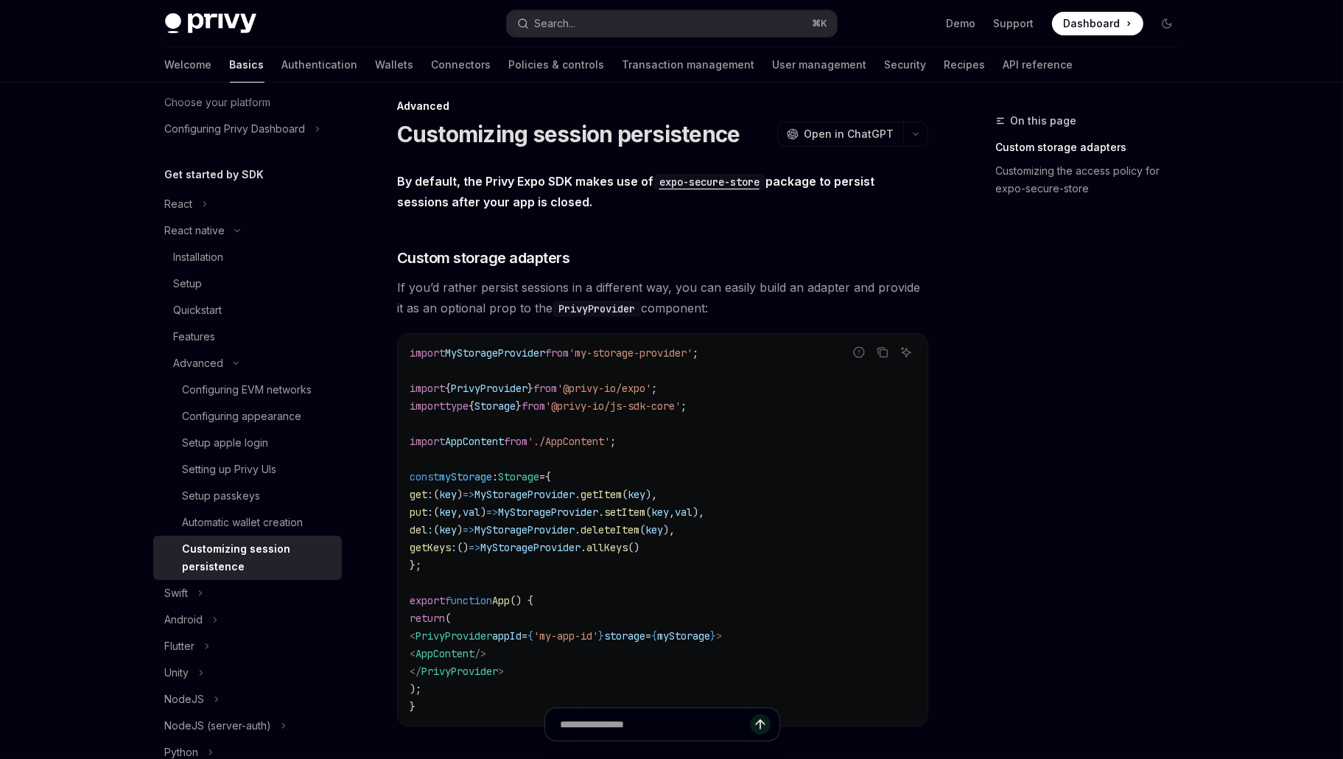
scroll to position [22, 0]
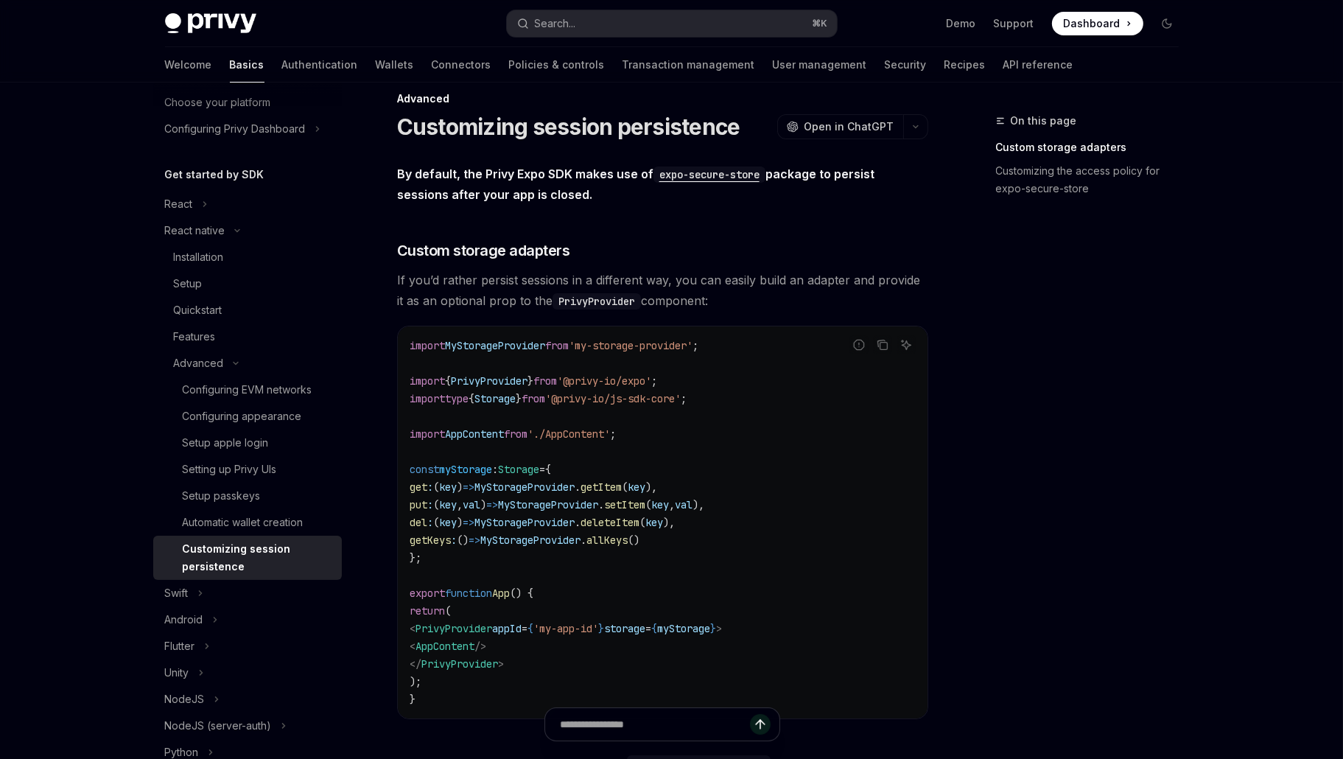
click at [974, 405] on div "On this page Custom storage adapters Customizing the access policy for expo-sec…" at bounding box center [1079, 435] width 224 height 647
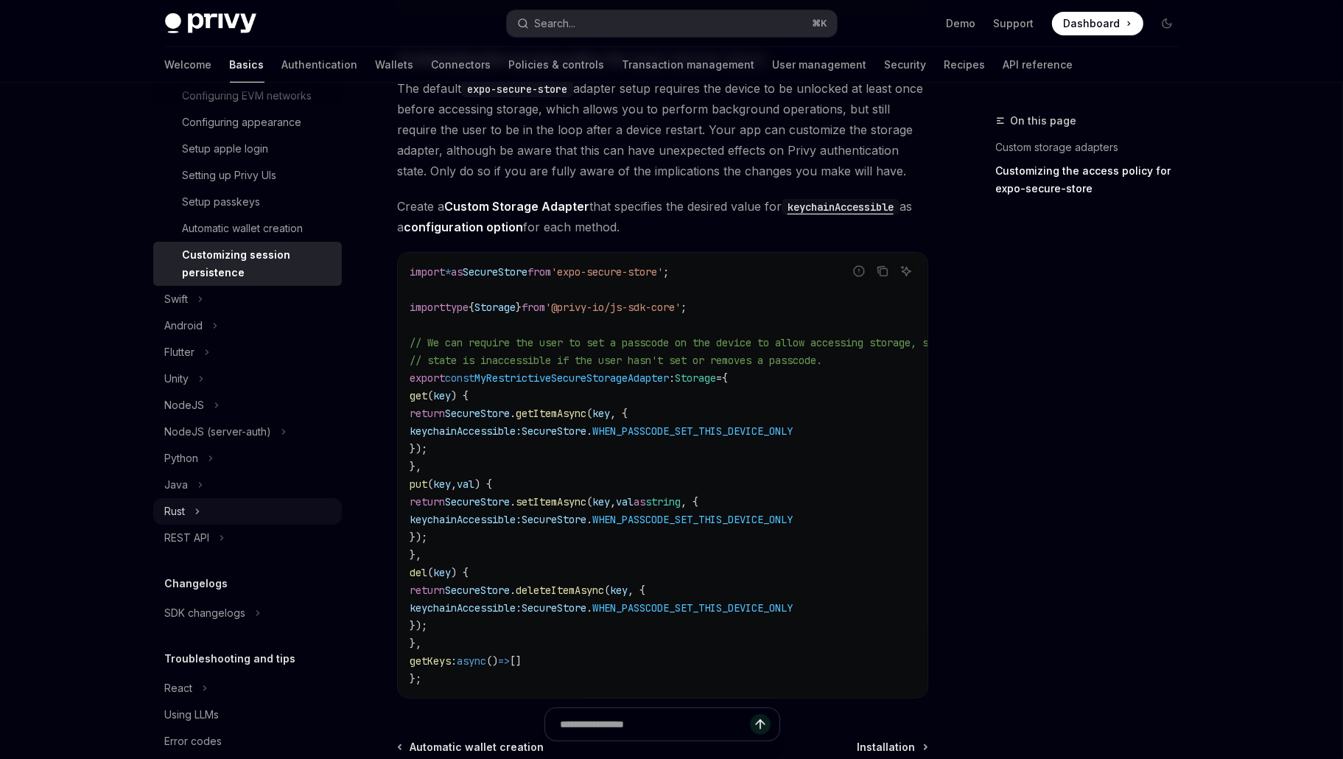
scroll to position [413, 0]
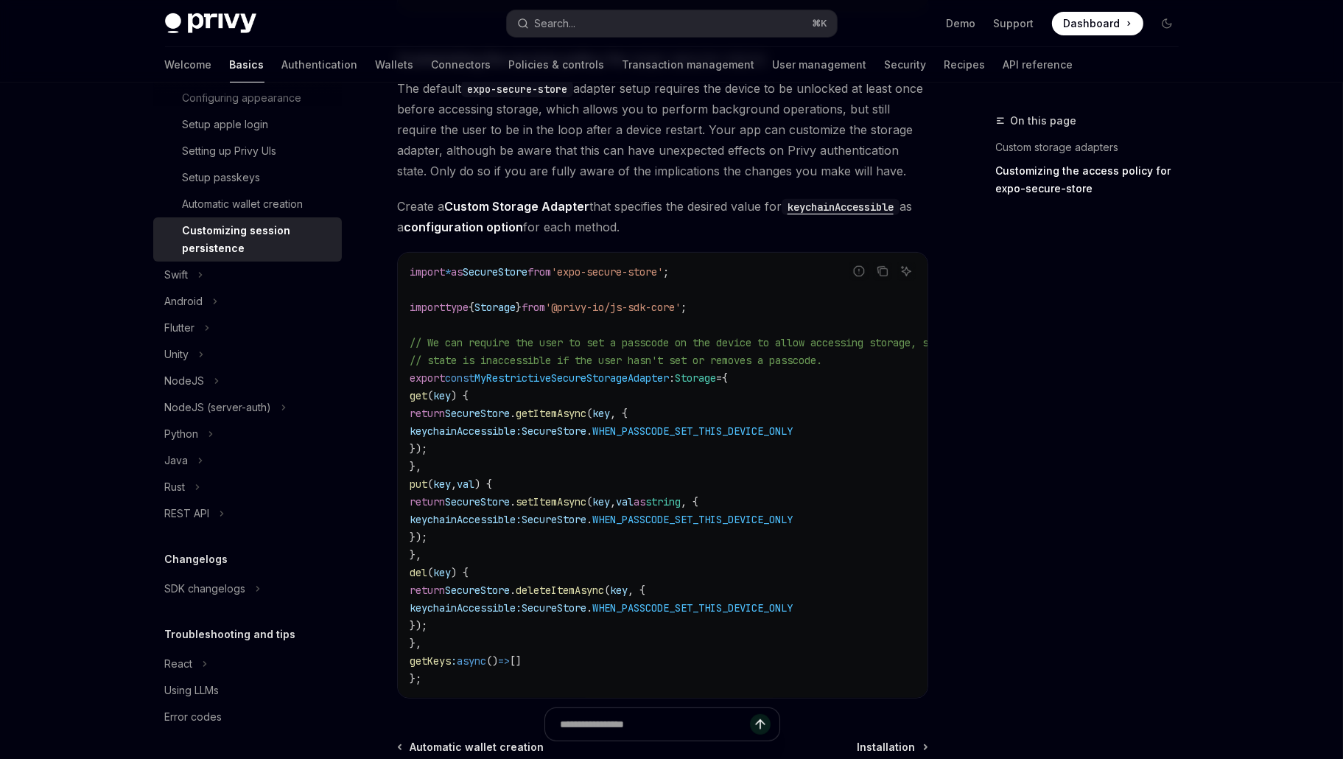
type textarea "*"
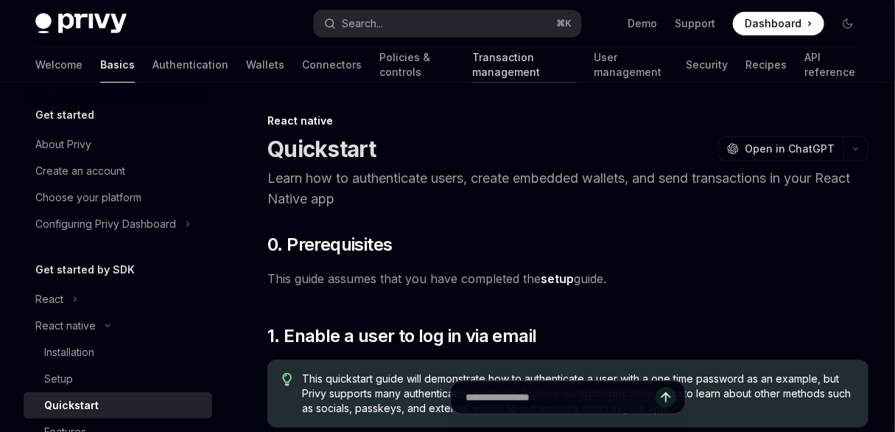
type textarea "*"
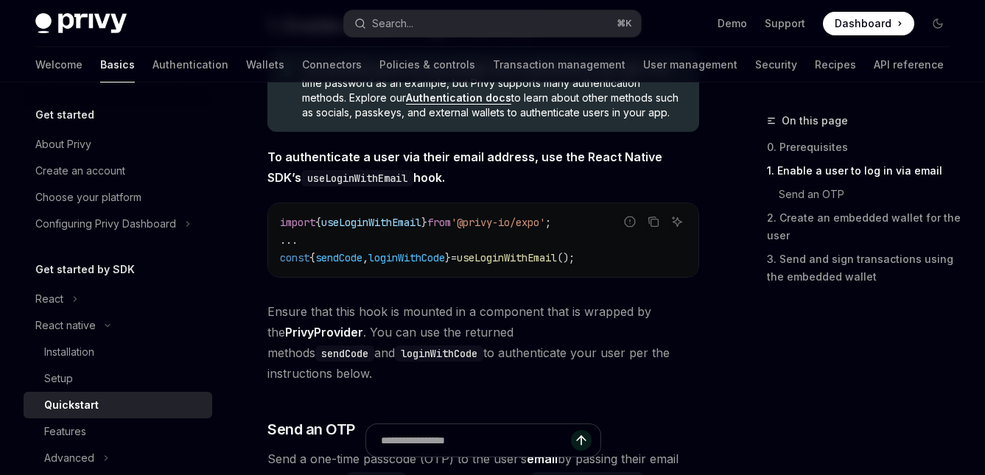
scroll to position [383, 0]
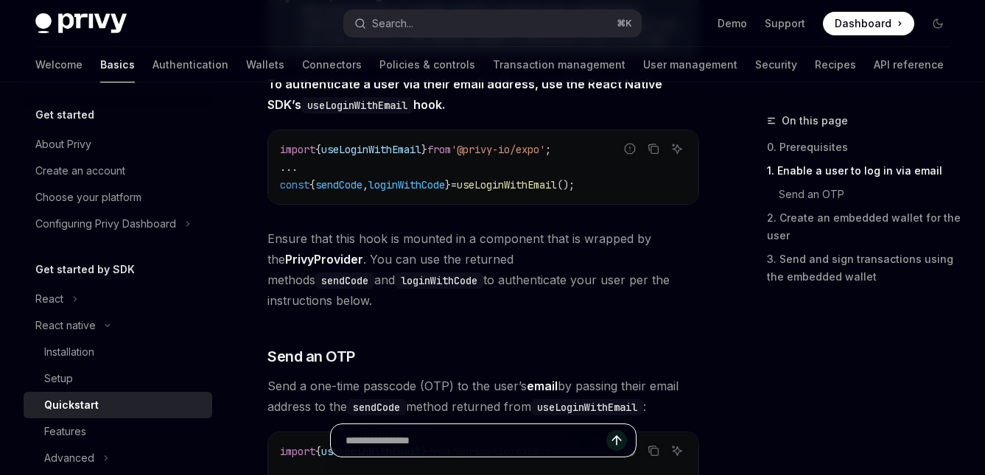
click at [470, 316] on input "Ask a question..." at bounding box center [476, 440] width 261 height 32
paste input "*******"
type input "*******"
paste input "**********"
type input "**********"
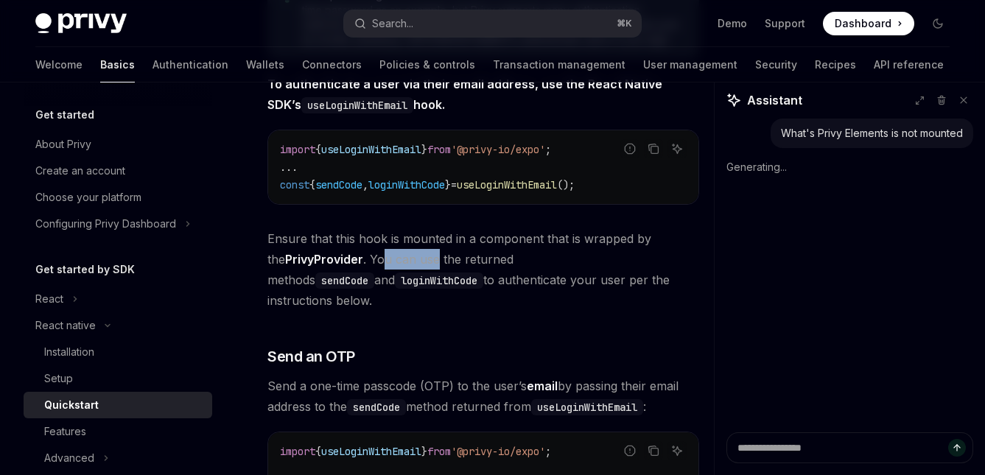
drag, startPoint x: 404, startPoint y: 251, endPoint x: 368, endPoint y: 253, distance: 36.2
click at [368, 253] on span "Ensure that this hook is mounted in a component that is wrapped by the PrivyPro…" at bounding box center [484, 269] width 432 height 83
copy span "u can use"
click at [446, 259] on span "Ensure that this hook is mounted in a component that is wrapped by the PrivyPro…" at bounding box center [484, 269] width 432 height 83
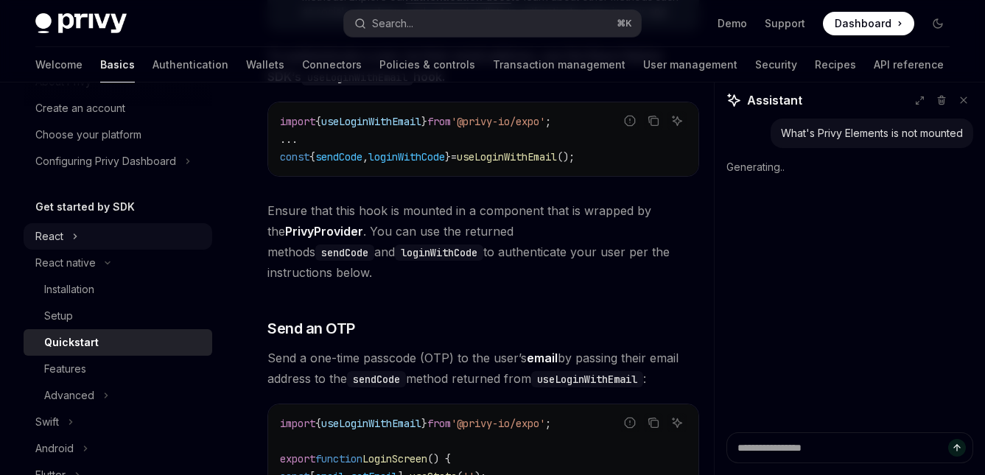
scroll to position [136, 0]
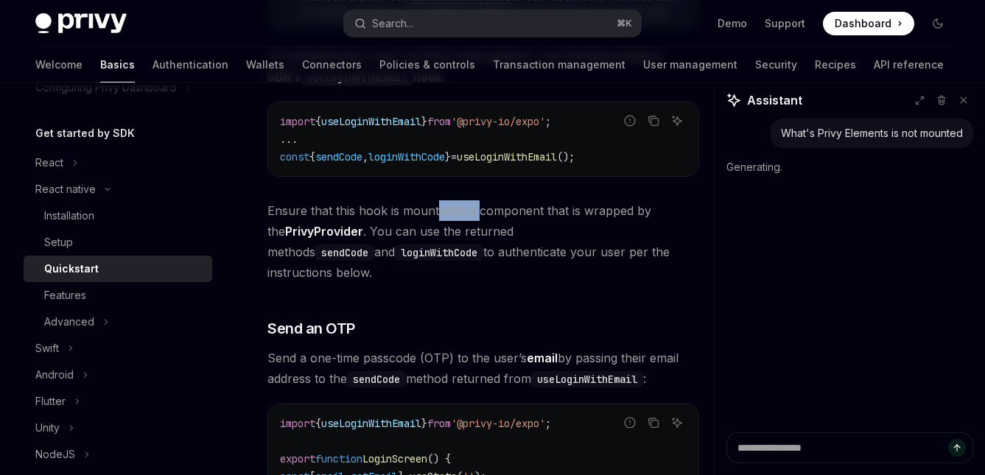
drag, startPoint x: 472, startPoint y: 216, endPoint x: 436, endPoint y: 219, distance: 36.2
click at [436, 219] on span "Ensure that this hook is mounted in a component that is wrapped by the PrivyPro…" at bounding box center [484, 241] width 432 height 83
copy span "ed in a"
click at [441, 217] on span "Ensure that this hook is mounted in a component that is wrapped by the PrivyPro…" at bounding box center [484, 241] width 432 height 83
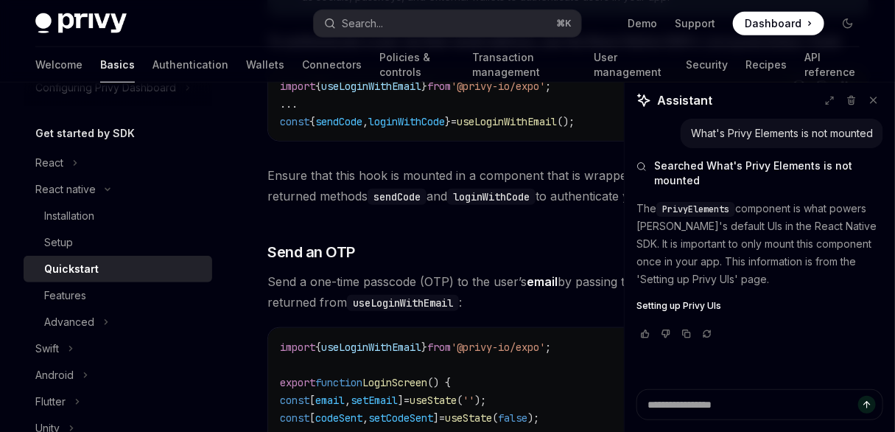
type textarea "*"
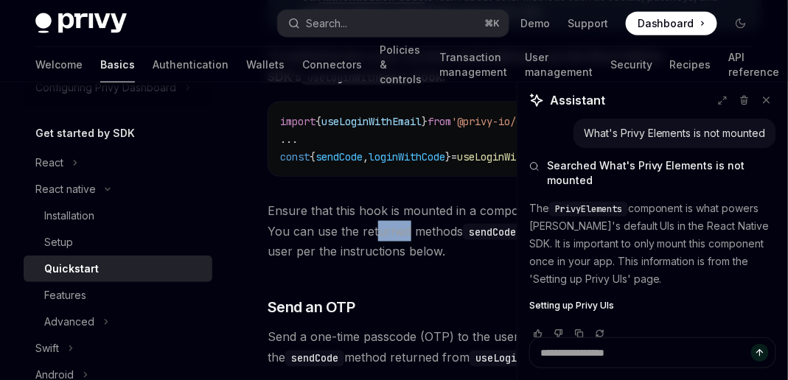
drag, startPoint x: 406, startPoint y: 234, endPoint x: 382, endPoint y: 227, distance: 25.2
click at [374, 232] on span "Ensure that this hook is mounted in a component that is wrapped by the PrivyPro…" at bounding box center [515, 231] width 494 height 62
copy span "urned"
click at [396, 224] on span "Ensure that this hook is mounted in a component that is wrapped by the PrivyPro…" at bounding box center [515, 231] width 494 height 62
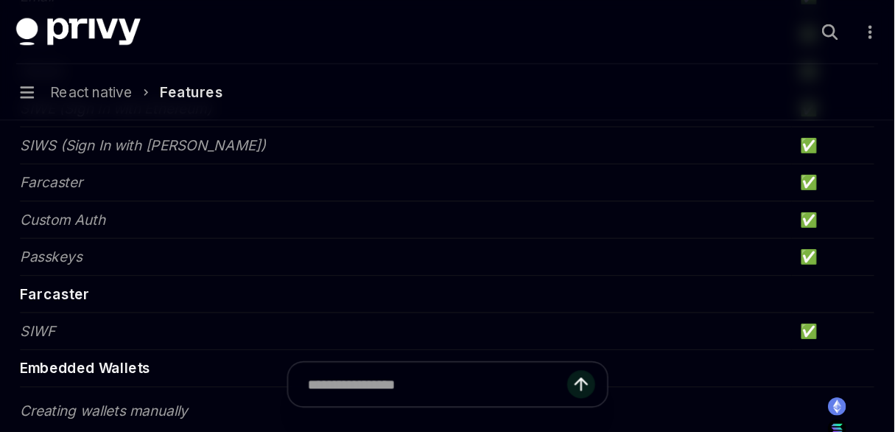
scroll to position [733, 0]
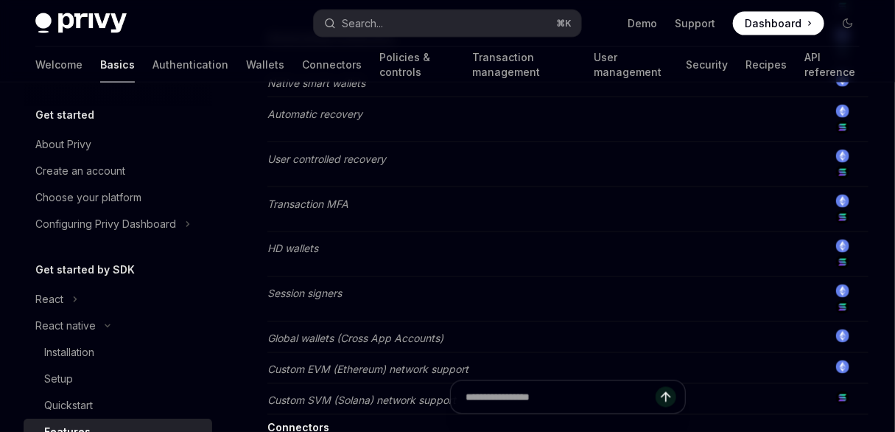
click at [656, 25] on span "Dashboard" at bounding box center [773, 23] width 57 height 15
type textarea "*"
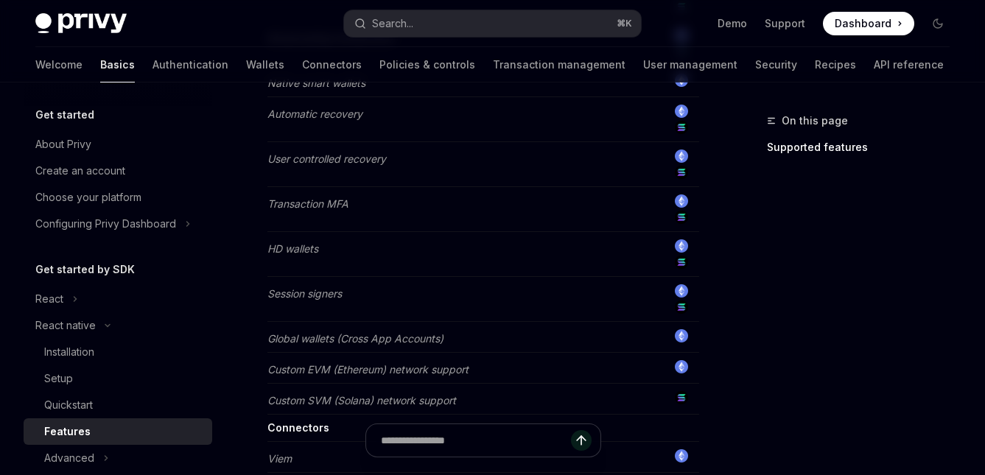
scroll to position [0, 0]
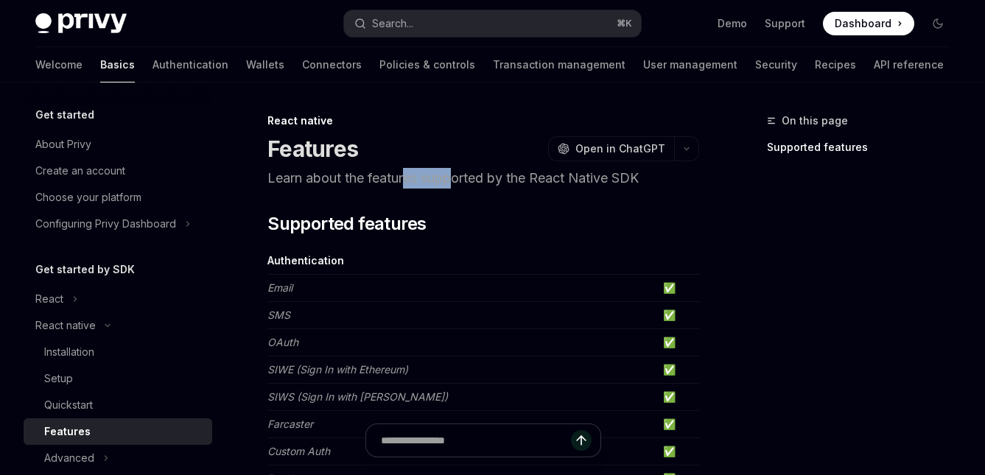
drag, startPoint x: 433, startPoint y: 182, endPoint x: 412, endPoint y: 184, distance: 21.4
click at [410, 184] on p "Learn about the features supported by the React Native SDK" at bounding box center [484, 178] width 432 height 21
click at [421, 182] on p "Learn about the features supported by the React Native SDK" at bounding box center [484, 178] width 432 height 21
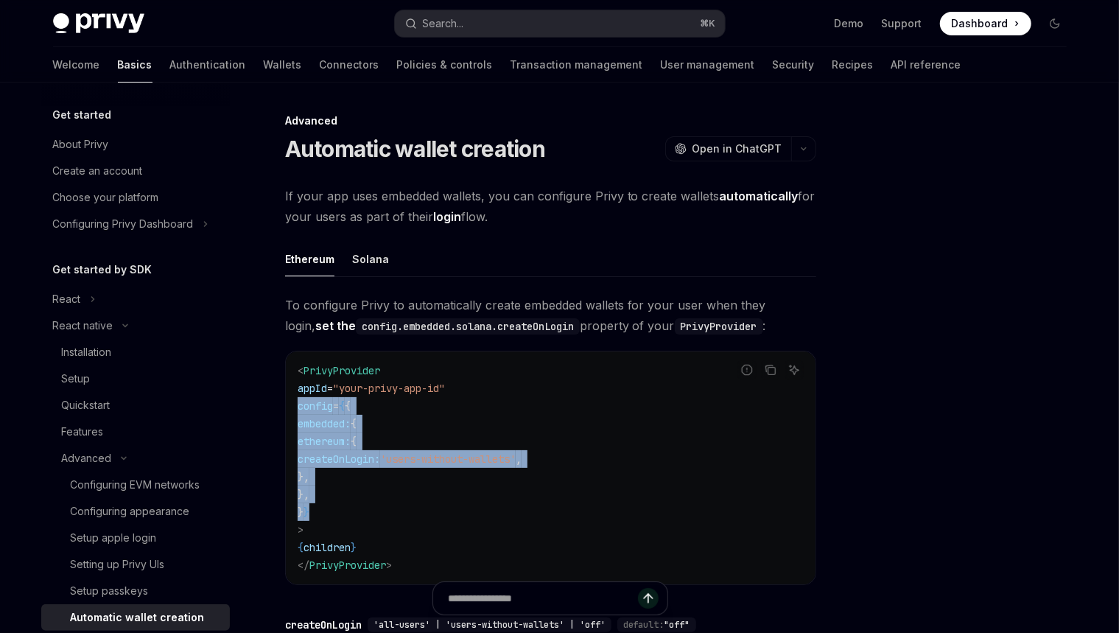
drag, startPoint x: 340, startPoint y: 510, endPoint x: 293, endPoint y: 399, distance: 120.5
click at [293, 399] on div "< PrivyProvider appId = "your-privy-app-id" config = { { embedded: { ethereum: …" at bounding box center [551, 468] width 530 height 233
copy code "config = { { embedded: { ethereum: { createOnLogin: 'users-without-wallets' , }…"
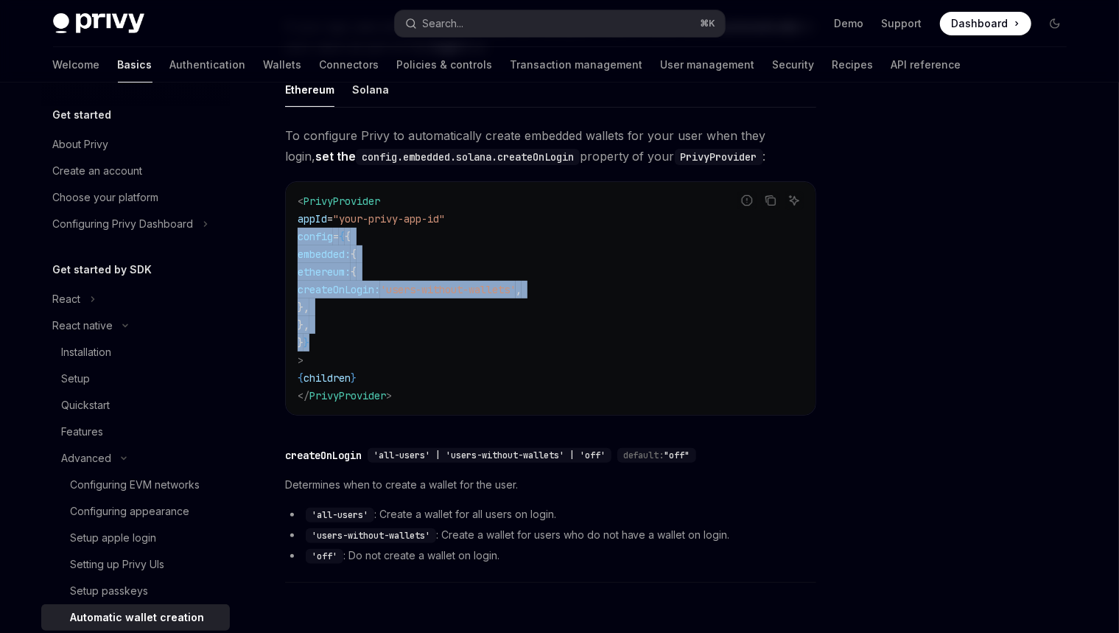
scroll to position [271, 0]
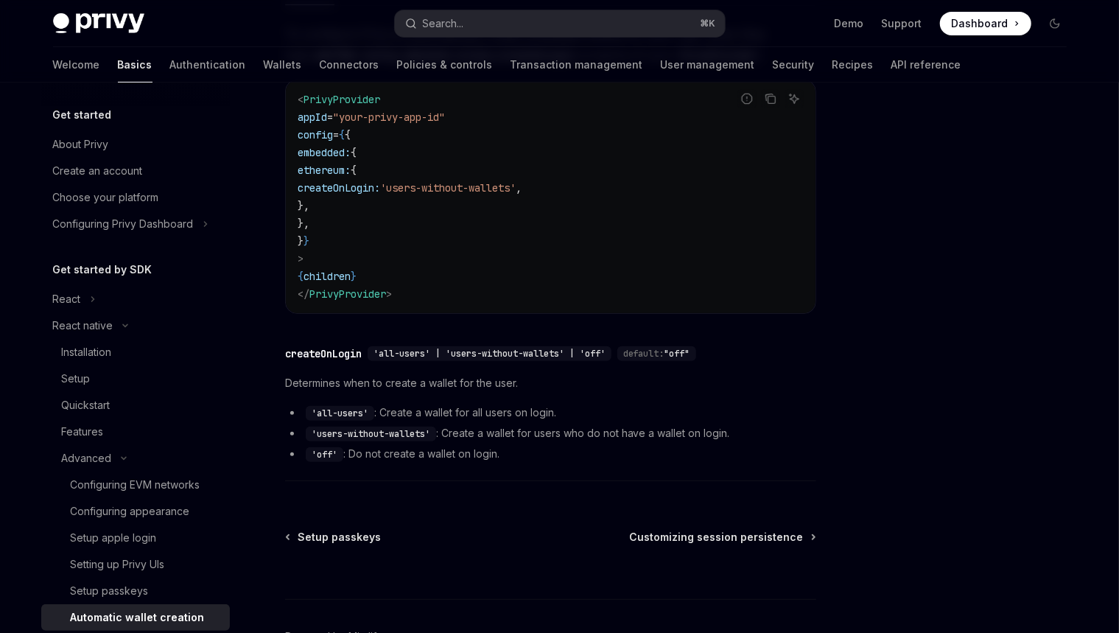
click at [848, 364] on div "Advanced Automatic wallet creation OpenAI Open in ChatGPT OpenAI Open in ChatGP…" at bounding box center [560, 268] width 1038 height 915
drag, startPoint x: 509, startPoint y: 408, endPoint x: 486, endPoint y: 410, distance: 22.2
click at [486, 410] on li "'all-users' : Create a wallet for all users on login." at bounding box center [550, 413] width 531 height 18
copy li "users"
click at [537, 410] on li "'all-users' : Create a wallet for all users on login." at bounding box center [550, 413] width 531 height 18
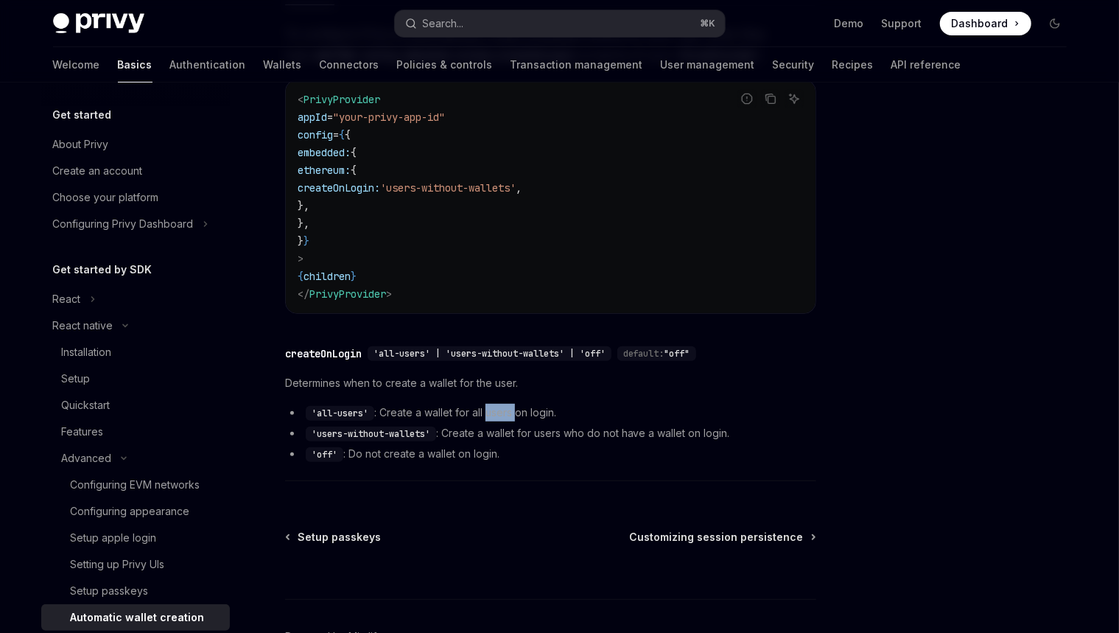
drag, startPoint x: 515, startPoint y: 411, endPoint x: 490, endPoint y: 410, distance: 25.1
click at [490, 410] on li "'all-users' : Create a wallet for all users on login." at bounding box center [550, 413] width 531 height 18
copy li "users"
click at [556, 410] on li "'all-users' : Create a wallet for all users on login." at bounding box center [550, 413] width 531 height 18
